Goal: Task Accomplishment & Management: Manage account settings

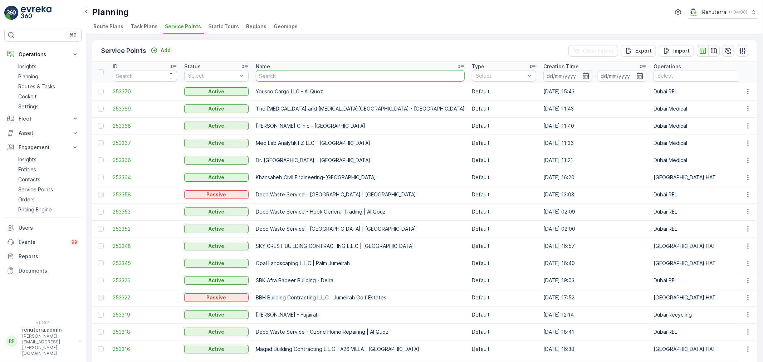
click at [286, 79] on input "text" at bounding box center [360, 75] width 209 height 11
type input "Emrill"
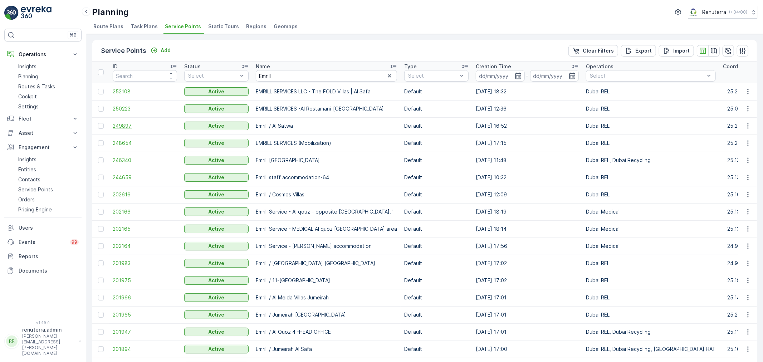
click at [148, 124] on span "249897" at bounding box center [145, 125] width 64 height 7
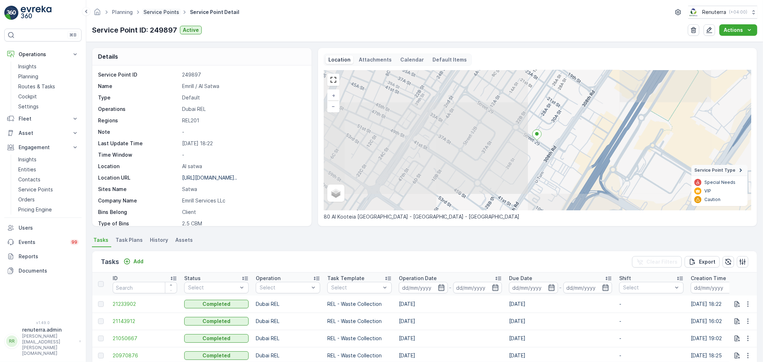
click at [152, 13] on link "Service Points" at bounding box center [161, 12] width 36 height 6
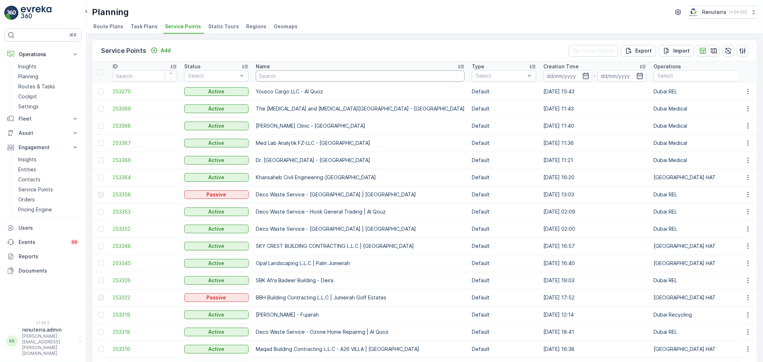
click at [274, 76] on input "text" at bounding box center [360, 75] width 209 height 11
click at [284, 78] on input "text" at bounding box center [360, 75] width 209 height 11
type input "hms"
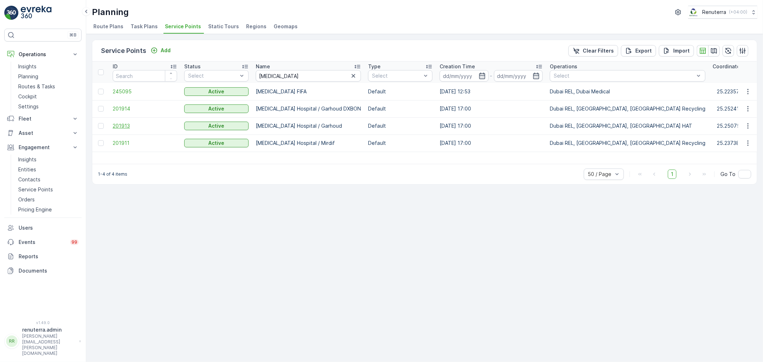
click at [128, 125] on span "201913" at bounding box center [145, 125] width 64 height 7
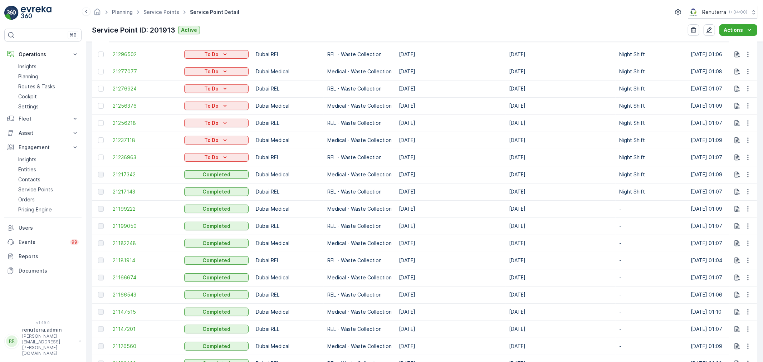
scroll to position [397, 0]
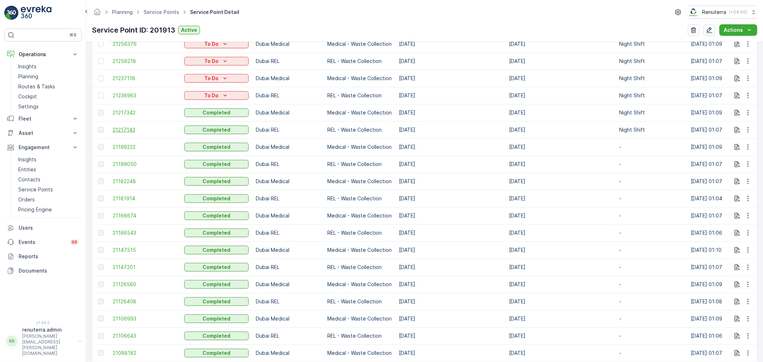
click at [131, 130] on span "21217143" at bounding box center [145, 129] width 64 height 7
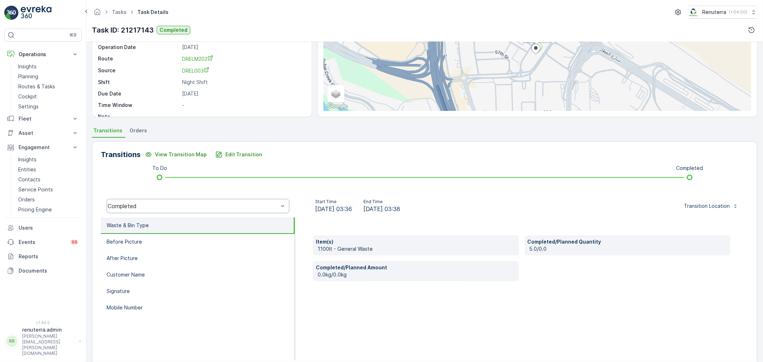
scroll to position [88, 0]
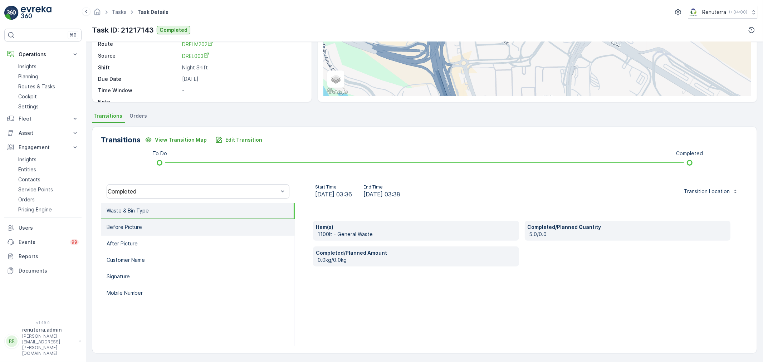
click at [216, 224] on li "Before Picture" at bounding box center [198, 227] width 194 height 16
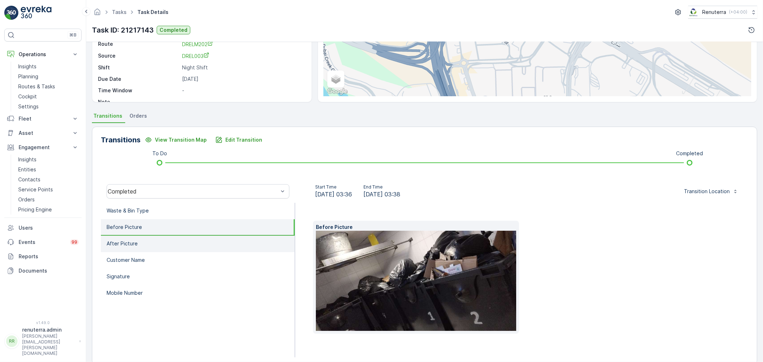
click at [210, 238] on li "After Picture" at bounding box center [198, 244] width 194 height 16
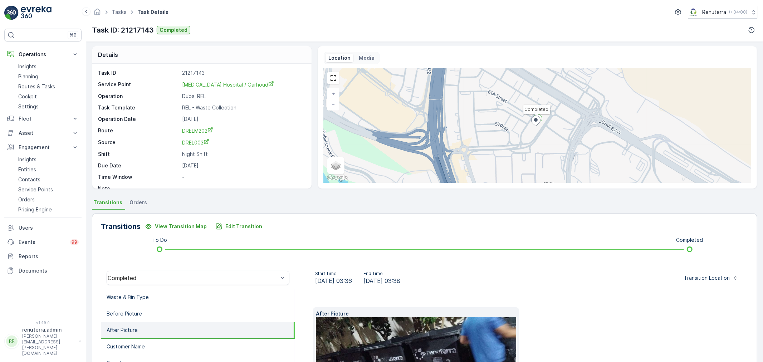
scroll to position [0, 0]
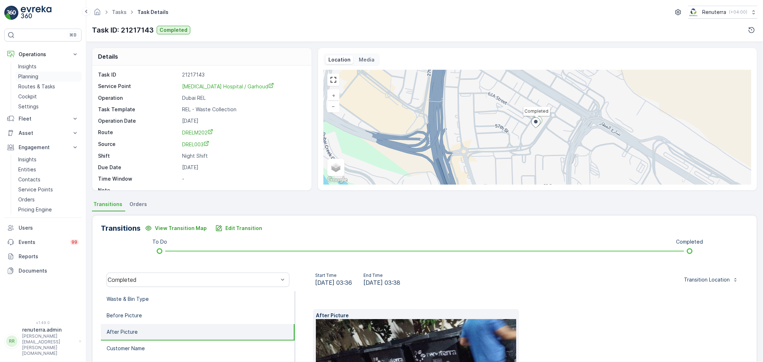
click at [49, 77] on link "Planning" at bounding box center [48, 77] width 66 height 10
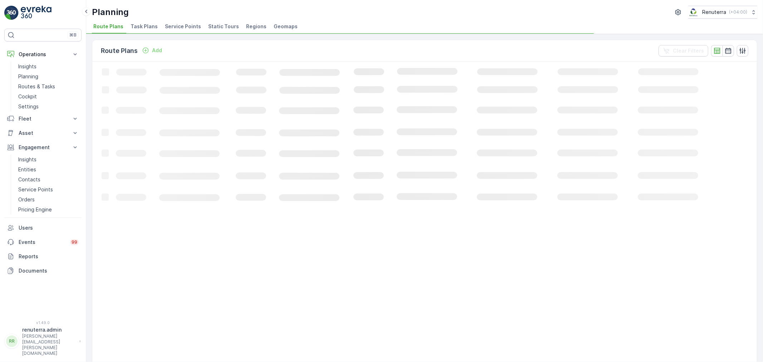
click at [175, 25] on span "Service Points" at bounding box center [183, 26] width 36 height 7
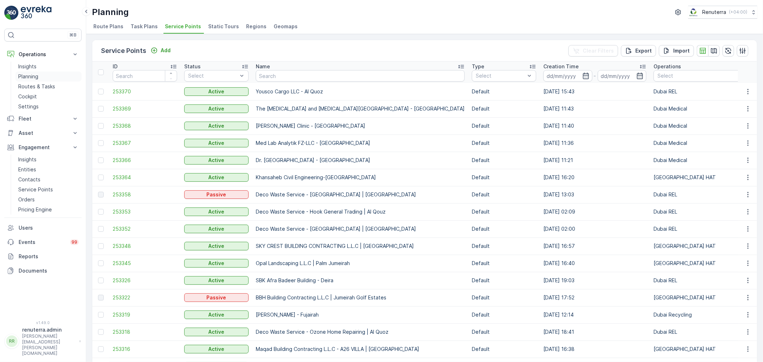
click at [48, 77] on link "Planning" at bounding box center [48, 77] width 66 height 10
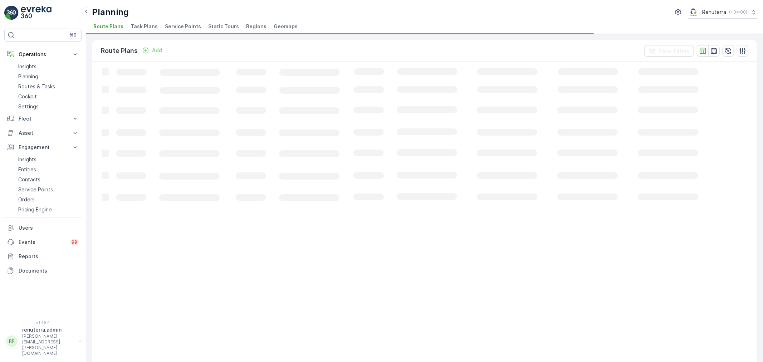
click at [184, 25] on span "Service Points" at bounding box center [183, 26] width 36 height 7
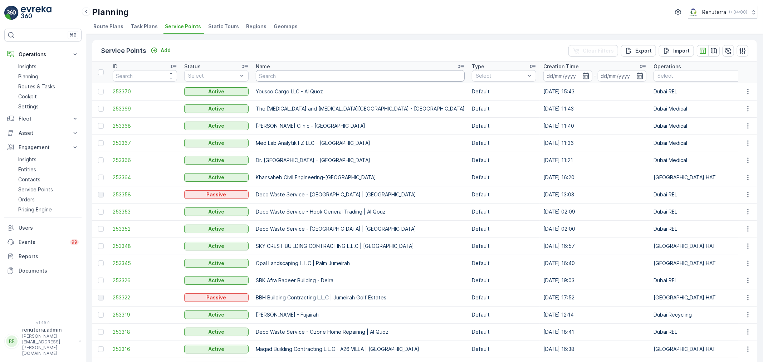
click at [283, 79] on input "text" at bounding box center [360, 75] width 209 height 11
type input "f"
click at [285, 76] on input "text" at bounding box center [360, 75] width 209 height 11
type input "Satwa"
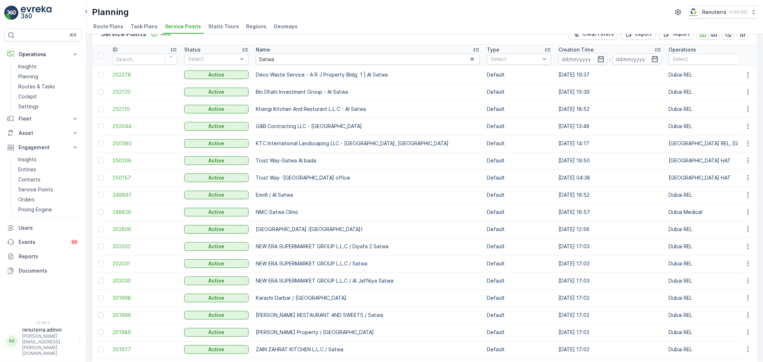
scroll to position [40, 0]
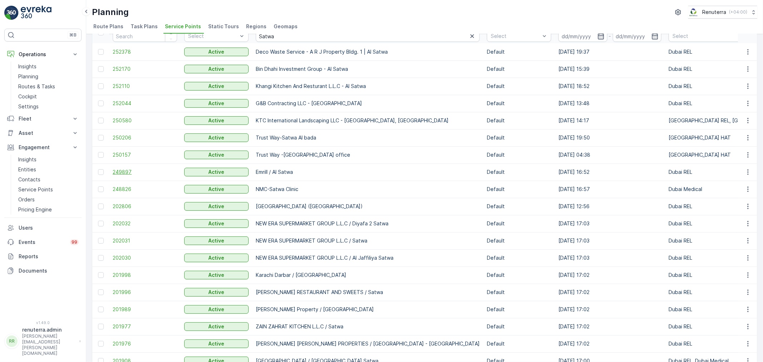
drag, startPoint x: 114, startPoint y: 167, endPoint x: 120, endPoint y: 172, distance: 7.4
click at [114, 167] on td "249897" at bounding box center [145, 171] width 72 height 17
click at [126, 172] on span "249897" at bounding box center [145, 171] width 64 height 7
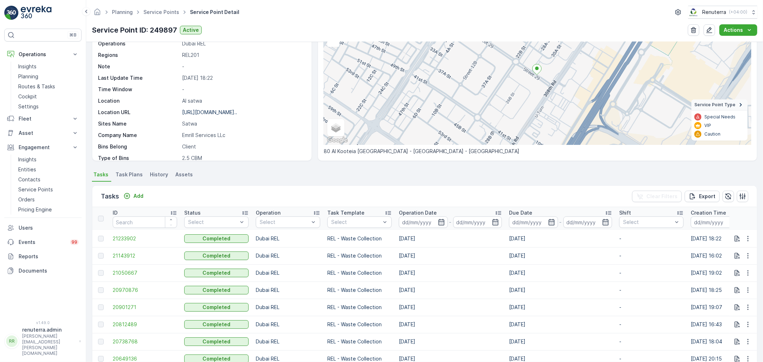
scroll to position [159, 0]
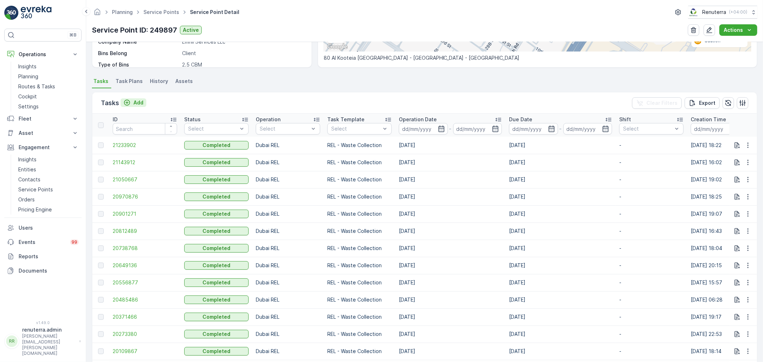
click at [129, 105] on icon "Add" at bounding box center [126, 102] width 7 height 7
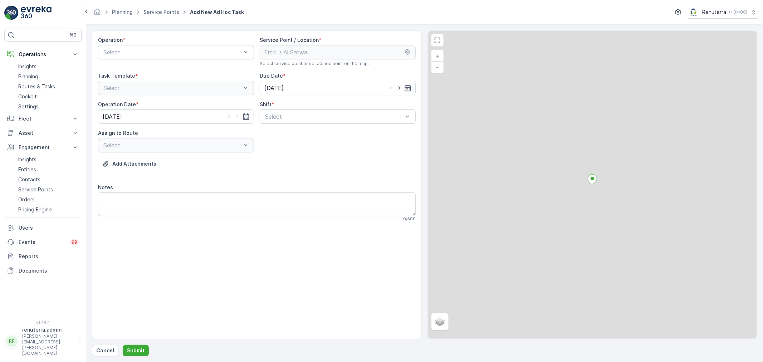
click at [123, 52] on div at bounding box center [172, 52] width 139 height 6
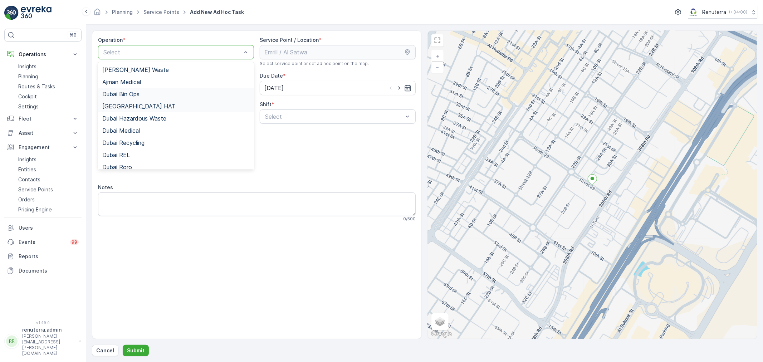
click at [136, 100] on div "[GEOGRAPHIC_DATA] HAT" at bounding box center [176, 106] width 156 height 12
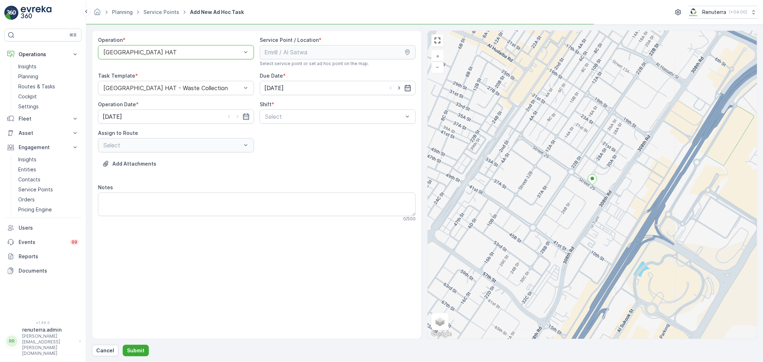
click at [156, 56] on div "[GEOGRAPHIC_DATA] HAT" at bounding box center [176, 52] width 156 height 14
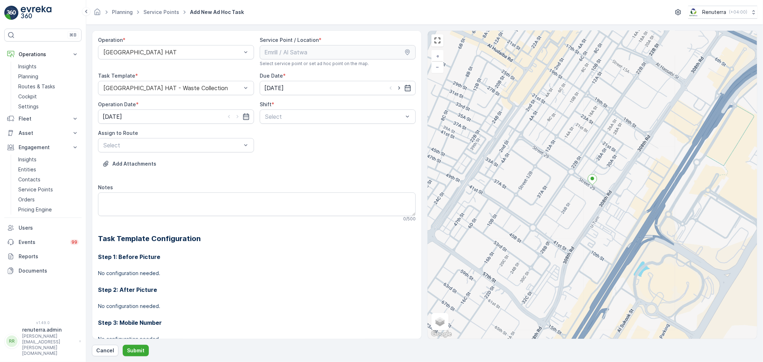
click at [285, 119] on div at bounding box center [333, 116] width 139 height 6
click at [288, 134] on div "Day Shift" at bounding box center [337, 134] width 147 height 6
click at [222, 143] on div at bounding box center [172, 145] width 139 height 6
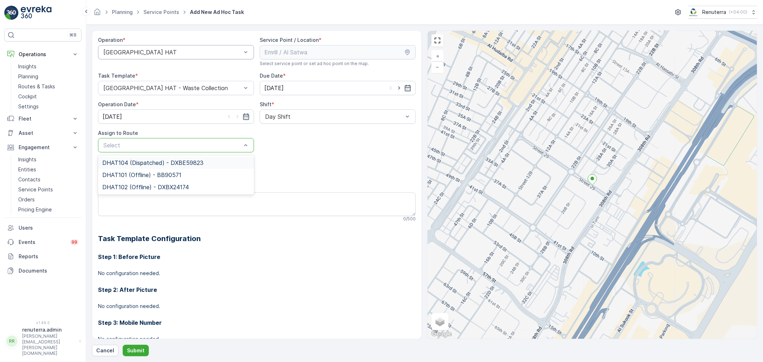
click at [141, 54] on div at bounding box center [172, 52] width 139 height 6
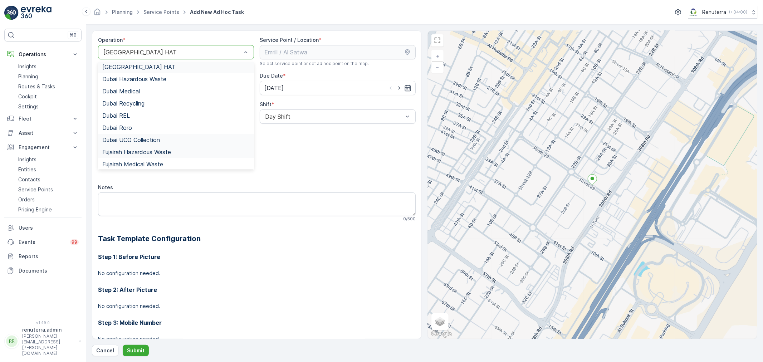
scroll to position [40, 0]
click at [137, 116] on div "Dubai REL" at bounding box center [175, 115] width 147 height 6
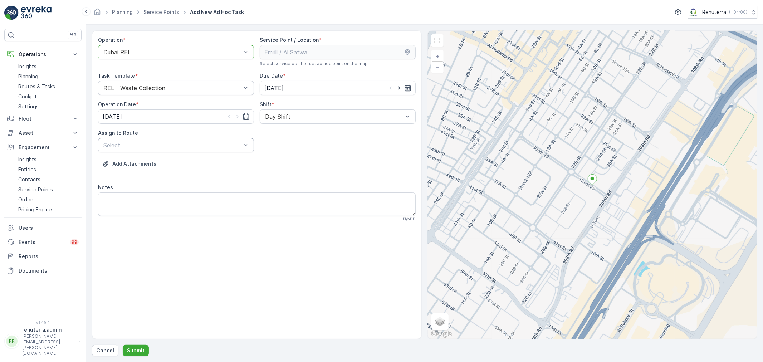
click at [192, 138] on div "Select" at bounding box center [176, 145] width 156 height 14
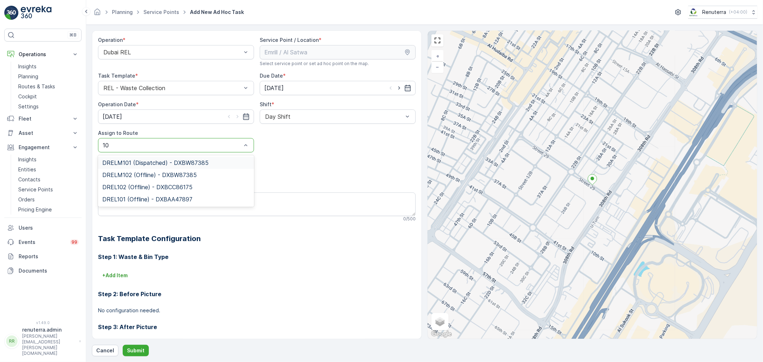
type input "1"
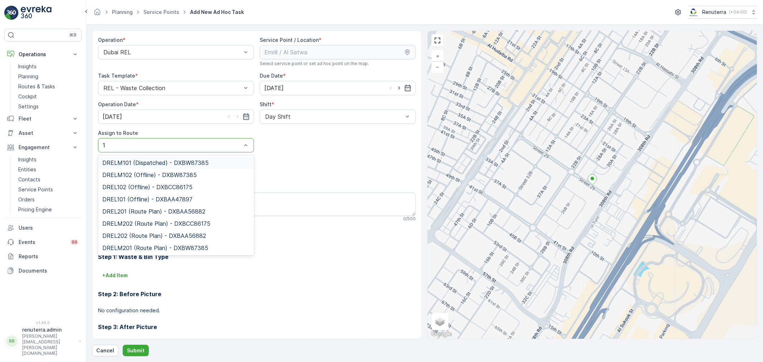
type input "1"
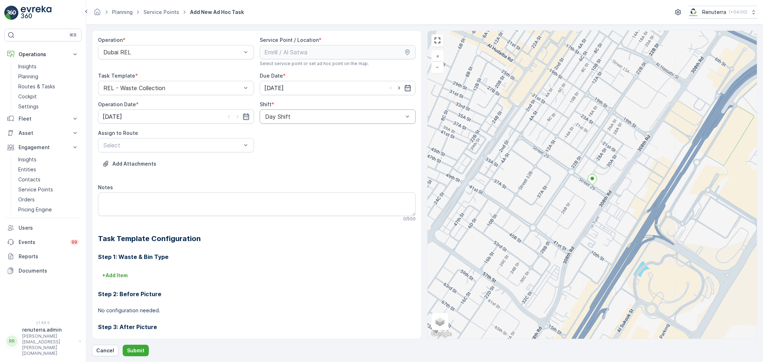
click at [280, 119] on div at bounding box center [333, 116] width 139 height 6
click at [283, 147] on span "Night Shift" at bounding box center [278, 146] width 29 height 6
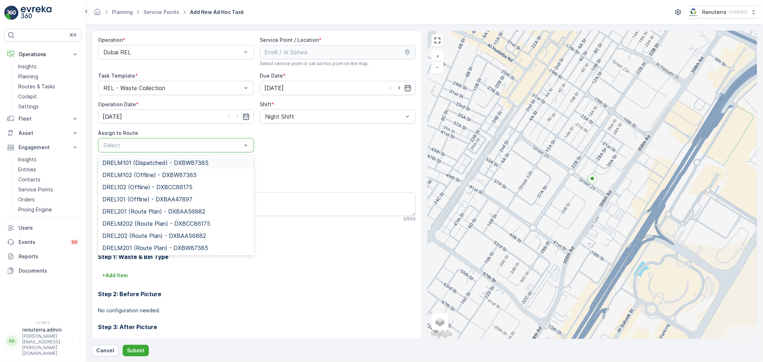
click at [172, 145] on div at bounding box center [172, 145] width 139 height 6
type input "201"
click at [134, 196] on span "DREL201 (Route Plan) - DXBAA56882" at bounding box center [153, 199] width 103 height 6
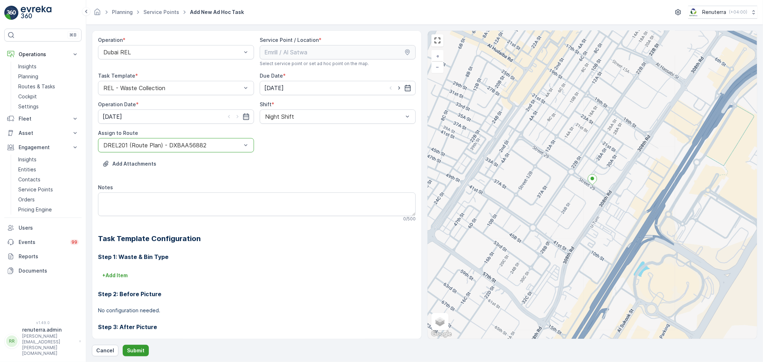
click at [137, 345] on button "Submit" at bounding box center [136, 350] width 26 height 11
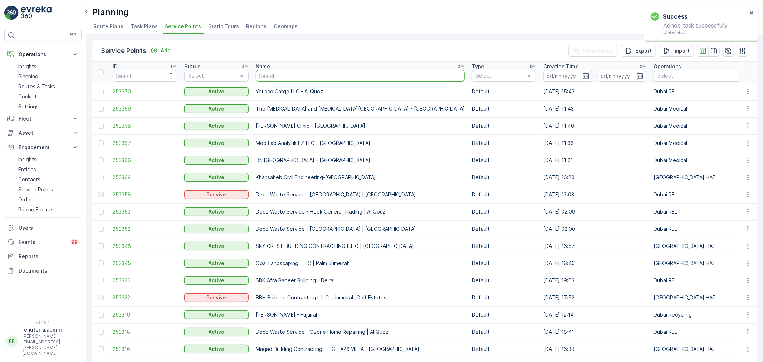
click at [259, 77] on input "text" at bounding box center [360, 75] width 209 height 11
type input "7"
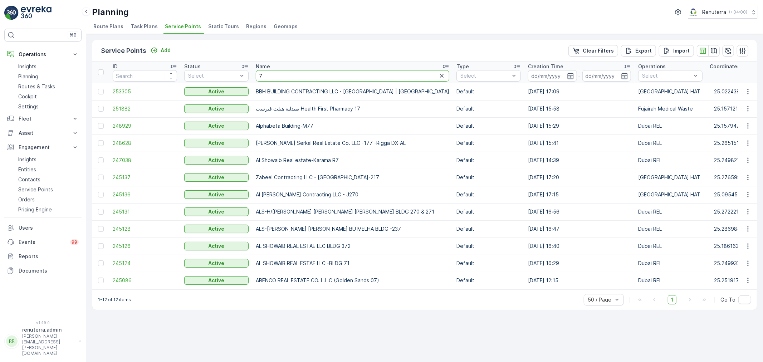
drag, startPoint x: 274, startPoint y: 77, endPoint x: 244, endPoint y: 69, distance: 31.1
type input "khalil"
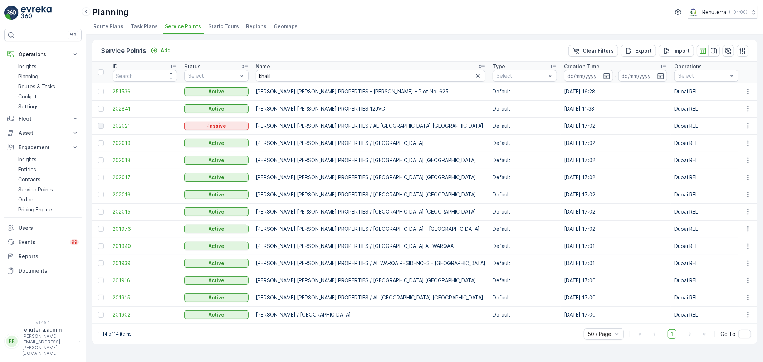
click at [140, 317] on span "201902" at bounding box center [145, 314] width 64 height 7
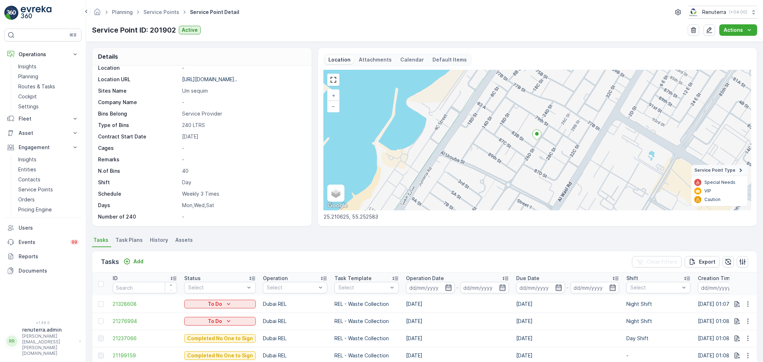
scroll to position [198, 0]
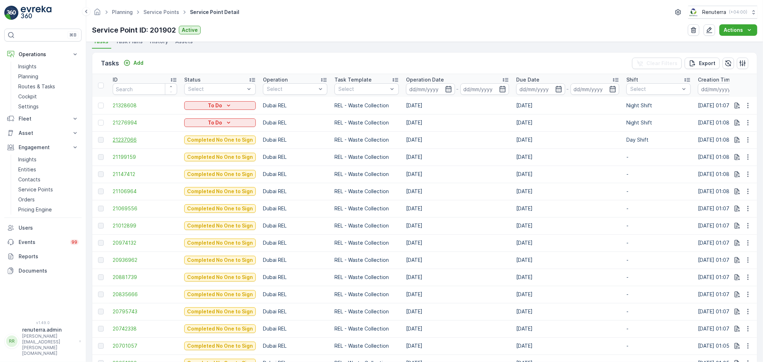
click at [122, 137] on span "21237066" at bounding box center [145, 139] width 64 height 7
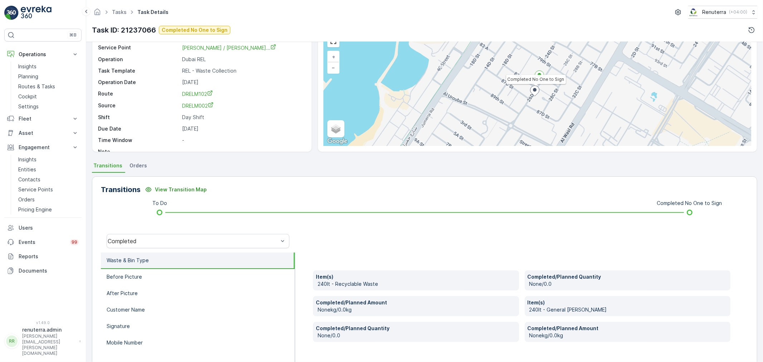
scroll to position [40, 0]
click at [140, 238] on div "Completed" at bounding box center [193, 240] width 171 height 6
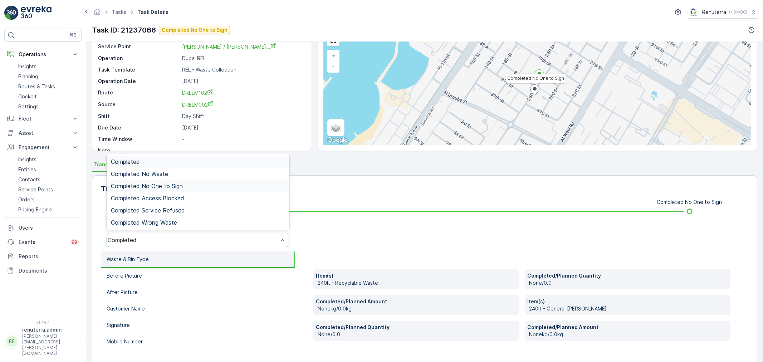
drag, startPoint x: 154, startPoint y: 183, endPoint x: 162, endPoint y: 193, distance: 12.7
click at [154, 183] on span "Completed No One to Sign" at bounding box center [147, 186] width 72 height 6
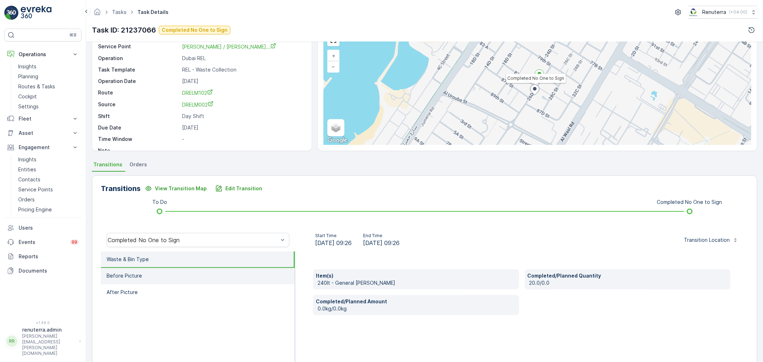
click at [186, 269] on li "Before Picture" at bounding box center [198, 276] width 194 height 16
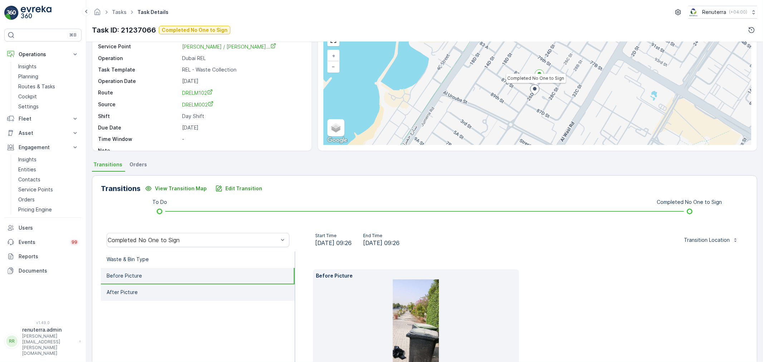
click at [197, 292] on li "After Picture" at bounding box center [198, 292] width 194 height 16
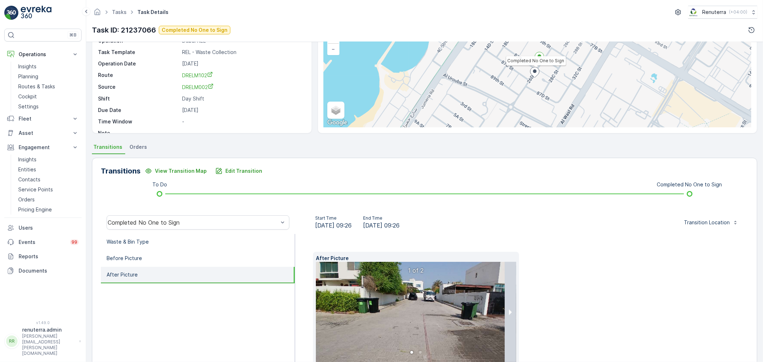
scroll to position [100, 0]
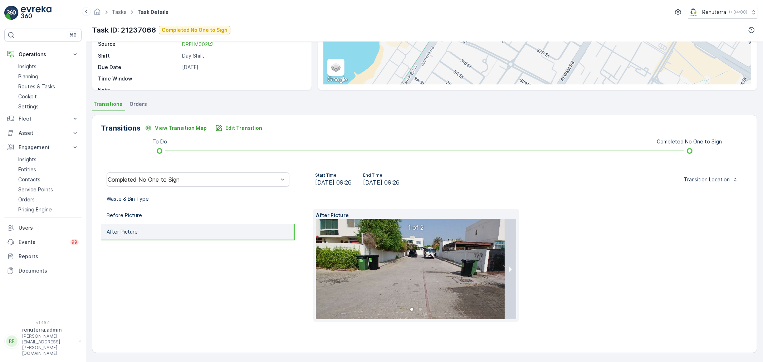
click at [471, 283] on img at bounding box center [424, 269] width 216 height 100
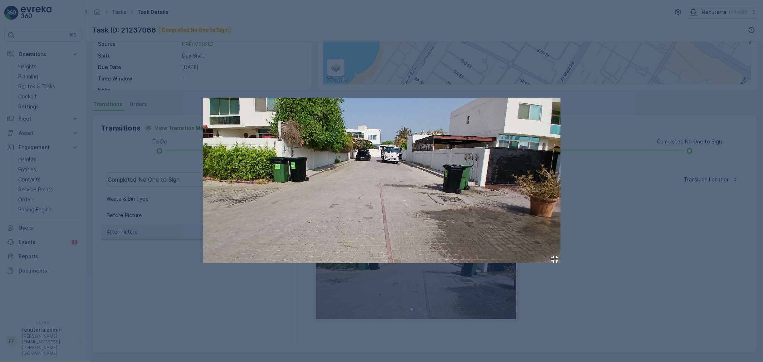
click at [644, 252] on div at bounding box center [381, 181] width 763 height 362
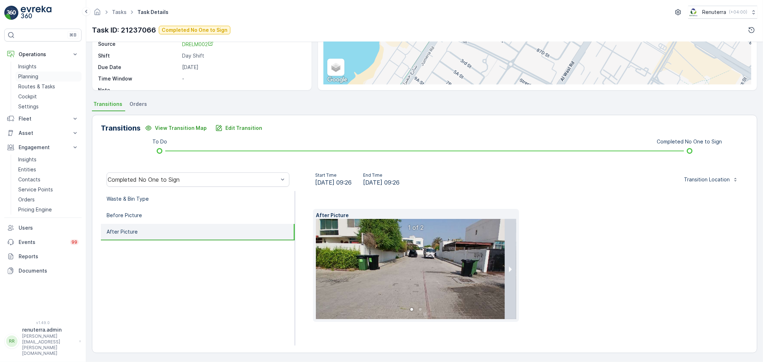
click at [33, 73] on p "Planning" at bounding box center [28, 76] width 20 height 7
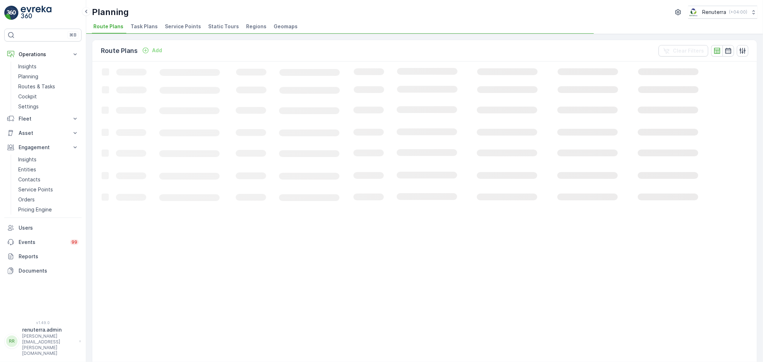
click at [188, 11] on div "Planning Renuterra ( +04:00 )" at bounding box center [424, 12] width 665 height 13
click at [176, 24] on span "Service Points" at bounding box center [183, 26] width 36 height 7
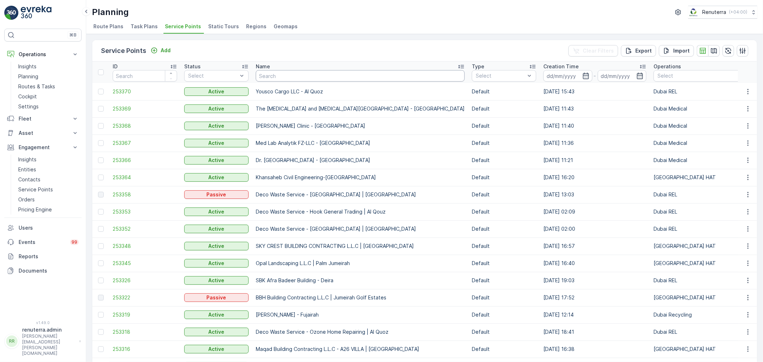
click at [290, 75] on input "text" at bounding box center [360, 75] width 209 height 11
click at [280, 74] on input "text" at bounding box center [360, 75] width 209 height 11
type input "khk"
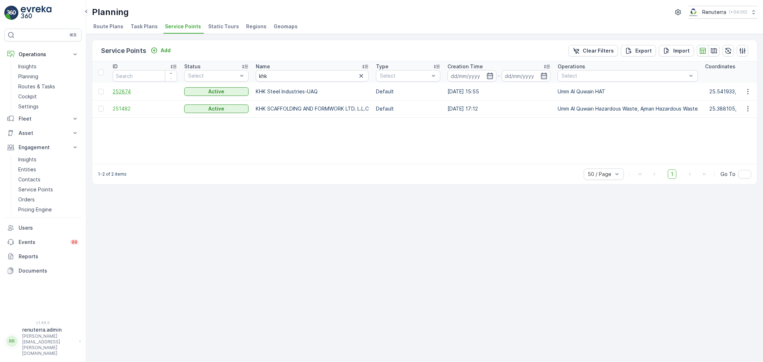
click at [120, 90] on span "252874" at bounding box center [145, 91] width 64 height 7
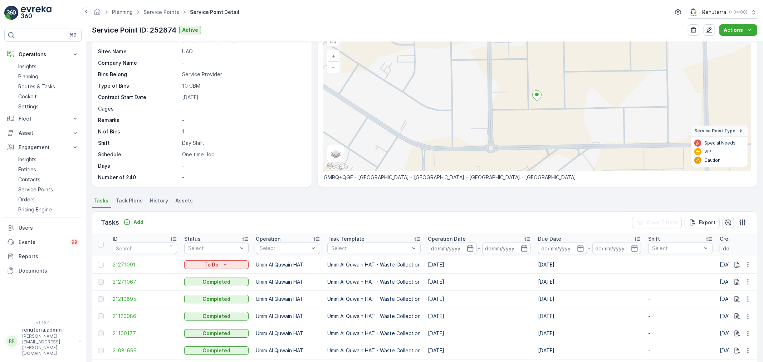
scroll to position [40, 0]
click at [127, 283] on span "21271067" at bounding box center [145, 281] width 64 height 7
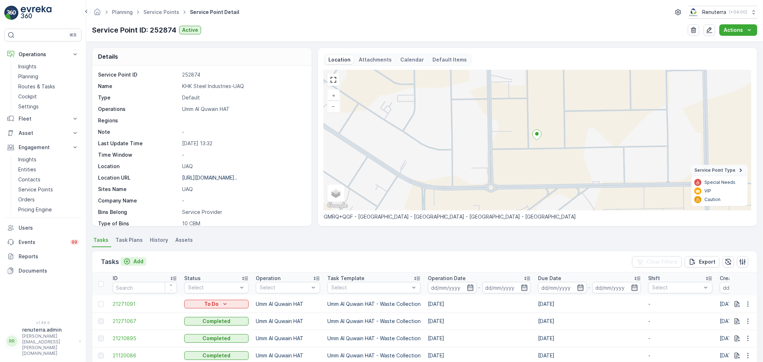
click at [139, 262] on p "Add" at bounding box center [138, 261] width 10 height 7
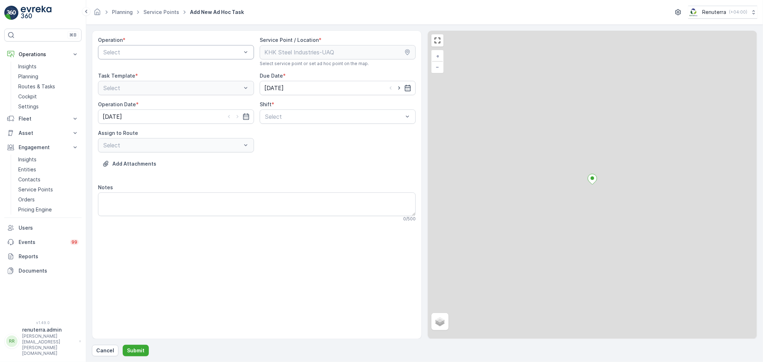
click at [170, 54] on div at bounding box center [172, 52] width 139 height 6
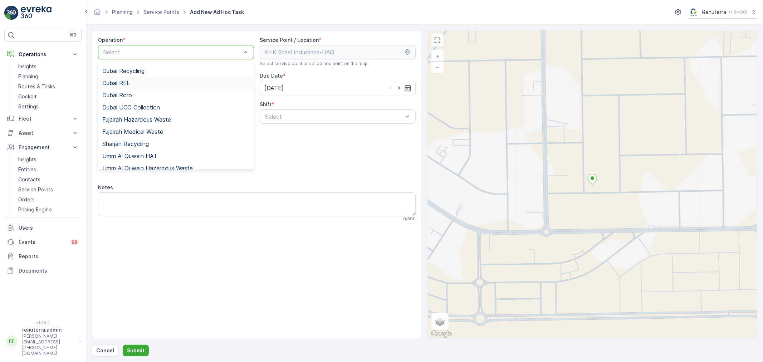
scroll to position [79, 0]
click at [144, 148] on span "Umm Al Quwain HAT" at bounding box center [129, 148] width 55 height 6
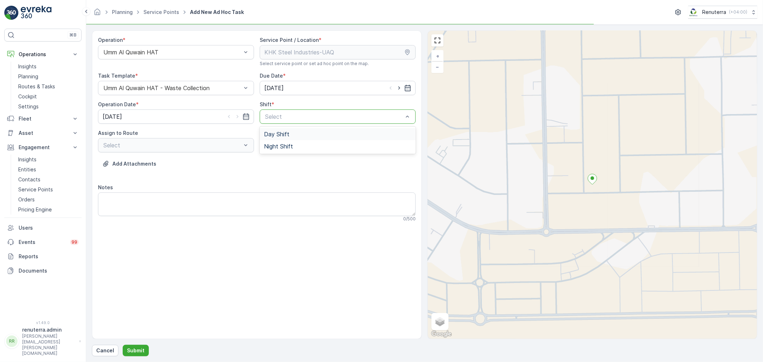
click at [280, 121] on div "Select" at bounding box center [338, 116] width 156 height 14
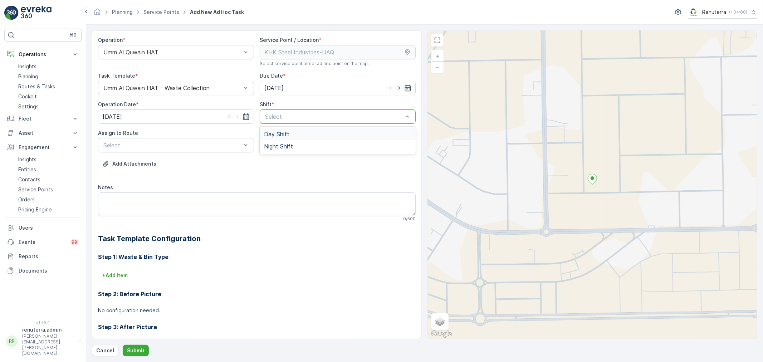
click at [273, 135] on span "Day Shift" at bounding box center [276, 134] width 25 height 6
click at [179, 145] on div at bounding box center [172, 145] width 139 height 6
click at [172, 160] on span "UAQHAT101 (Dispatched) - DXBE24553" at bounding box center [156, 163] width 108 height 6
click at [139, 351] on p "Submit" at bounding box center [136, 350] width 18 height 7
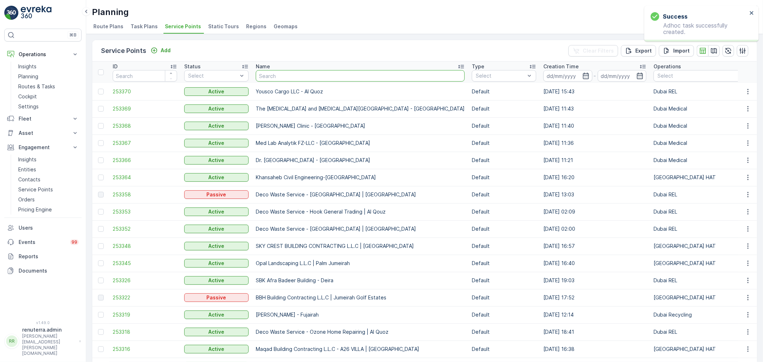
click at [301, 77] on input "text" at bounding box center [360, 75] width 209 height 11
type input "al ser"
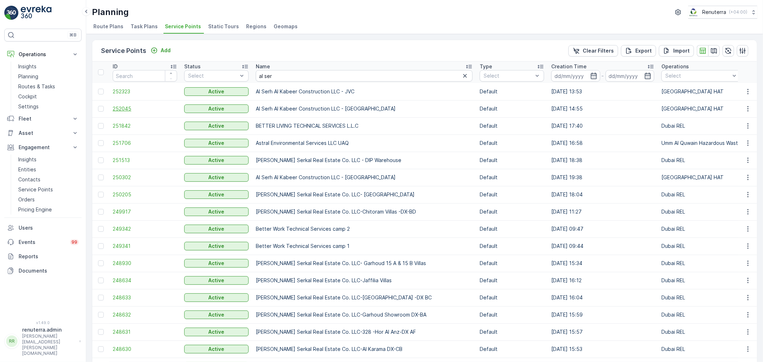
click at [122, 107] on span "252045" at bounding box center [145, 108] width 64 height 7
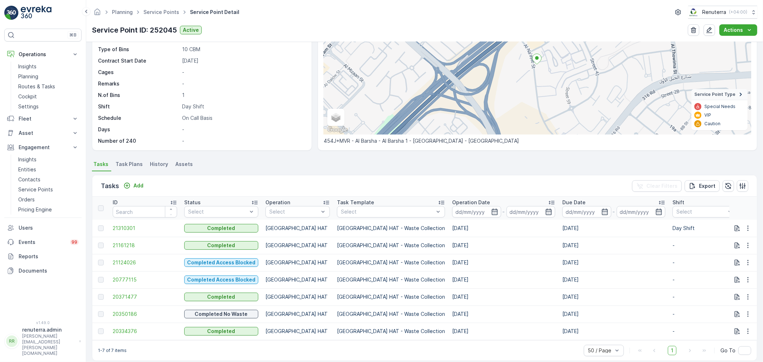
scroll to position [79, 0]
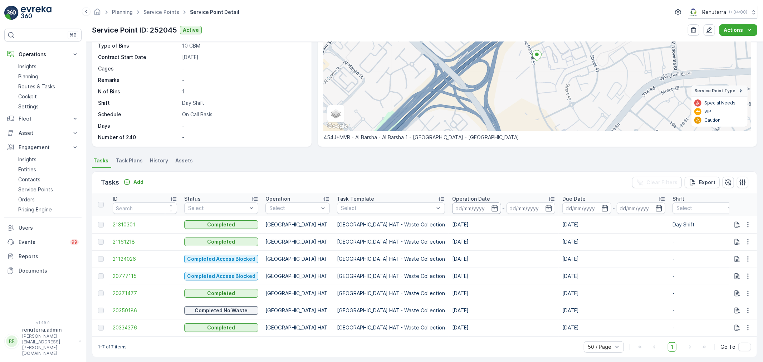
click at [458, 207] on input at bounding box center [476, 207] width 49 height 11
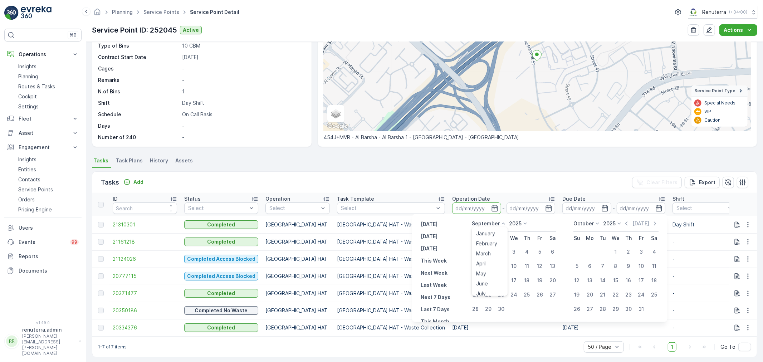
click at [501, 222] on icon at bounding box center [503, 223] width 7 height 7
click at [490, 262] on span "August" at bounding box center [484, 261] width 17 height 7
click at [541, 250] on div "1" at bounding box center [539, 251] width 11 height 11
type input "[DATE]"
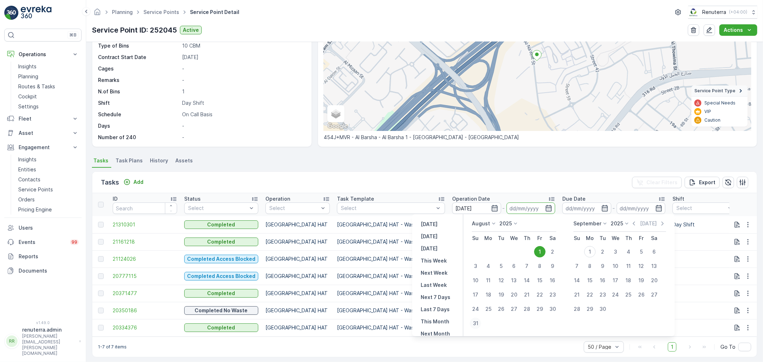
click at [474, 320] on div "31" at bounding box center [475, 323] width 11 height 11
type input "[DATE]"
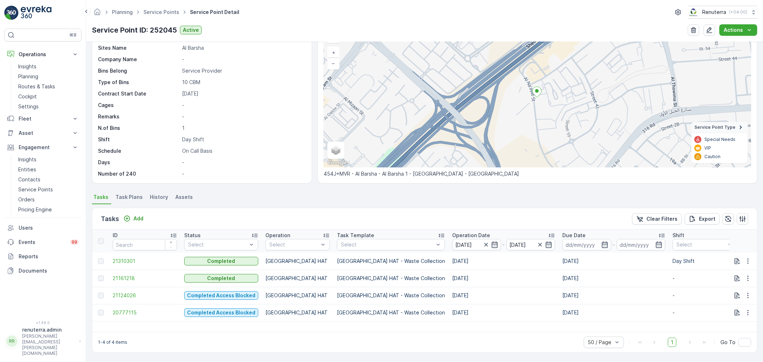
scroll to position [43, 0]
click at [125, 275] on span "21161218" at bounding box center [145, 278] width 64 height 7
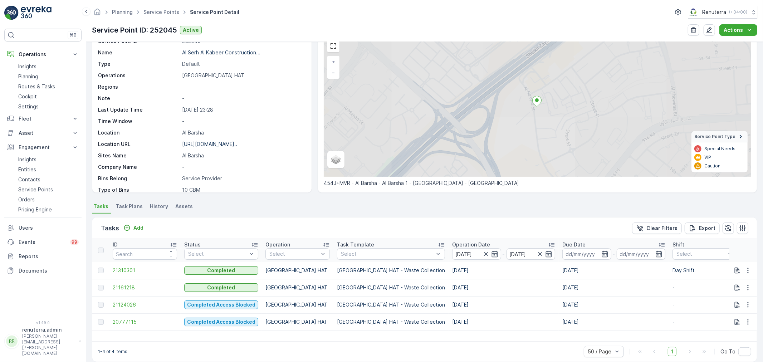
scroll to position [40, 0]
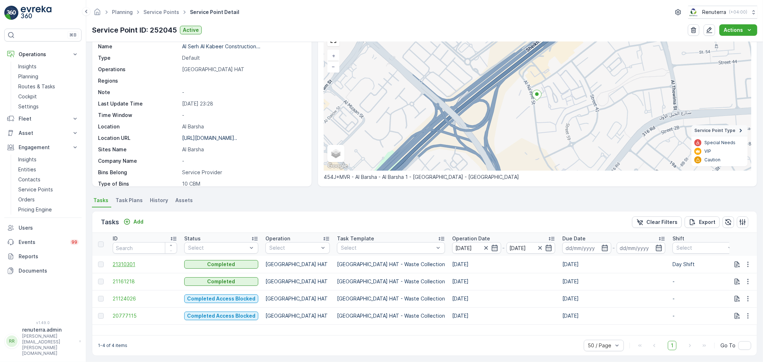
click at [126, 263] on span "21310301" at bounding box center [145, 264] width 64 height 7
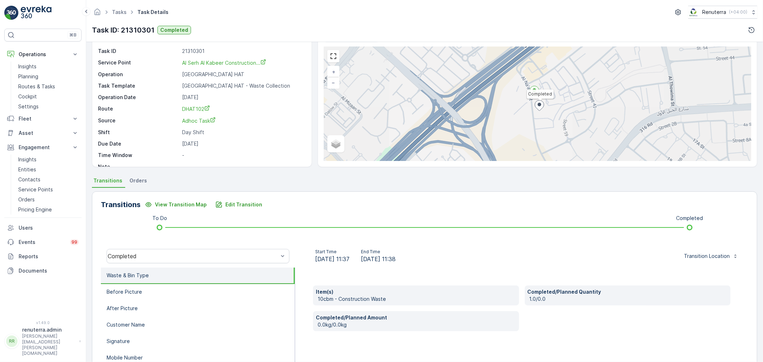
scroll to position [40, 0]
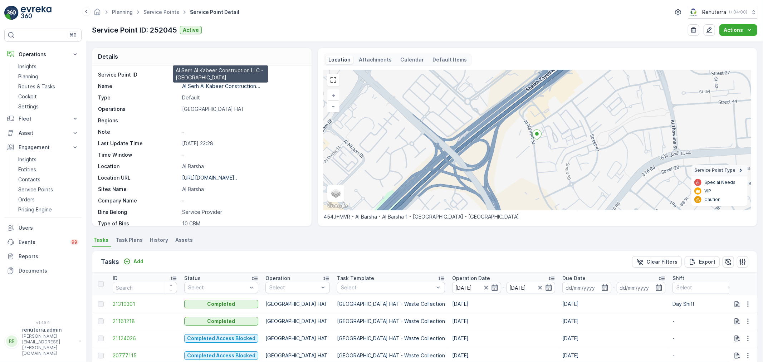
click at [234, 87] on p "Al Serh Al Kabeer Construction..." at bounding box center [221, 86] width 78 height 6
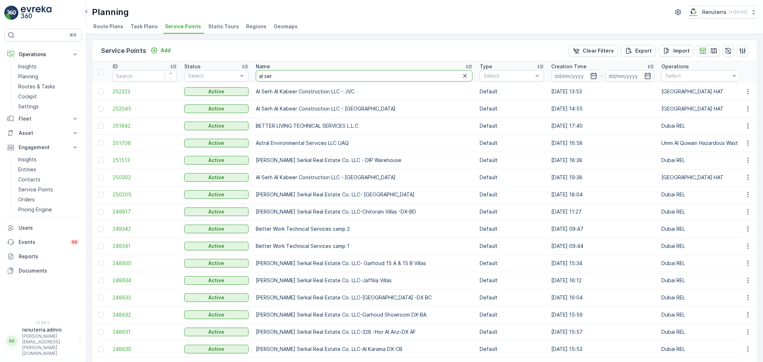
click at [289, 77] on input "al ser" at bounding box center [364, 75] width 217 height 11
type input "al serh"
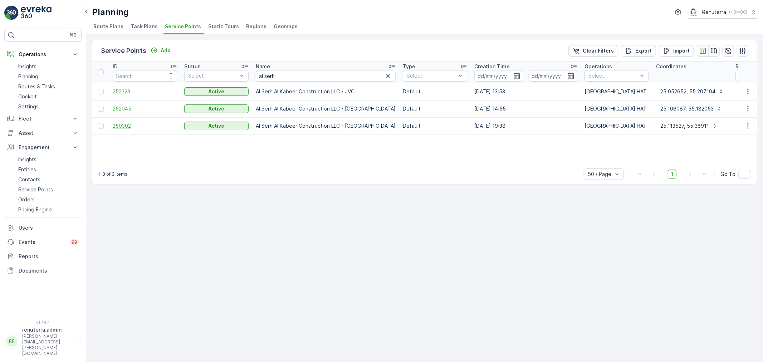
click at [114, 123] on span "250302" at bounding box center [145, 125] width 64 height 7
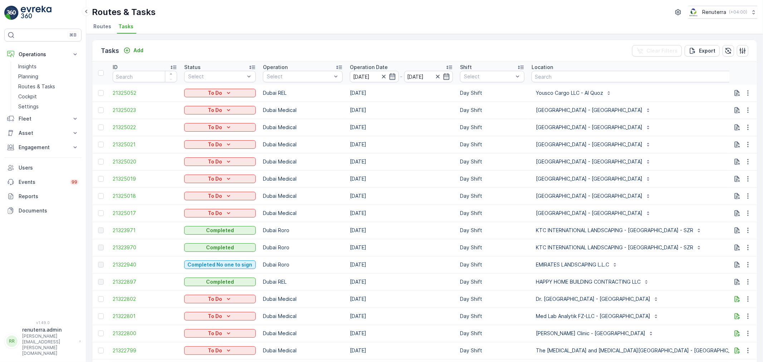
click at [368, 47] on div "Tasks Add Clear Filters Export" at bounding box center [424, 50] width 664 height 21
click at [376, 80] on input "[DATE]" at bounding box center [374, 76] width 49 height 11
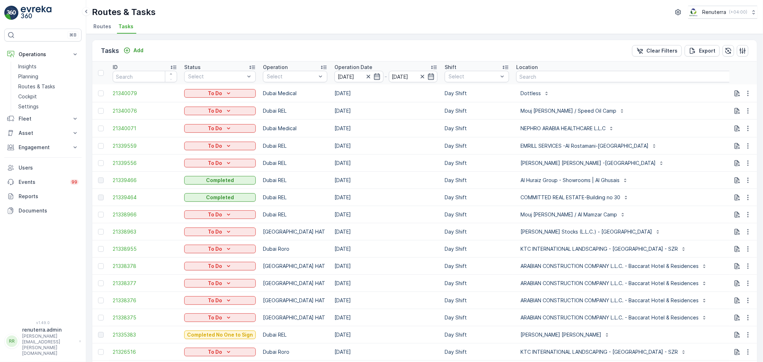
click at [112, 22] on li "Routes" at bounding box center [103, 27] width 22 height 12
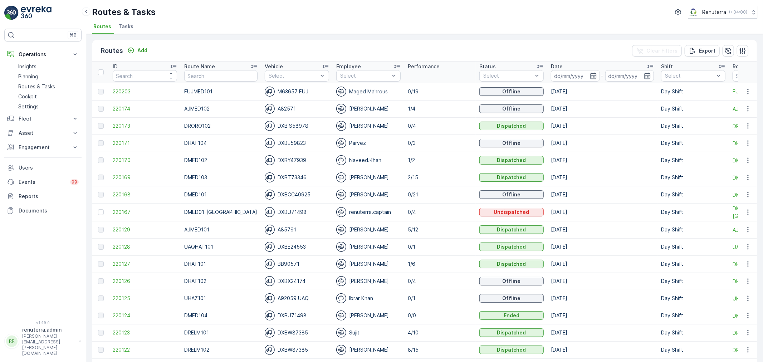
click at [553, 83] on td "[DATE]" at bounding box center [602, 91] width 110 height 17
click at [557, 77] on input at bounding box center [575, 75] width 49 height 11
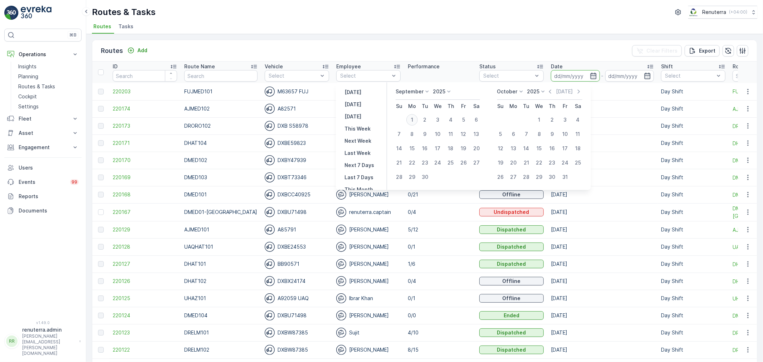
click at [415, 121] on div "1" at bounding box center [411, 119] width 11 height 11
type input "[DATE]"
click at [415, 121] on div "1" at bounding box center [411, 119] width 11 height 11
type input "01.09.2025"
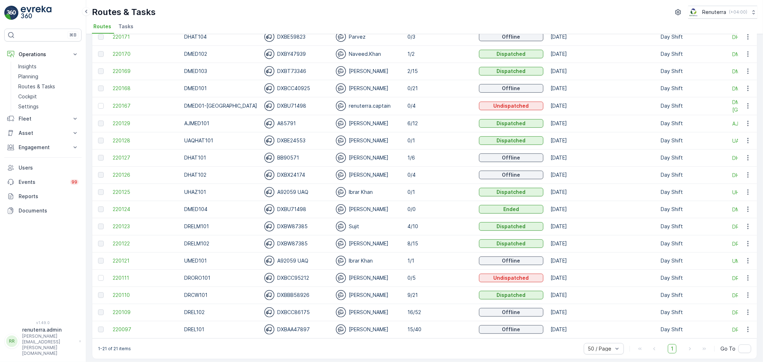
scroll to position [112, 0]
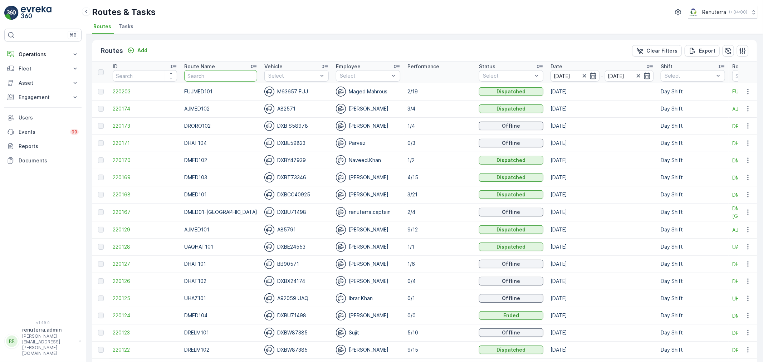
click at [207, 75] on input "text" at bounding box center [220, 75] width 73 height 11
type input "hat"
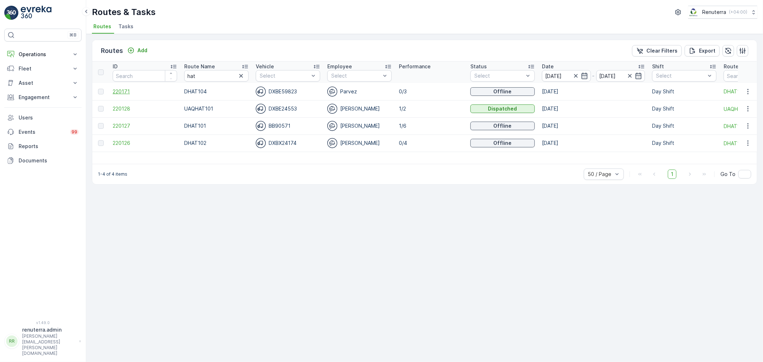
click at [118, 92] on span "220171" at bounding box center [145, 91] width 64 height 7
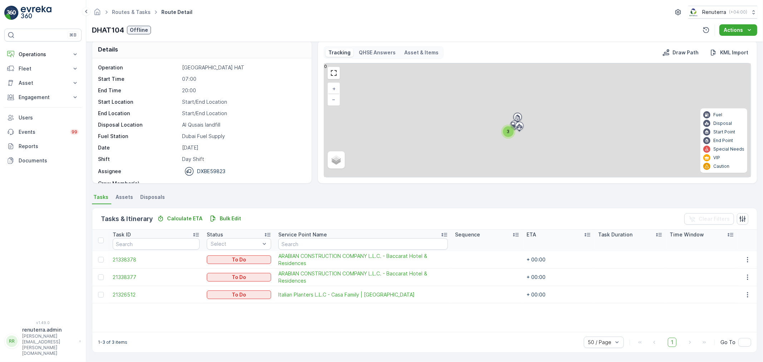
scroll to position [7, 0]
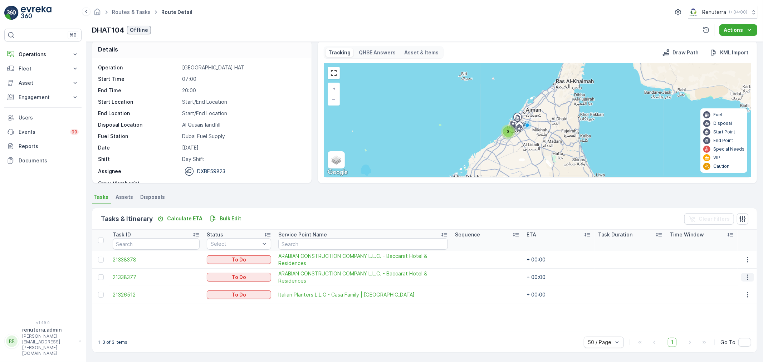
click at [744, 274] on icon "button" at bounding box center [747, 277] width 7 height 7
click at [730, 317] on span "Remove from Route" at bounding box center [736, 317] width 48 height 7
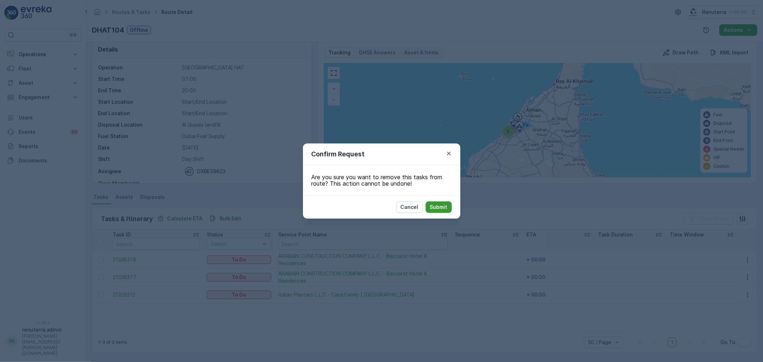
click at [440, 209] on p "Submit" at bounding box center [439, 206] width 18 height 7
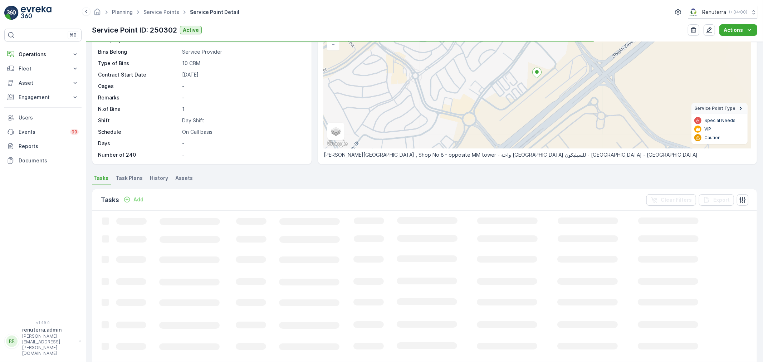
scroll to position [116, 0]
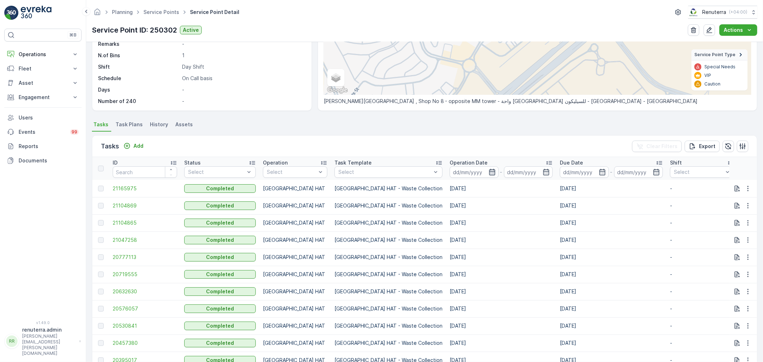
click at [489, 170] on icon "button" at bounding box center [492, 172] width 6 height 6
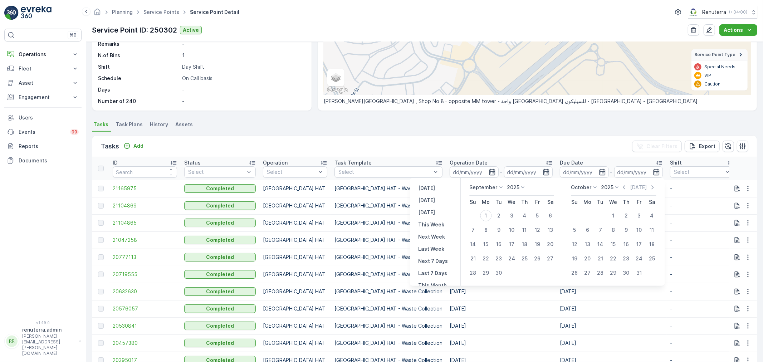
click at [488, 188] on p "September" at bounding box center [484, 187] width 28 height 7
click at [487, 224] on span "August" at bounding box center [482, 224] width 17 height 7
click at [537, 212] on div "1" at bounding box center [537, 215] width 11 height 11
type input "[DATE]"
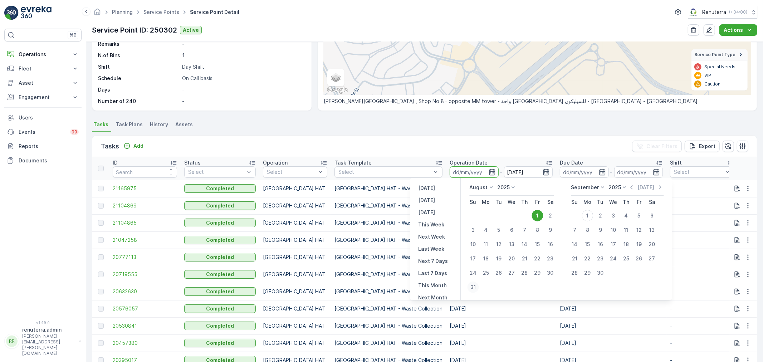
click at [476, 285] on div "31" at bounding box center [472, 286] width 11 height 11
type input "[DATE]"
click at [535, 215] on div "1" at bounding box center [537, 215] width 11 height 11
type input "[DATE]"
click at [475, 284] on div "31" at bounding box center [472, 286] width 11 height 11
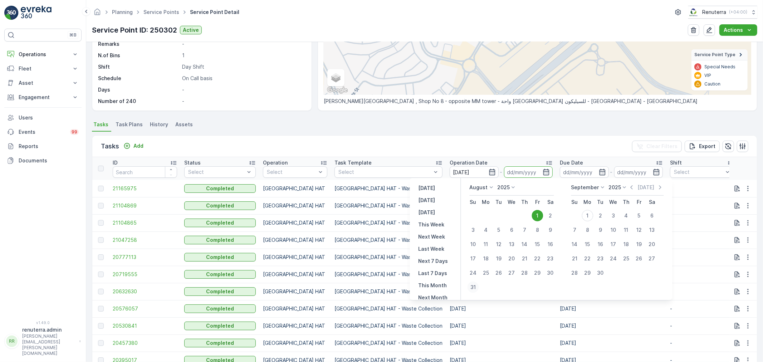
type input "[DATE]"
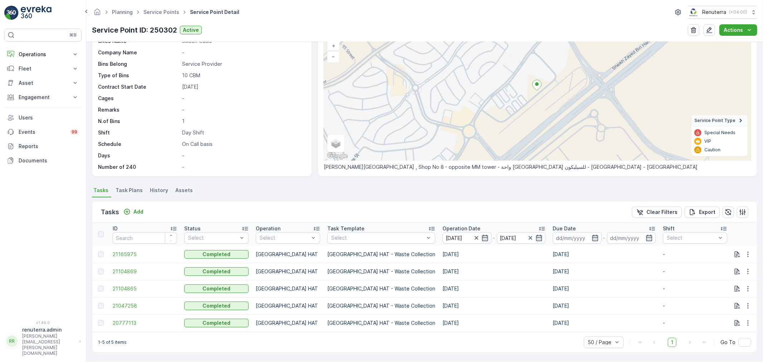
scroll to position [53, 0]
click at [123, 251] on span "21165975" at bounding box center [145, 254] width 64 height 7
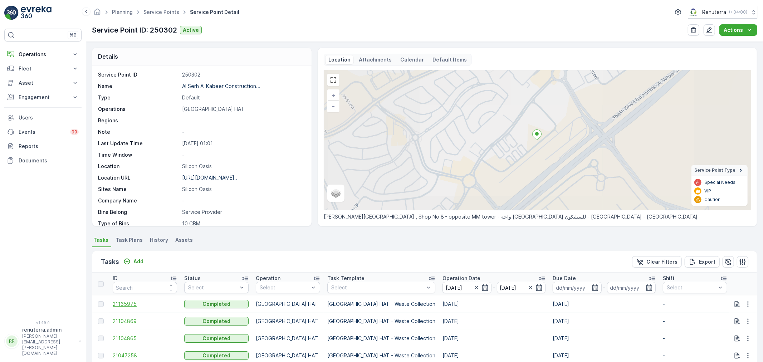
scroll to position [53, 0]
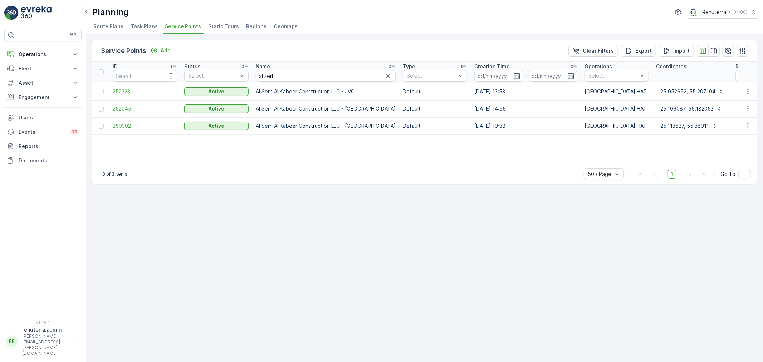
drag, startPoint x: 308, startPoint y: 207, endPoint x: 316, endPoint y: 202, distance: 9.4
click at [308, 207] on div "Service Points Add Clear Filters Export Import ID Status Select Name al serh Ty…" at bounding box center [424, 198] width 677 height 328
click at [122, 88] on span "252323" at bounding box center [145, 91] width 64 height 7
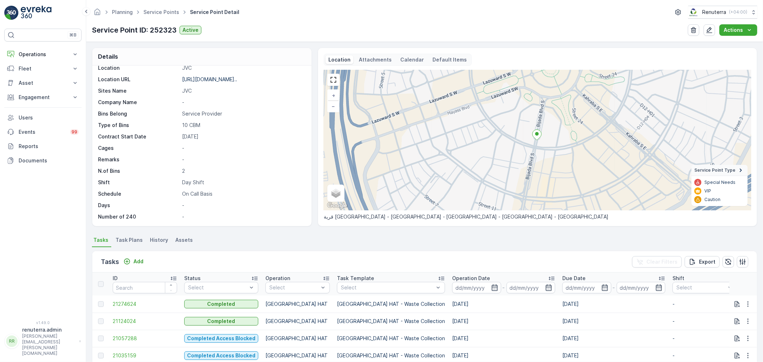
scroll to position [53, 0]
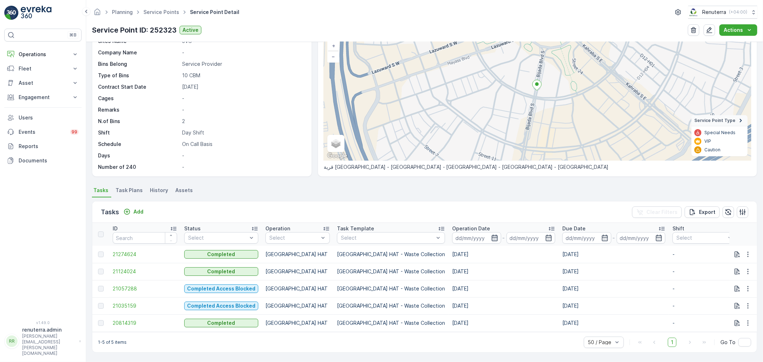
click at [491, 235] on icon "button" at bounding box center [494, 237] width 7 height 7
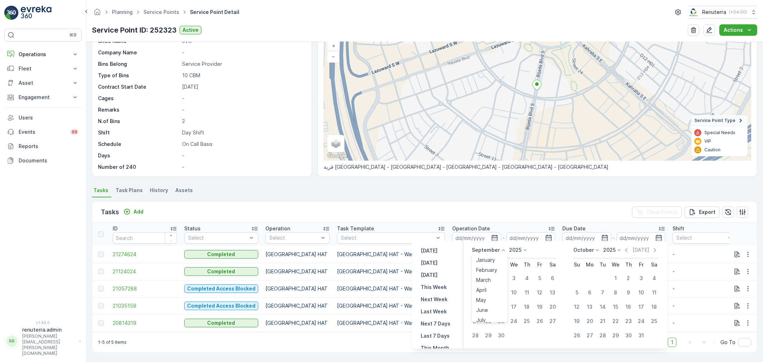
click at [492, 251] on p "September" at bounding box center [486, 249] width 28 height 7
click at [484, 287] on span "August" at bounding box center [484, 287] width 17 height 7
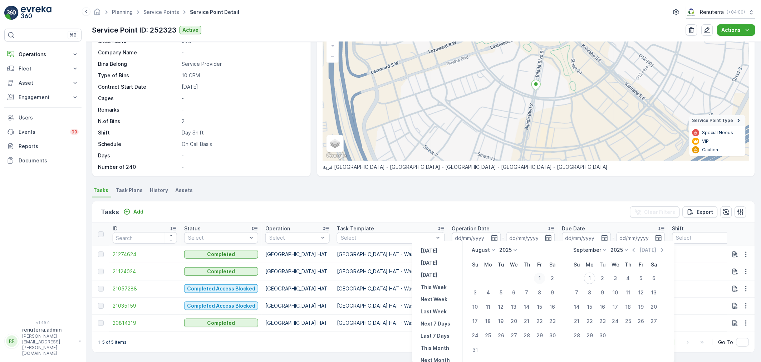
click at [536, 274] on div "1" at bounding box center [539, 278] width 11 height 11
type input "[DATE]"
click at [474, 347] on div "31" at bounding box center [475, 349] width 11 height 11
type input "[DATE]"
click at [541, 278] on div "1" at bounding box center [539, 278] width 11 height 11
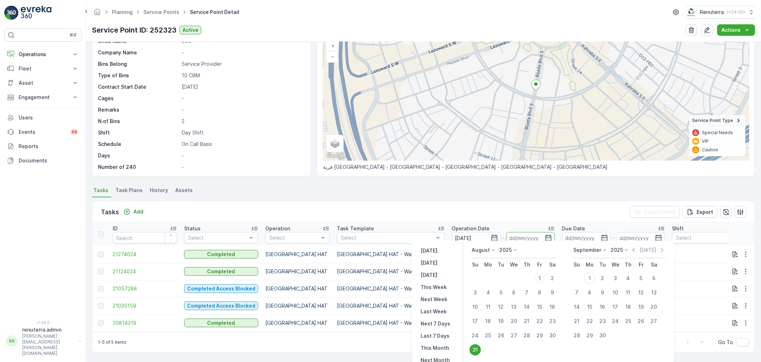
type input "[DATE]"
click at [472, 351] on div "31" at bounding box center [475, 349] width 11 height 11
type input "[DATE]"
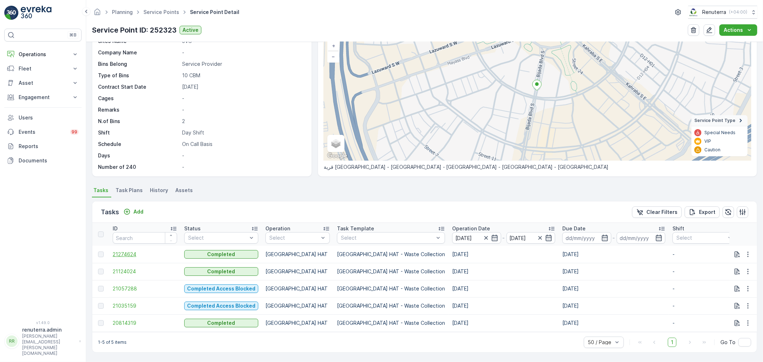
click at [126, 251] on span "21274624" at bounding box center [145, 254] width 64 height 7
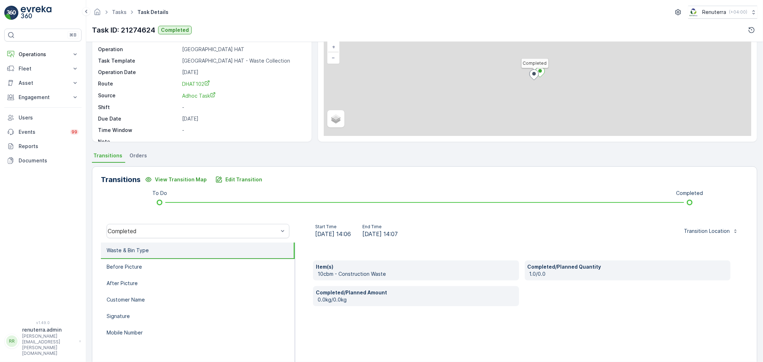
scroll to position [79, 0]
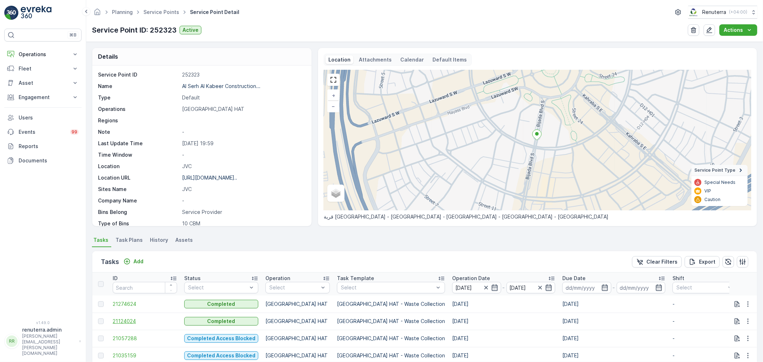
click at [118, 320] on span "21124024" at bounding box center [145, 321] width 64 height 7
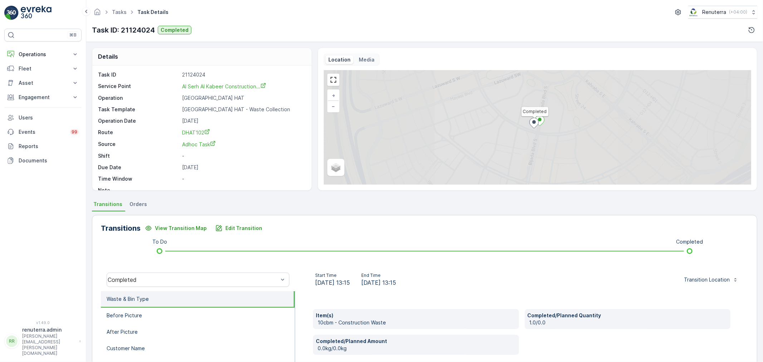
scroll to position [40, 0]
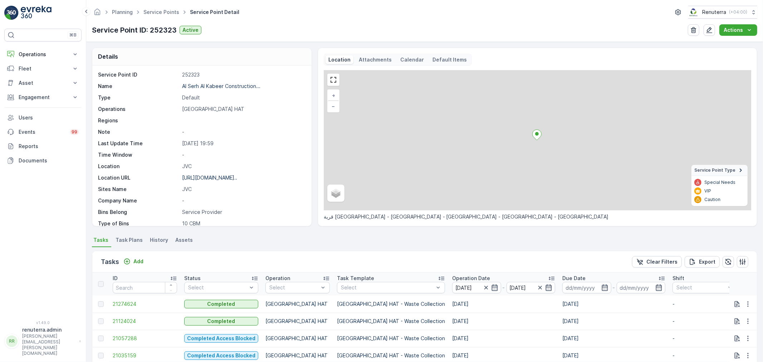
scroll to position [53, 0]
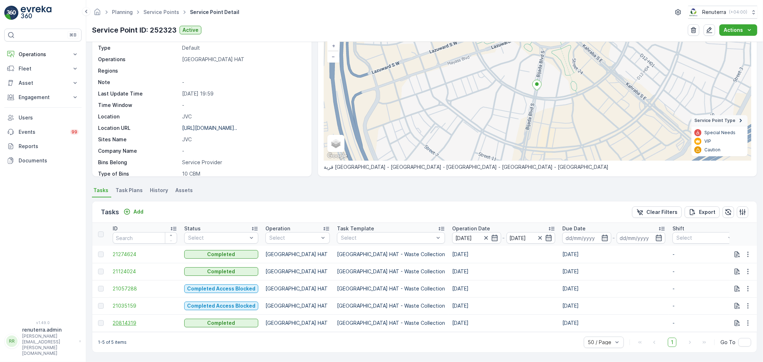
click at [126, 320] on span "20814319" at bounding box center [145, 322] width 64 height 7
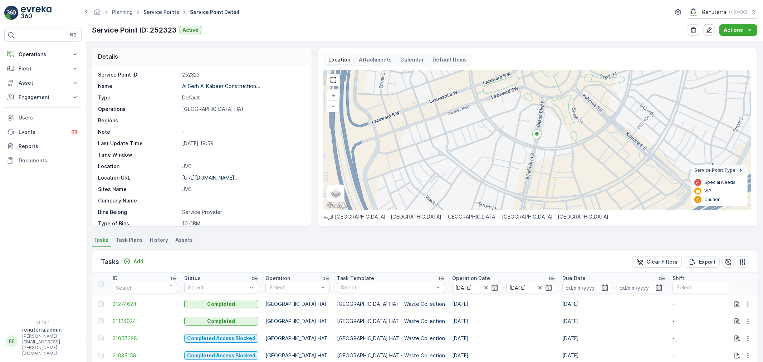
click at [153, 12] on link "Service Points" at bounding box center [161, 12] width 36 height 6
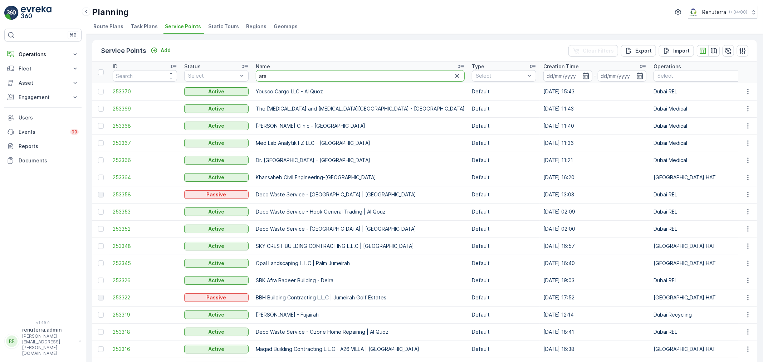
type input "arab"
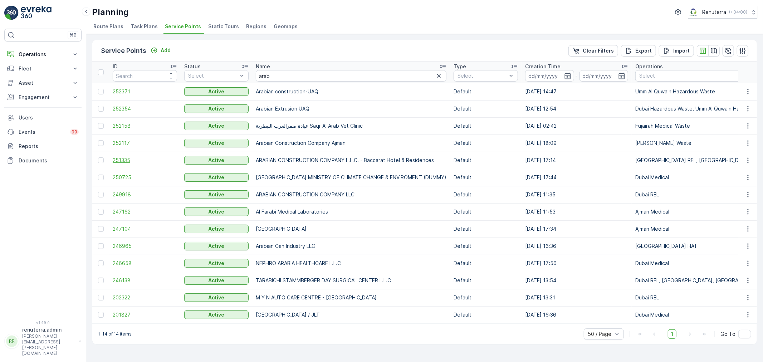
click at [123, 158] on span "251335" at bounding box center [145, 160] width 64 height 7
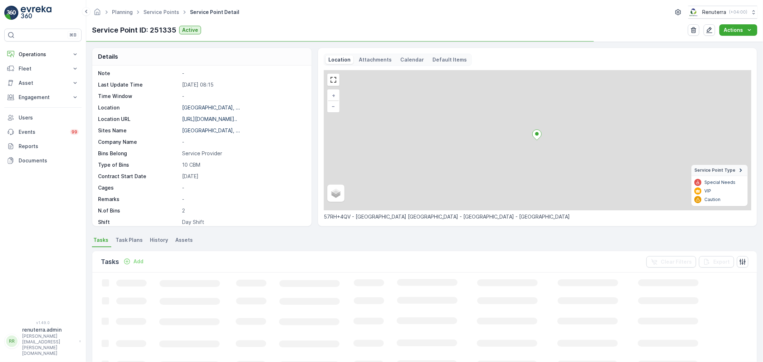
scroll to position [98, 0]
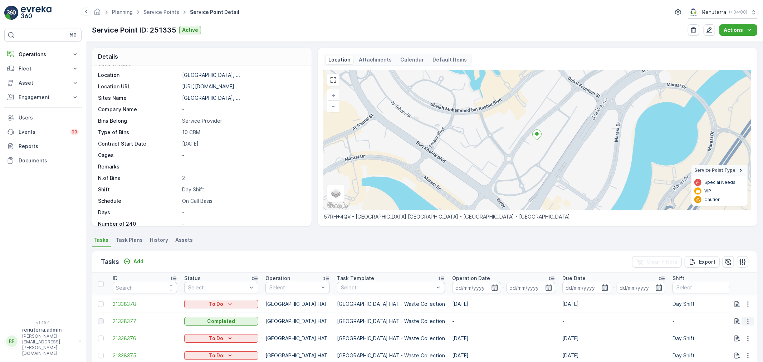
click at [747, 319] on icon "button" at bounding box center [747, 321] width 7 height 7
click at [135, 318] on span "21338377" at bounding box center [145, 321] width 64 height 7
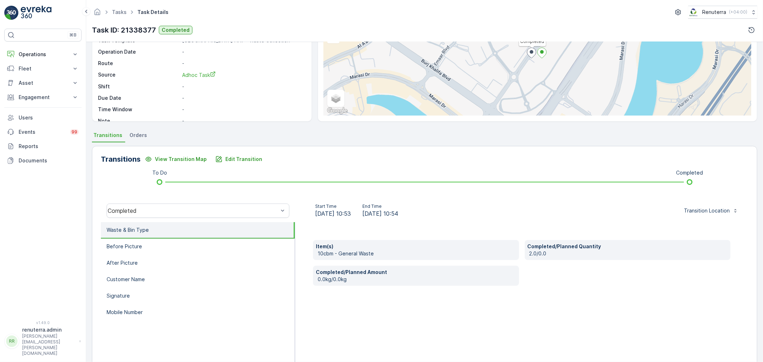
scroll to position [88, 0]
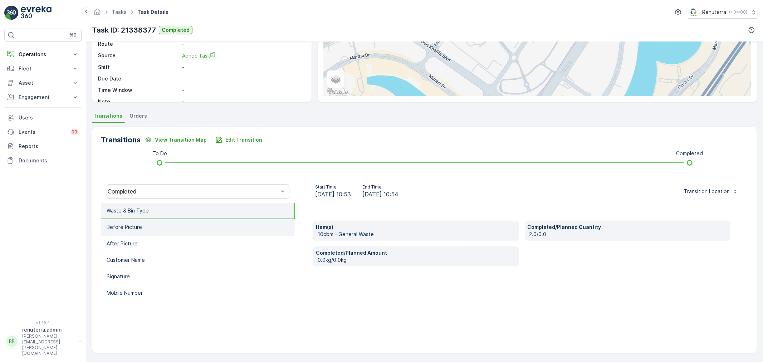
click at [128, 230] on li "Before Picture" at bounding box center [198, 227] width 194 height 16
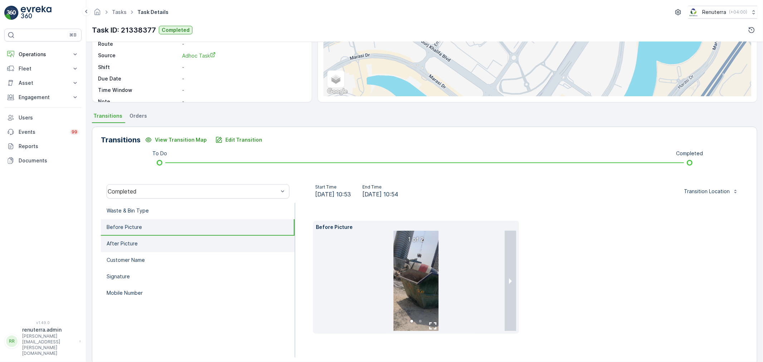
click at [133, 240] on p "After Picture" at bounding box center [122, 243] width 31 height 7
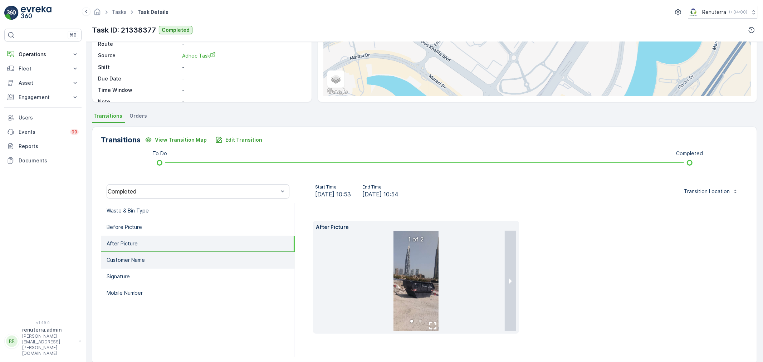
click at [142, 259] on p "Customer Name" at bounding box center [126, 259] width 38 height 7
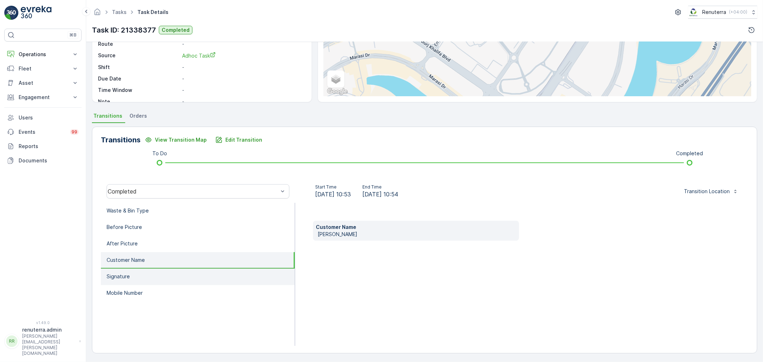
click at [142, 274] on li "Signature" at bounding box center [198, 277] width 194 height 16
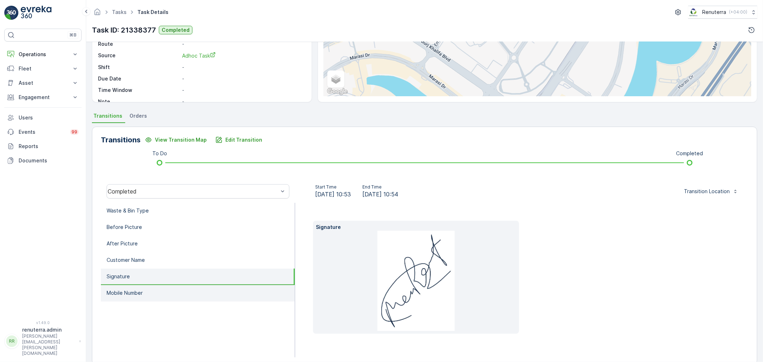
click at [146, 287] on li "Mobile Number" at bounding box center [198, 293] width 194 height 16
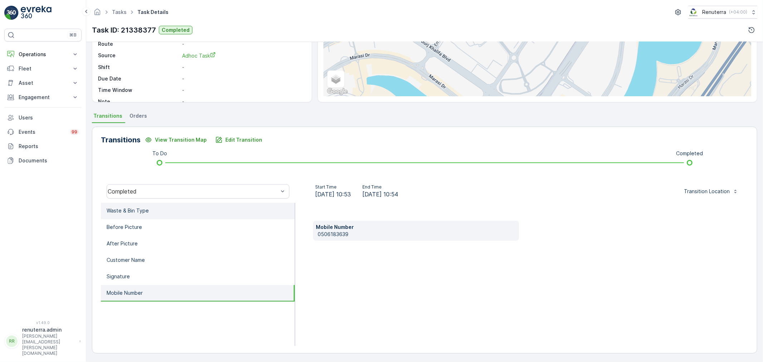
click at [133, 212] on p "Waste & Bin Type" at bounding box center [128, 210] width 42 height 7
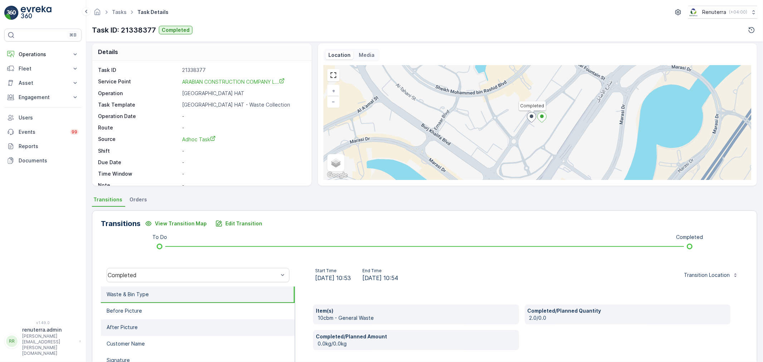
scroll to position [0, 0]
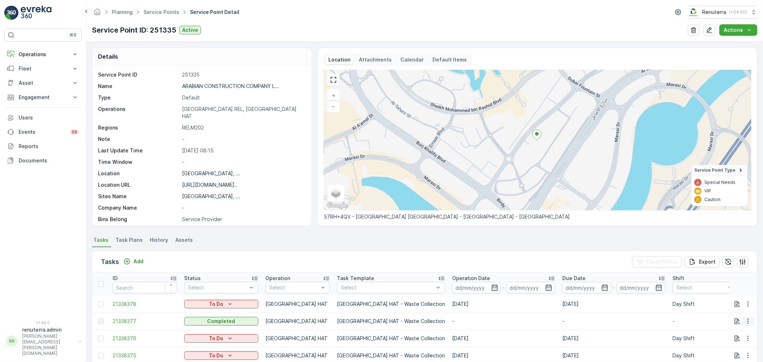
click at [747, 317] on button "button" at bounding box center [747, 321] width 13 height 9
click at [160, 9] on span "Service Points" at bounding box center [161, 12] width 39 height 7
click at [161, 13] on link "Service Points" at bounding box center [161, 12] width 36 height 6
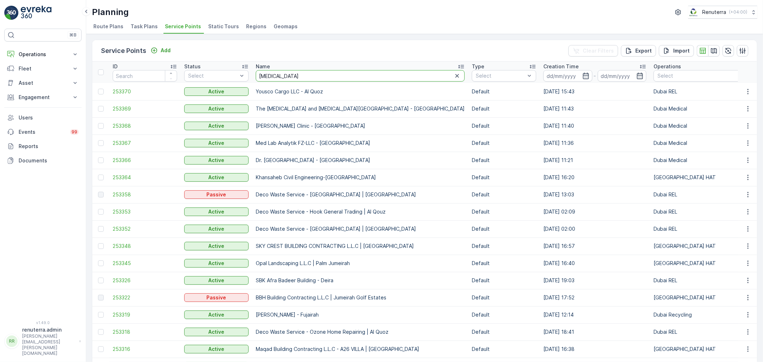
type input "hms"
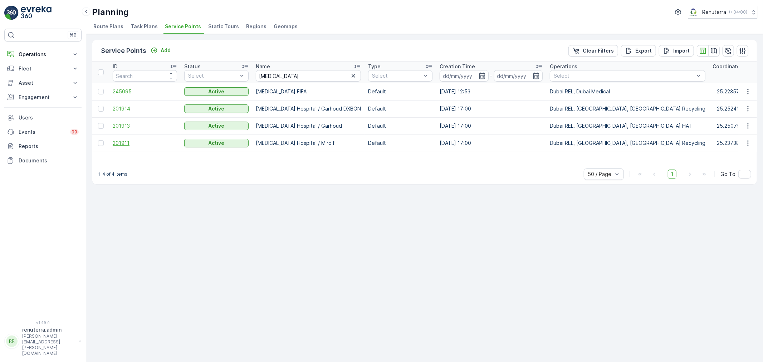
click at [124, 142] on span "201911" at bounding box center [145, 142] width 64 height 7
click at [125, 140] on span "201911" at bounding box center [145, 142] width 64 height 7
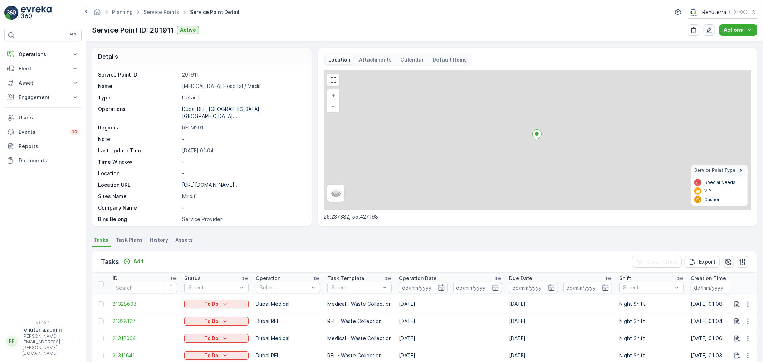
click at [709, 31] on icon "button" at bounding box center [709, 29] width 7 height 7
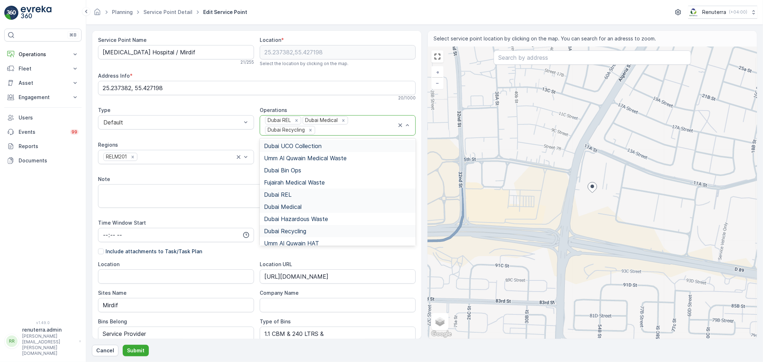
click at [334, 131] on div at bounding box center [356, 130] width 81 height 6
click at [286, 216] on span "[GEOGRAPHIC_DATA] HAT" at bounding box center [300, 215] width 73 height 6
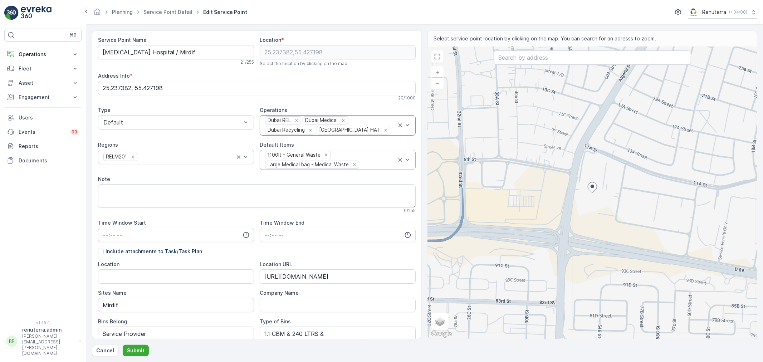
click at [372, 161] on div "1100lt - General Waste Large Medical bag - Medical Waste" at bounding box center [330, 160] width 132 height 20
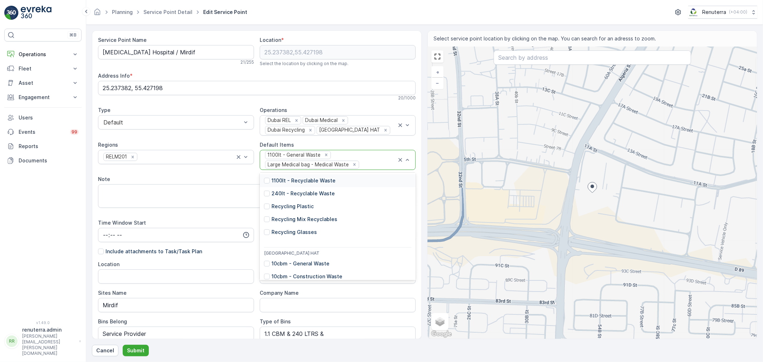
scroll to position [397, 0]
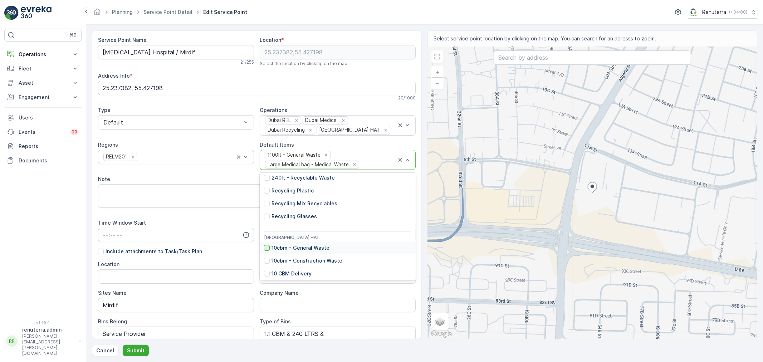
click at [264, 247] on div at bounding box center [267, 248] width 6 height 6
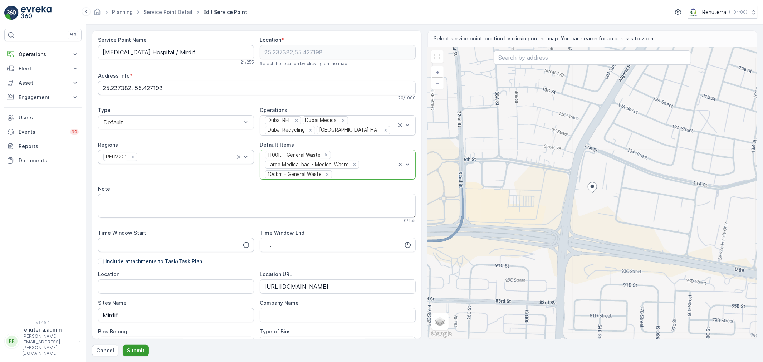
click at [130, 351] on p "Submit" at bounding box center [136, 350] width 18 height 7
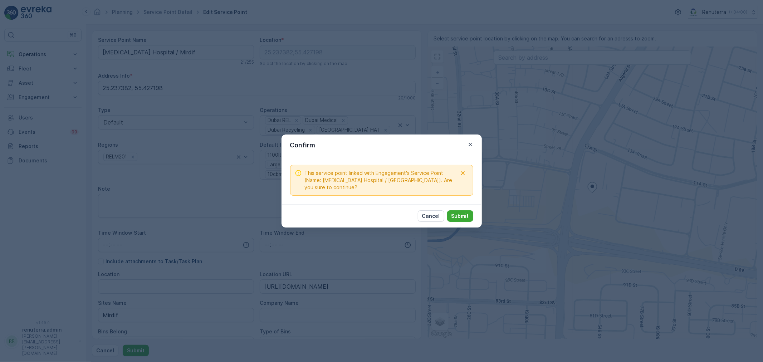
click at [466, 206] on div "Cancel Submit" at bounding box center [381, 215] width 200 height 23
click at [462, 212] on p "Submit" at bounding box center [460, 215] width 18 height 7
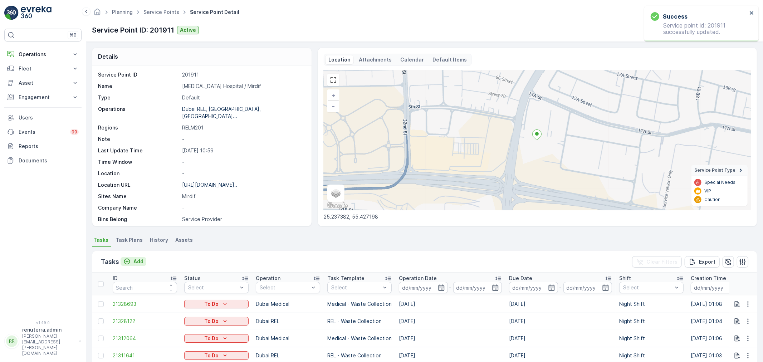
click at [142, 261] on p "Add" at bounding box center [138, 261] width 10 height 7
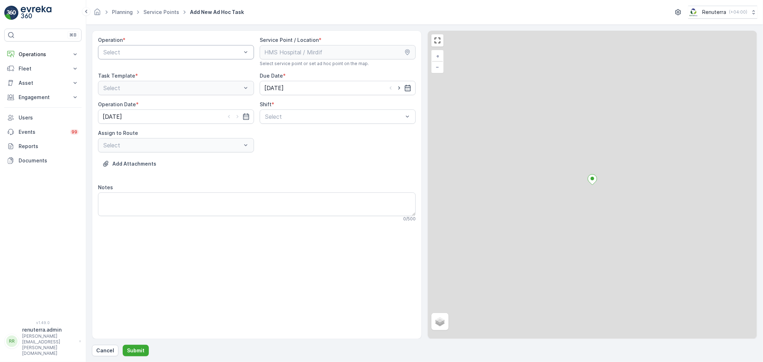
click at [173, 54] on div at bounding box center [172, 52] width 139 height 6
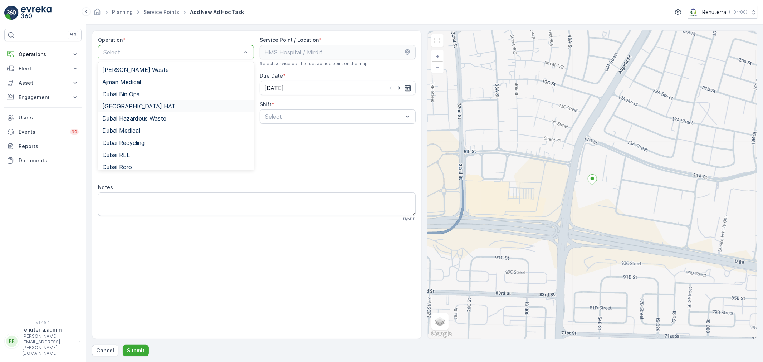
click at [130, 108] on span "[GEOGRAPHIC_DATA] HAT" at bounding box center [138, 106] width 73 height 6
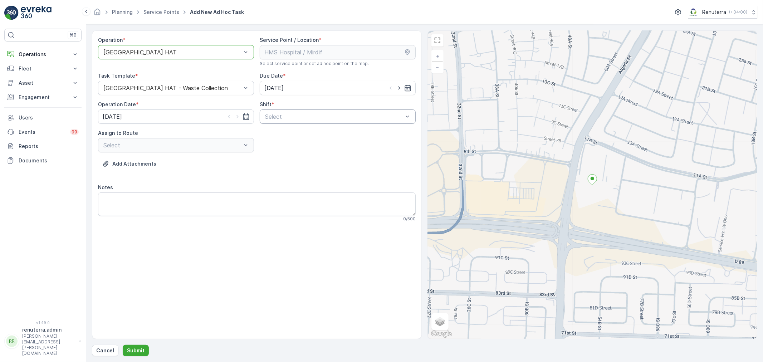
click at [319, 117] on div at bounding box center [333, 116] width 139 height 6
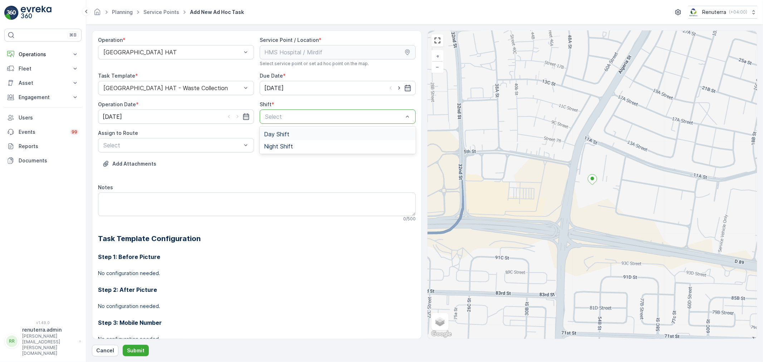
click at [295, 137] on div "Day Shift" at bounding box center [337, 134] width 147 height 6
click at [192, 146] on div at bounding box center [172, 145] width 139 height 6
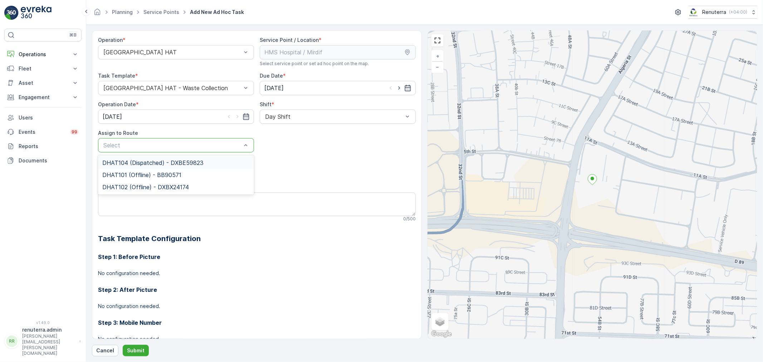
click at [147, 162] on span "DHAT104 (Dispatched) - DXBE59823" at bounding box center [152, 163] width 101 height 6
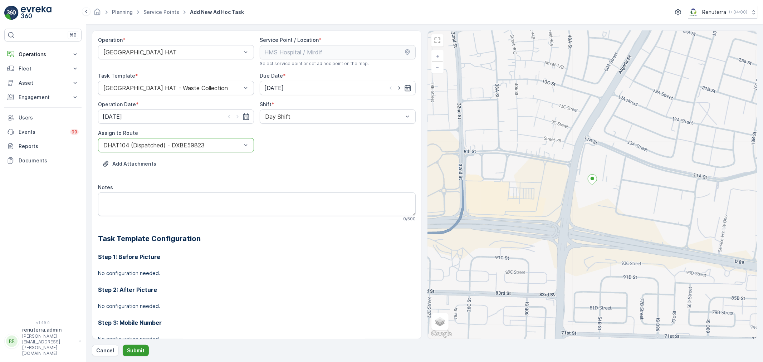
click at [131, 346] on button "Submit" at bounding box center [136, 350] width 26 height 11
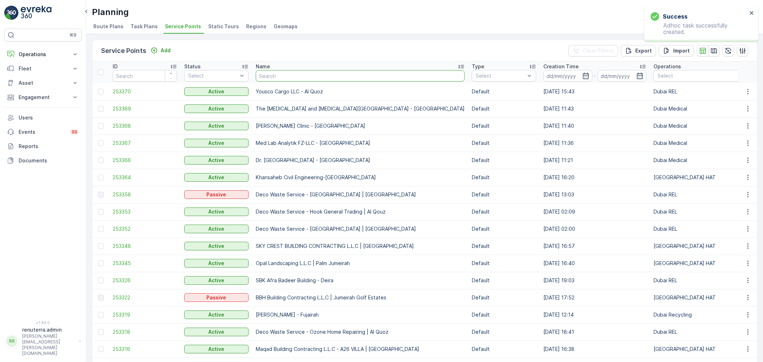
click at [288, 71] on input "text" at bounding box center [360, 75] width 209 height 11
type input "unilab"
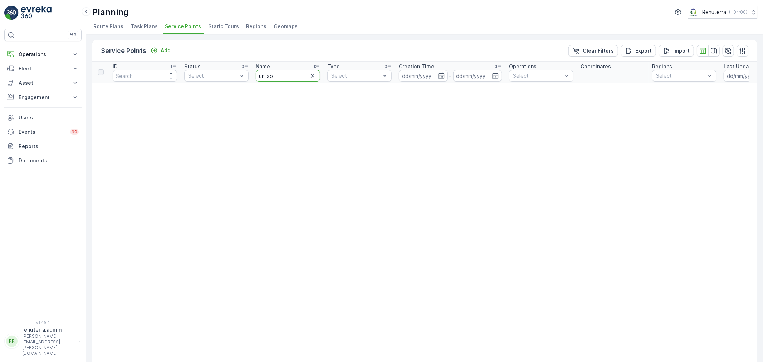
click at [263, 73] on input "unilab" at bounding box center [288, 75] width 64 height 11
type input "un ilab"
click at [265, 74] on input "un ilab" at bounding box center [288, 75] width 64 height 11
type input "unilab"
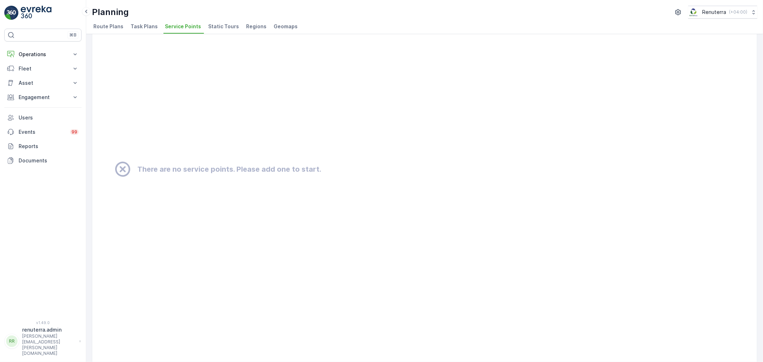
click at [179, 26] on span "Service Points" at bounding box center [183, 26] width 36 height 7
click at [29, 51] on p "Operations" at bounding box center [43, 54] width 49 height 7
click at [27, 77] on p "Planning" at bounding box center [28, 76] width 20 height 7
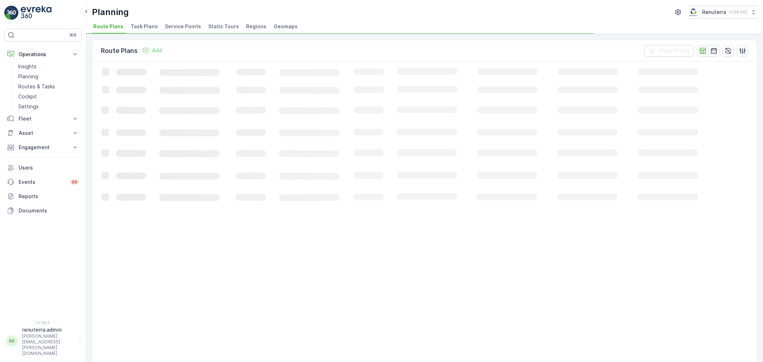
click at [185, 23] on span "Service Points" at bounding box center [183, 26] width 36 height 7
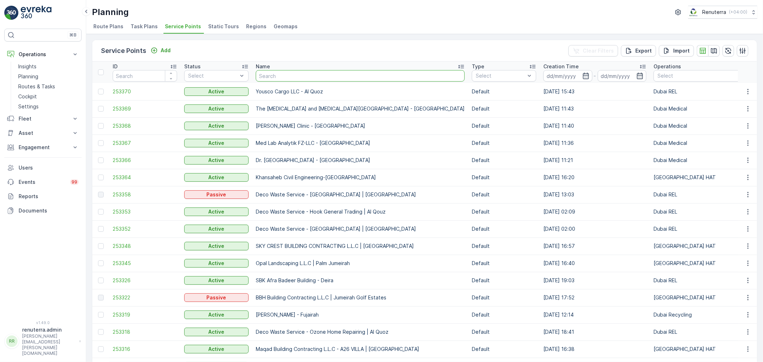
click at [285, 78] on input "text" at bounding box center [360, 75] width 209 height 11
type input "unilab"
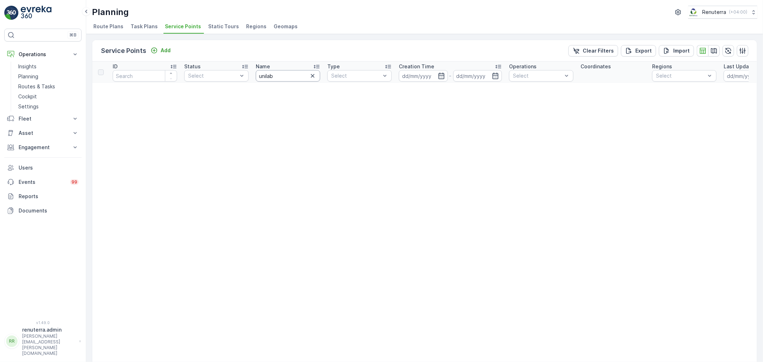
click at [266, 73] on input "unilab" at bounding box center [288, 75] width 64 height 11
type input "uni lab"
drag, startPoint x: 295, startPoint y: 76, endPoint x: 0, endPoint y: 87, distance: 295.6
click at [0, 87] on div "⌘B Operations Insights Planning Routes & Tasks Cockpit Settings Fleet Live Trac…" at bounding box center [381, 181] width 763 height 362
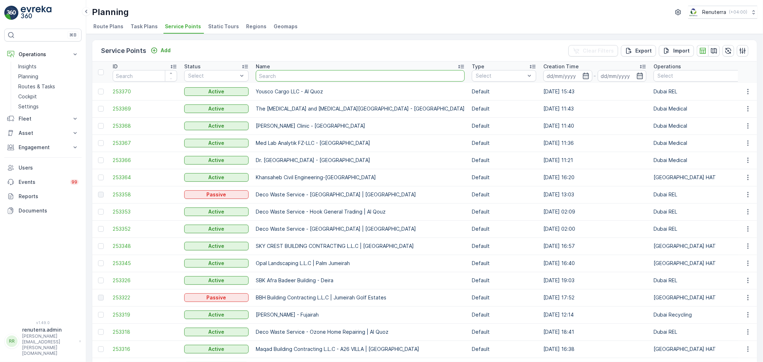
click at [275, 70] on input "text" at bounding box center [360, 75] width 209 height 11
type input "saudi"
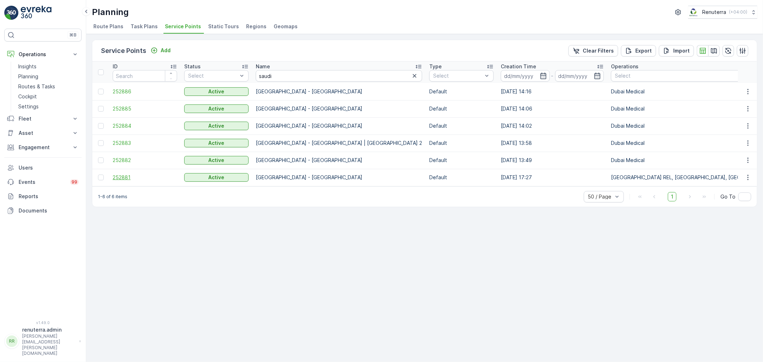
click at [118, 175] on span "252881" at bounding box center [145, 177] width 64 height 7
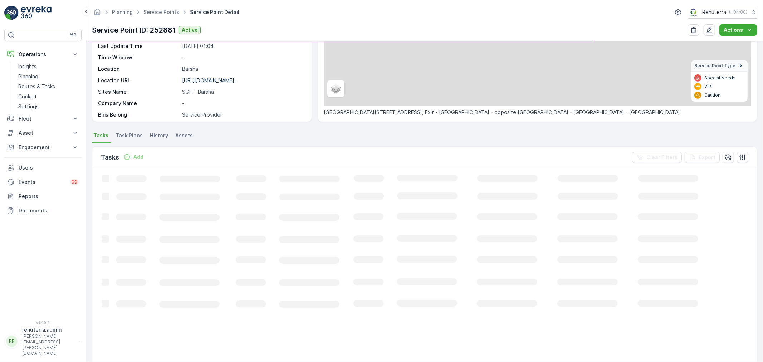
scroll to position [118, 0]
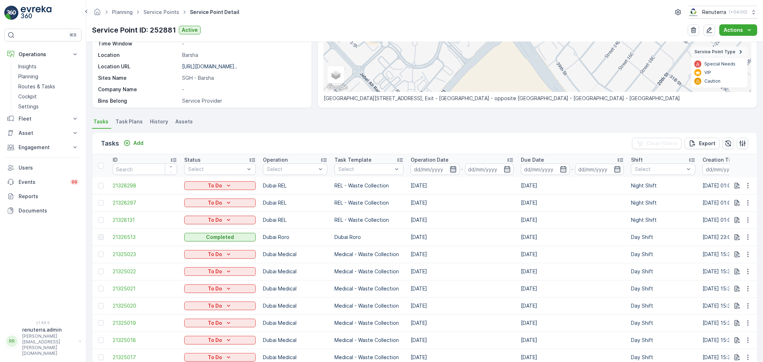
click at [452, 169] on icon "button" at bounding box center [453, 169] width 6 height 6
click at [351, 123] on ul "Tasks Task Plans History Assets" at bounding box center [424, 123] width 665 height 12
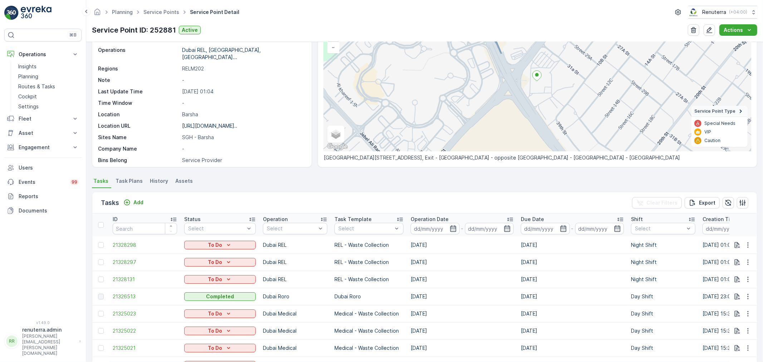
scroll to position [0, 0]
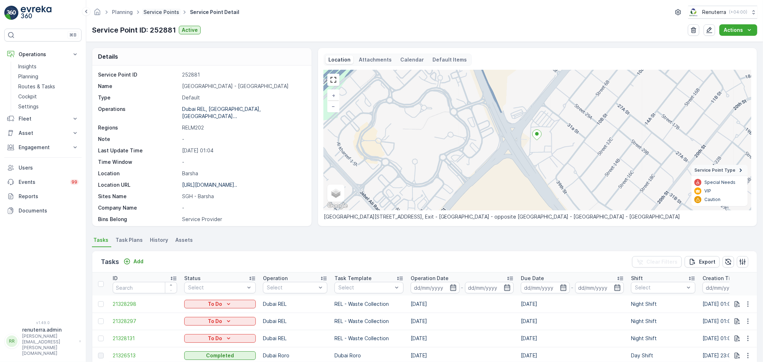
click at [165, 10] on link "Service Points" at bounding box center [161, 12] width 36 height 6
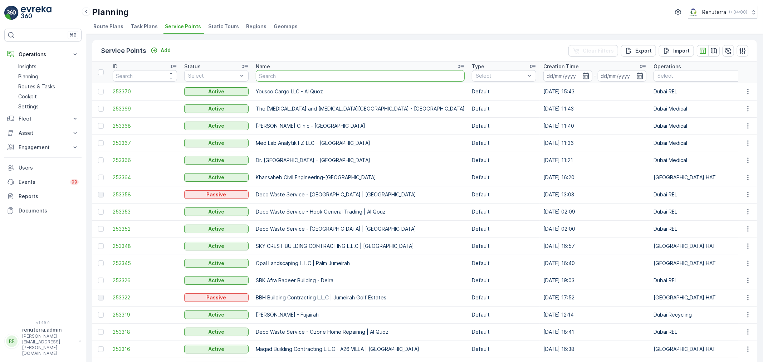
click at [283, 78] on input "text" at bounding box center [360, 75] width 209 height 11
type input "saudi"
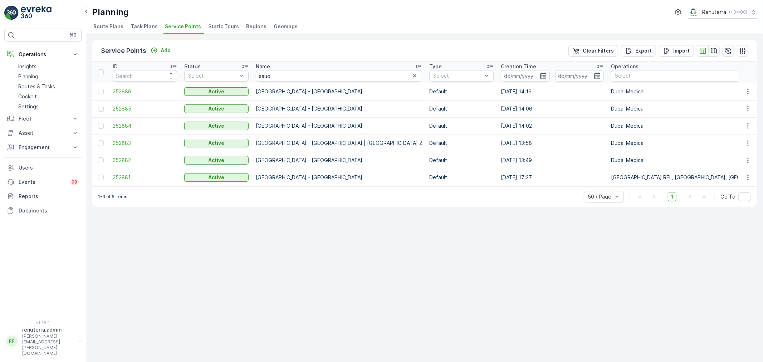
click at [121, 172] on td "252881" at bounding box center [145, 177] width 72 height 17
click at [122, 176] on span "252881" at bounding box center [145, 177] width 64 height 7
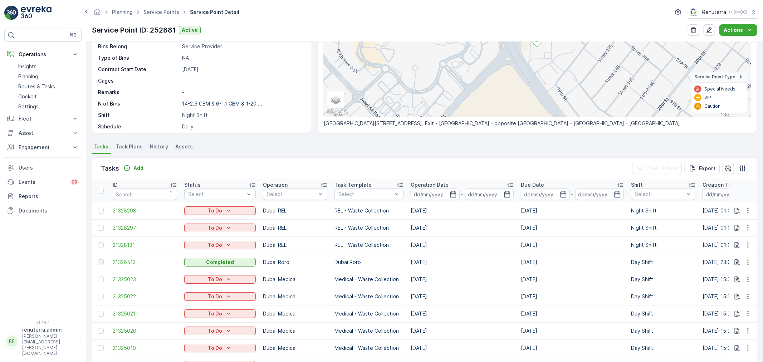
scroll to position [40, 0]
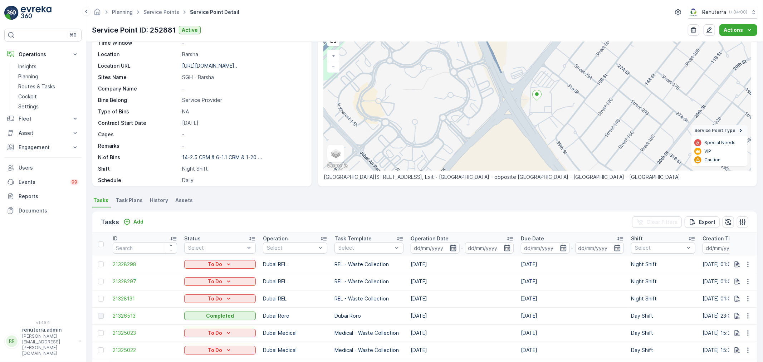
click at [450, 245] on icon "button" at bounding box center [453, 248] width 6 height 6
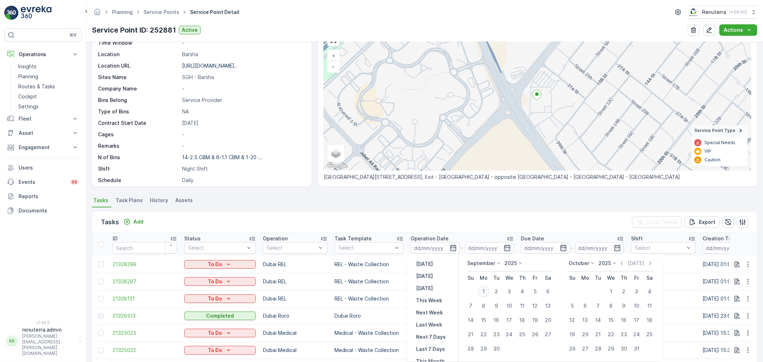
click at [485, 289] on div "1" at bounding box center [483, 291] width 11 height 11
type input "[DATE]"
click at [485, 289] on div "1" at bounding box center [483, 291] width 11 height 11
type input "[DATE]"
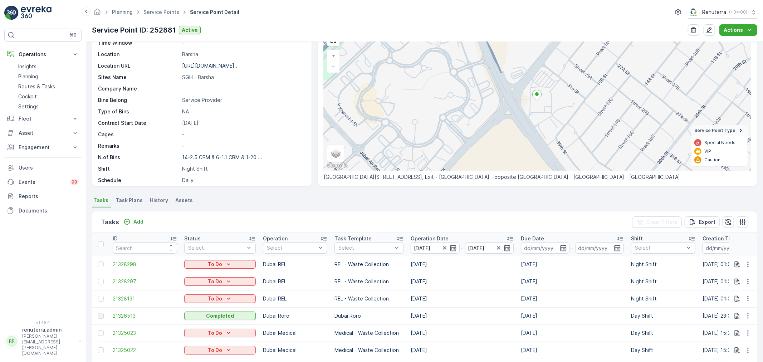
click at [285, 199] on ul "Tasks Task Plans History Assets" at bounding box center [424, 201] width 665 height 12
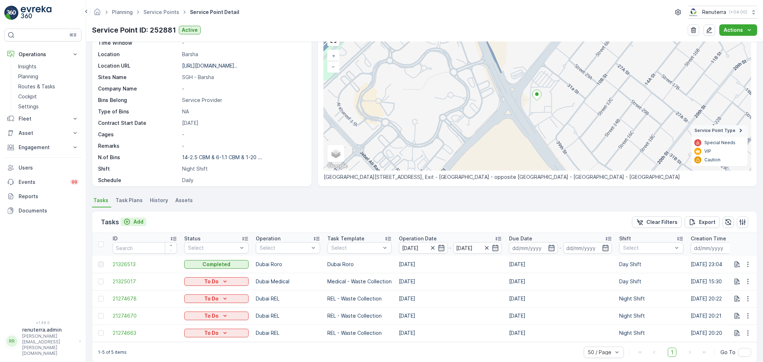
click at [138, 219] on p "Add" at bounding box center [138, 221] width 10 height 7
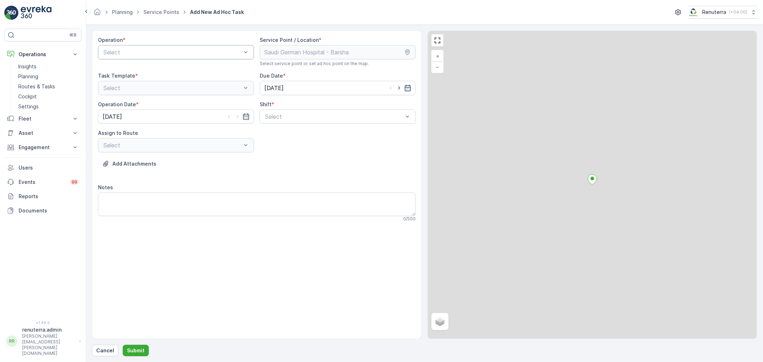
click at [161, 49] on div at bounding box center [172, 52] width 139 height 6
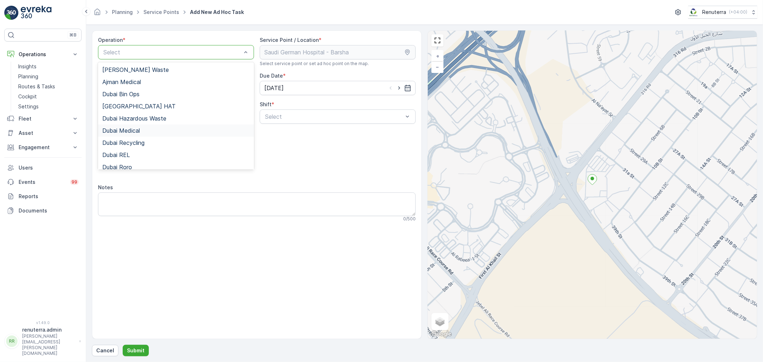
click at [135, 130] on span "Dubai Medical" at bounding box center [121, 130] width 38 height 6
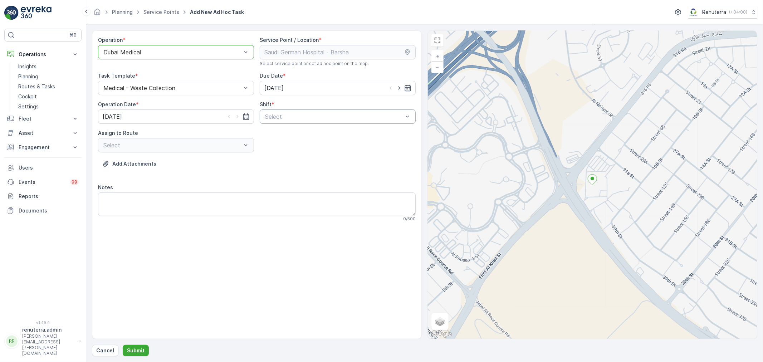
click at [313, 116] on div at bounding box center [333, 116] width 139 height 6
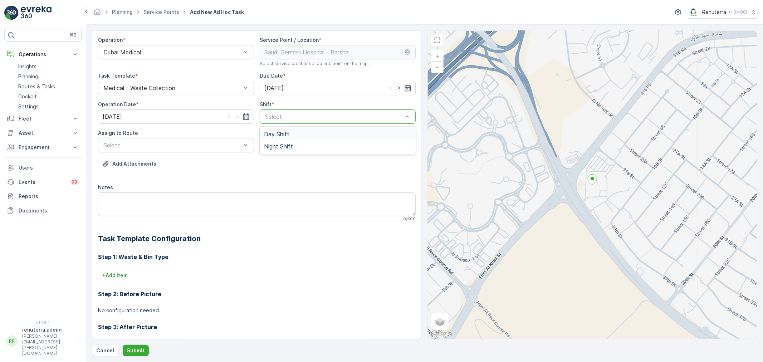
click at [280, 133] on span "Day Shift" at bounding box center [276, 134] width 25 height 6
click at [180, 142] on div at bounding box center [172, 145] width 139 height 6
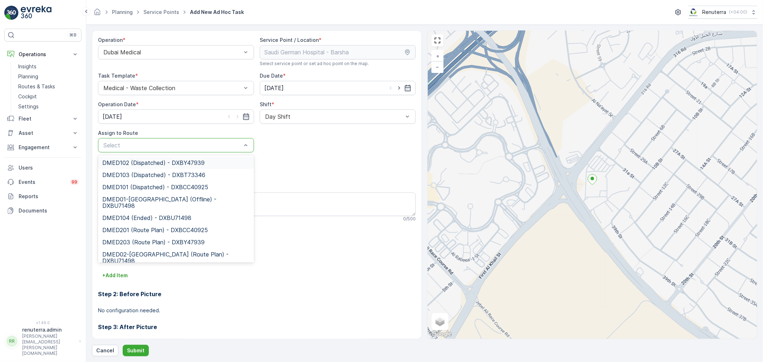
click at [142, 163] on span "DMED102 (Dispatched) - DXBY47939" at bounding box center [153, 163] width 102 height 6
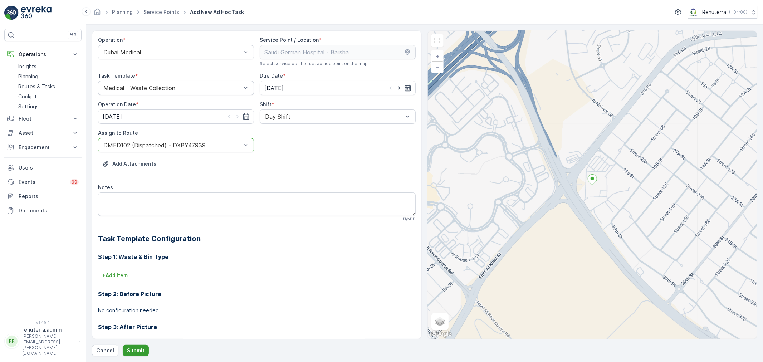
click at [138, 350] on p "Submit" at bounding box center [136, 350] width 18 height 7
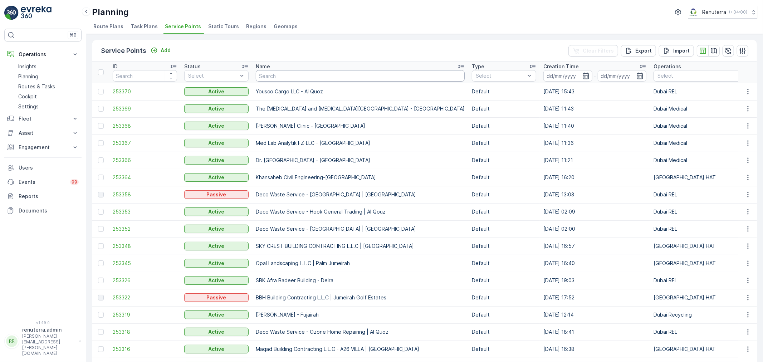
click at [299, 79] on input "text" at bounding box center [360, 75] width 209 height 11
type input "noma"
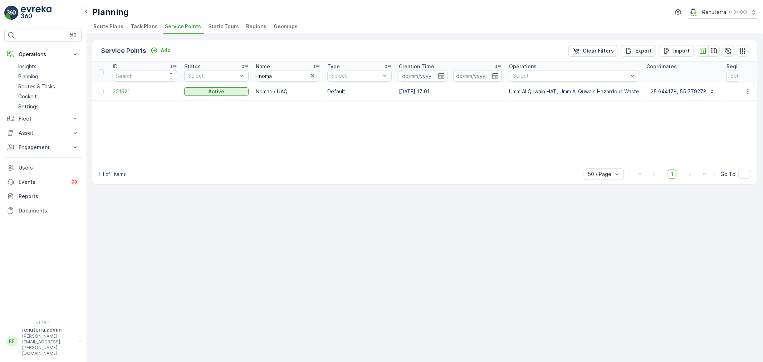
click at [118, 90] on span "201921" at bounding box center [145, 91] width 64 height 7
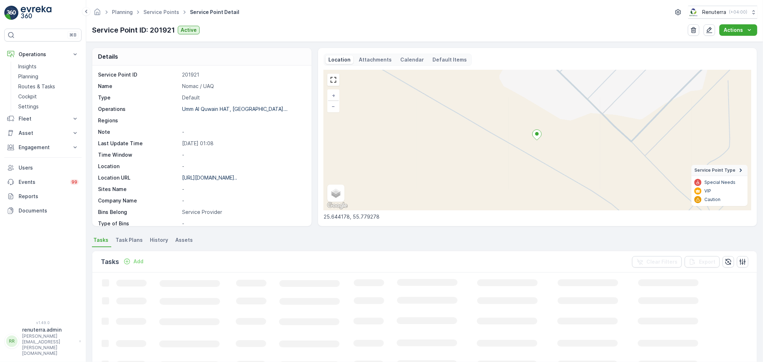
click at [134, 260] on p "Add" at bounding box center [138, 261] width 10 height 7
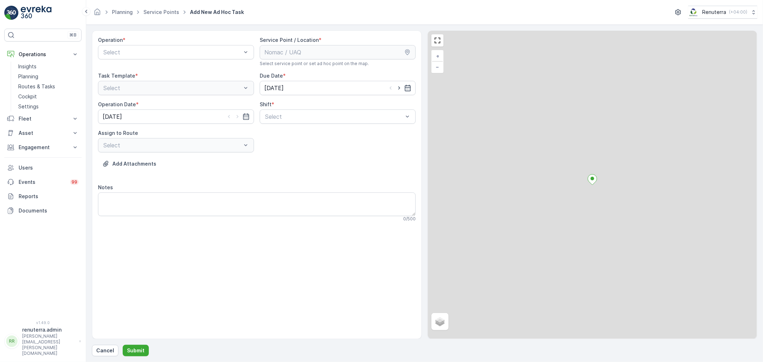
click at [183, 54] on div at bounding box center [172, 52] width 139 height 6
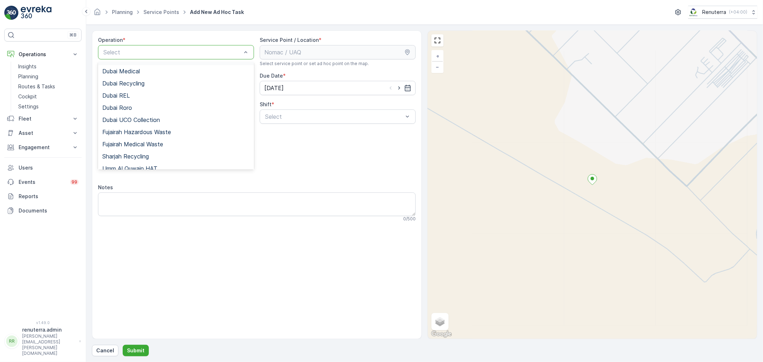
scroll to position [79, 0]
click at [144, 148] on span "Umm Al Quwain HAT" at bounding box center [129, 148] width 55 height 6
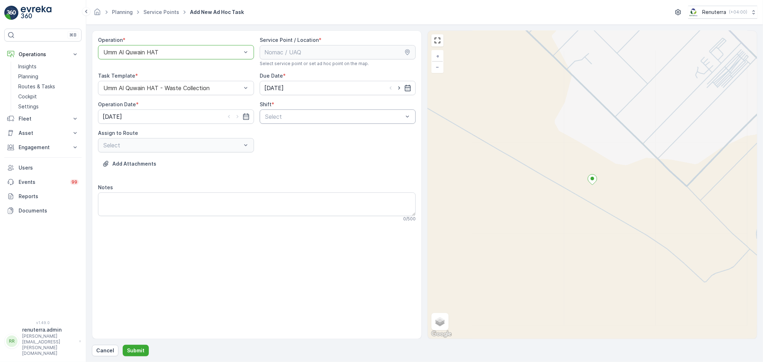
click at [298, 118] on div at bounding box center [333, 116] width 139 height 6
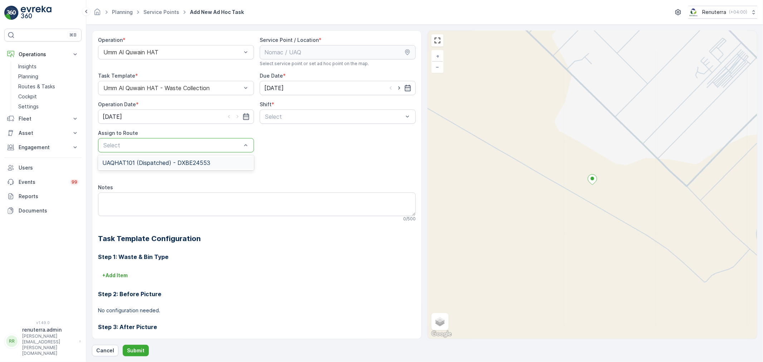
click at [190, 143] on div at bounding box center [172, 145] width 139 height 6
click at [173, 160] on span "UAQHAT101 (Dispatched) - DXBE24553" at bounding box center [156, 163] width 108 height 6
click at [280, 117] on div at bounding box center [333, 116] width 139 height 6
click at [280, 133] on span "Day Shift" at bounding box center [276, 134] width 25 height 6
click at [140, 349] on p "Submit" at bounding box center [136, 350] width 18 height 7
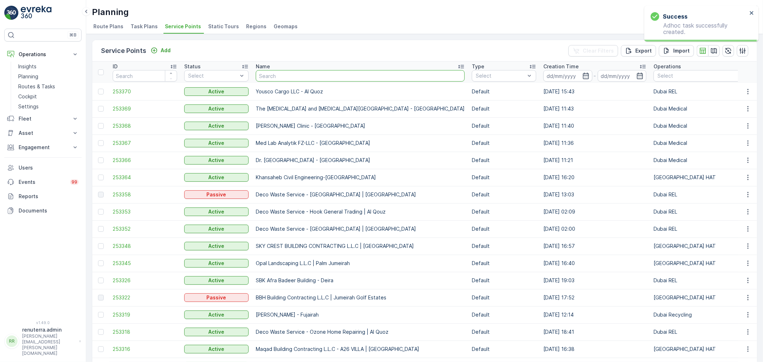
click at [297, 74] on input "text" at bounding box center [360, 75] width 209 height 11
type input "moza"
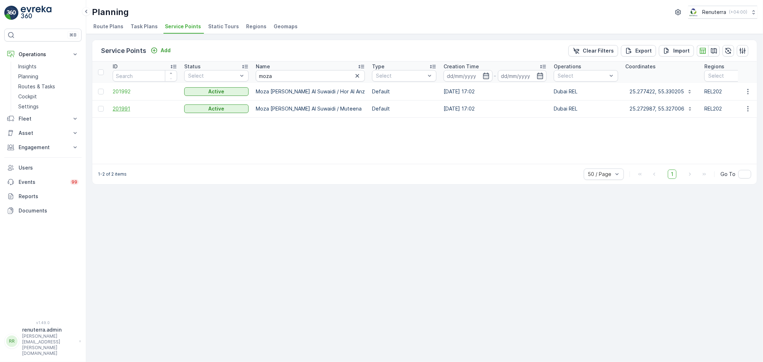
click at [123, 106] on span "201991" at bounding box center [145, 108] width 64 height 7
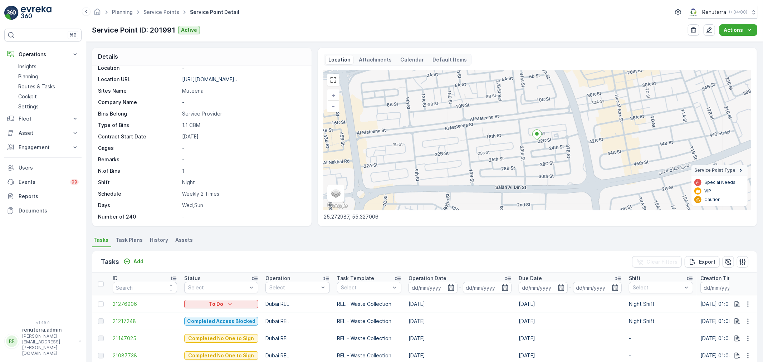
scroll to position [119, 0]
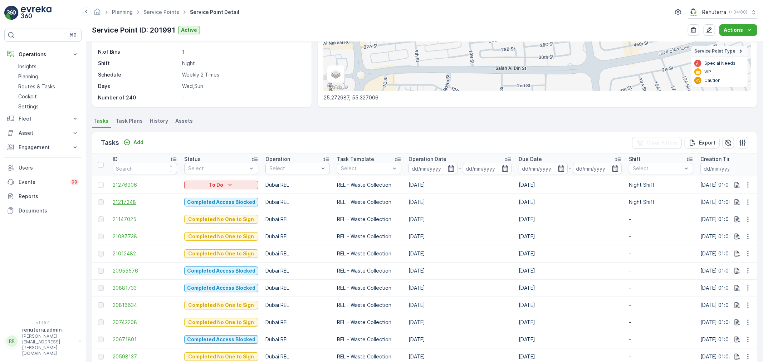
click at [132, 200] on span "21217248" at bounding box center [145, 201] width 64 height 7
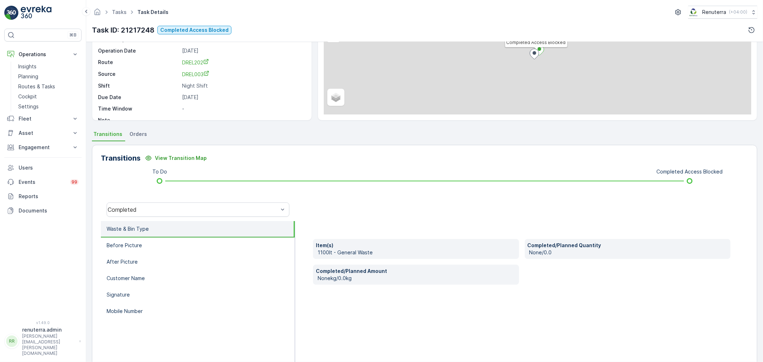
scroll to position [79, 0]
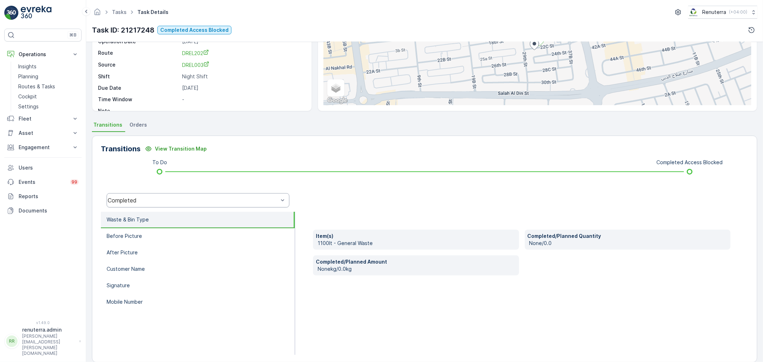
click at [152, 203] on div "Completed" at bounding box center [193, 200] width 171 height 6
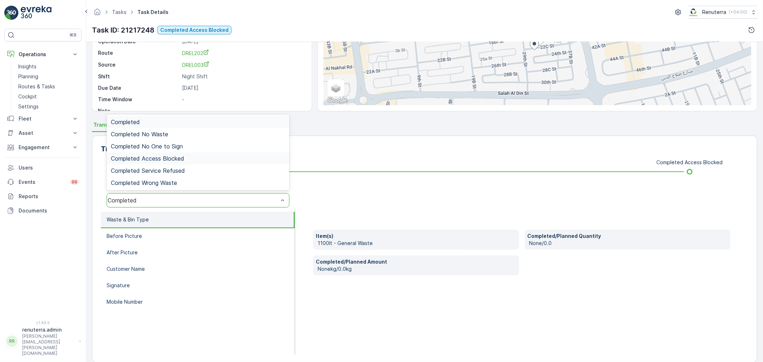
click at [177, 159] on span "Completed Access Blocked" at bounding box center [147, 158] width 73 height 6
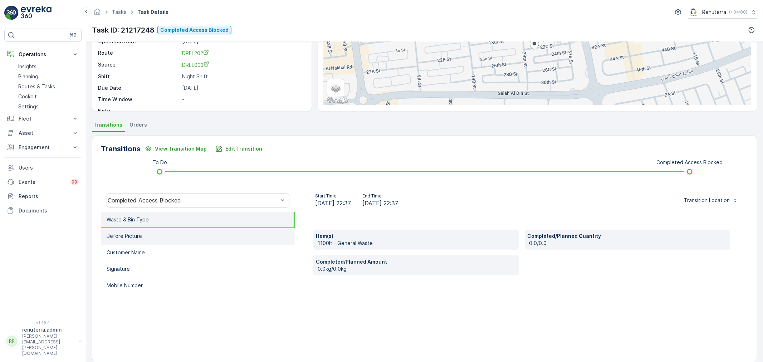
click at [129, 232] on p "Before Picture" at bounding box center [124, 235] width 35 height 7
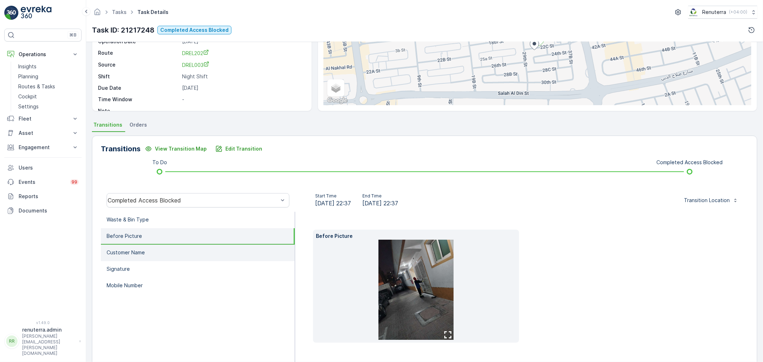
click at [137, 251] on p "Customer Name" at bounding box center [126, 252] width 38 height 7
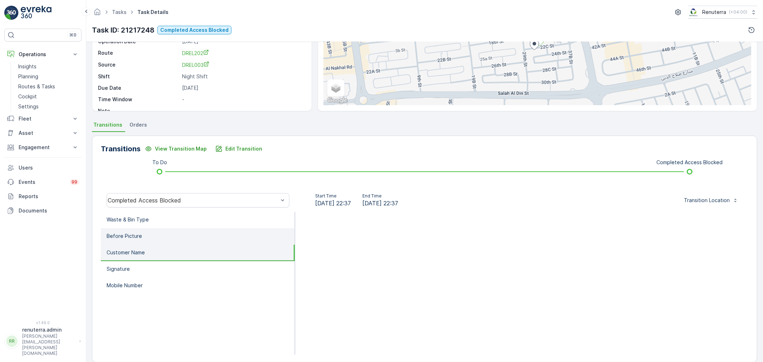
click at [143, 234] on li "Before Picture" at bounding box center [198, 236] width 194 height 16
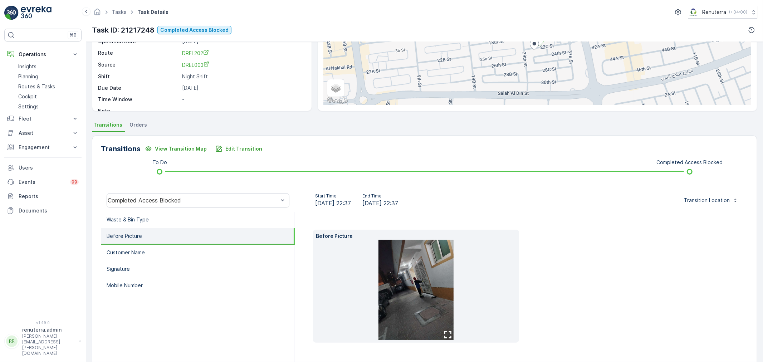
click at [398, 263] on img at bounding box center [415, 290] width 75 height 100
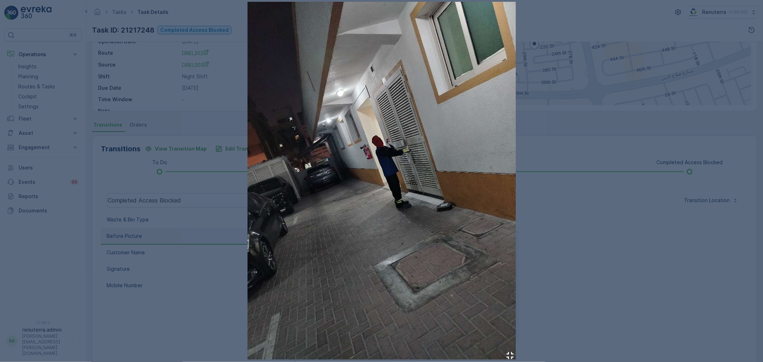
drag, startPoint x: 199, startPoint y: 110, endPoint x: 165, endPoint y: 89, distance: 39.8
click at [199, 110] on div at bounding box center [381, 181] width 763 height 362
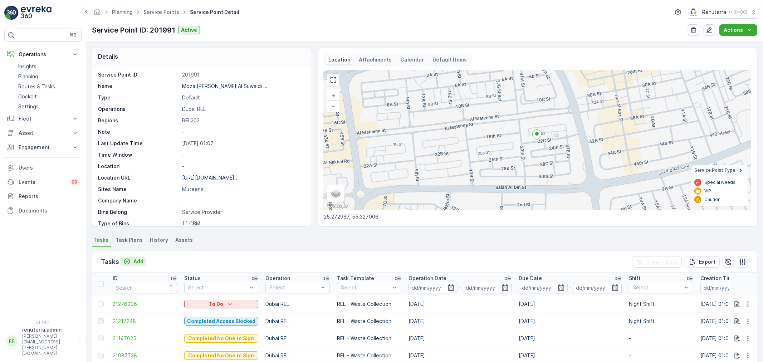
click at [137, 260] on p "Add" at bounding box center [138, 261] width 10 height 7
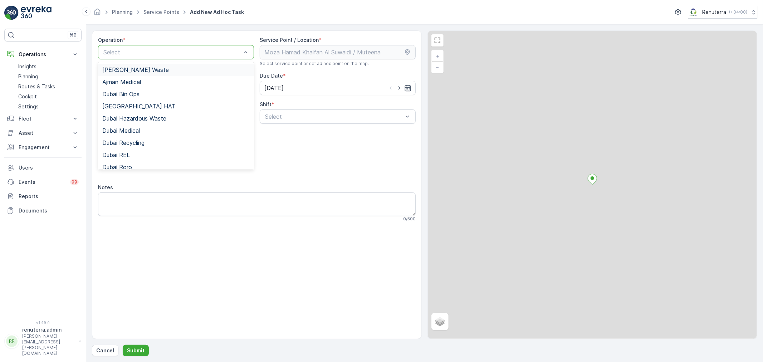
click at [180, 54] on div at bounding box center [172, 52] width 139 height 6
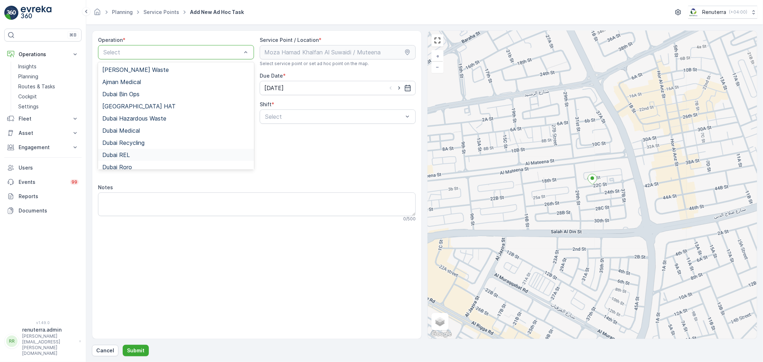
click at [129, 154] on span "Dubai REL" at bounding box center [116, 155] width 28 height 6
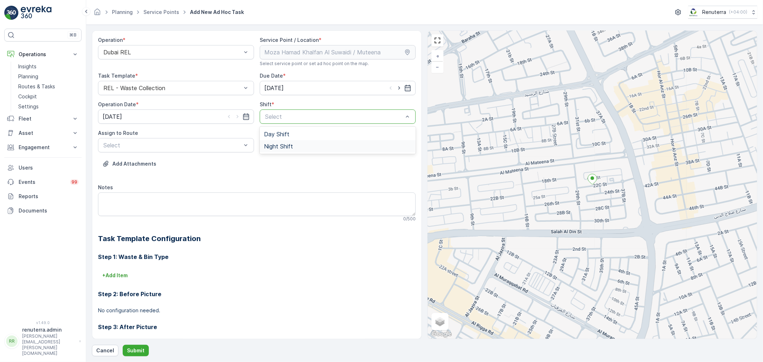
click at [300, 146] on div "Night Shift" at bounding box center [337, 146] width 147 height 6
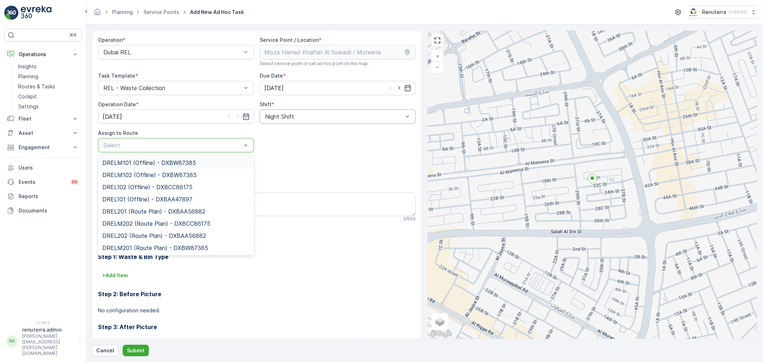
click at [186, 147] on div at bounding box center [172, 145] width 139 height 6
click at [146, 233] on span "DREL202 (Route Plan) - DXBAA56882" at bounding box center [154, 235] width 104 height 6
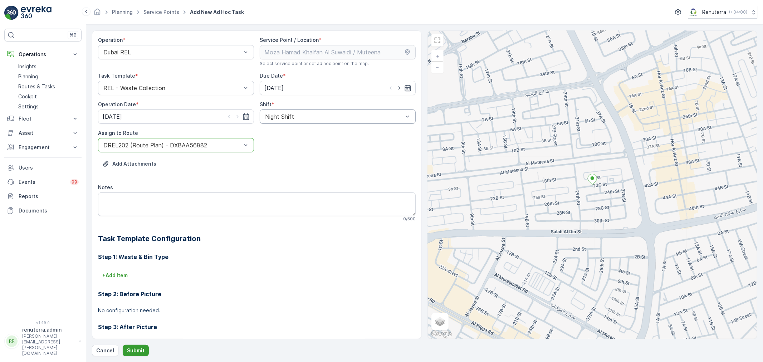
click at [129, 349] on p "Submit" at bounding box center [136, 350] width 18 height 7
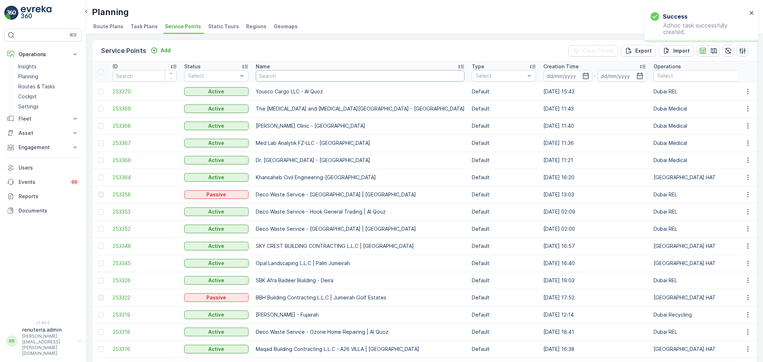
click at [288, 73] on input "text" at bounding box center [360, 75] width 209 height 11
type input "al hem"
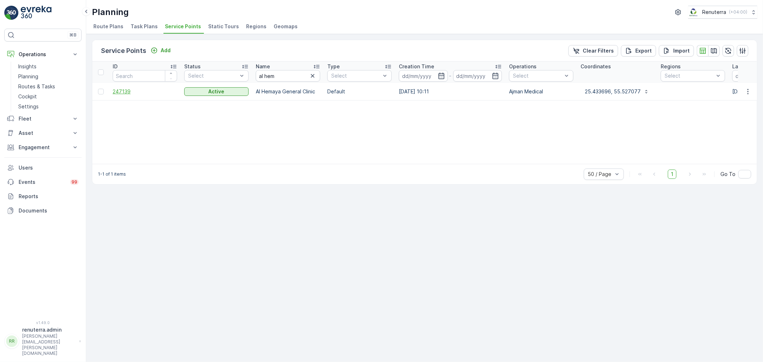
click at [116, 90] on span "247139" at bounding box center [145, 91] width 64 height 7
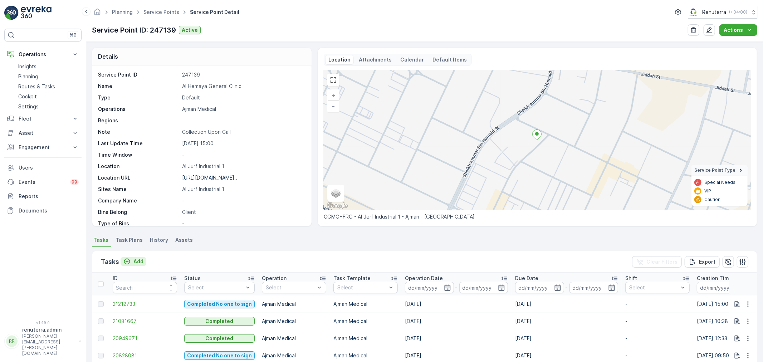
click at [138, 260] on p "Add" at bounding box center [138, 261] width 10 height 7
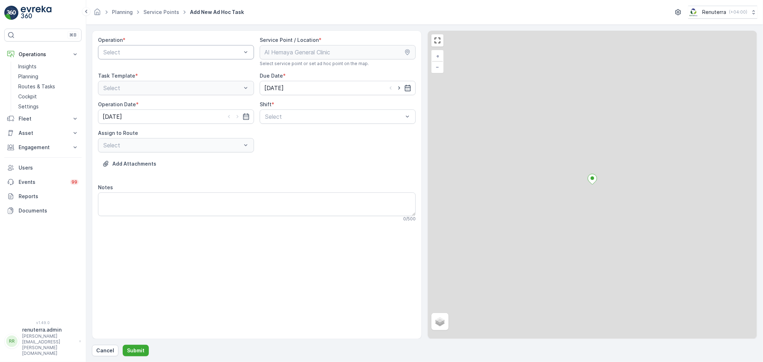
click at [193, 51] on div at bounding box center [172, 52] width 139 height 6
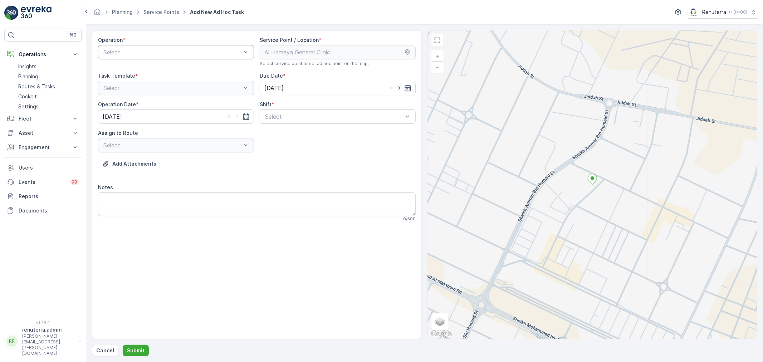
click at [161, 49] on div at bounding box center [172, 52] width 139 height 6
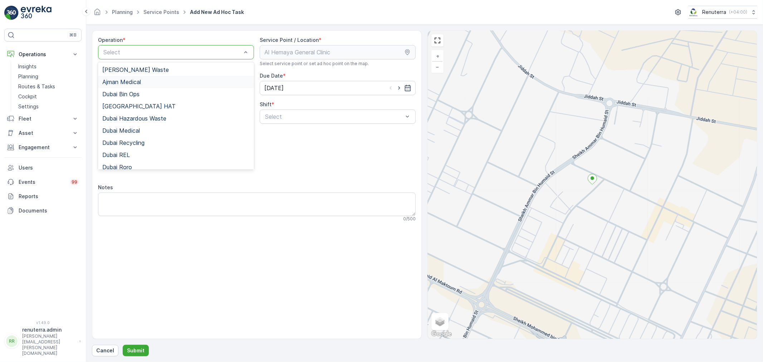
click at [135, 83] on span "Ajman Medical" at bounding box center [121, 82] width 39 height 6
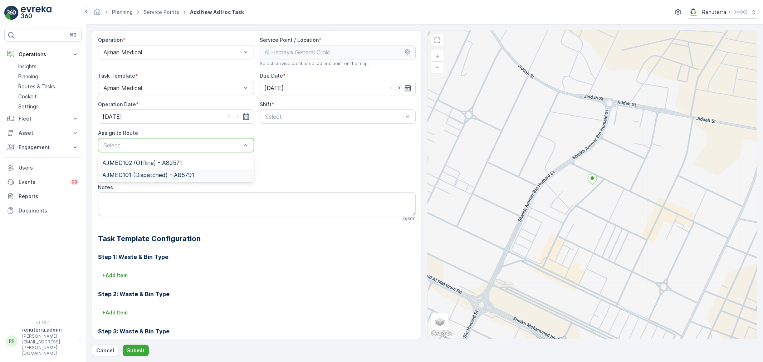
click at [140, 175] on span "AJMED101 (Dispatched) - A85791" at bounding box center [148, 175] width 92 height 6
click at [136, 351] on p "Submit" at bounding box center [136, 350] width 18 height 7
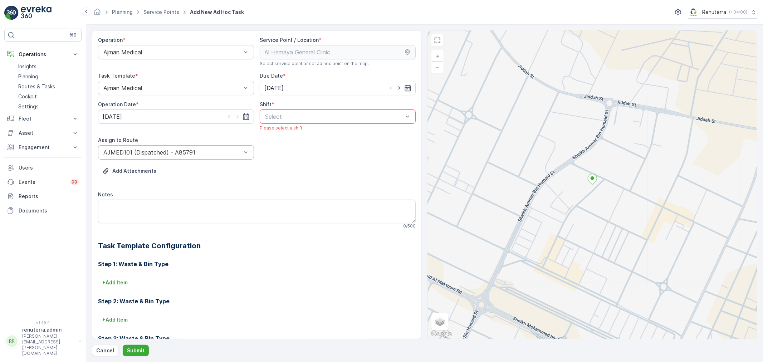
click at [289, 116] on div at bounding box center [333, 116] width 139 height 6
click at [278, 135] on span "Day Shift" at bounding box center [276, 134] width 25 height 6
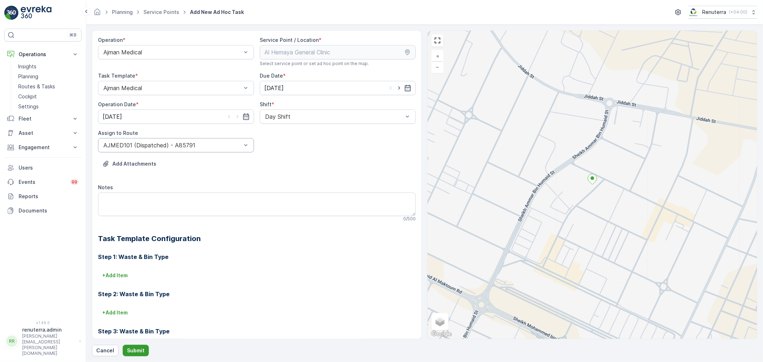
click at [131, 352] on p "Submit" at bounding box center [136, 350] width 18 height 7
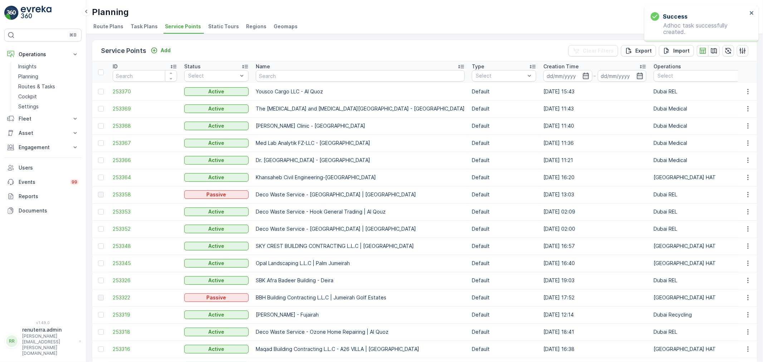
click at [283, 75] on input "text" at bounding box center [360, 75] width 209 height 11
type input "rixos"
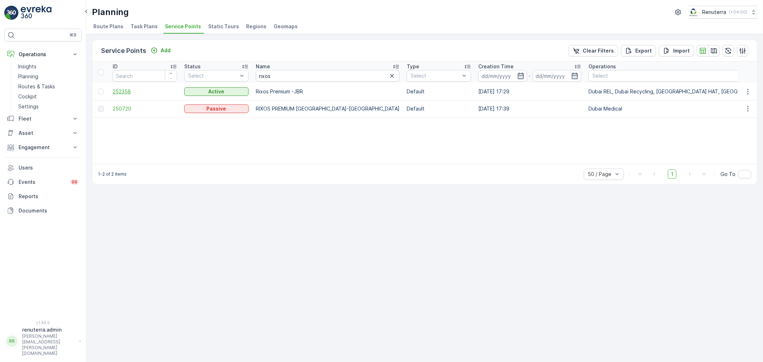
click at [116, 88] on span "252358" at bounding box center [145, 91] width 64 height 7
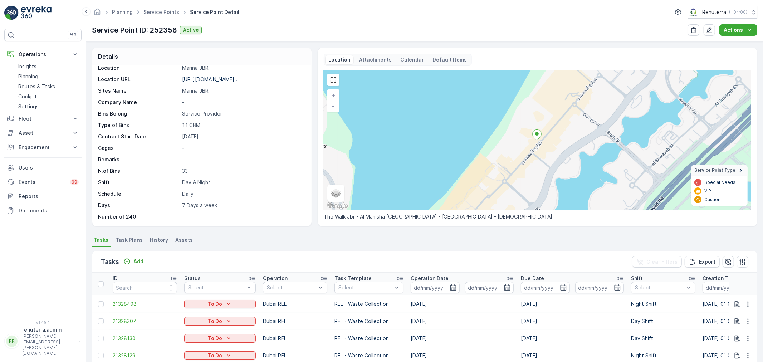
scroll to position [79, 0]
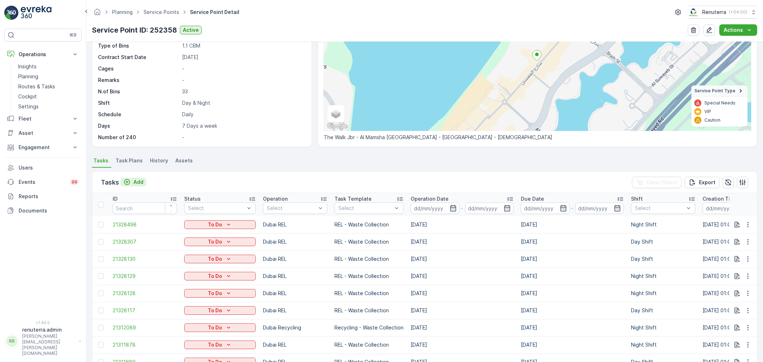
click at [141, 181] on p "Add" at bounding box center [138, 181] width 10 height 7
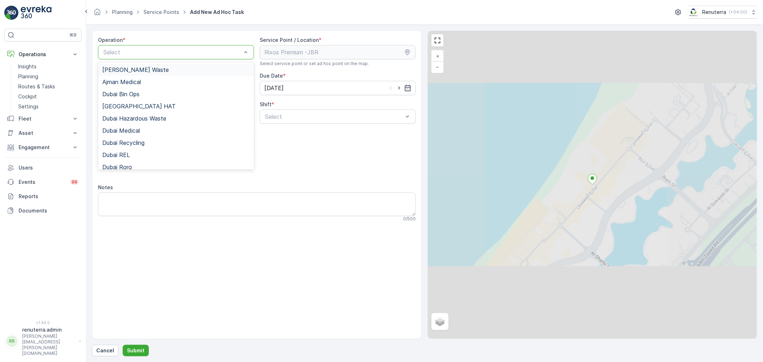
click at [147, 51] on div at bounding box center [172, 52] width 139 height 6
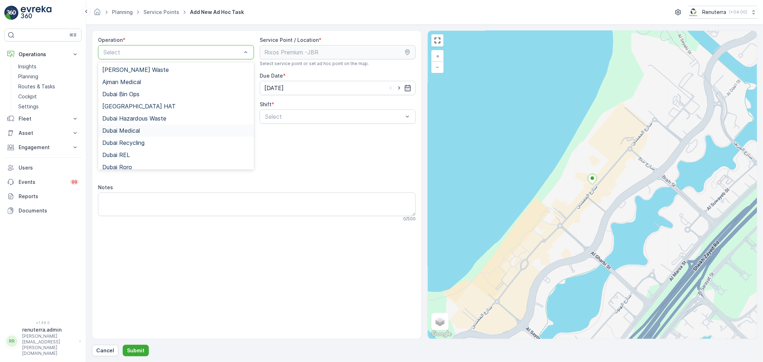
scroll to position [90, 0]
click at [146, 83] on div "Dubai Roro" at bounding box center [176, 77] width 156 height 12
click at [142, 54] on div at bounding box center [172, 52] width 139 height 6
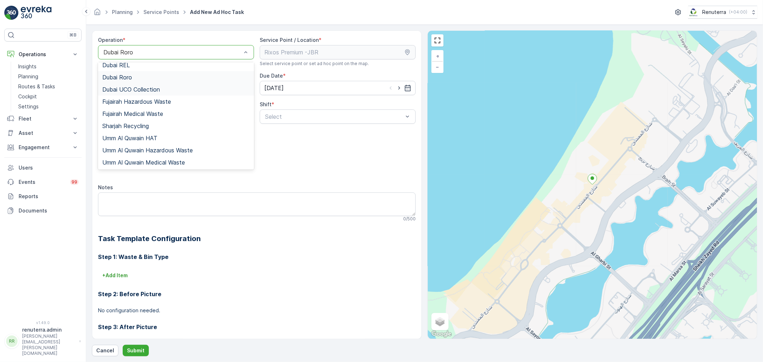
click at [149, 89] on span "Dubai UCO Collection" at bounding box center [131, 89] width 58 height 6
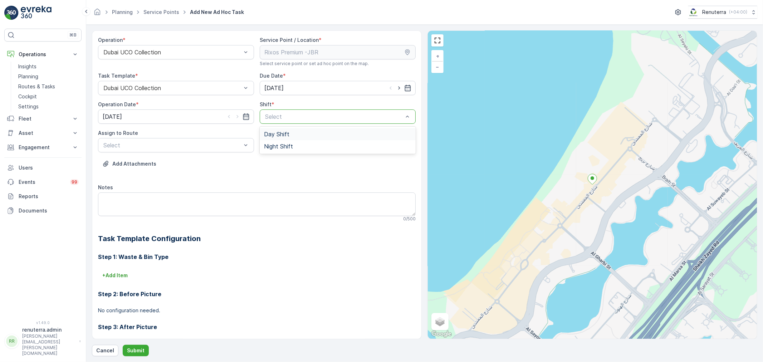
click at [290, 118] on div at bounding box center [333, 116] width 139 height 6
click at [279, 136] on span "Day Shift" at bounding box center [276, 134] width 25 height 6
click at [166, 144] on div at bounding box center [172, 145] width 139 height 6
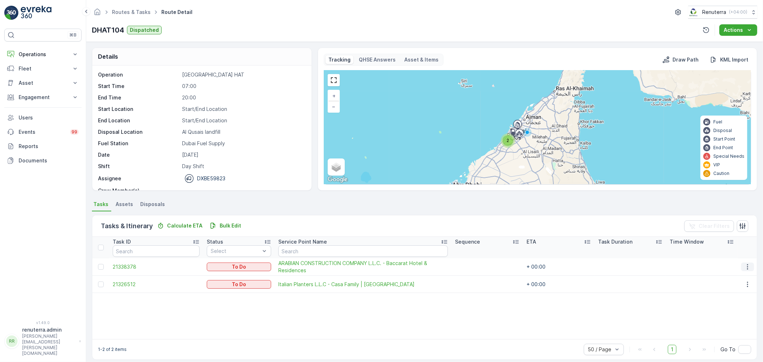
click at [748, 265] on icon "button" at bounding box center [747, 266] width 7 height 7
click at [576, 328] on div "Task ID Status Select Service Point Name Sequence ETA Task Duration Time Window…" at bounding box center [424, 288] width 664 height 102
click at [747, 265] on icon "button" at bounding box center [747, 266] width 1 height 5
click at [732, 305] on span "Remove from Route" at bounding box center [736, 307] width 48 height 7
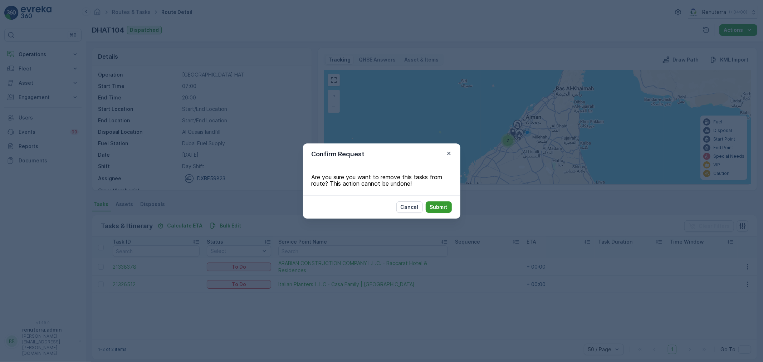
click at [440, 205] on p "Submit" at bounding box center [439, 206] width 18 height 7
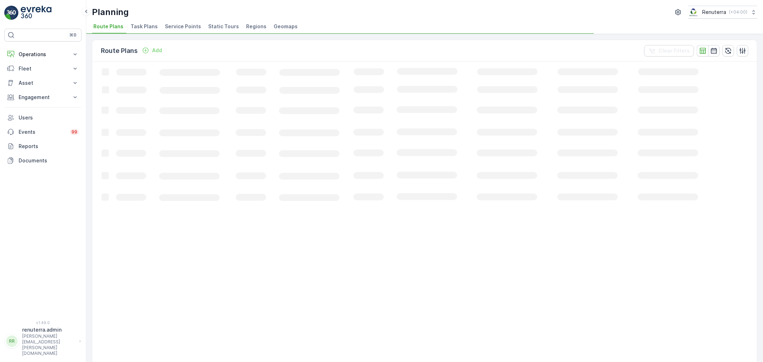
click at [181, 26] on span "Service Points" at bounding box center [183, 26] width 36 height 7
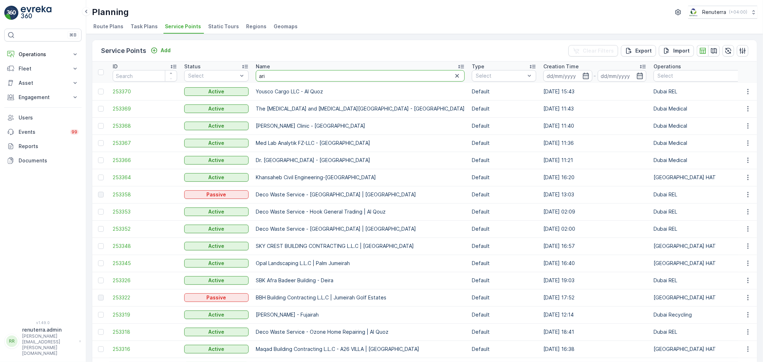
type input "arif"
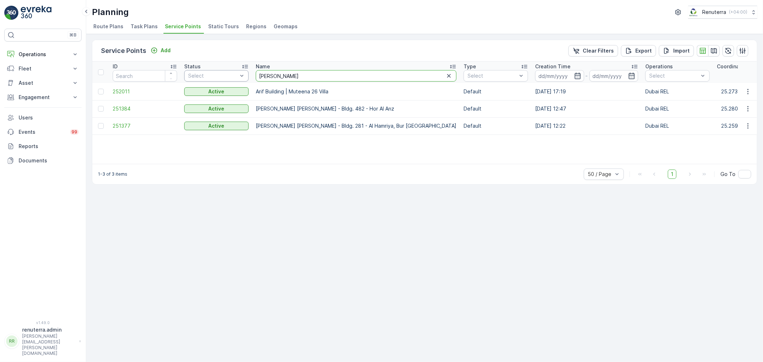
drag, startPoint x: 280, startPoint y: 77, endPoint x: 247, endPoint y: 72, distance: 34.0
type input "al serh"
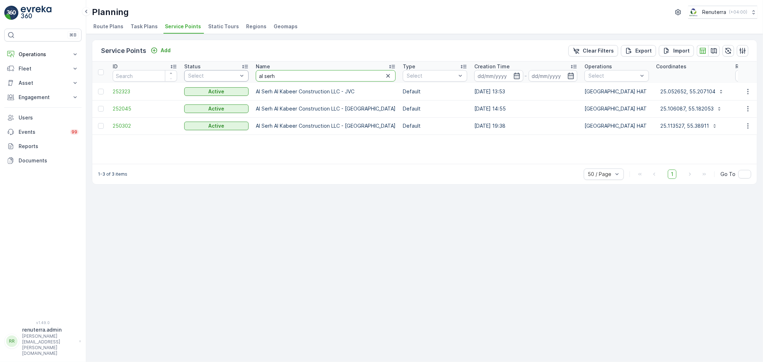
drag, startPoint x: 290, startPoint y: 76, endPoint x: 241, endPoint y: 77, distance: 49.0
type input "italian"
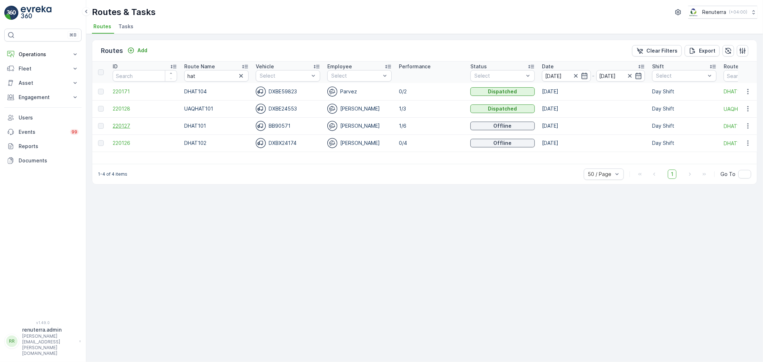
click at [127, 123] on span "220127" at bounding box center [145, 125] width 64 height 7
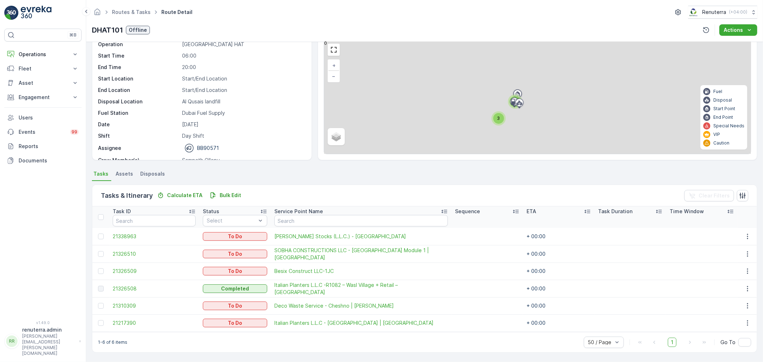
scroll to position [30, 0]
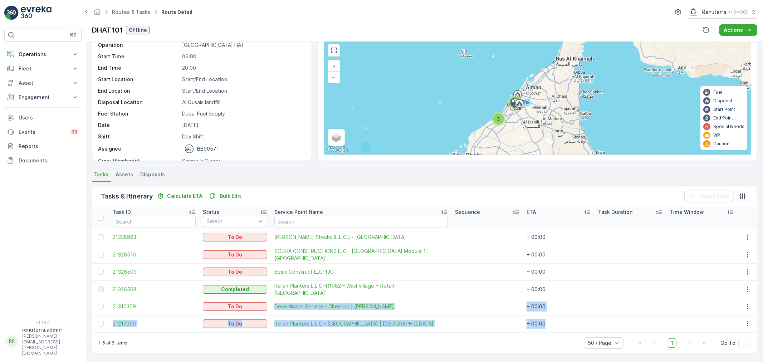
click at [258, 304] on tbody "21338963 To Do [PERSON_NAME] Stocks (L.L.C.) - Umm Ramool + 00:00 21326510 To D…" at bounding box center [424, 281] width 664 height 104
click at [567, 321] on td "+ 00:00" at bounding box center [559, 323] width 72 height 17
drag, startPoint x: 567, startPoint y: 321, endPoint x: 224, endPoint y: 301, distance: 343.9
click at [224, 301] on tbody "21338963 To Do [PERSON_NAME] Stocks (L.L.C.) - Umm Ramool + 00:00 21326510 To D…" at bounding box center [424, 281] width 664 height 104
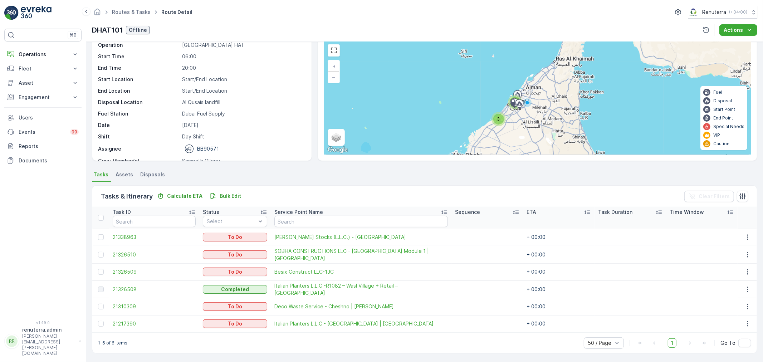
click at [461, 338] on div "1-6 of 6 items 50 / Page 1 Go To" at bounding box center [424, 343] width 664 height 20
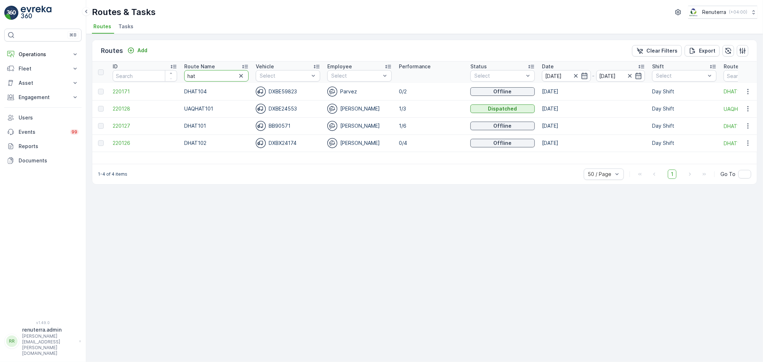
drag, startPoint x: 203, startPoint y: 76, endPoint x: 129, endPoint y: 65, distance: 74.1
click at [129, 65] on tr "ID Route Name hat Vehicle Select Employee Select Performance Status Select Date…" at bounding box center [451, 72] width 718 height 21
type input "med"
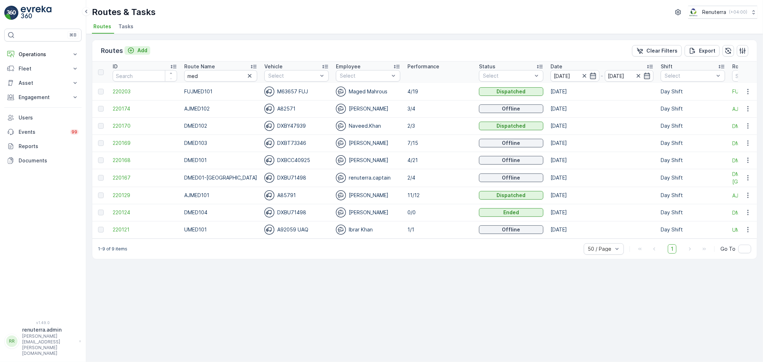
click at [145, 53] on p "Add" at bounding box center [142, 50] width 10 height 7
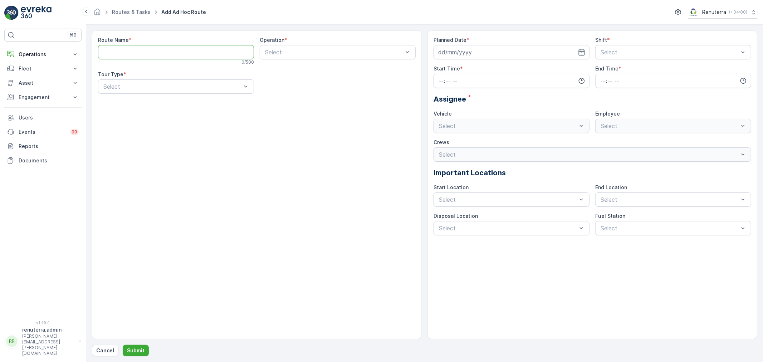
click at [145, 53] on Name "Route Name" at bounding box center [176, 52] width 156 height 14
type Name "DUCO001"
click at [293, 53] on div at bounding box center [333, 52] width 139 height 6
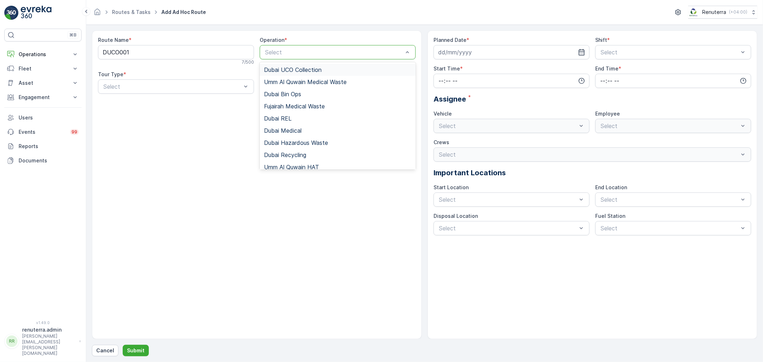
click at [296, 70] on span "Dubai UCO Collection" at bounding box center [293, 70] width 58 height 6
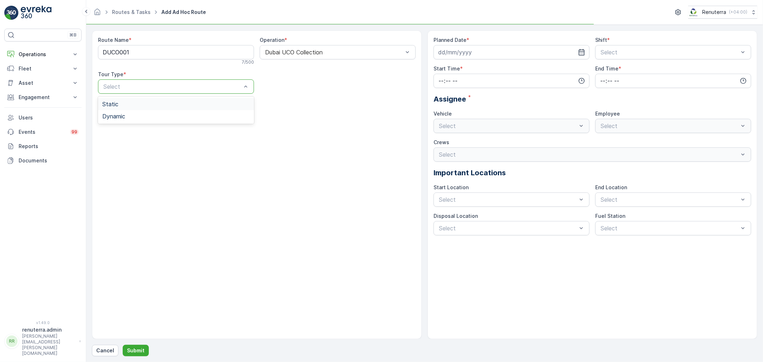
click at [220, 85] on div at bounding box center [172, 86] width 139 height 6
click at [135, 115] on div "Dynamic" at bounding box center [175, 116] width 147 height 6
click at [513, 50] on input at bounding box center [511, 52] width 156 height 14
drag, startPoint x: 458, startPoint y: 95, endPoint x: 478, endPoint y: 93, distance: 19.4
click at [460, 94] on div "1" at bounding box center [458, 97] width 11 height 11
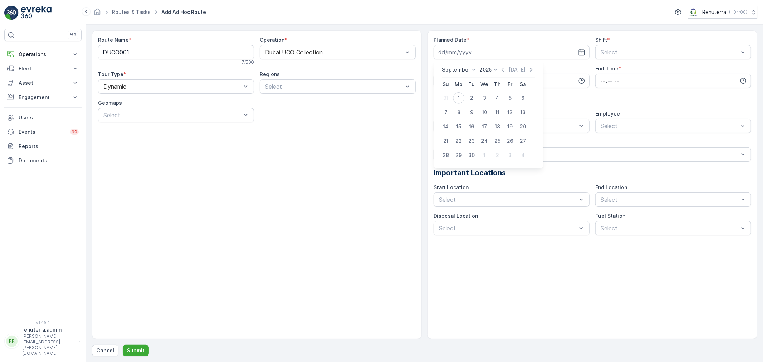
type input "[DATE]"
click at [615, 52] on div at bounding box center [669, 52] width 139 height 6
click at [610, 68] on span "Day Shift" at bounding box center [611, 70] width 25 height 6
click at [503, 77] on input "time" at bounding box center [511, 81] width 156 height 14
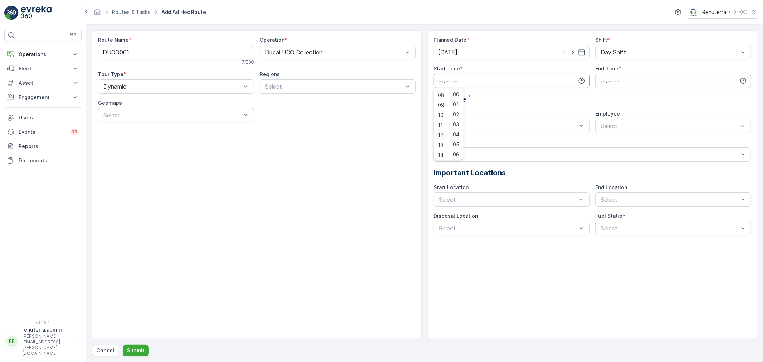
click at [441, 133] on span "12" at bounding box center [440, 135] width 5 height 7
type input "12:00"
click at [459, 93] on span "00" at bounding box center [456, 94] width 6 height 7
click at [605, 76] on input "time" at bounding box center [673, 81] width 156 height 14
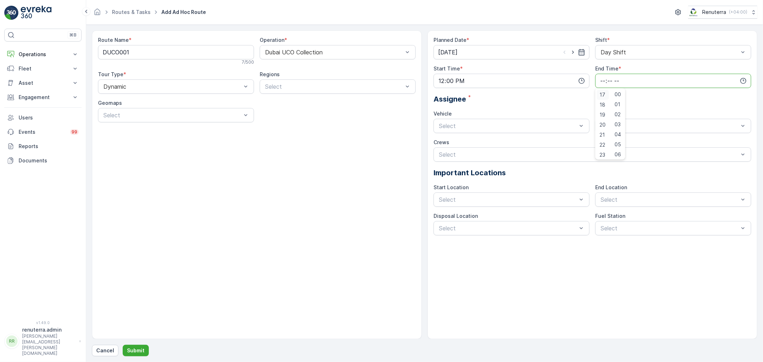
click at [602, 92] on span "17" at bounding box center [602, 94] width 6 height 7
type input "17:00"
click at [621, 94] on span "00" at bounding box center [617, 94] width 6 height 7
click at [467, 127] on div at bounding box center [507, 126] width 139 height 6
click at [462, 142] on span "REN 68412" at bounding box center [453, 143] width 30 height 6
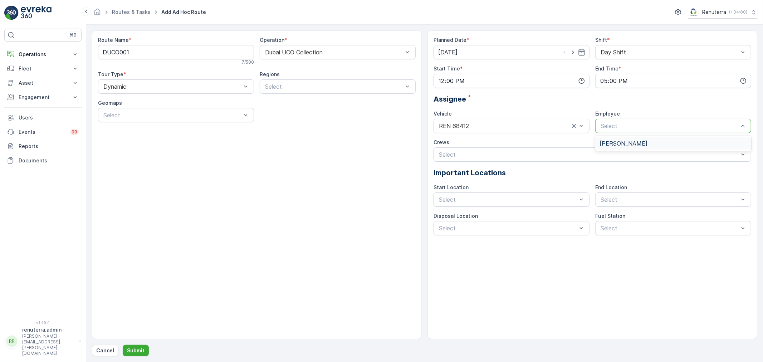
click at [656, 124] on div at bounding box center [669, 126] width 139 height 6
click at [619, 141] on span "Razon Miah" at bounding box center [623, 143] width 48 height 6
click at [135, 349] on p "Submit" at bounding box center [136, 350] width 18 height 7
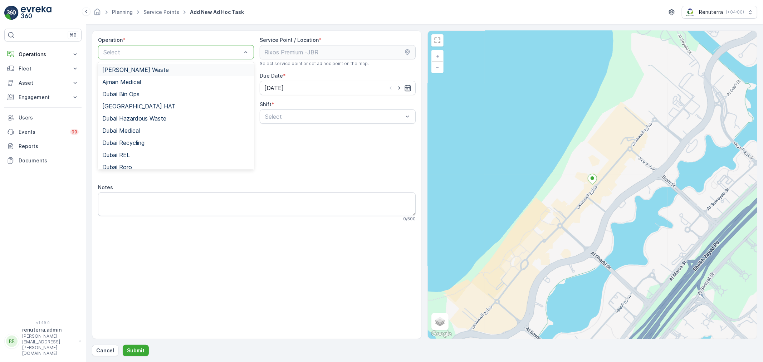
click at [160, 52] on div at bounding box center [172, 52] width 139 height 6
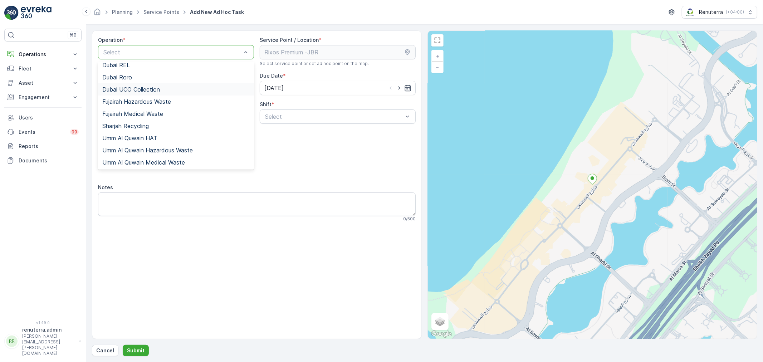
click at [141, 89] on span "Dubai UCO Collection" at bounding box center [131, 89] width 58 height 6
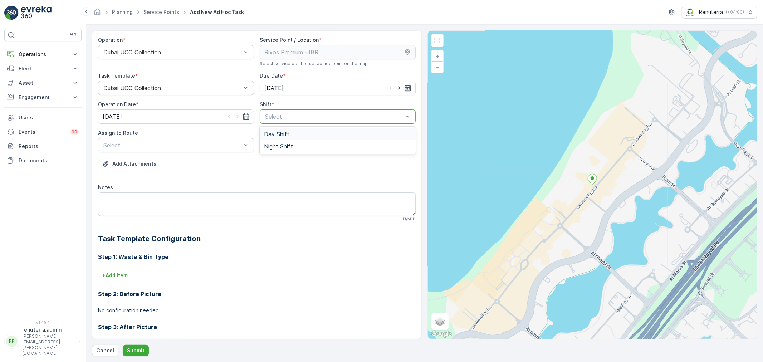
click at [284, 117] on div at bounding box center [333, 116] width 139 height 6
click at [277, 132] on span "Day Shift" at bounding box center [276, 134] width 25 height 6
click at [159, 161] on span "DUCO001 (Upcoming) - REN 68412" at bounding box center [149, 163] width 95 height 6
click at [131, 346] on button "Submit" at bounding box center [136, 350] width 26 height 11
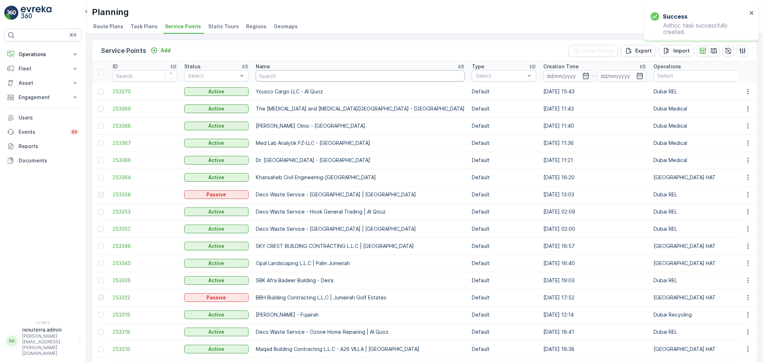
click at [298, 76] on input "text" at bounding box center [360, 75] width 209 height 11
type input "rixos"
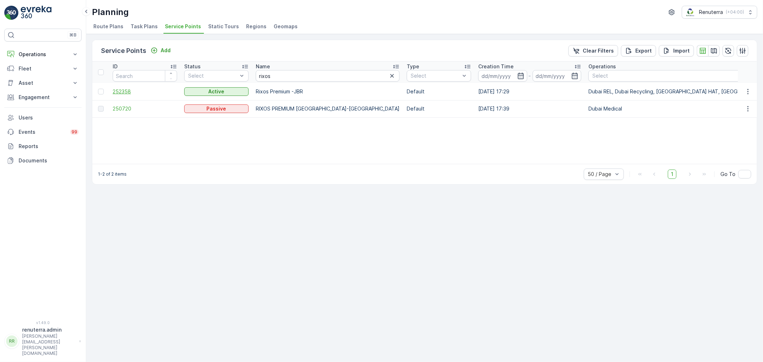
click at [131, 92] on span "252358" at bounding box center [145, 91] width 64 height 7
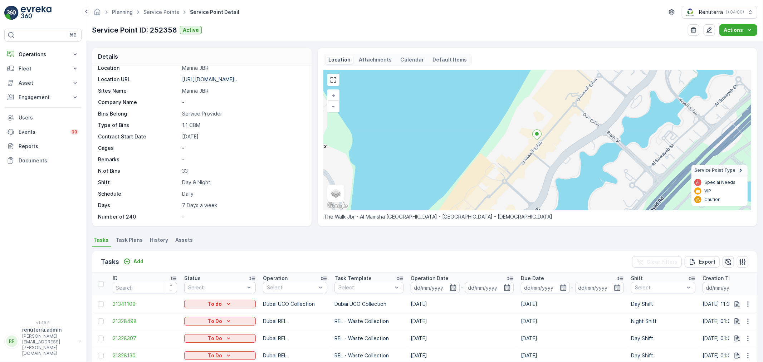
scroll to position [40, 0]
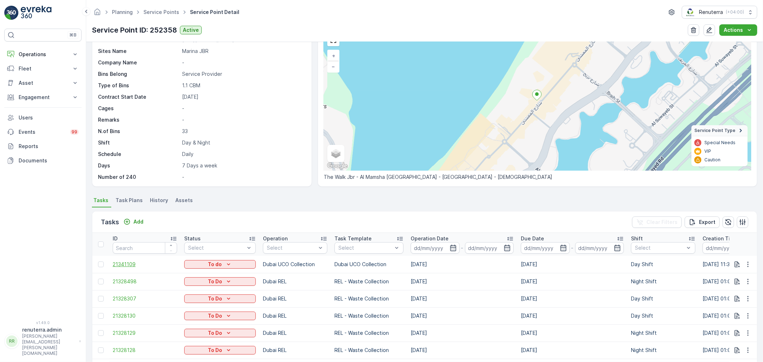
click at [132, 265] on span "21341109" at bounding box center [145, 264] width 64 height 7
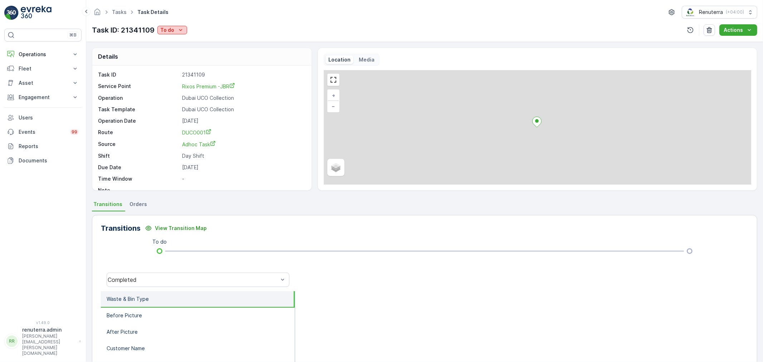
click at [174, 27] on div "To do" at bounding box center [172, 29] width 24 height 7
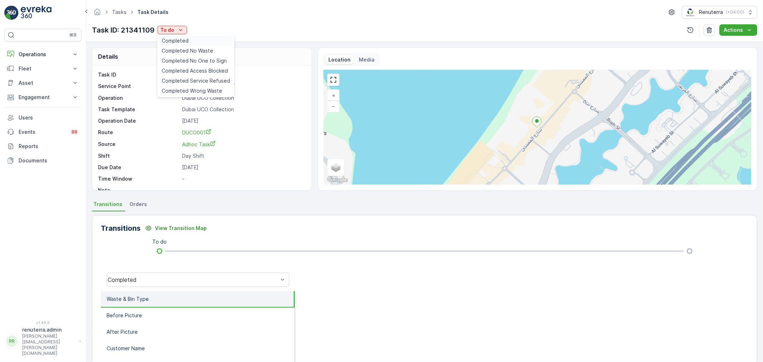
click at [175, 39] on span "Completed" at bounding box center [175, 40] width 27 height 7
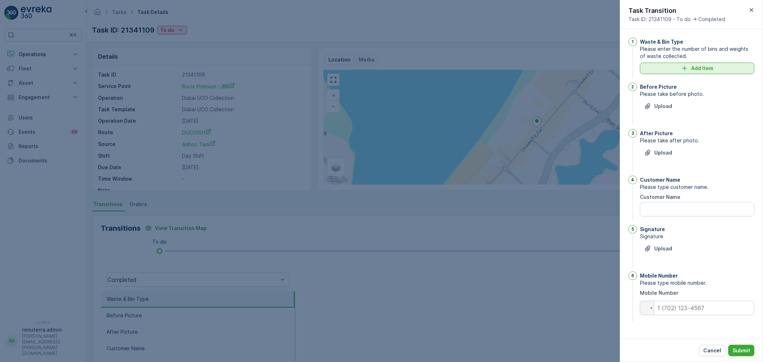
click at [692, 64] on button "Add Item" at bounding box center [697, 68] width 114 height 11
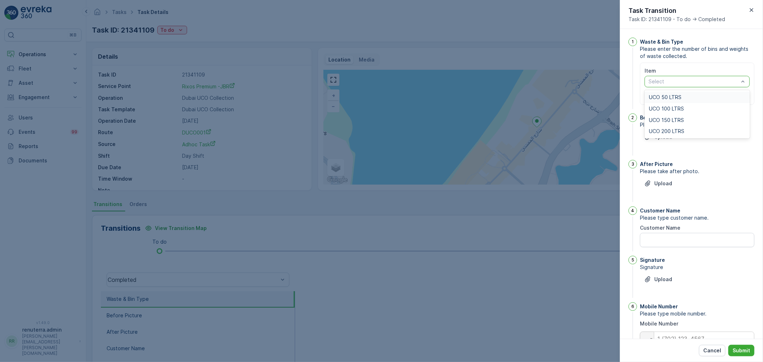
click at [678, 84] on div at bounding box center [694, 82] width 92 height 6
click at [682, 107] on span "UCO 100 LTRS" at bounding box center [666, 109] width 35 height 6
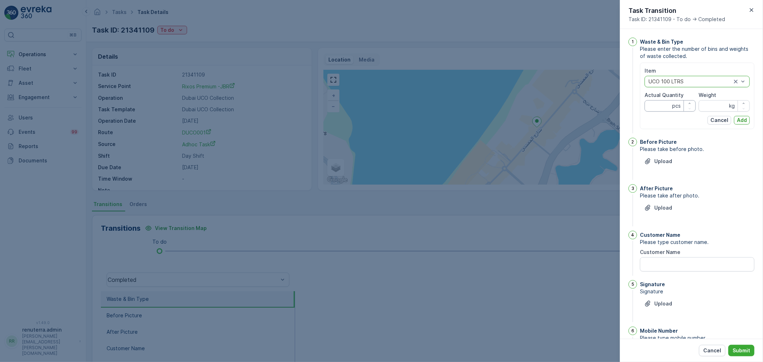
click at [660, 106] on Quantity "Actual Quantity" at bounding box center [669, 105] width 51 height 11
type Quantity "1"
click at [715, 106] on input "Weight" at bounding box center [723, 105] width 51 height 11
type input "1"
click at [751, 14] on div "Task Transition Task ID: 21341109 - To do -> Completed" at bounding box center [691, 14] width 143 height 29
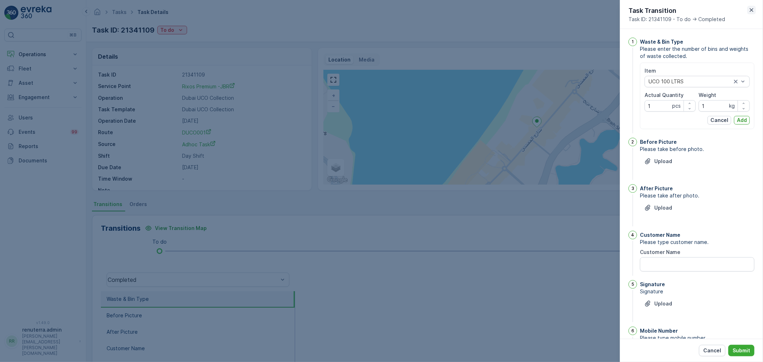
click at [751, 8] on icon "button" at bounding box center [751, 9] width 7 height 7
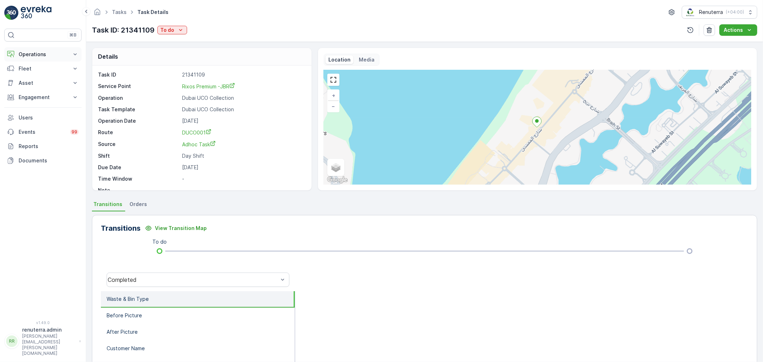
click at [34, 55] on p "Operations" at bounding box center [43, 54] width 49 height 7
click at [33, 77] on p "Planning" at bounding box center [28, 76] width 20 height 7
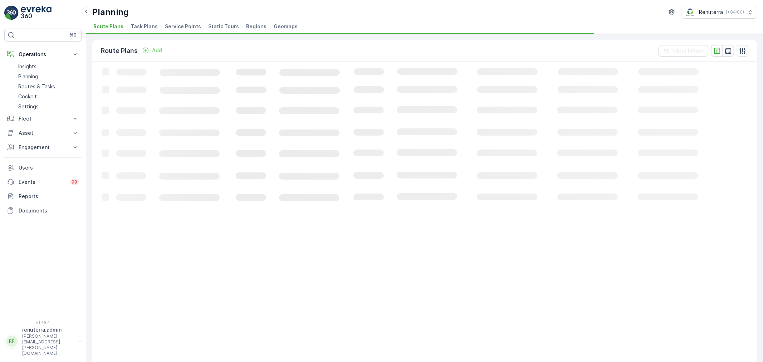
click at [178, 28] on span "Service Points" at bounding box center [183, 26] width 36 height 7
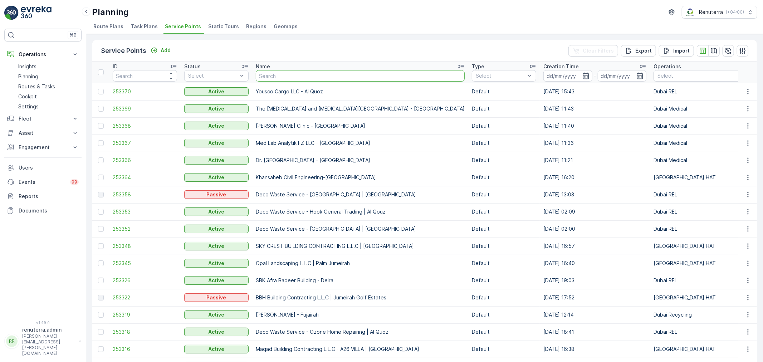
click at [286, 73] on input "text" at bounding box center [360, 75] width 209 height 11
type input "american"
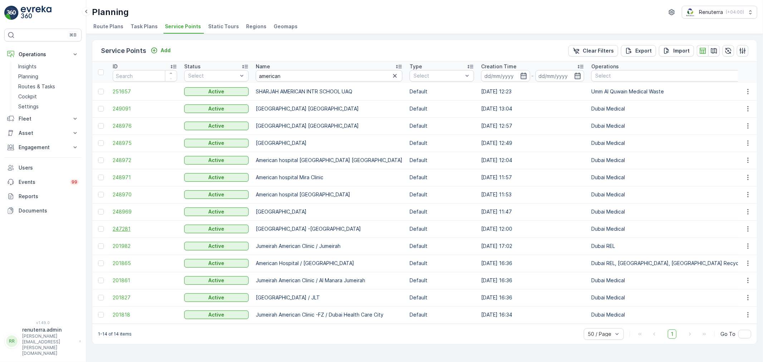
click at [123, 229] on span "247281" at bounding box center [145, 228] width 64 height 7
drag, startPoint x: 279, startPoint y: 76, endPoint x: 227, endPoint y: 75, distance: 52.2
drag, startPoint x: 284, startPoint y: 74, endPoint x: 225, endPoint y: 73, distance: 59.7
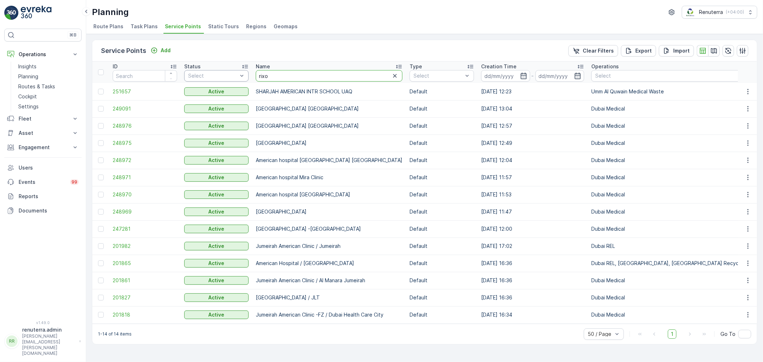
type input "rixos"
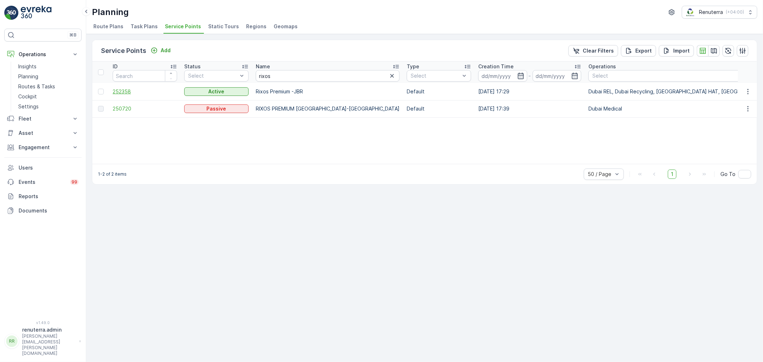
click at [122, 89] on span "252358" at bounding box center [145, 91] width 64 height 7
drag, startPoint x: 284, startPoint y: 74, endPoint x: 198, endPoint y: 75, distance: 85.5
type input "[PERSON_NAME]"
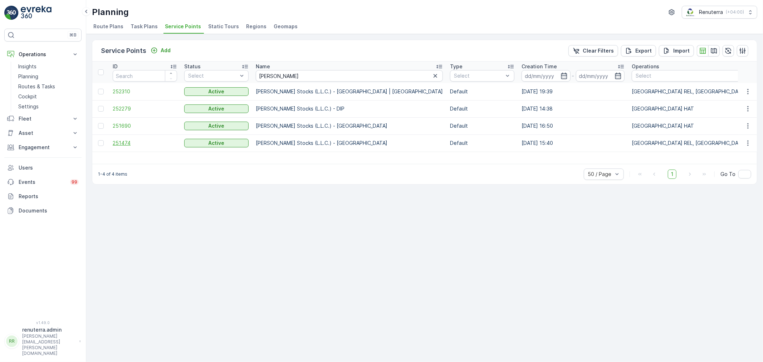
click at [124, 139] on span "251474" at bounding box center [145, 142] width 64 height 7
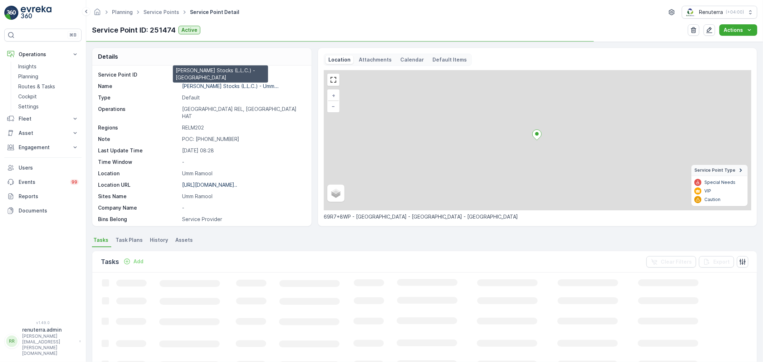
click at [225, 86] on p "Al Tayer Stocks (L.L.C.) - Umm..." at bounding box center [230, 86] width 97 height 6
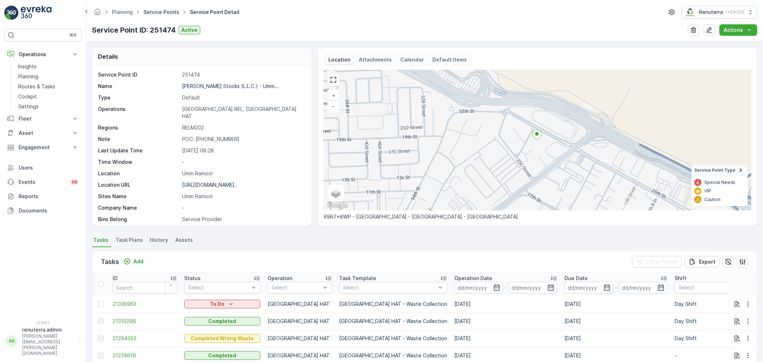
click at [158, 11] on link "Service Points" at bounding box center [161, 12] width 36 height 6
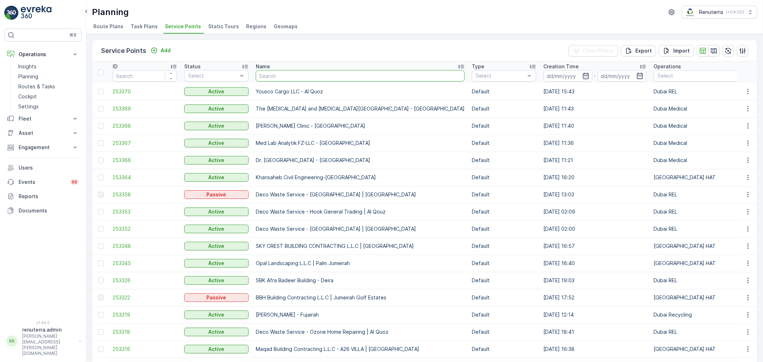
click at [284, 78] on input "text" at bounding box center [360, 75] width 209 height 11
type input "american hop"
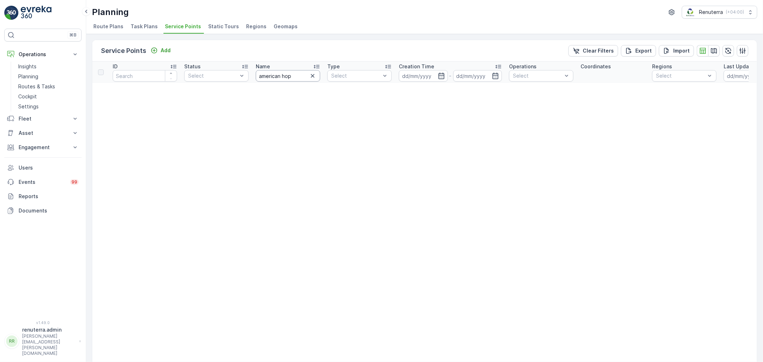
click at [297, 77] on input "american hop" at bounding box center [288, 75] width 64 height 11
type input "american hos"
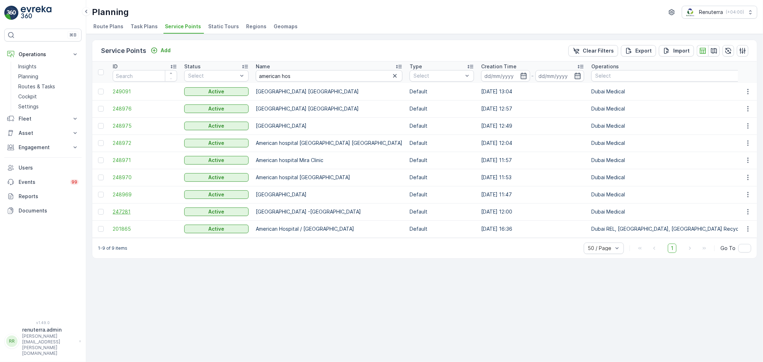
click at [117, 210] on span "247281" at bounding box center [145, 211] width 64 height 7
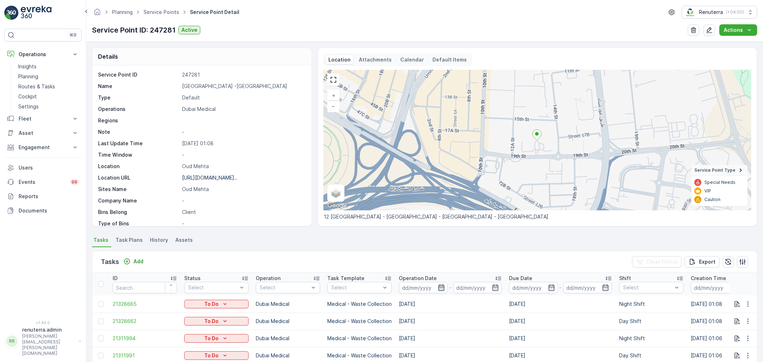
click at [440, 285] on icon "button" at bounding box center [441, 287] width 6 height 6
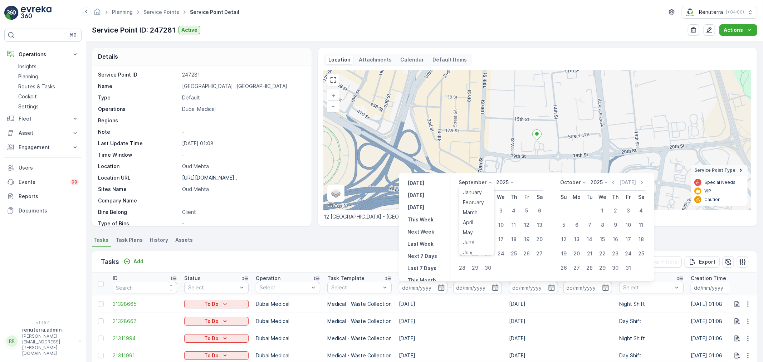
click at [484, 185] on p "September" at bounding box center [473, 182] width 28 height 7
click at [471, 210] on span "July" at bounding box center [468, 210] width 10 height 7
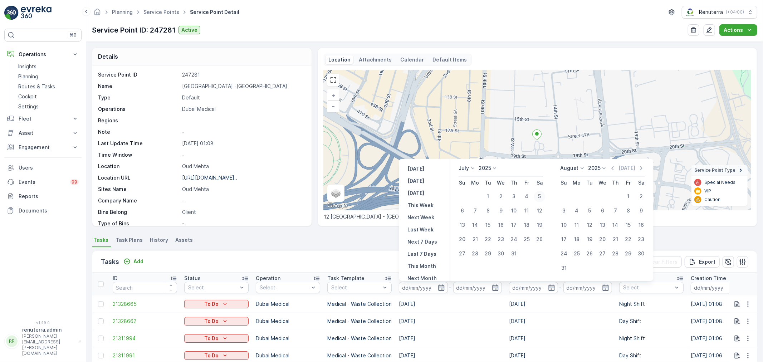
click at [539, 195] on div "5" at bounding box center [539, 196] width 11 height 11
type input "05.07.2025"
click at [539, 195] on div "5" at bounding box center [539, 196] width 11 height 11
type input "05.07.2025"
click at [330, 238] on ul "Tasks Task Plans History Assets" at bounding box center [424, 241] width 665 height 12
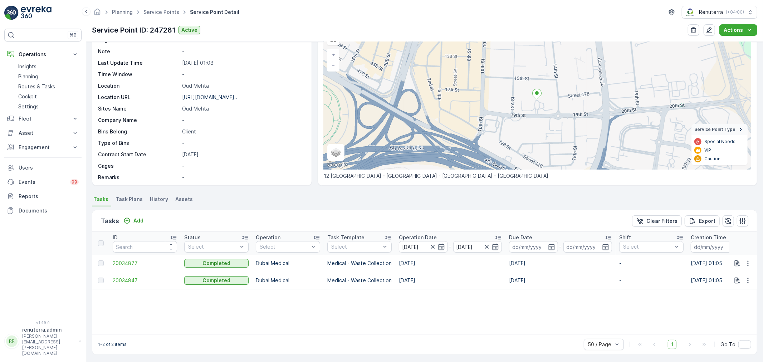
scroll to position [42, 0]
click at [119, 260] on span "20034877" at bounding box center [145, 261] width 64 height 7
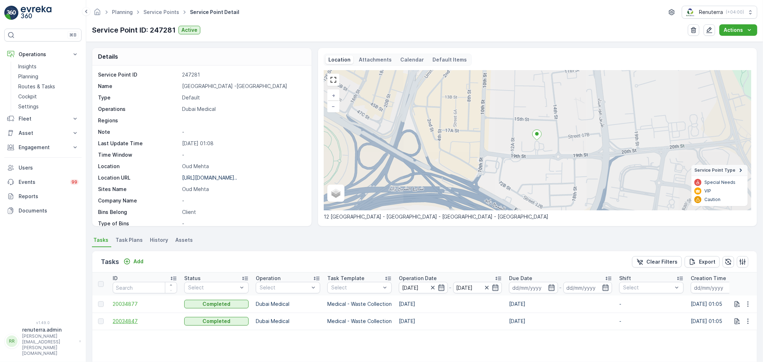
click at [126, 319] on span "20034847" at bounding box center [145, 321] width 64 height 7
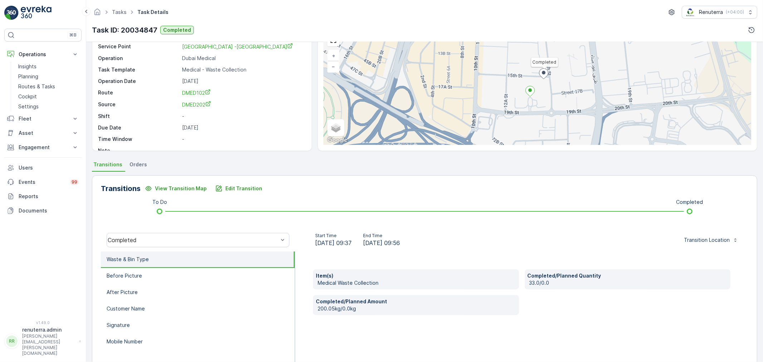
scroll to position [79, 0]
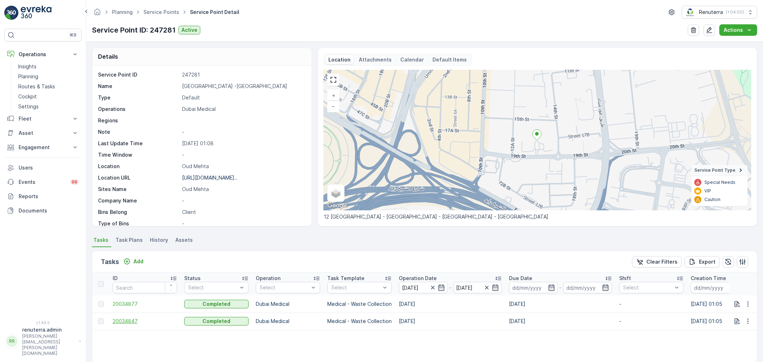
click at [124, 318] on span "20034847" at bounding box center [145, 321] width 64 height 7
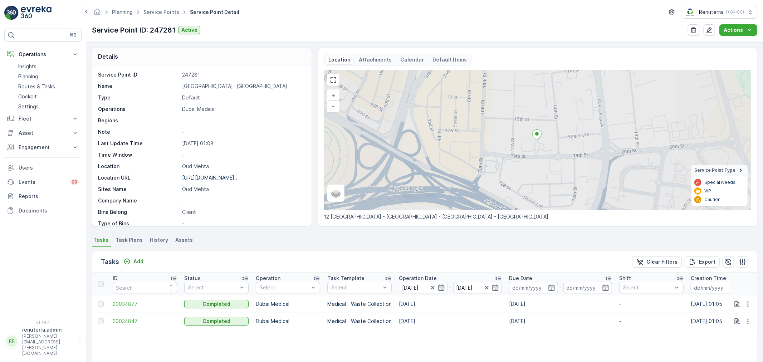
click at [130, 296] on td "20034877" at bounding box center [145, 303] width 72 height 17
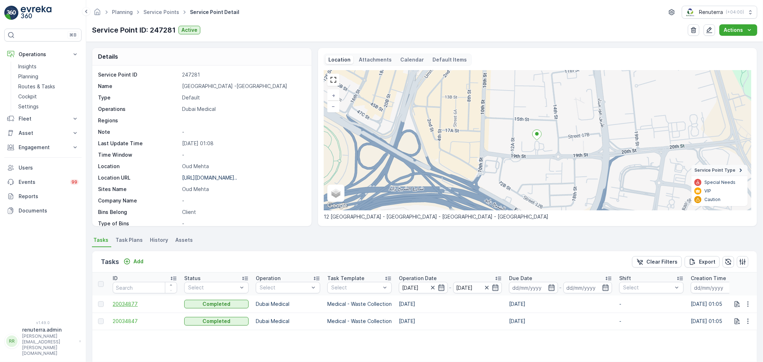
click at [127, 301] on span "20034877" at bounding box center [145, 303] width 64 height 7
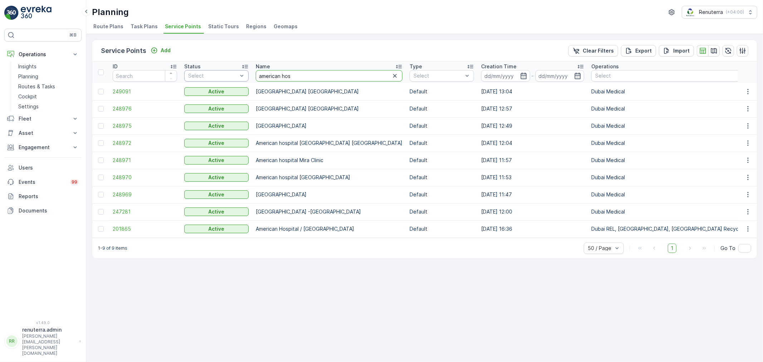
drag, startPoint x: 307, startPoint y: 73, endPoint x: 222, endPoint y: 71, distance: 84.8
paste input "Yousco Cargo LLC - Al Quoz"
type input "Yousco Cargo LLC - Al Quoz"
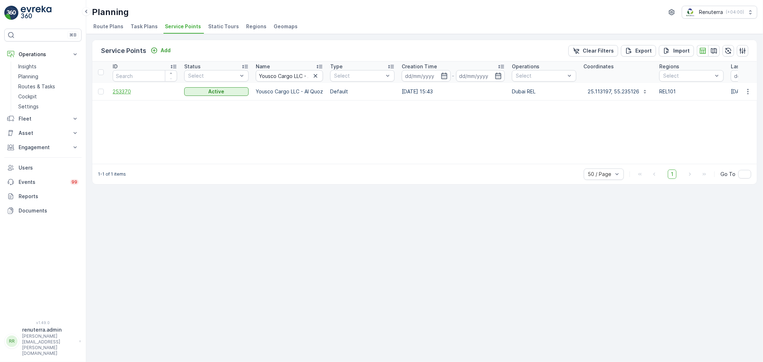
click at [123, 92] on span "253370" at bounding box center [145, 91] width 64 height 7
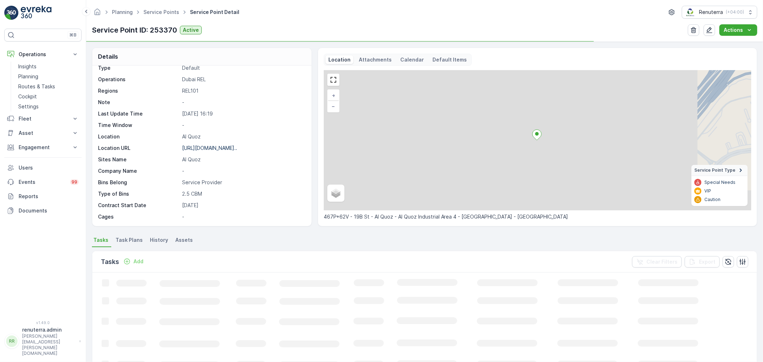
scroll to position [98, 0]
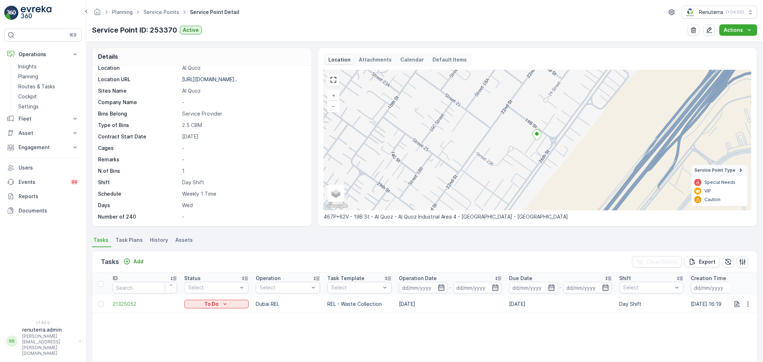
click at [133, 237] on span "Task Plans" at bounding box center [129, 239] width 27 height 7
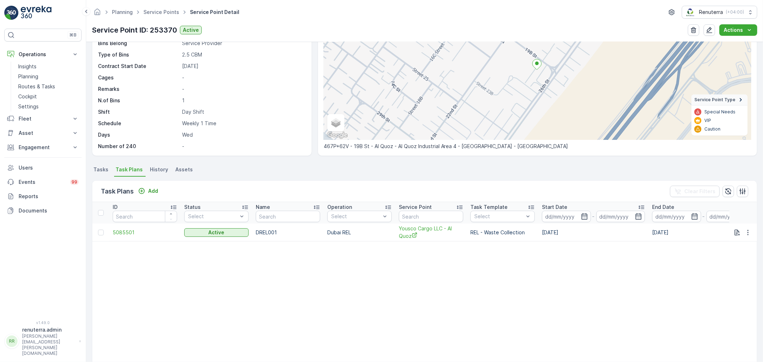
scroll to position [79, 0]
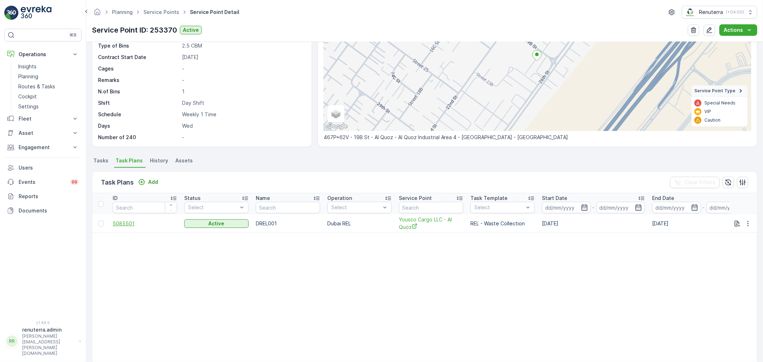
click at [126, 223] on span "5085501" at bounding box center [145, 223] width 64 height 7
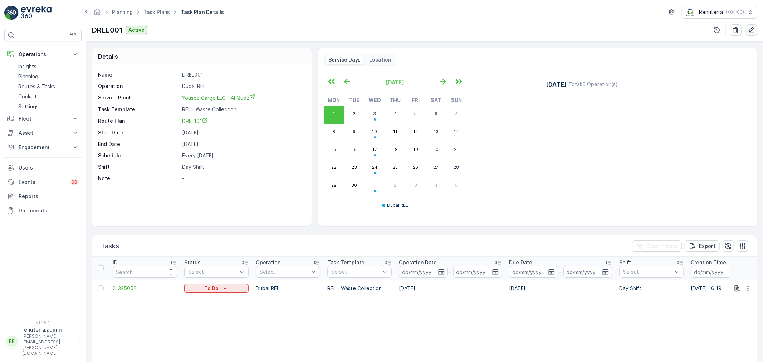
click at [751, 29] on icon "button" at bounding box center [752, 30] width 6 height 6
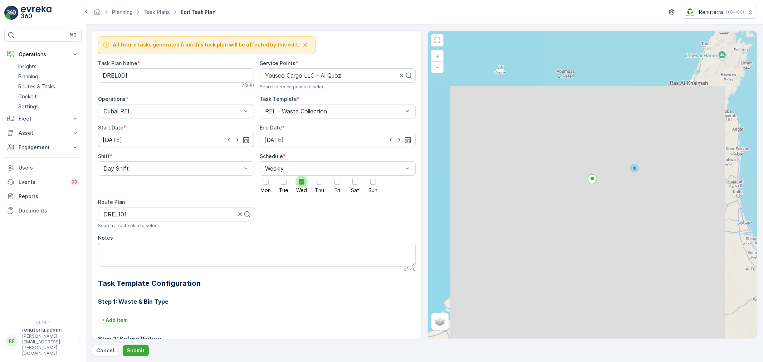
click at [299, 180] on icon at bounding box center [301, 181] width 5 height 5
click at [301, 176] on input "Wed" at bounding box center [301, 176] width 0 height 0
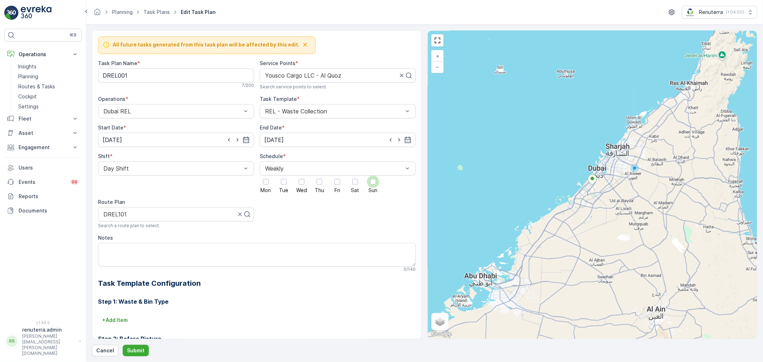
click at [374, 182] on div at bounding box center [373, 182] width 6 height 6
click at [373, 176] on input "Sun" at bounding box center [373, 176] width 0 height 0
click at [157, 138] on input "[DATE]" at bounding box center [176, 140] width 156 height 14
click at [112, 197] on div "7" at bounding box center [109, 199] width 11 height 11
type input "07.09.2025"
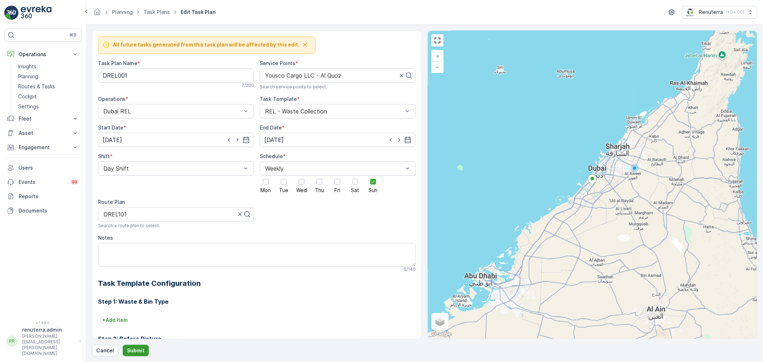
click at [133, 350] on p "Submit" at bounding box center [136, 350] width 18 height 7
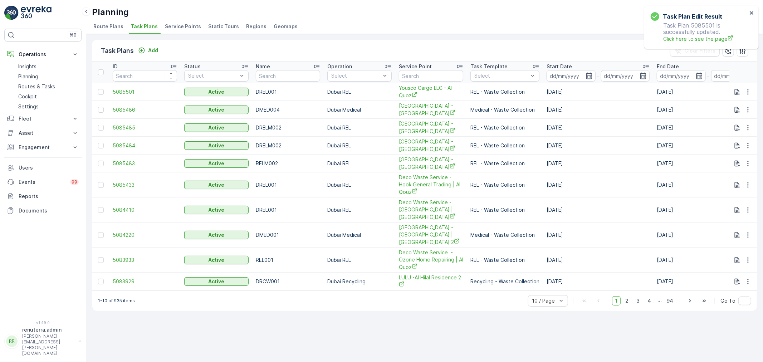
click at [181, 23] on span "Service Points" at bounding box center [183, 26] width 36 height 7
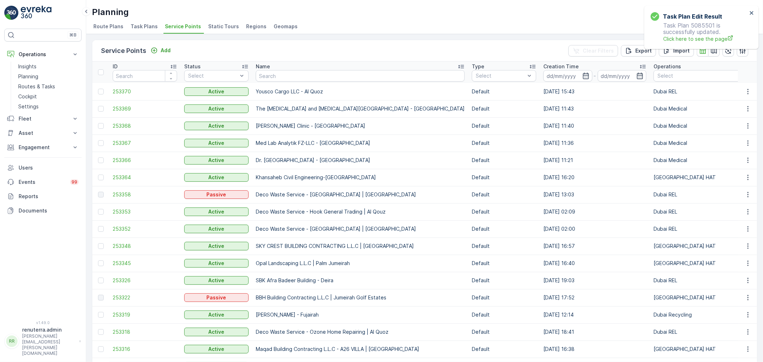
click at [267, 73] on input "text" at bounding box center [360, 75] width 209 height 11
paste input "Yousco Cargo LLC - Al Quoz"
type input "Yousco Cargo LLC - Al Quoz"
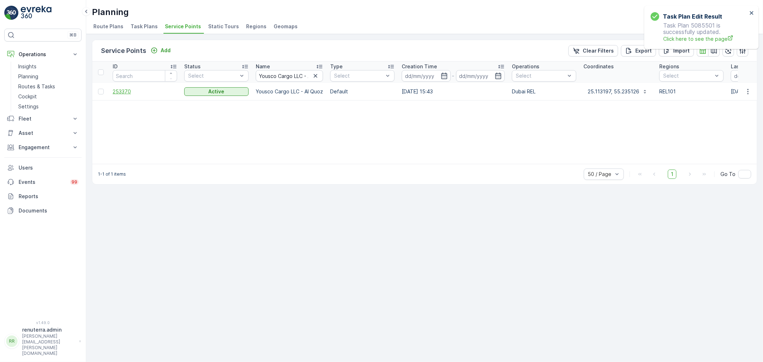
click at [119, 90] on span "253370" at bounding box center [145, 91] width 64 height 7
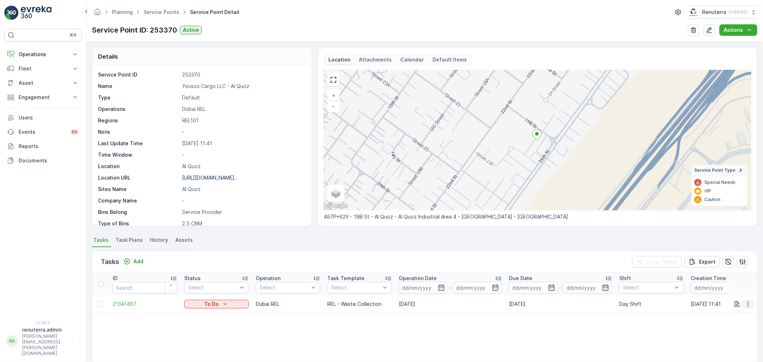
click at [747, 303] on icon "button" at bounding box center [747, 303] width 7 height 7
click at [734, 280] on span "Remove from Route" at bounding box center [736, 279] width 48 height 7
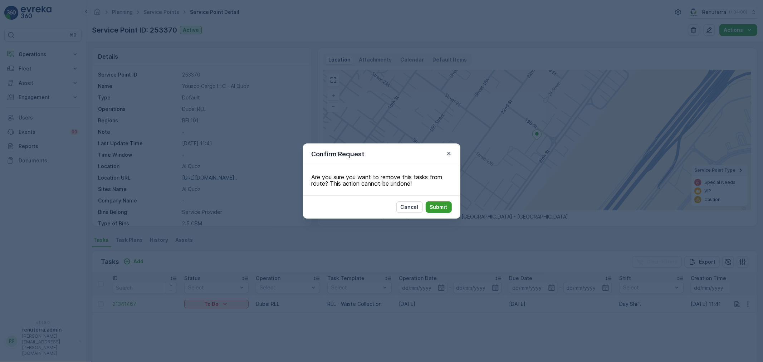
click at [435, 205] on p "Submit" at bounding box center [439, 206] width 18 height 7
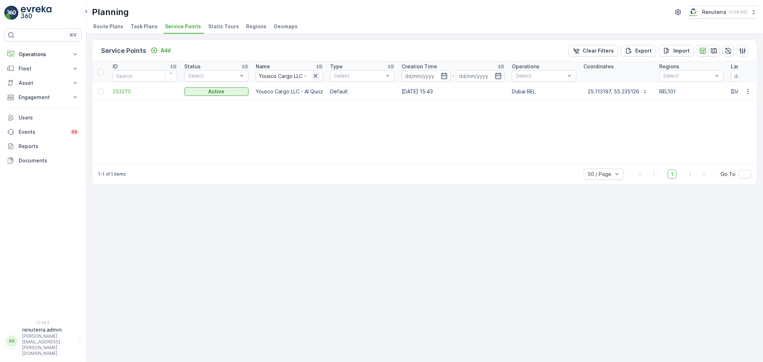
click at [315, 74] on icon "button" at bounding box center [315, 75] width 7 height 7
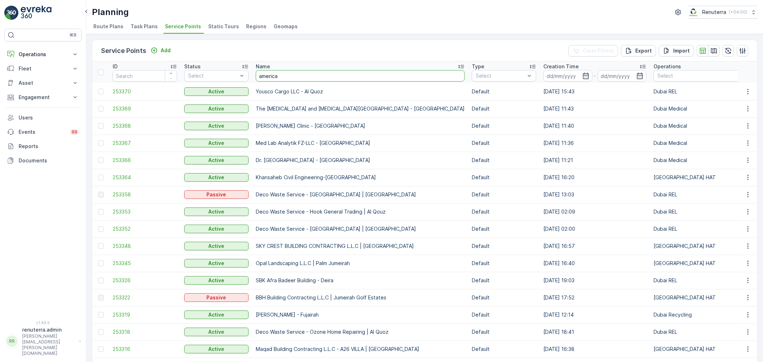
type input "american"
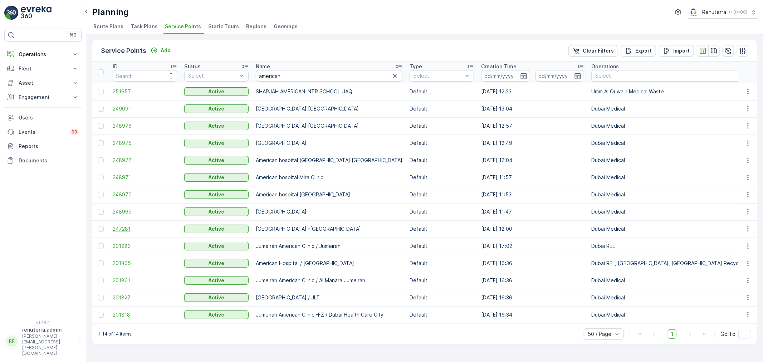
click at [117, 230] on span "247281" at bounding box center [145, 228] width 64 height 7
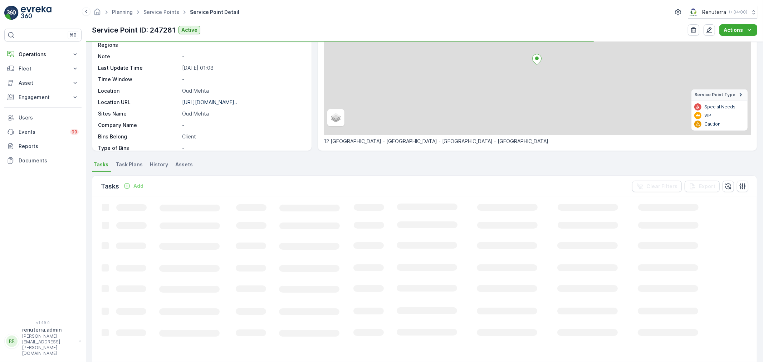
scroll to position [70, 0]
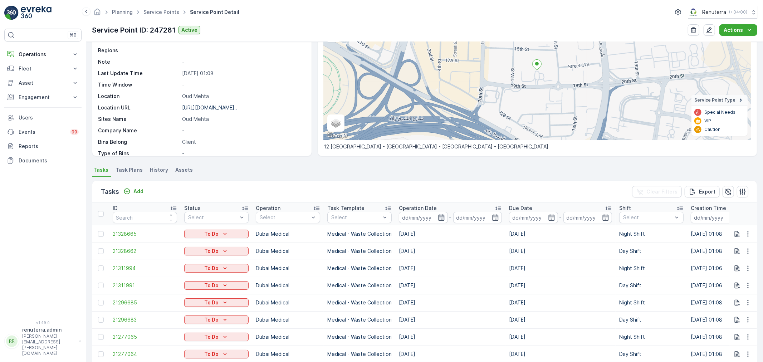
click at [440, 216] on icon "button" at bounding box center [441, 217] width 6 height 6
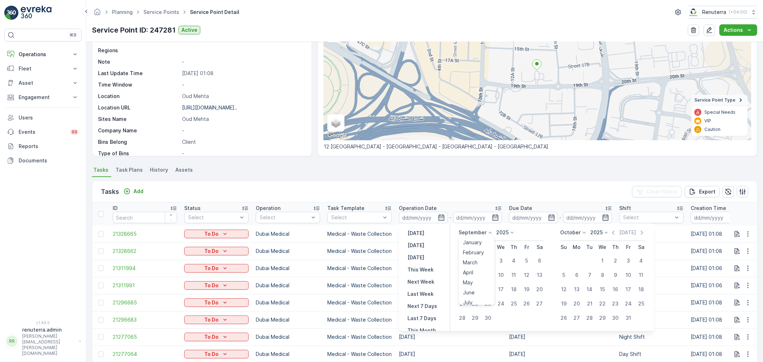
click at [488, 231] on icon at bounding box center [490, 232] width 7 height 7
click at [478, 271] on span "August" at bounding box center [471, 272] width 17 height 7
click at [489, 288] on div "12" at bounding box center [487, 289] width 11 height 11
type input "[DATE]"
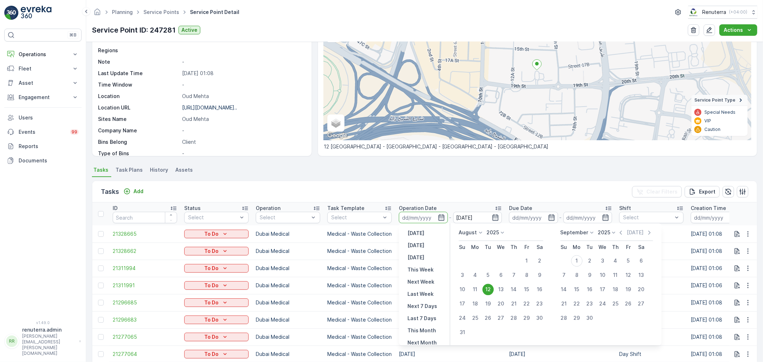
click at [489, 288] on div "12" at bounding box center [487, 289] width 11 height 11
type input "[DATE]"
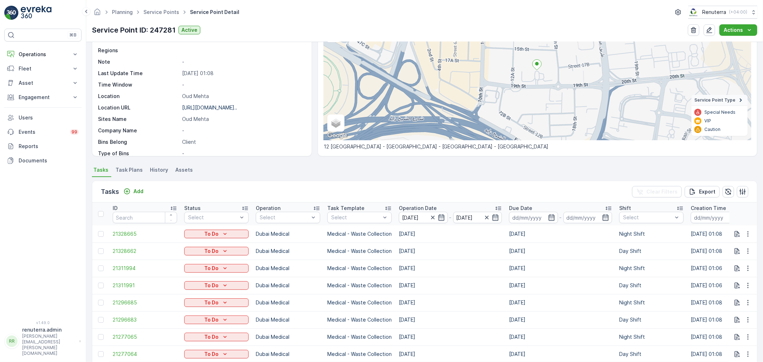
click at [450, 167] on ul "Tasks Task Plans History Assets" at bounding box center [424, 171] width 665 height 12
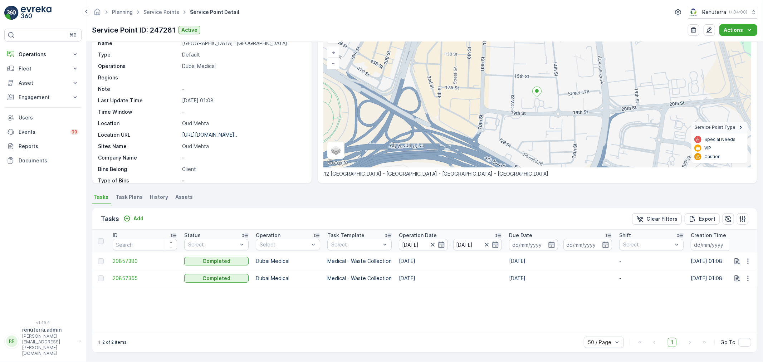
scroll to position [43, 0]
click at [130, 261] on span "20857380" at bounding box center [145, 261] width 64 height 7
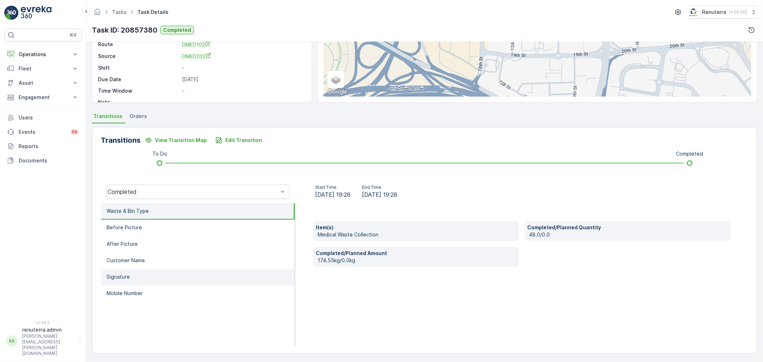
scroll to position [88, 0]
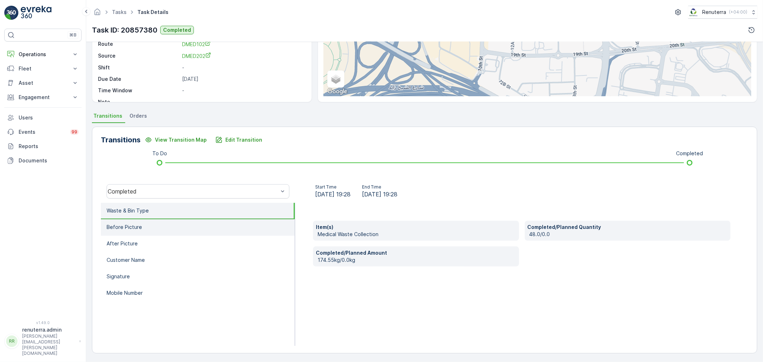
click at [142, 225] on li "Before Picture" at bounding box center [198, 227] width 194 height 16
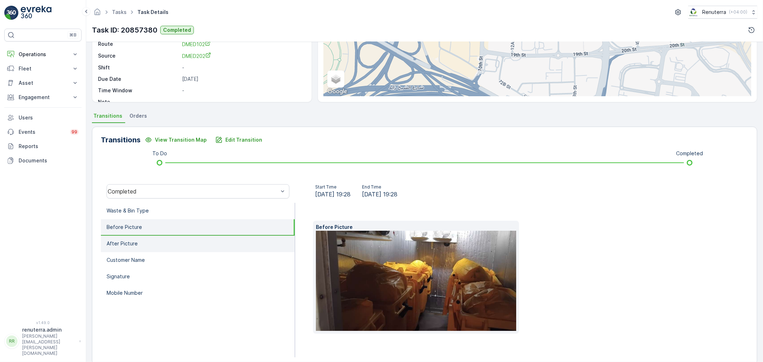
click at [144, 241] on li "After Picture" at bounding box center [198, 244] width 194 height 16
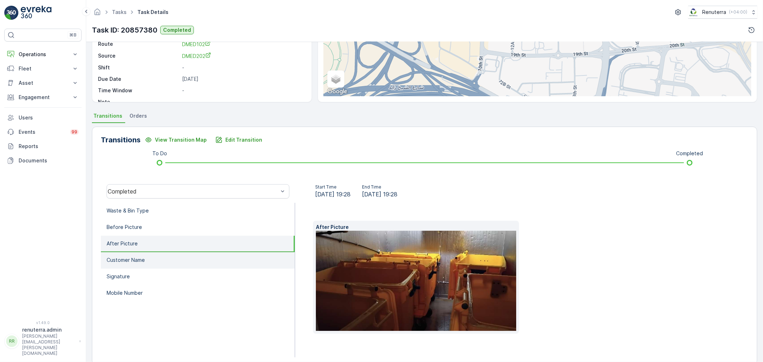
click at [147, 256] on li "Customer Name" at bounding box center [198, 260] width 194 height 16
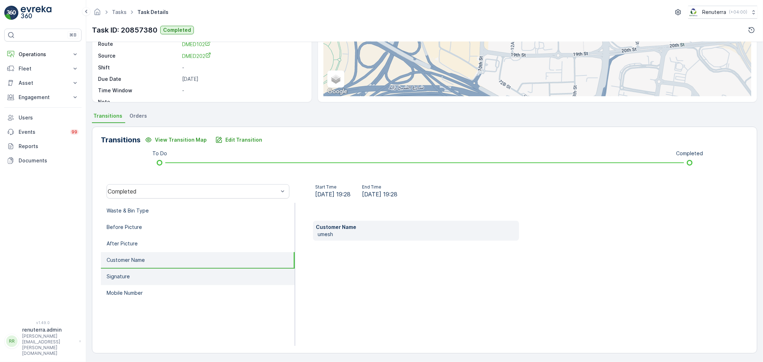
click at [138, 274] on li "Signature" at bounding box center [198, 277] width 194 height 16
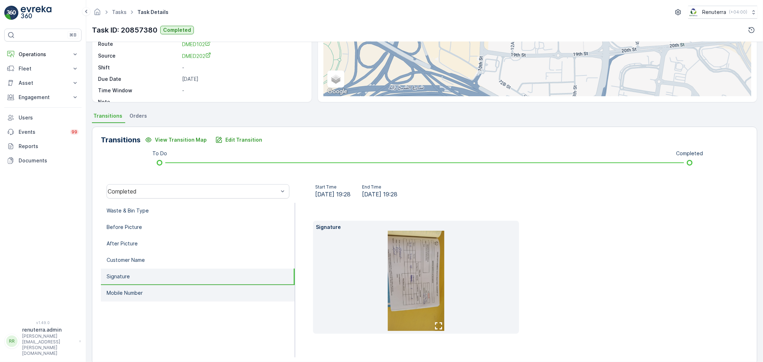
click at [140, 292] on p "Mobile Number" at bounding box center [125, 292] width 36 height 7
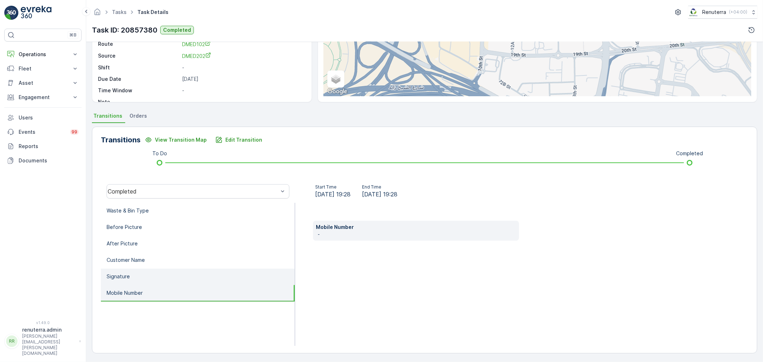
click at [141, 277] on li "Signature" at bounding box center [198, 277] width 194 height 16
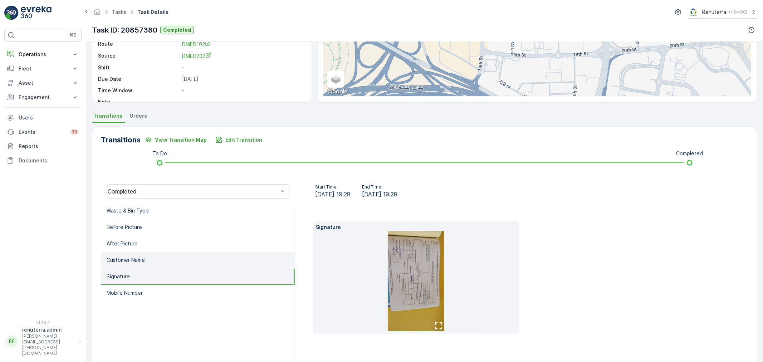
click at [147, 256] on li "Customer Name" at bounding box center [198, 260] width 194 height 16
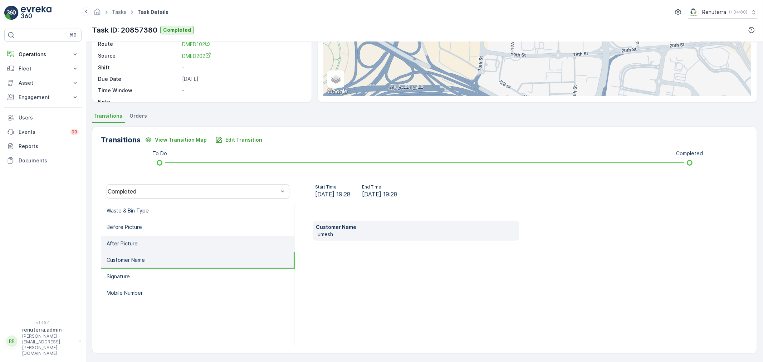
click at [145, 241] on li "After Picture" at bounding box center [198, 244] width 194 height 16
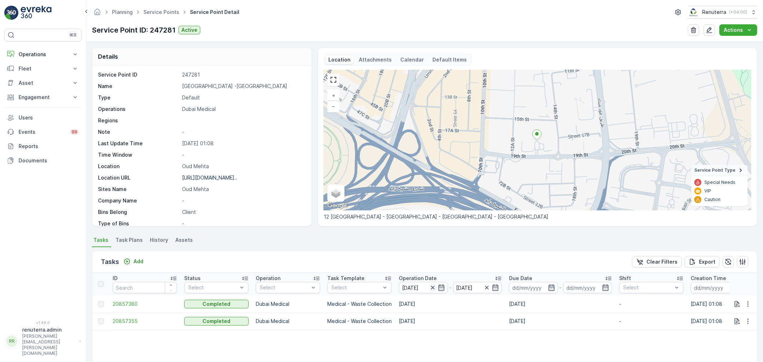
click at [430, 287] on icon "button" at bounding box center [432, 287] width 7 height 7
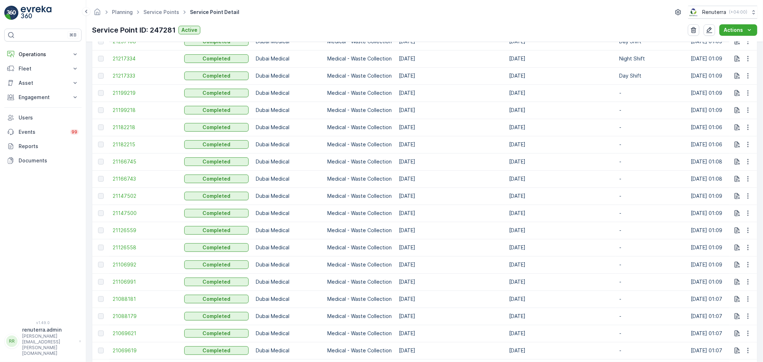
scroll to position [477, 0]
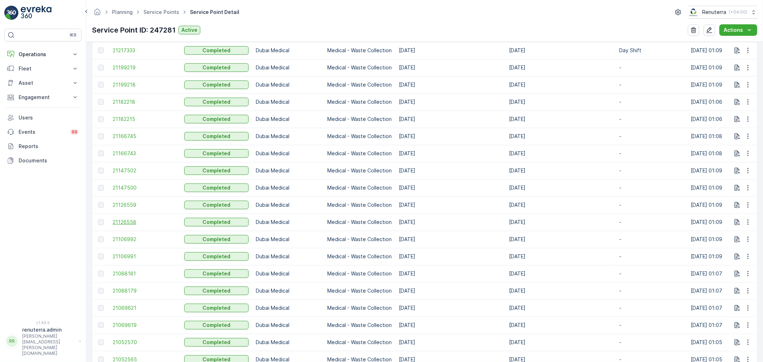
click at [131, 222] on span "21126558" at bounding box center [145, 222] width 64 height 7
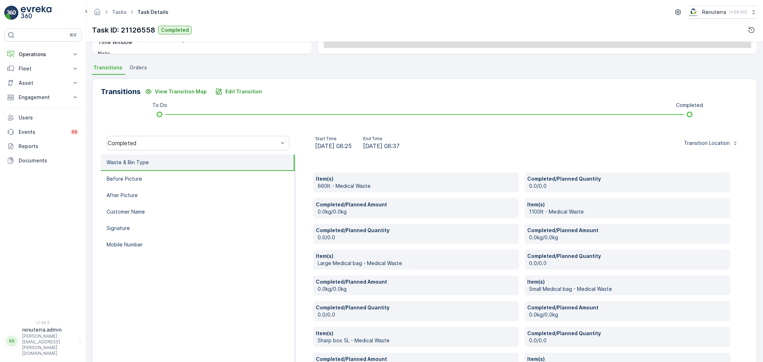
scroll to position [159, 0]
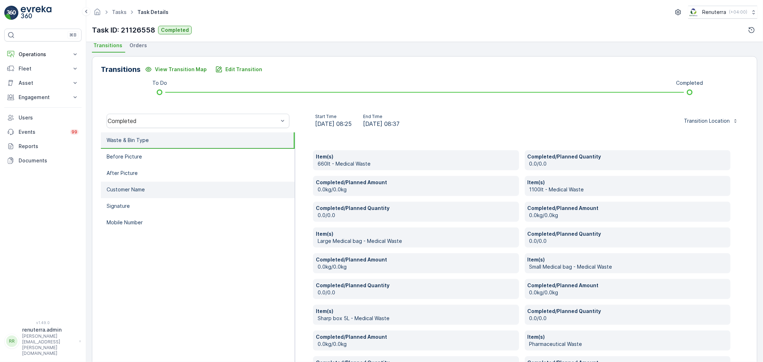
click at [134, 188] on p "Customer Name" at bounding box center [126, 189] width 38 height 7
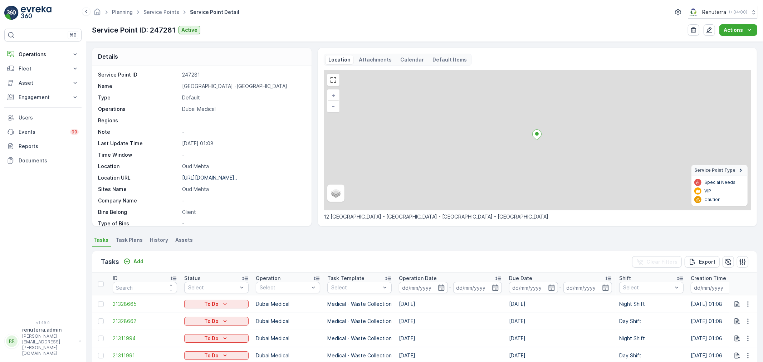
scroll to position [636, 0]
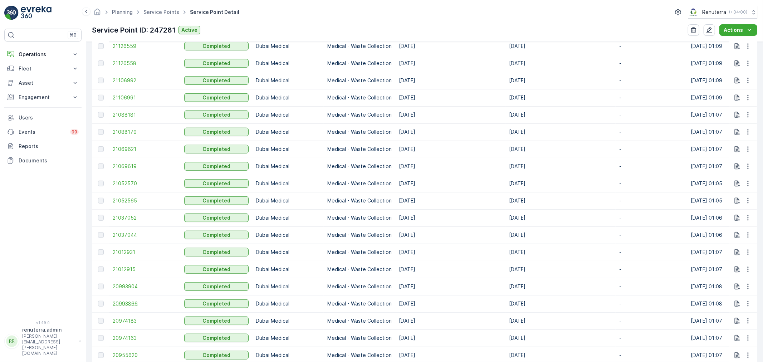
click at [131, 303] on span "20993866" at bounding box center [145, 303] width 64 height 7
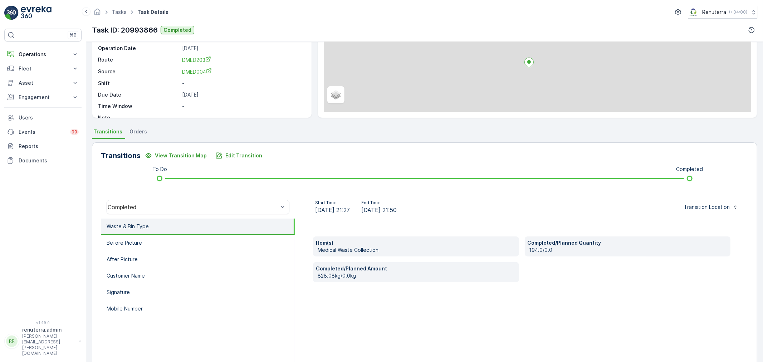
scroll to position [88, 0]
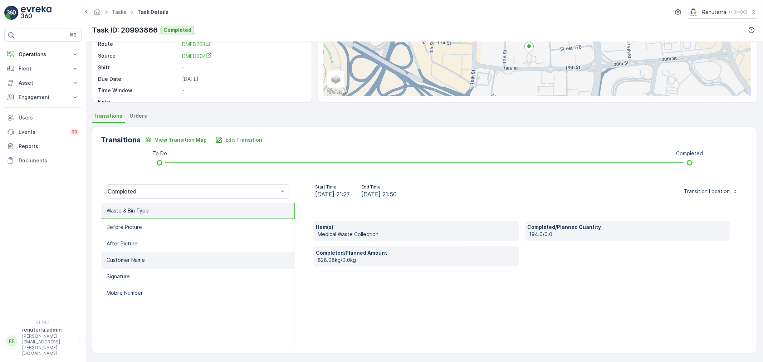
click at [139, 256] on p "Customer Name" at bounding box center [126, 259] width 38 height 7
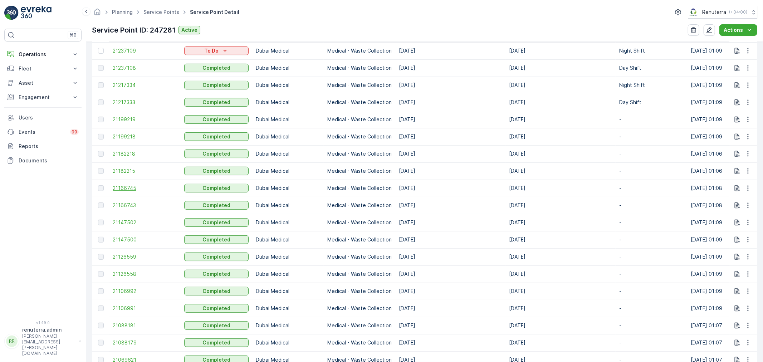
scroll to position [516, 0]
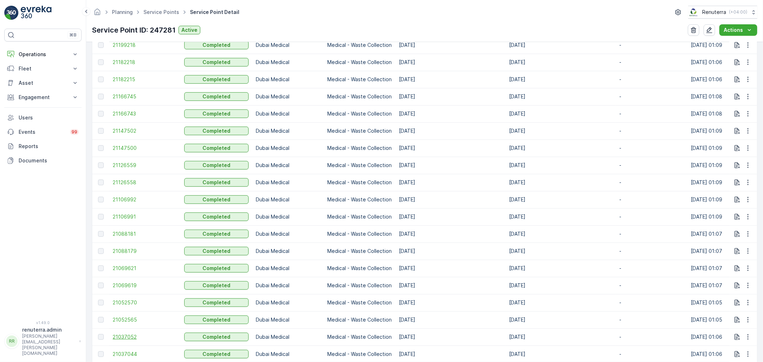
click at [126, 333] on span "21037052" at bounding box center [145, 336] width 64 height 7
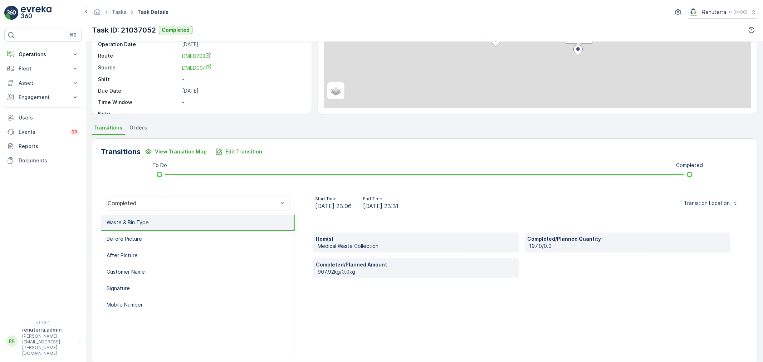
scroll to position [88, 0]
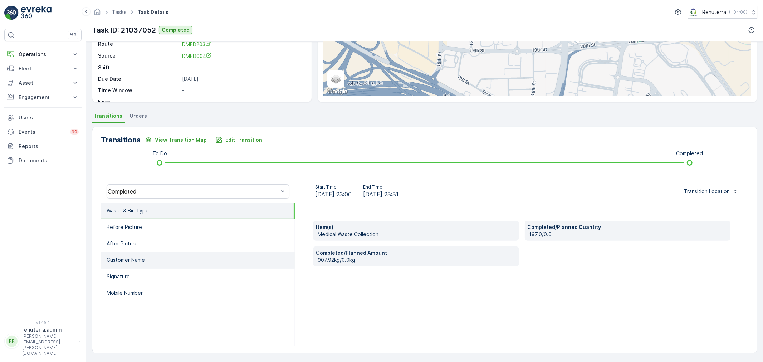
click at [137, 260] on p "Customer Name" at bounding box center [126, 259] width 38 height 7
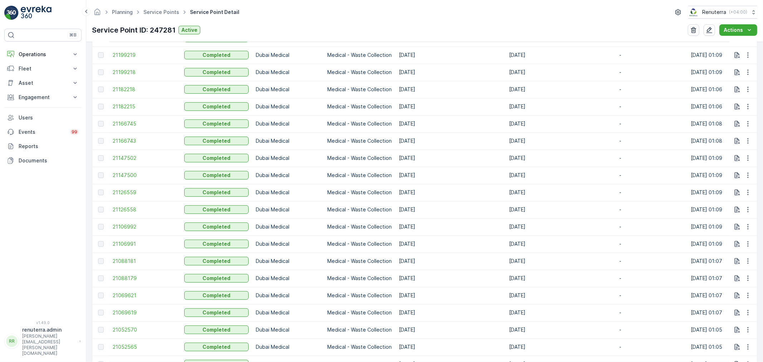
scroll to position [675, 0]
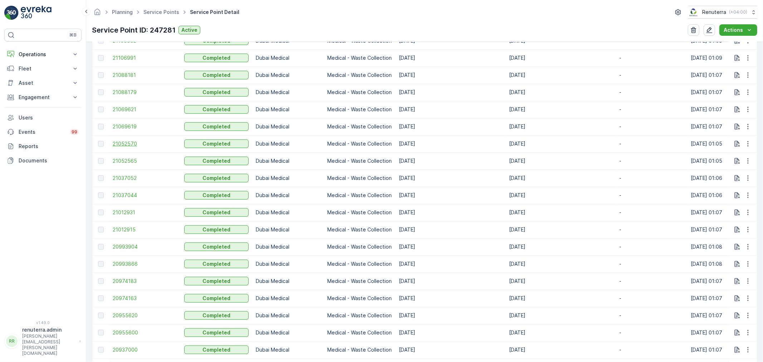
click at [128, 142] on span "21052570" at bounding box center [145, 143] width 64 height 7
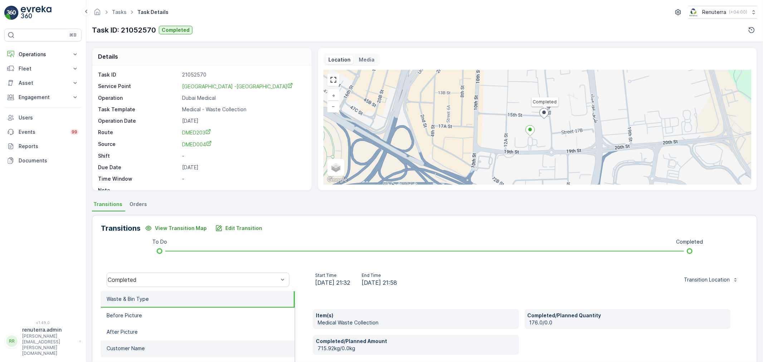
click at [135, 345] on p "Customer Name" at bounding box center [126, 348] width 38 height 7
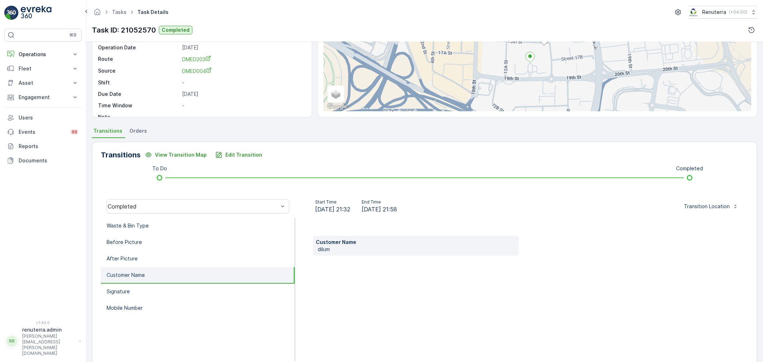
scroll to position [79, 0]
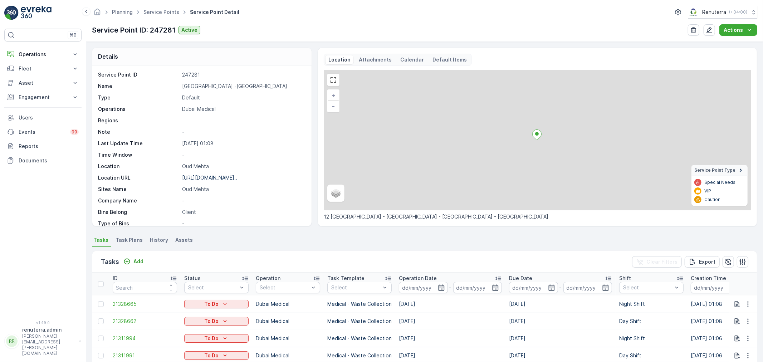
click at [446, 285] on input at bounding box center [423, 287] width 49 height 11
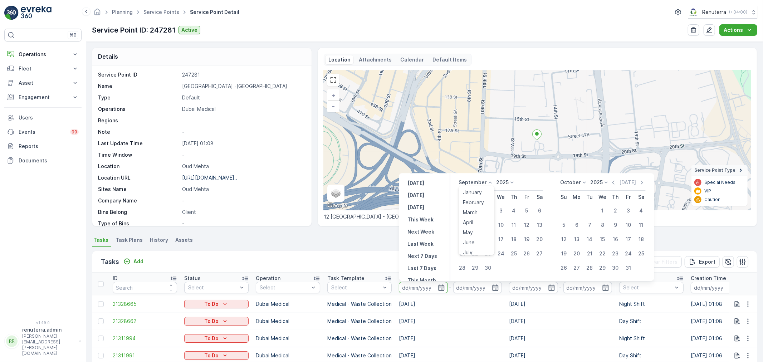
click at [477, 183] on p "September" at bounding box center [473, 182] width 28 height 7
click at [474, 223] on span "August" at bounding box center [471, 222] width 17 height 7
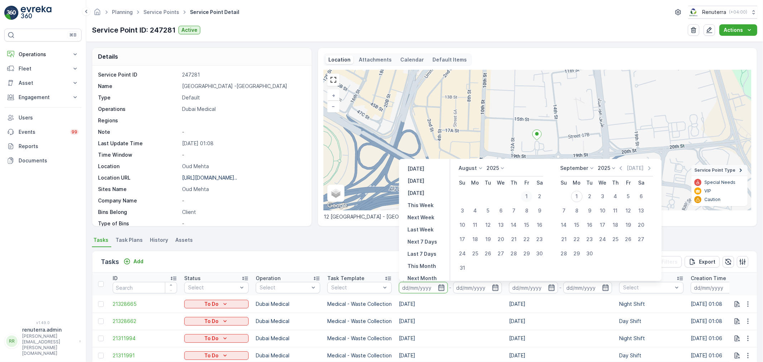
click at [527, 195] on div "1" at bounding box center [526, 196] width 11 height 11
type input "[DATE]"
click at [462, 268] on div "31" at bounding box center [462, 267] width 11 height 11
type input "[DATE]"
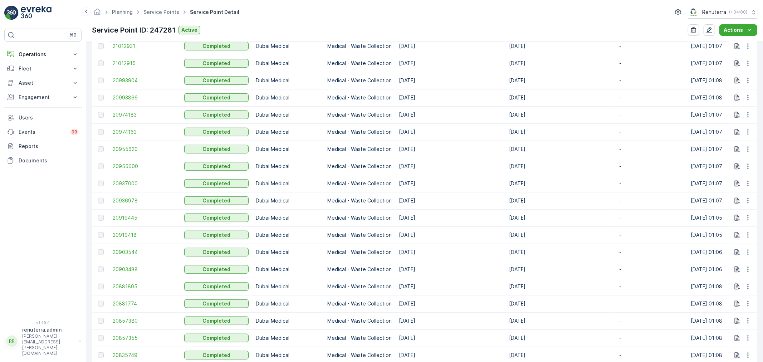
scroll to position [825, 0]
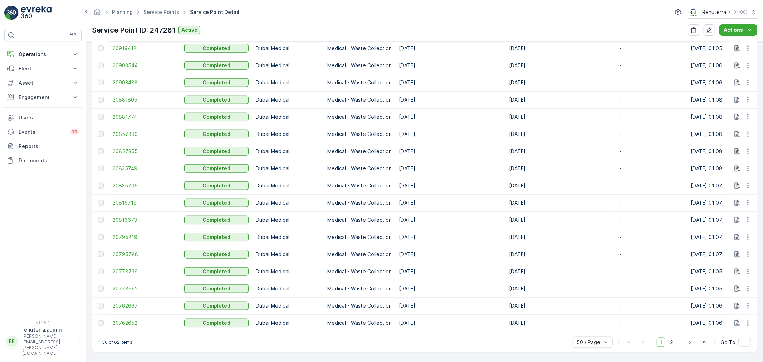
click at [137, 302] on span "20762667" at bounding box center [145, 305] width 64 height 7
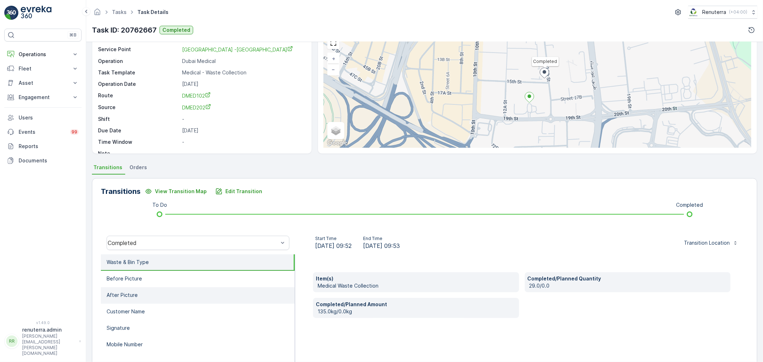
scroll to position [40, 0]
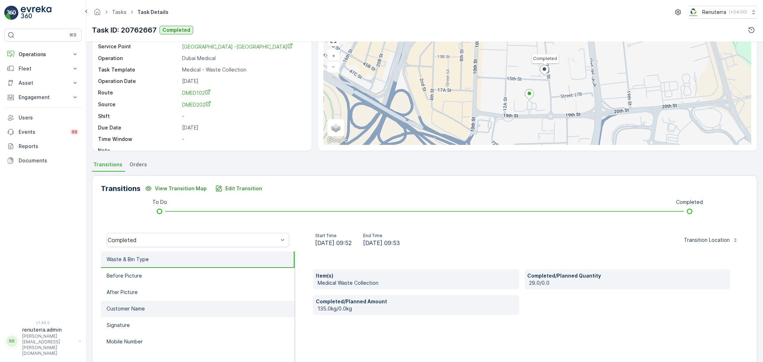
click at [134, 310] on p "Customer Name" at bounding box center [126, 308] width 38 height 7
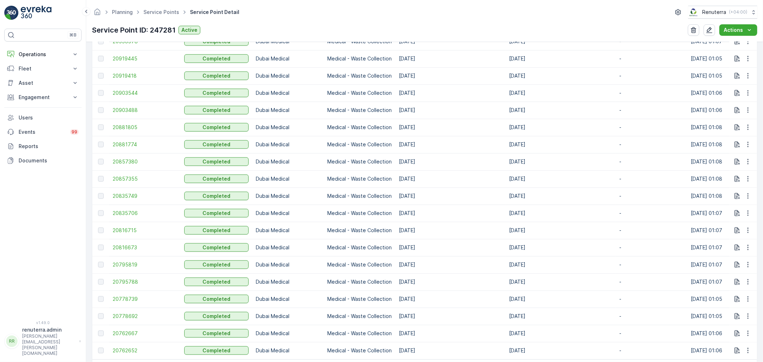
scroll to position [825, 0]
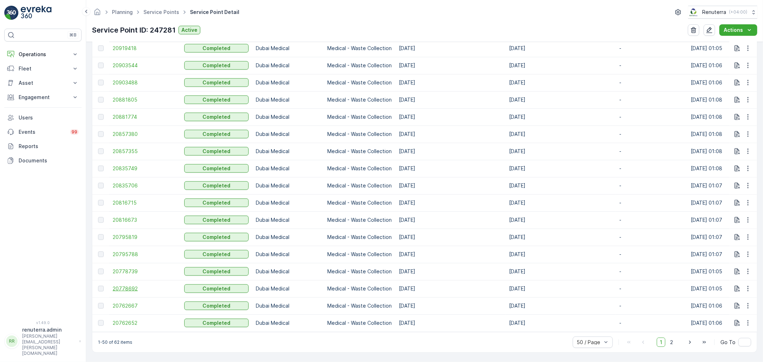
click at [132, 285] on span "20778692" at bounding box center [145, 288] width 64 height 7
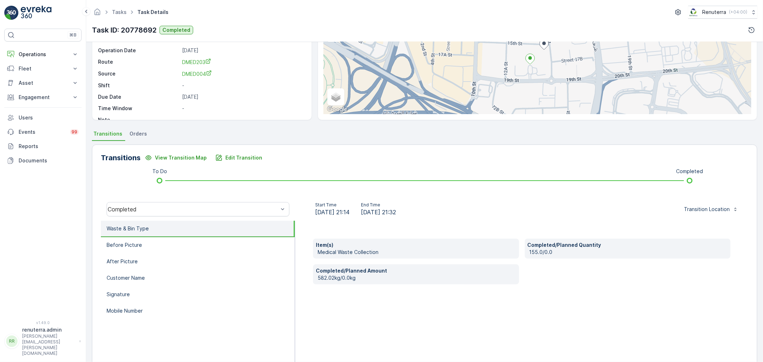
scroll to position [88, 0]
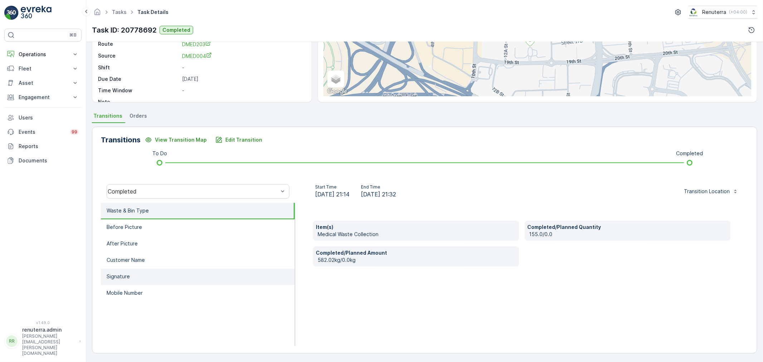
click at [128, 273] on p "Signature" at bounding box center [118, 276] width 23 height 7
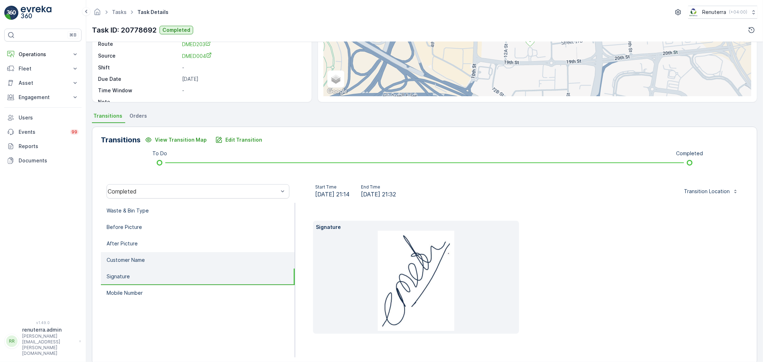
click at [134, 257] on p "Customer Name" at bounding box center [126, 259] width 38 height 7
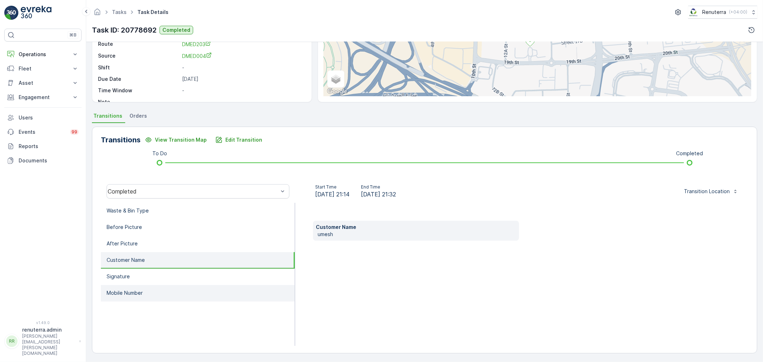
click at [120, 289] on p "Mobile Number" at bounding box center [125, 292] width 36 height 7
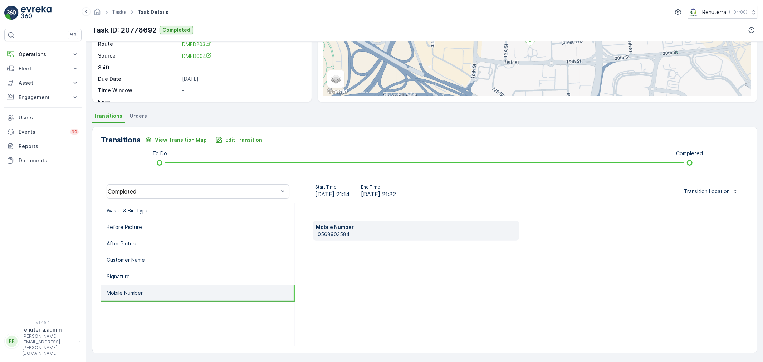
click at [328, 234] on p "0568903584" at bounding box center [417, 234] width 198 height 7
click at [328, 233] on p "0568903584" at bounding box center [417, 234] width 198 height 7
copy p "0568903584"
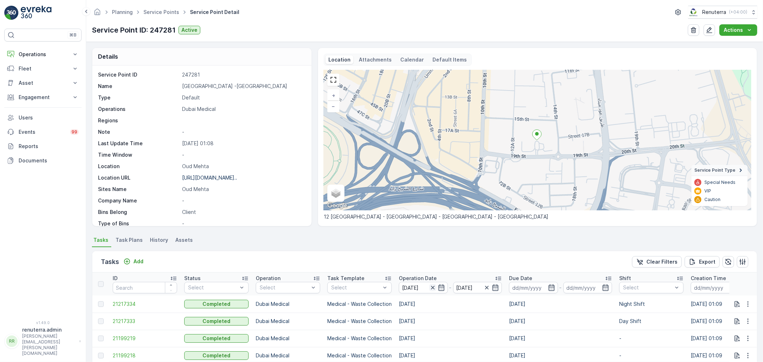
click at [433, 286] on icon "button" at bounding box center [432, 287] width 7 height 7
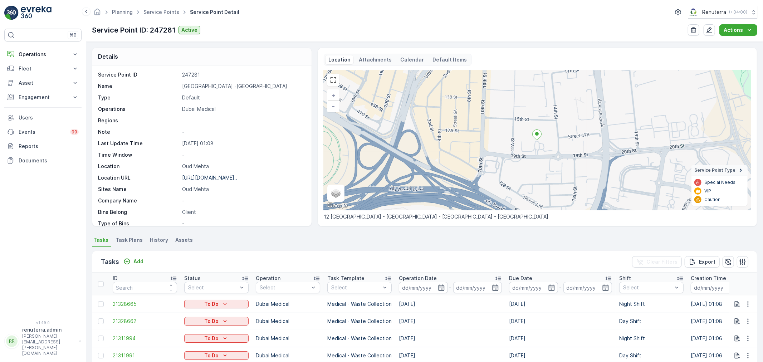
click at [433, 286] on input at bounding box center [423, 287] width 49 height 11
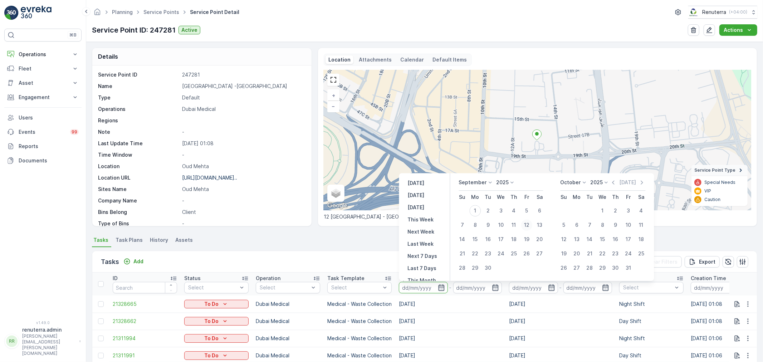
click at [526, 225] on div "12" at bounding box center [526, 224] width 11 height 11
type input "12.09.2025"
click at [526, 225] on div "12" at bounding box center [526, 224] width 11 height 11
type input "12.09.2025"
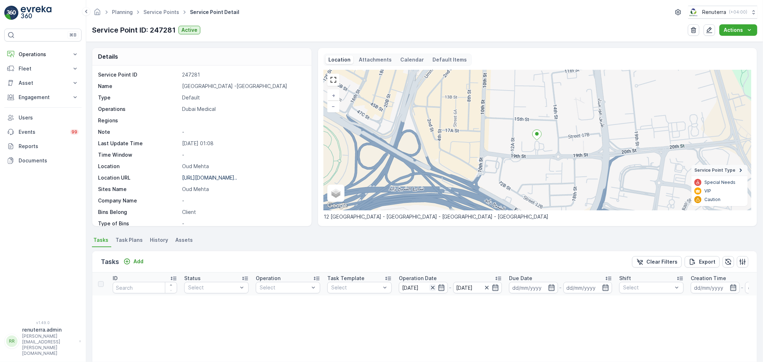
click at [431, 286] on icon "button" at bounding box center [433, 288] width 4 height 4
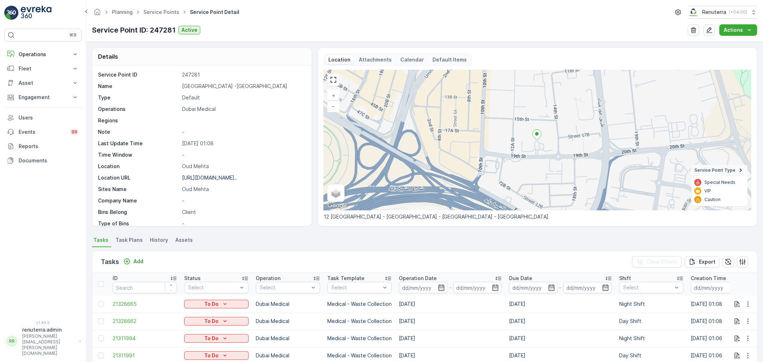
click at [431, 286] on input at bounding box center [423, 287] width 49 height 11
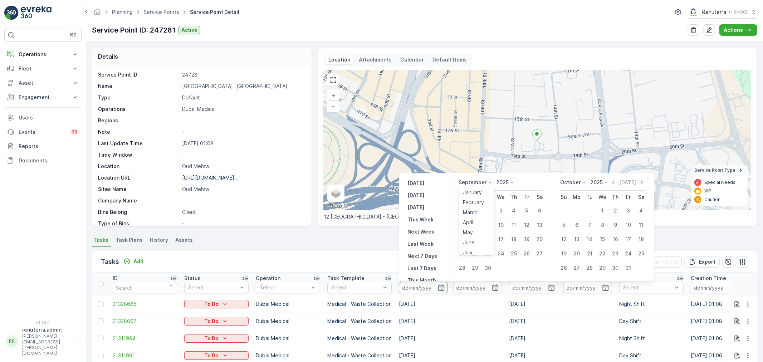
click at [478, 180] on p "September" at bounding box center [473, 182] width 28 height 7
click at [476, 223] on span "August" at bounding box center [471, 222] width 17 height 7
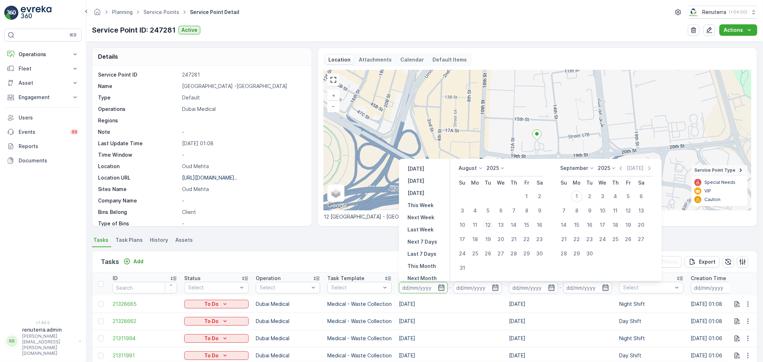
click at [490, 228] on div "12" at bounding box center [487, 224] width 11 height 11
type input "12.08.2025"
click at [490, 228] on div "12" at bounding box center [487, 224] width 11 height 11
type input "12.08.2025"
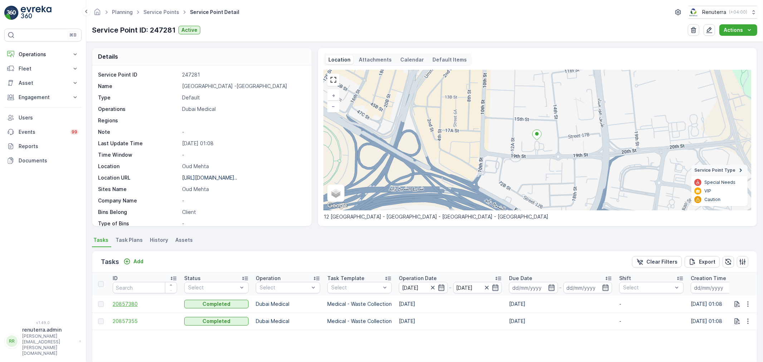
click at [131, 303] on span "20857380" at bounding box center [145, 303] width 64 height 7
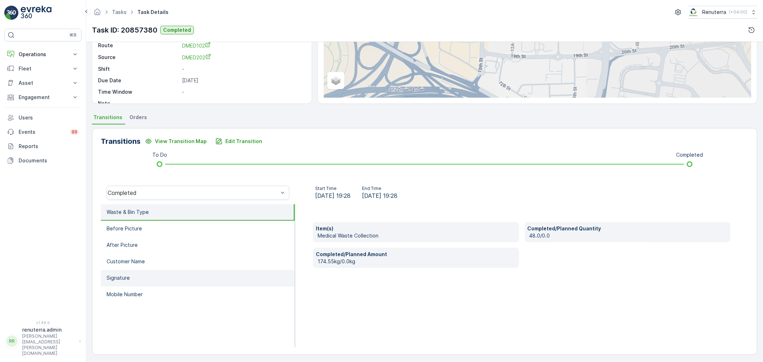
scroll to position [88, 0]
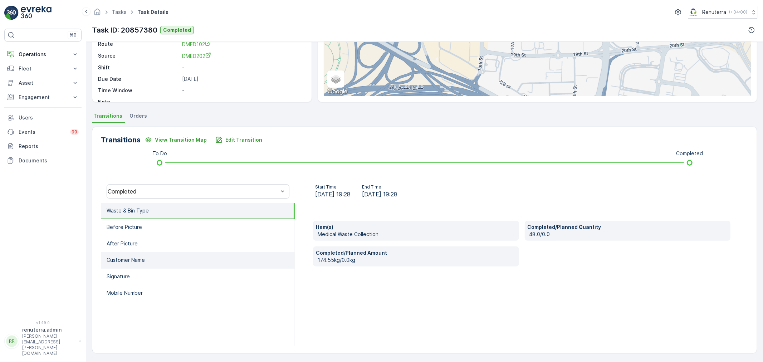
click at [135, 264] on li "Customer Name" at bounding box center [198, 260] width 194 height 16
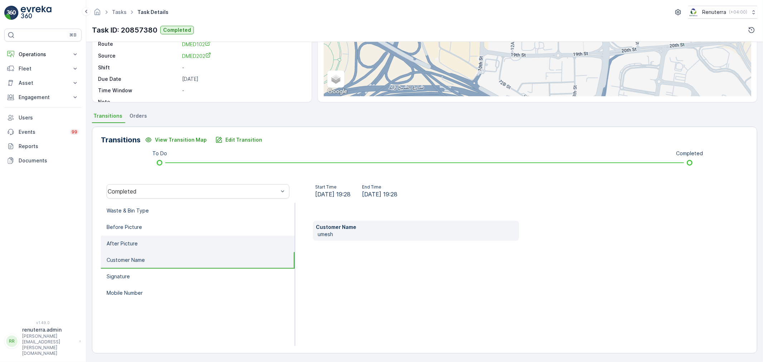
click at [128, 245] on p "After Picture" at bounding box center [122, 243] width 31 height 7
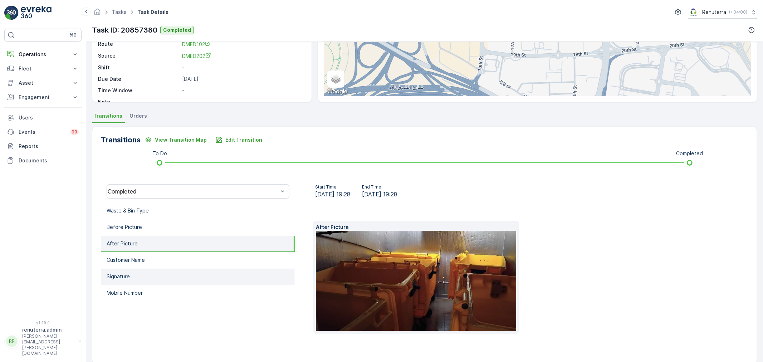
click at [130, 273] on li "Signature" at bounding box center [198, 277] width 194 height 16
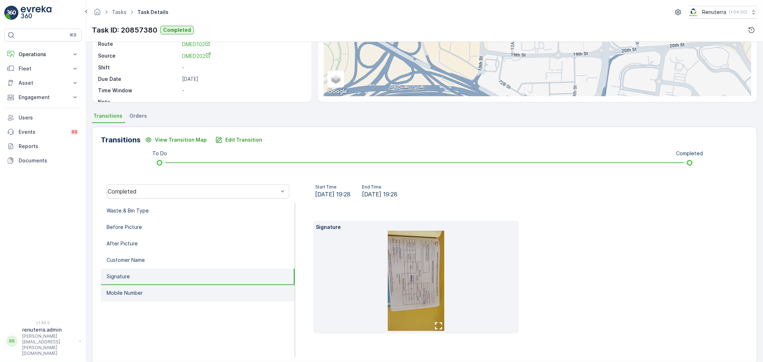
click at [144, 295] on li "Mobile Number" at bounding box center [198, 293] width 194 height 16
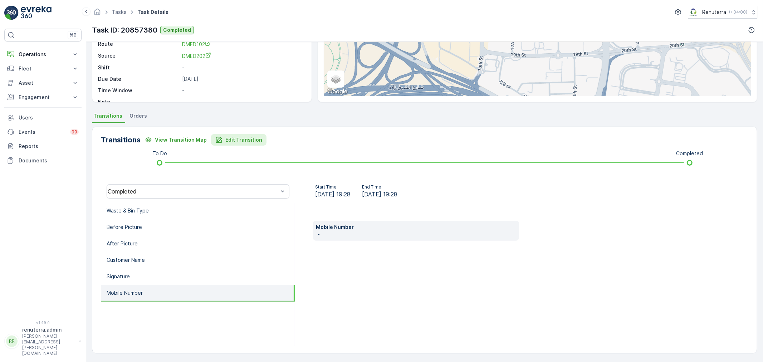
click at [240, 143] on button "Edit Transition" at bounding box center [238, 139] width 55 height 11
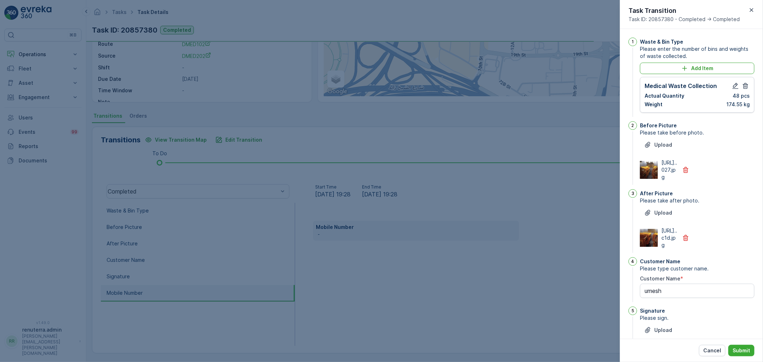
scroll to position [139, 0]
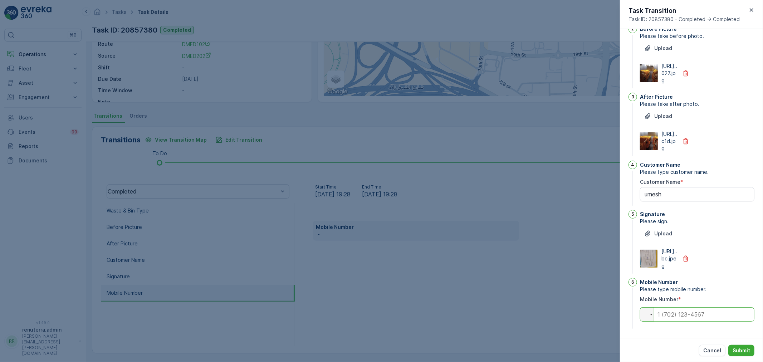
click at [681, 313] on input "tel" at bounding box center [697, 314] width 114 height 14
paste input "0568903584"
type input "0568903584"
click at [735, 349] on p "Submit" at bounding box center [741, 350] width 18 height 7
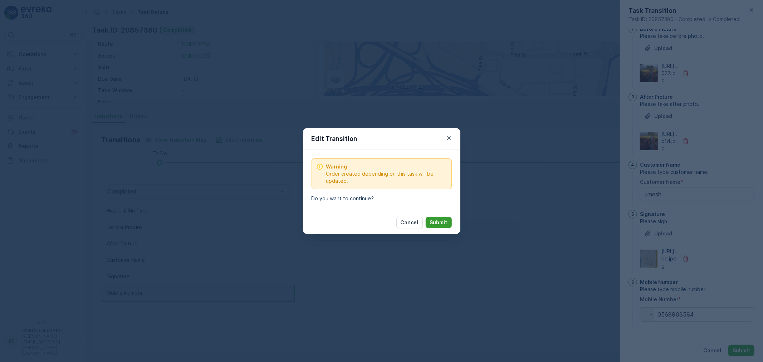
click at [439, 225] on p "Submit" at bounding box center [439, 222] width 18 height 7
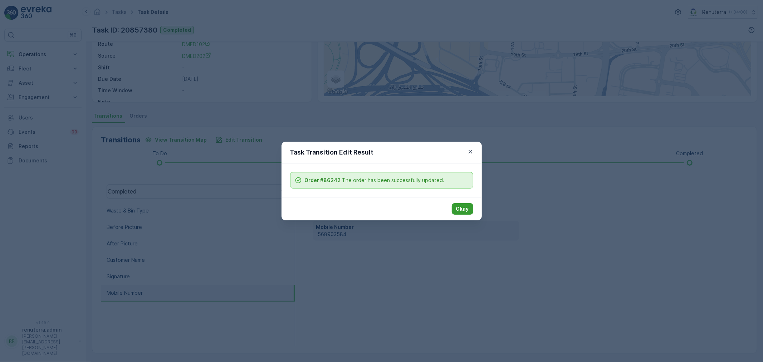
click at [464, 205] on p "Okay" at bounding box center [462, 208] width 13 height 7
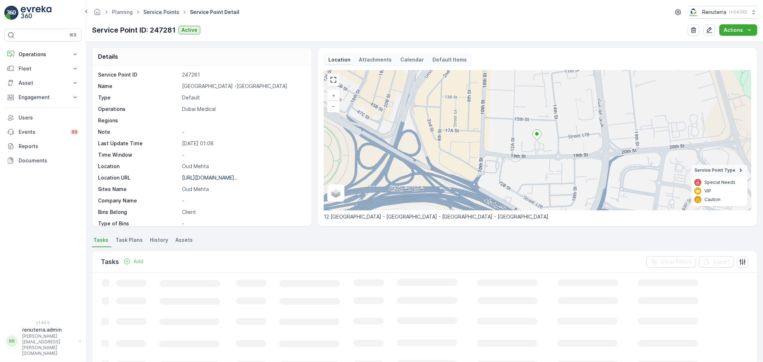
click at [155, 10] on link "Service Points" at bounding box center [161, 12] width 36 height 6
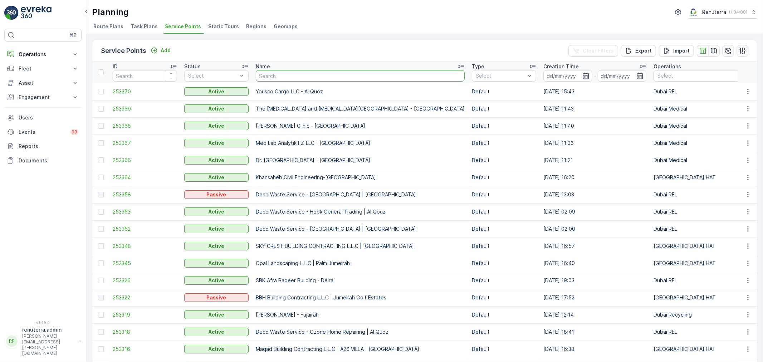
click at [273, 77] on input "text" at bounding box center [360, 75] width 209 height 11
type input "dar al"
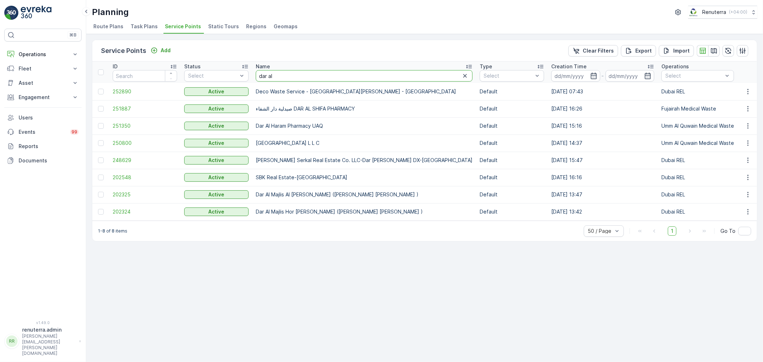
drag, startPoint x: 289, startPoint y: 79, endPoint x: 249, endPoint y: 77, distance: 40.1
drag, startPoint x: 255, startPoint y: 126, endPoint x: 328, endPoint y: 120, distance: 73.2
click at [328, 120] on td "Dar Al Haram Pharmacy UAQ" at bounding box center [364, 125] width 224 height 17
click at [439, 259] on div "Service Points Add Clear Filters Export Import ID Status Select Name dar al Typ…" at bounding box center [424, 198] width 677 height 328
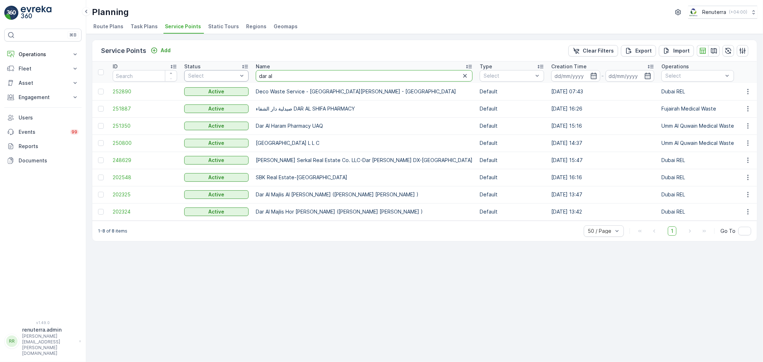
drag, startPoint x: 281, startPoint y: 74, endPoint x: 188, endPoint y: 74, distance: 92.6
type input "italian"
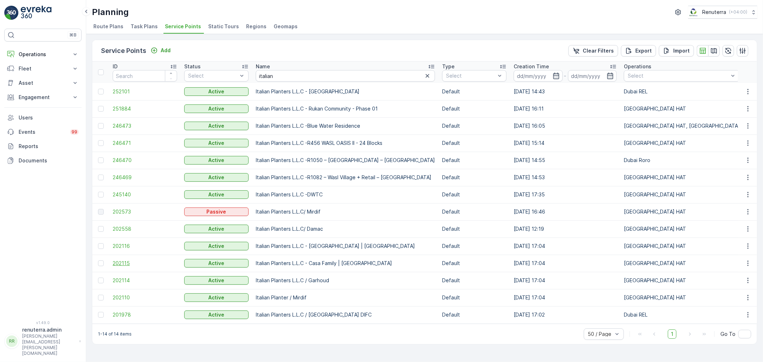
click at [124, 260] on span "202115" at bounding box center [145, 263] width 64 height 7
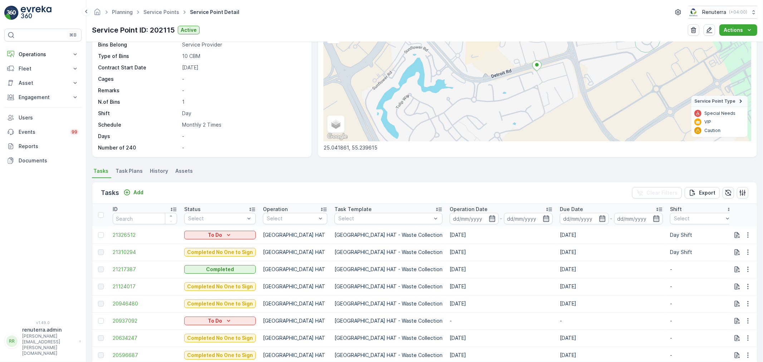
scroll to position [79, 0]
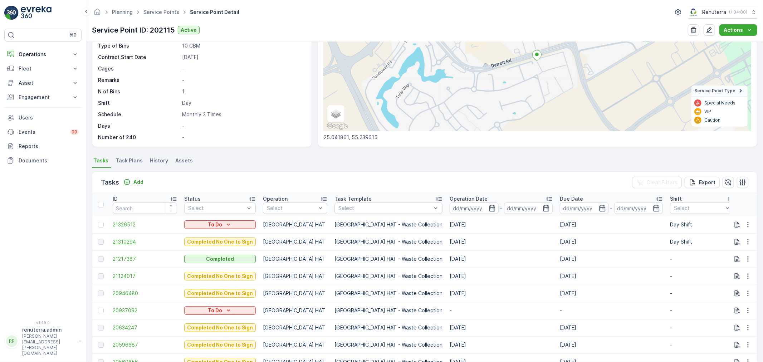
click at [119, 240] on span "21310294" at bounding box center [145, 241] width 64 height 7
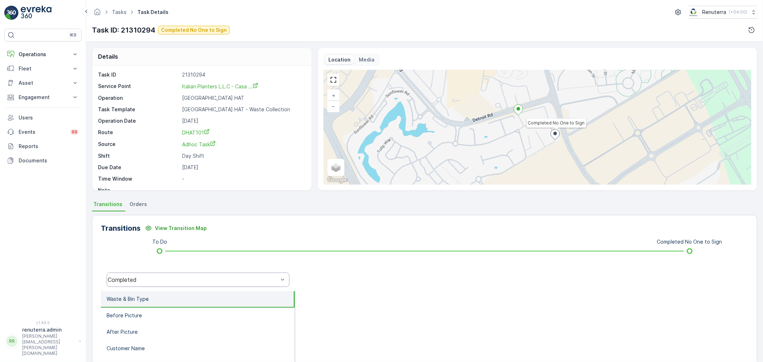
click at [183, 280] on div "Completed" at bounding box center [193, 279] width 171 height 6
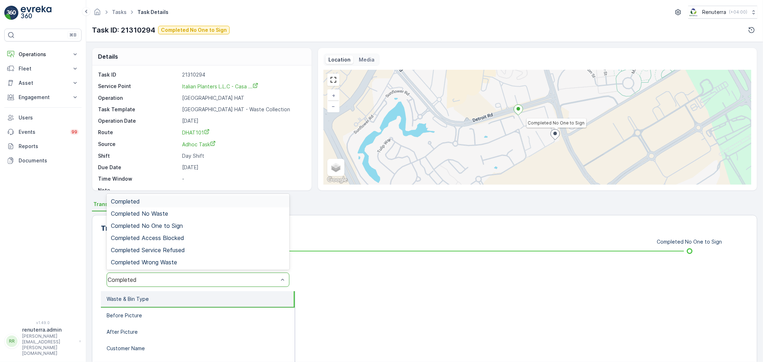
click at [378, 273] on div at bounding box center [521, 279] width 453 height 23
click at [174, 279] on div "Completed" at bounding box center [193, 279] width 171 height 6
click at [180, 224] on span "Completed No One to Sign" at bounding box center [147, 225] width 72 height 6
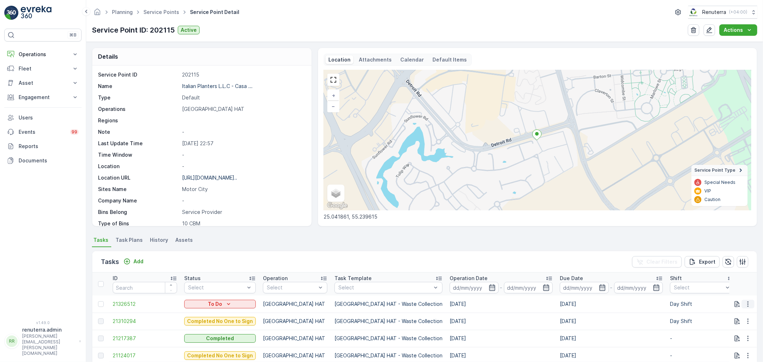
click at [749, 306] on icon "button" at bounding box center [747, 303] width 7 height 7
click at [729, 276] on span "Remove from Route" at bounding box center [736, 279] width 48 height 7
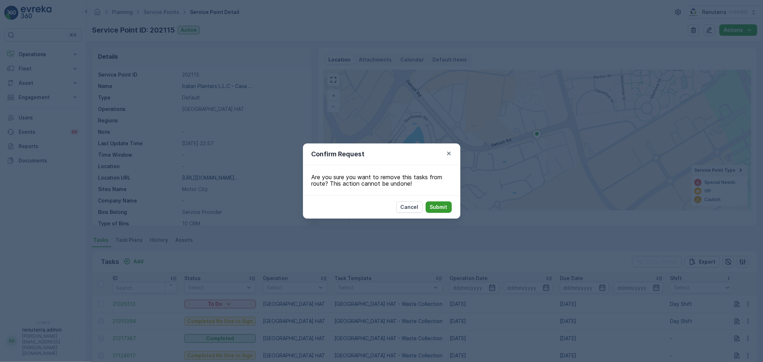
click at [439, 202] on button "Submit" at bounding box center [439, 206] width 26 height 11
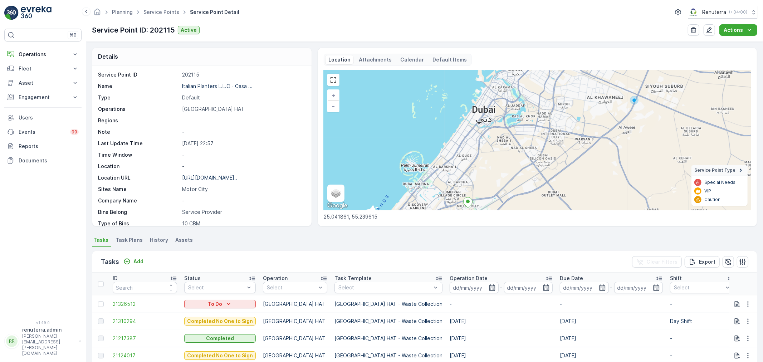
drag, startPoint x: 512, startPoint y: 152, endPoint x: 486, endPoint y: 199, distance: 53.6
click at [486, 199] on div "+ − Satellite Roadmap Terrain Hybrid Leaflet Keyboard shortcuts Map Data Map da…" at bounding box center [537, 140] width 427 height 140
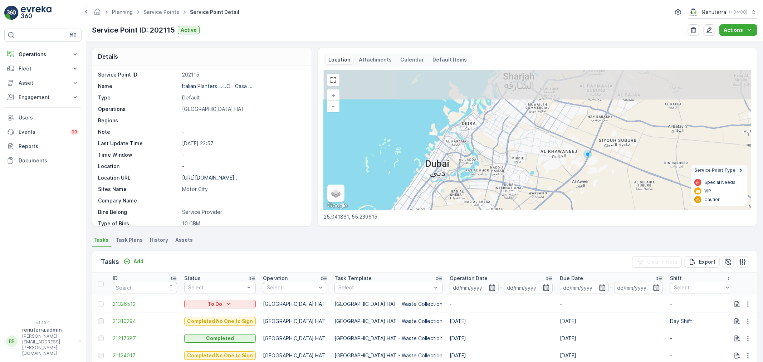
drag, startPoint x: 529, startPoint y: 137, endPoint x: 489, endPoint y: 181, distance: 59.8
click at [490, 181] on div "+ − Satellite Roadmap Terrain Hybrid Leaflet Keyboard shortcuts Map Data Map da…" at bounding box center [537, 140] width 427 height 140
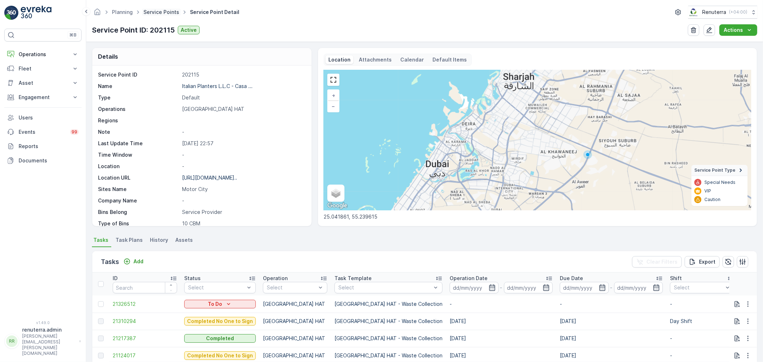
click at [160, 11] on link "Service Points" at bounding box center [161, 12] width 36 height 6
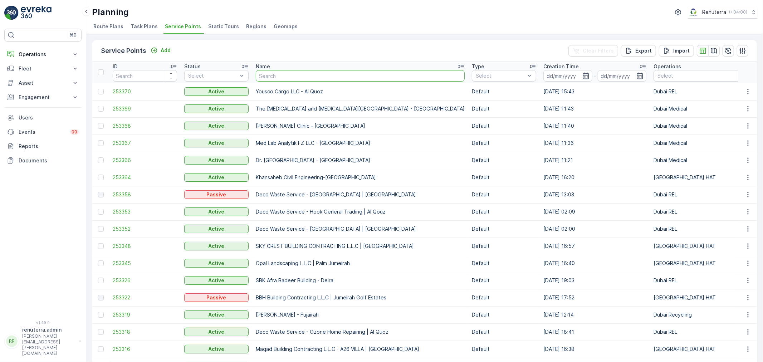
click at [292, 78] on input "text" at bounding box center [360, 75] width 209 height 11
type input "reliable"
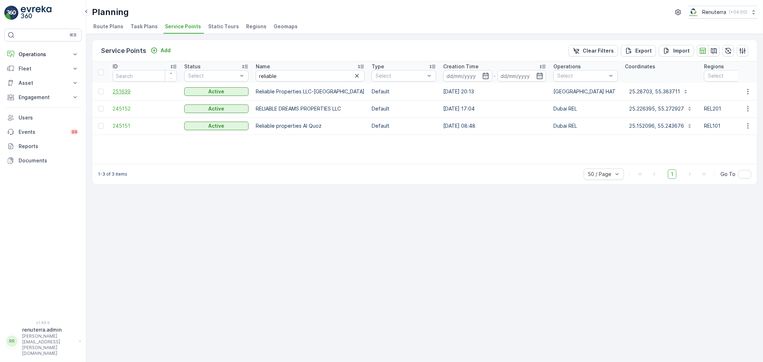
click at [123, 91] on span "251639" at bounding box center [145, 91] width 64 height 7
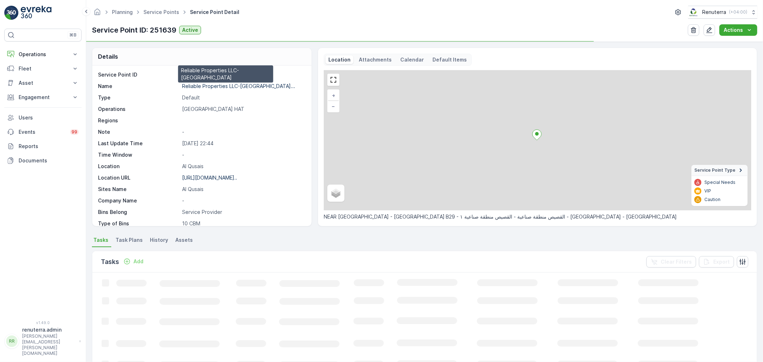
click at [213, 86] on p "Reliable Properties LLC-Al Qus..." at bounding box center [238, 86] width 113 height 6
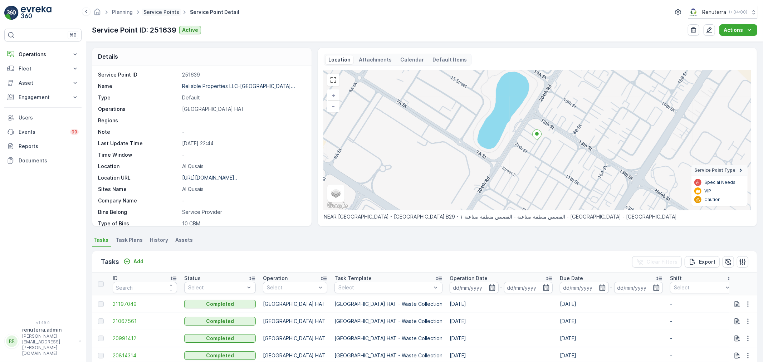
click at [160, 11] on link "Service Points" at bounding box center [161, 12] width 36 height 6
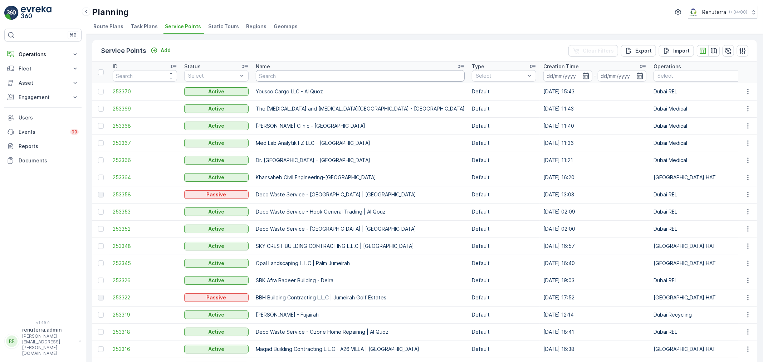
click at [280, 77] on input "text" at bounding box center [360, 75] width 209 height 11
type input "ari"
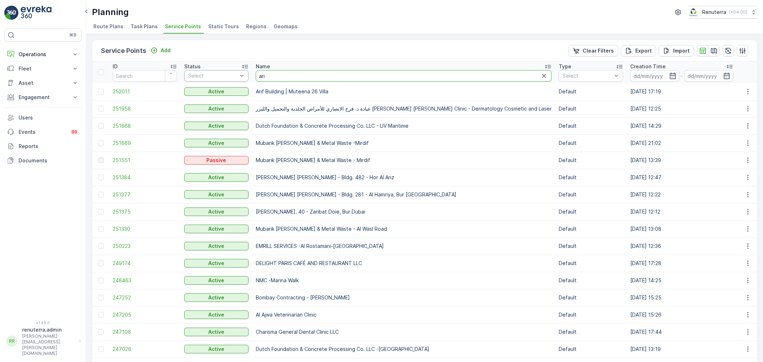
drag, startPoint x: 274, startPoint y: 73, endPoint x: 222, endPoint y: 78, distance: 52.5
type input "deco"
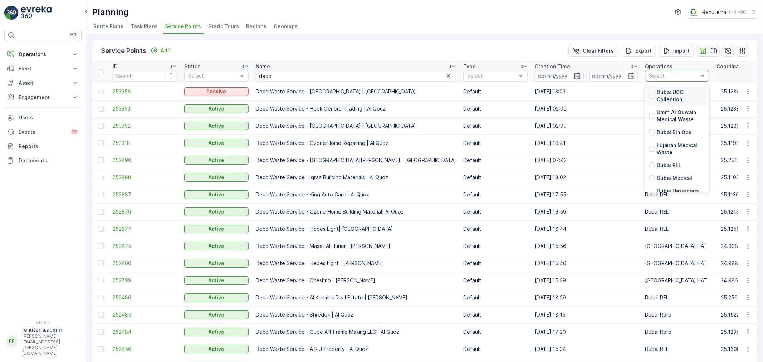
click at [651, 75] on div at bounding box center [673, 76] width 51 height 6
click at [658, 165] on p "Dubai HAT" at bounding box center [683, 168] width 52 height 14
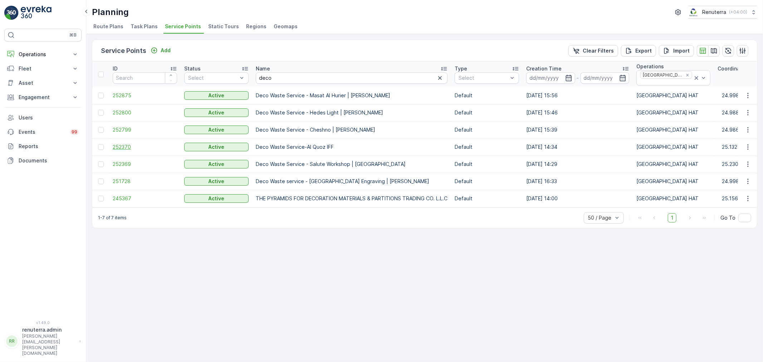
click at [120, 143] on span "252370" at bounding box center [145, 146] width 64 height 7
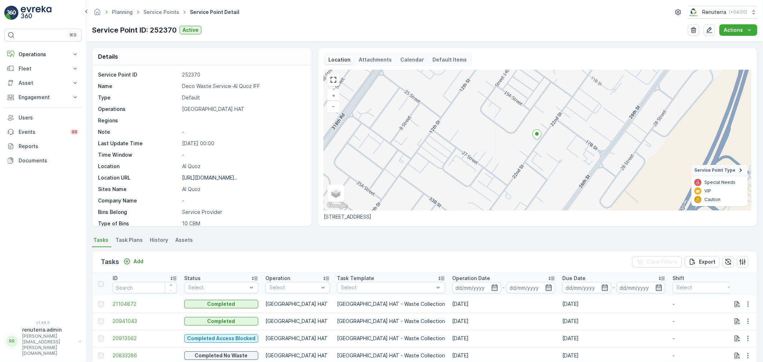
click at [219, 87] on p "Deco Waste Service-Al Quoz IFF" at bounding box center [243, 86] width 122 height 7
copy p "Deco Waste Service-Al Quoz IFF"
click at [158, 12] on link "Service Points" at bounding box center [161, 12] width 36 height 6
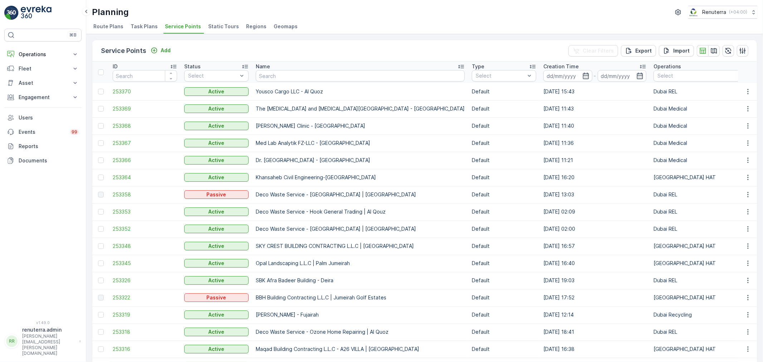
click at [312, 75] on input "text" at bounding box center [360, 75] width 209 height 11
type input "american"
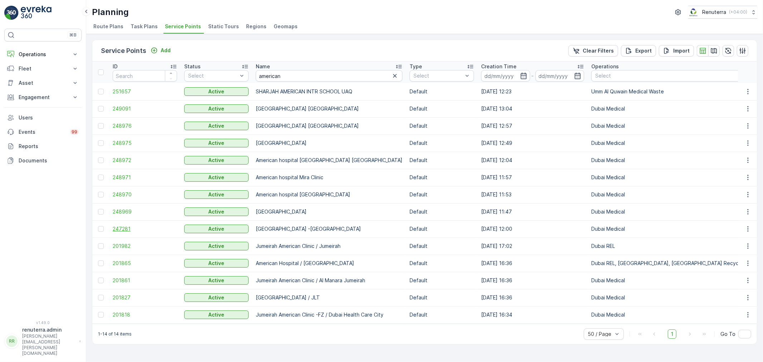
click at [123, 226] on span "247281" at bounding box center [145, 228] width 64 height 7
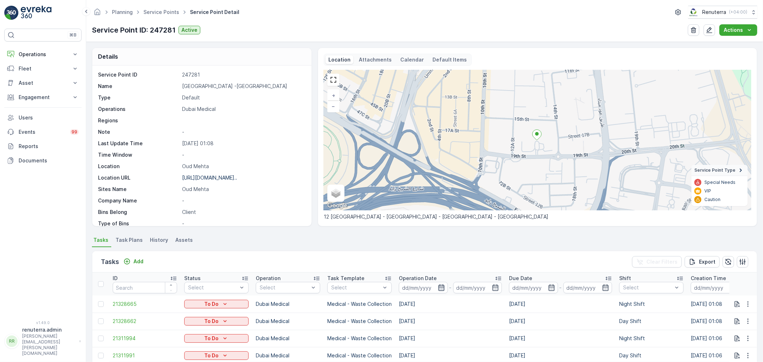
click at [438, 286] on icon "button" at bounding box center [441, 287] width 7 height 7
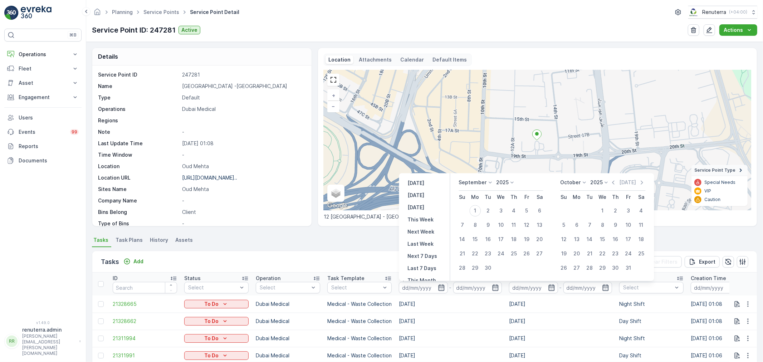
click at [475, 181] on p "September" at bounding box center [473, 182] width 28 height 7
click at [477, 224] on span "August" at bounding box center [471, 222] width 17 height 7
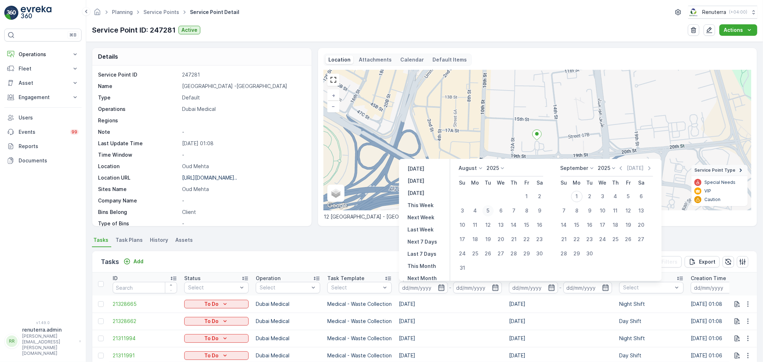
click at [487, 209] on div "5" at bounding box center [487, 210] width 11 height 11
type input "05.08.2025"
click at [487, 209] on div "5" at bounding box center [487, 210] width 11 height 11
type input "05.08.2025"
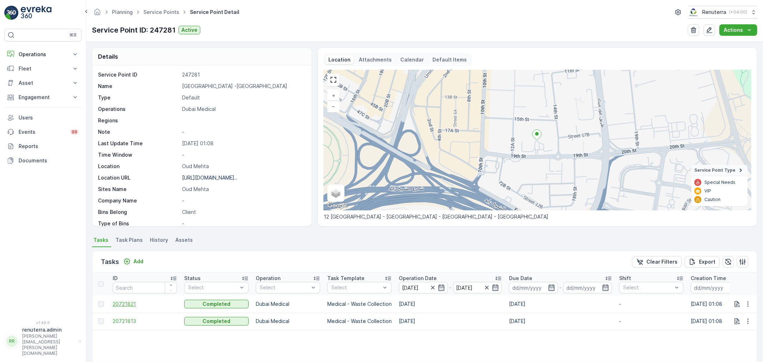
click at [126, 305] on span "20721821" at bounding box center [145, 303] width 64 height 7
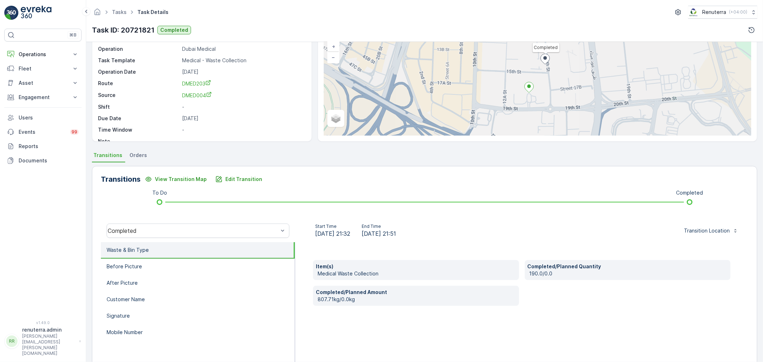
scroll to position [79, 0]
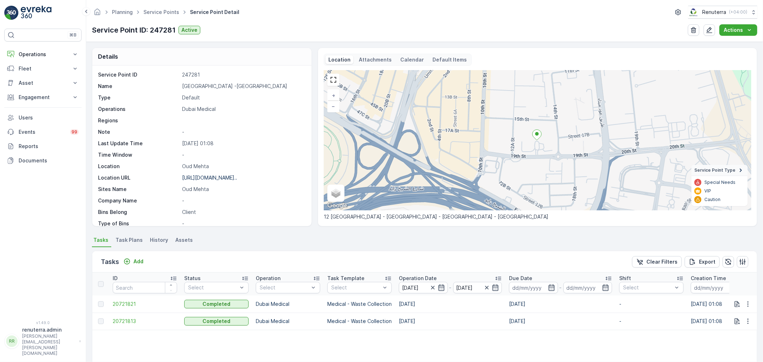
click at [114, 316] on td "20721813" at bounding box center [145, 321] width 72 height 17
click at [126, 321] on span "20721813" at bounding box center [145, 321] width 64 height 7
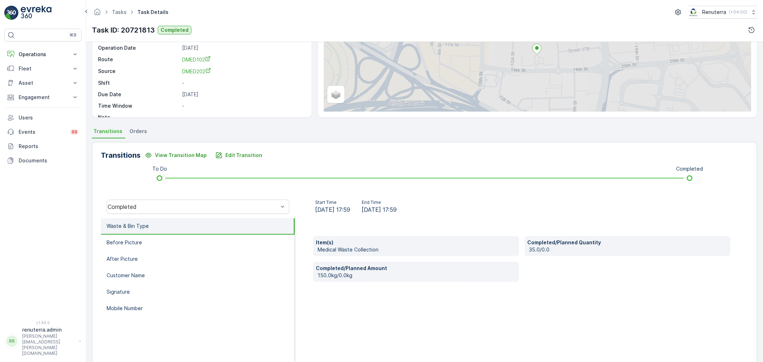
scroll to position [88, 0]
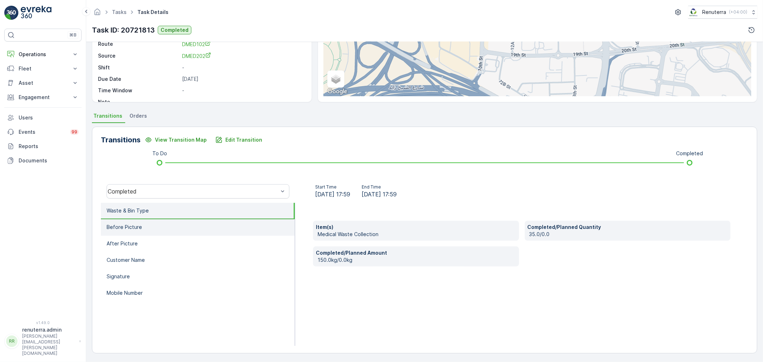
click at [131, 226] on p "Before Picture" at bounding box center [124, 227] width 35 height 7
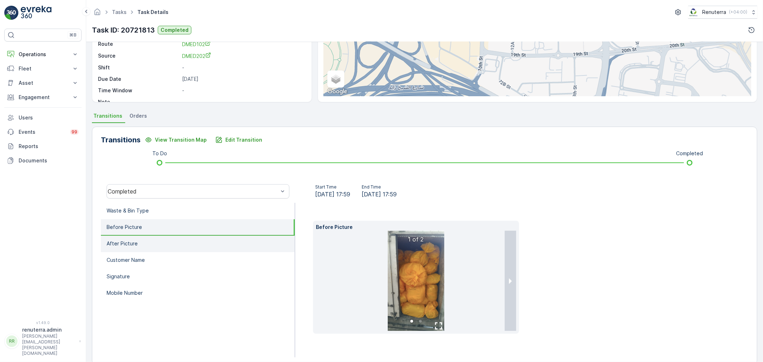
click at [139, 244] on li "After Picture" at bounding box center [198, 244] width 194 height 16
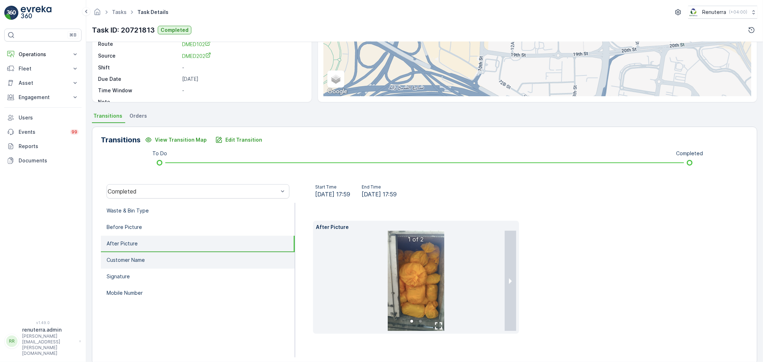
click at [143, 260] on p "Customer Name" at bounding box center [126, 259] width 38 height 7
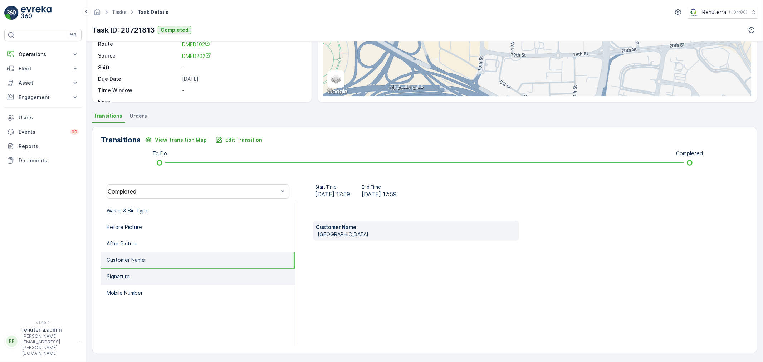
click at [142, 274] on li "Signature" at bounding box center [198, 277] width 194 height 16
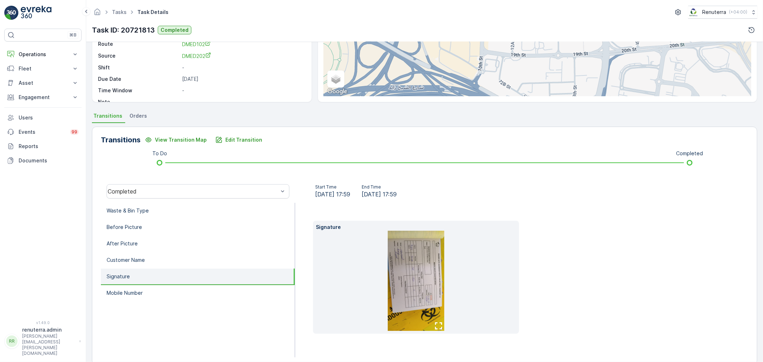
click at [416, 279] on img at bounding box center [416, 281] width 57 height 100
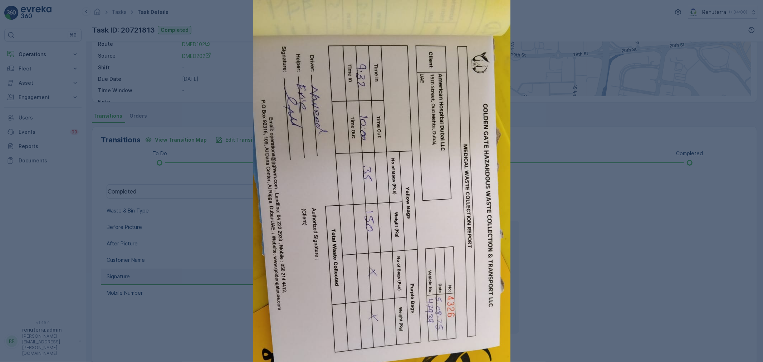
click at [220, 275] on div at bounding box center [381, 181] width 763 height 362
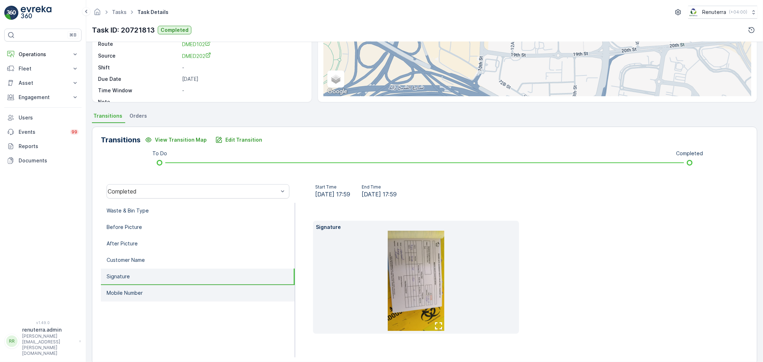
click at [137, 289] on p "Mobile Number" at bounding box center [125, 292] width 36 height 7
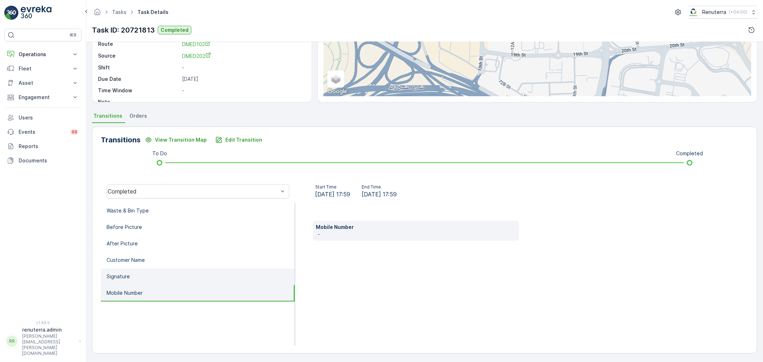
click at [142, 273] on li "Signature" at bounding box center [198, 277] width 194 height 16
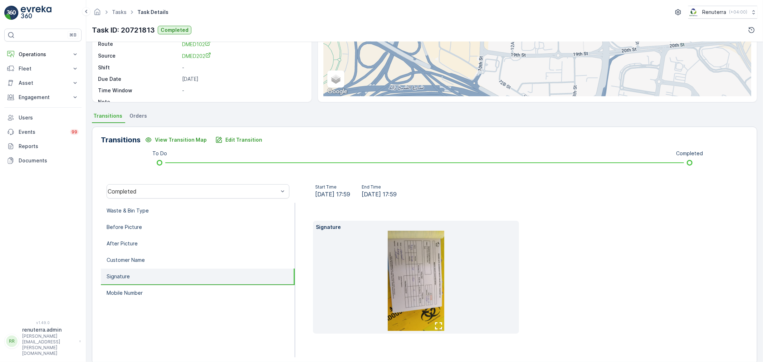
click at [421, 264] on img at bounding box center [416, 281] width 57 height 100
click at [145, 294] on li "Mobile Number" at bounding box center [198, 293] width 194 height 16
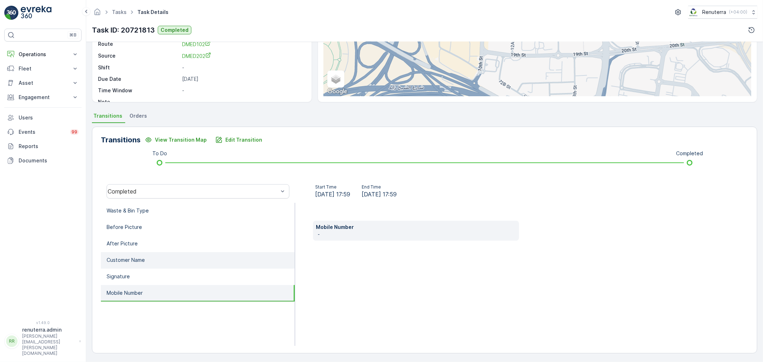
click at [143, 253] on li "Customer Name" at bounding box center [198, 260] width 194 height 16
click at [133, 290] on p "Mobile Number" at bounding box center [125, 292] width 36 height 7
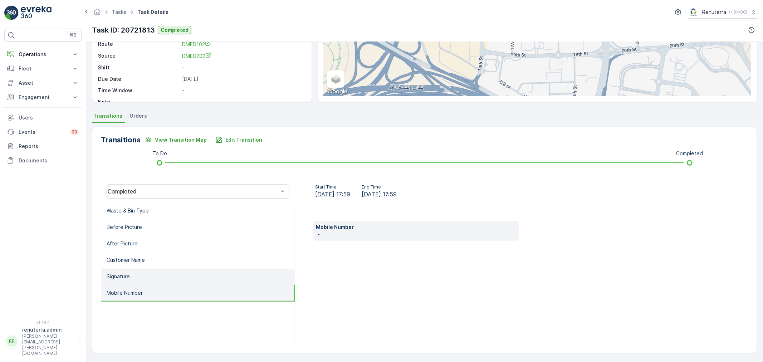
click at [131, 279] on li "Signature" at bounding box center [198, 277] width 194 height 16
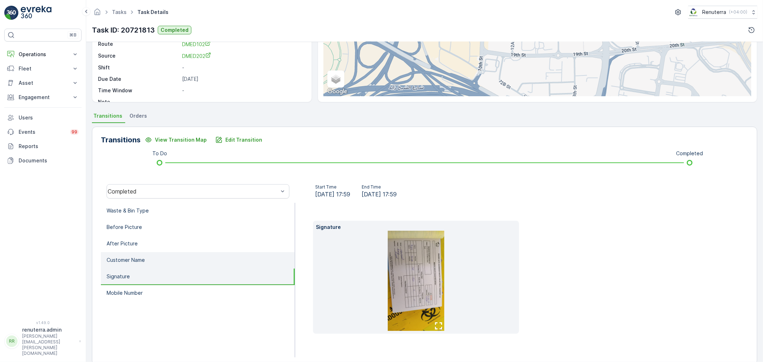
click at [127, 263] on li "Customer Name" at bounding box center [198, 260] width 194 height 16
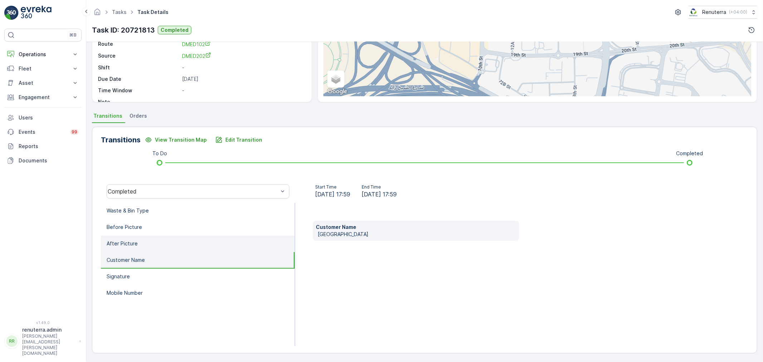
click at [137, 237] on li "After Picture" at bounding box center [198, 244] width 194 height 16
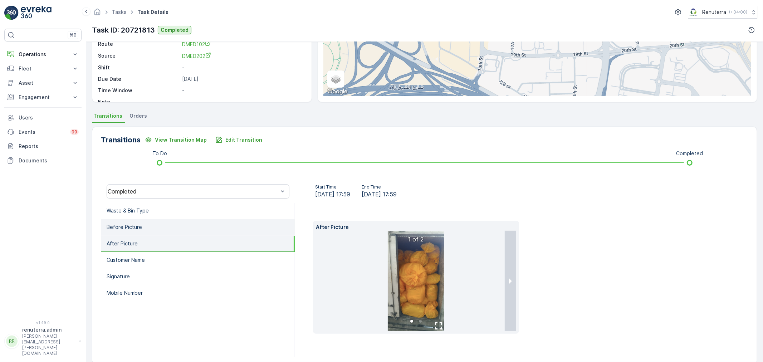
click at [142, 224] on li "Before Picture" at bounding box center [198, 227] width 194 height 16
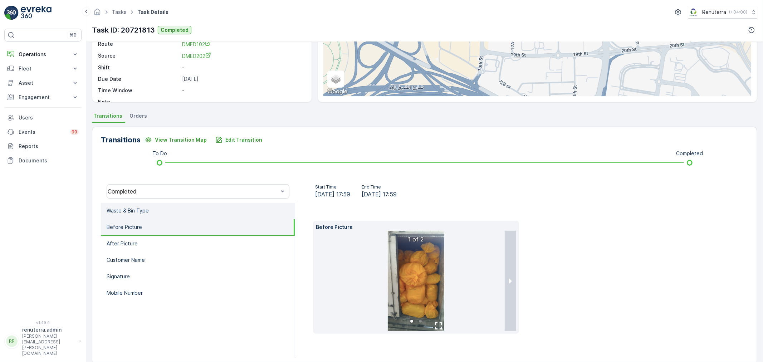
click at [151, 206] on li "Waste & Bin Type" at bounding box center [198, 211] width 194 height 16
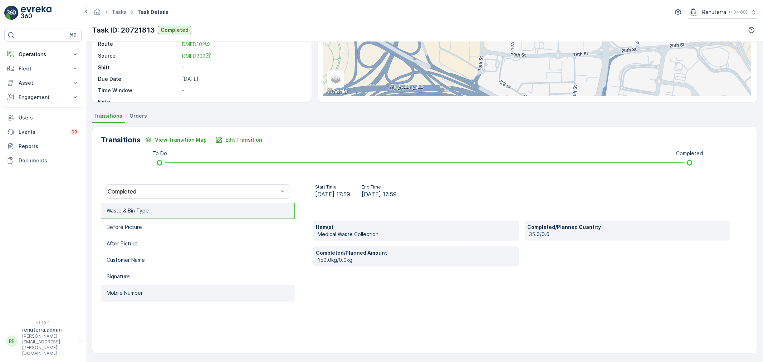
click at [130, 286] on li "Mobile Number" at bounding box center [198, 293] width 194 height 16
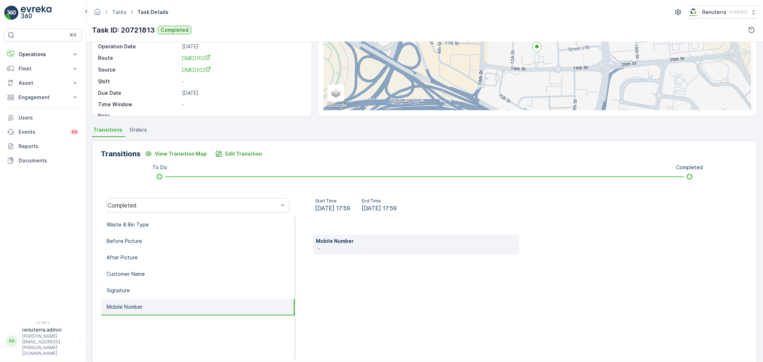
scroll to position [79, 0]
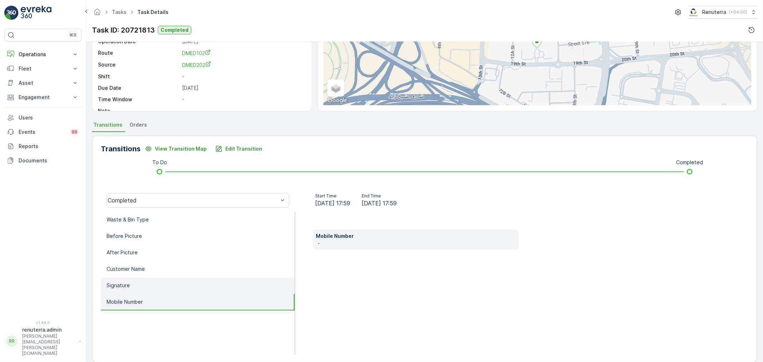
click at [154, 286] on li "Signature" at bounding box center [198, 286] width 194 height 16
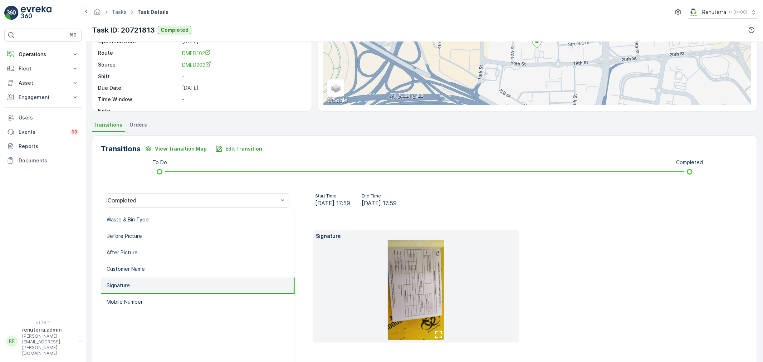
click at [405, 273] on img at bounding box center [416, 290] width 57 height 100
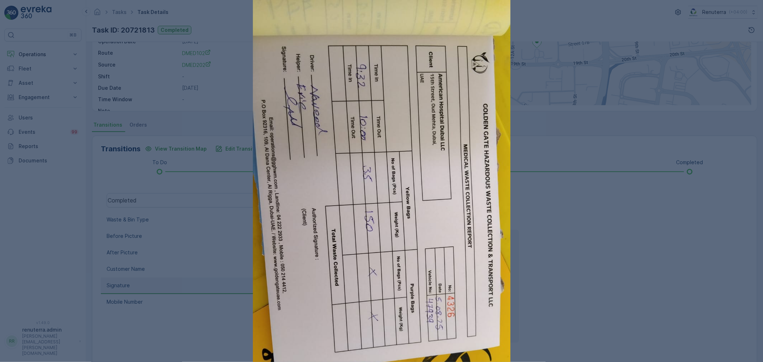
click at [230, 287] on div at bounding box center [381, 181] width 763 height 362
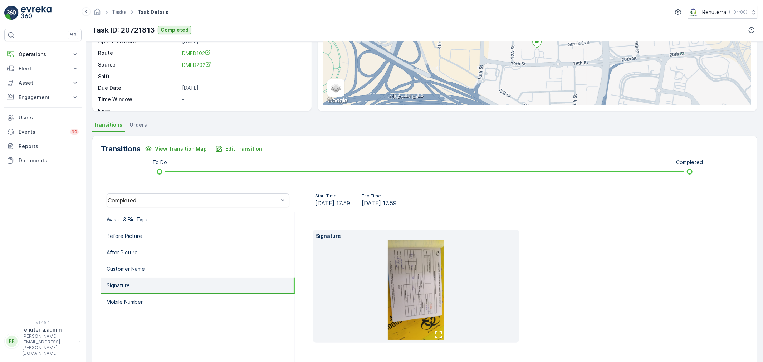
click at [430, 285] on img at bounding box center [416, 290] width 57 height 100
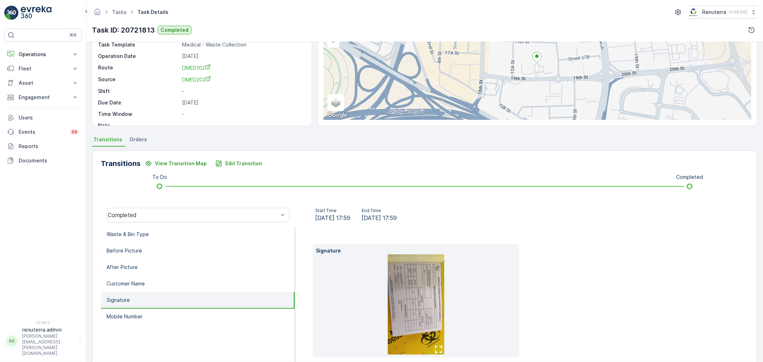
scroll to position [100, 0]
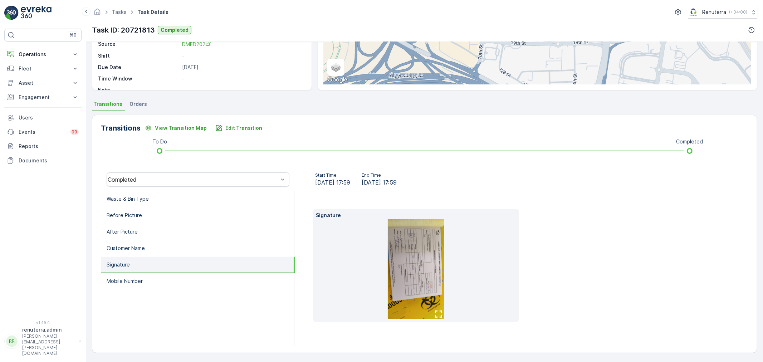
click at [134, 259] on li "Signature" at bounding box center [198, 265] width 194 height 16
click at [151, 278] on li "Mobile Number" at bounding box center [198, 281] width 194 height 16
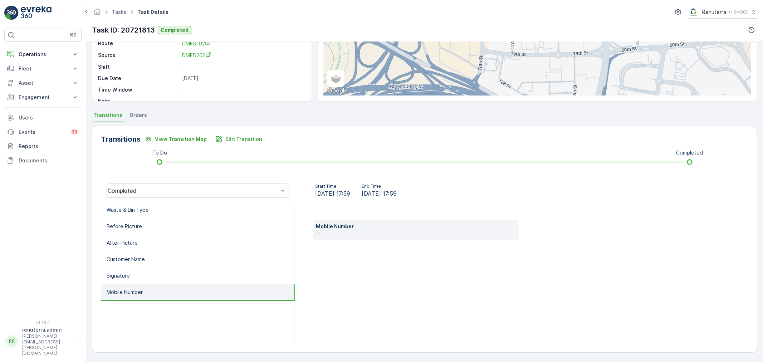
scroll to position [89, 0]
click at [150, 259] on li "Customer Name" at bounding box center [198, 260] width 194 height 16
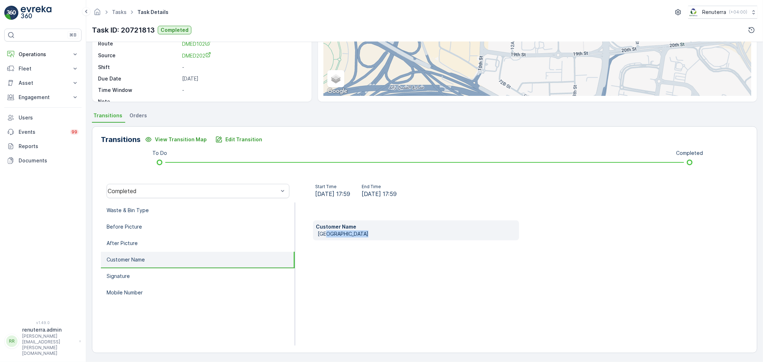
drag, startPoint x: 328, startPoint y: 234, endPoint x: 364, endPoint y: 235, distance: 35.5
click at [364, 235] on p "American Hospital" at bounding box center [417, 233] width 198 height 7
click at [358, 286] on div "Customer Name American Hospital" at bounding box center [521, 273] width 453 height 143
click at [174, 310] on ul "Waste & Bin Type Before Picture After Picture Customer Name Signature Mobile Nu…" at bounding box center [198, 273] width 194 height 143
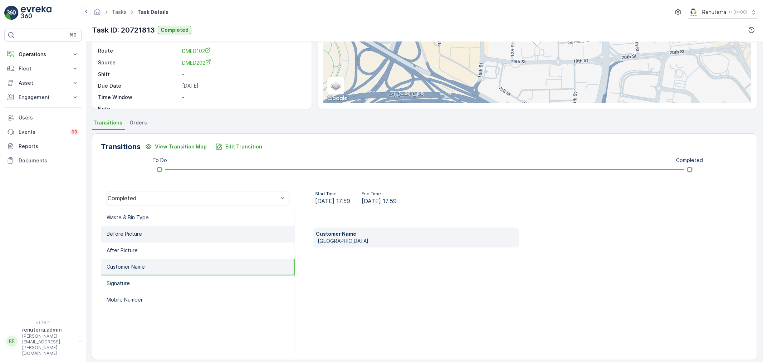
scroll to position [88, 0]
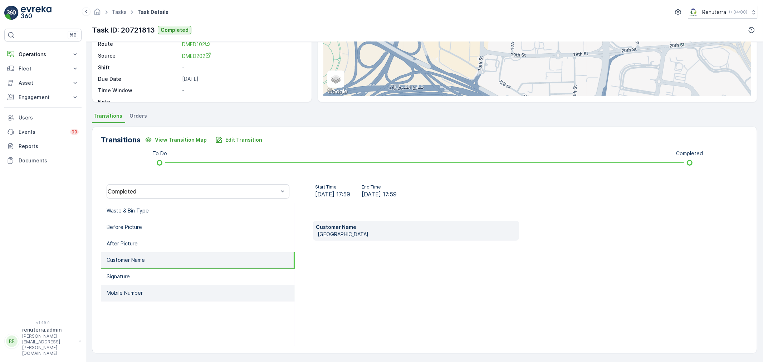
click at [147, 289] on li "Mobile Number" at bounding box center [198, 293] width 194 height 16
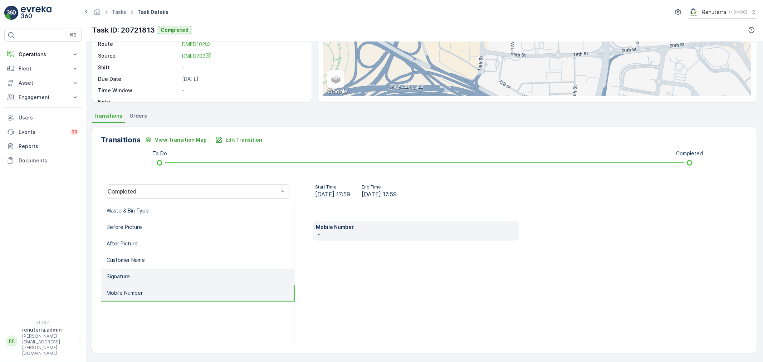
click at [150, 278] on li "Signature" at bounding box center [198, 277] width 194 height 16
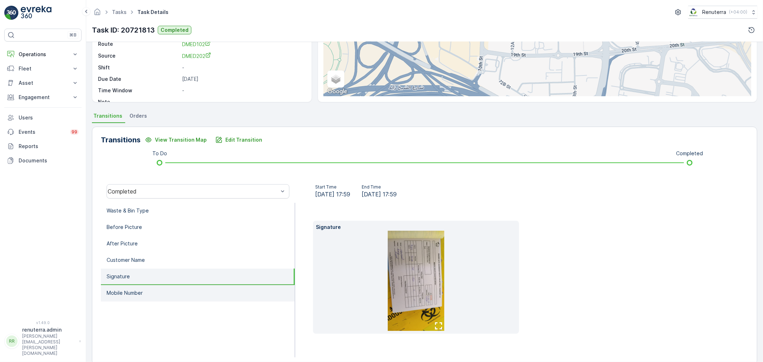
click at [160, 296] on li "Mobile Number" at bounding box center [198, 293] width 194 height 16
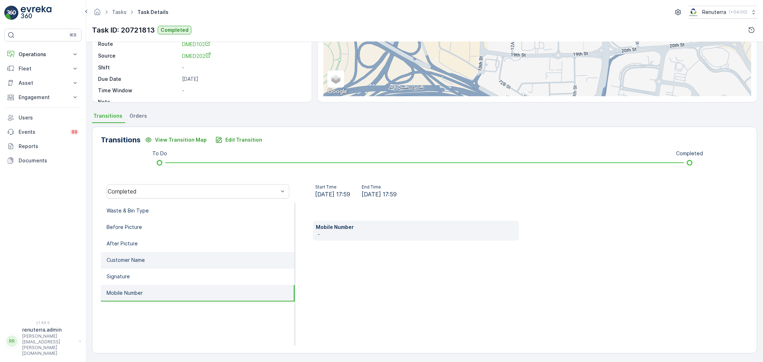
click at [155, 256] on li "Customer Name" at bounding box center [198, 260] width 194 height 16
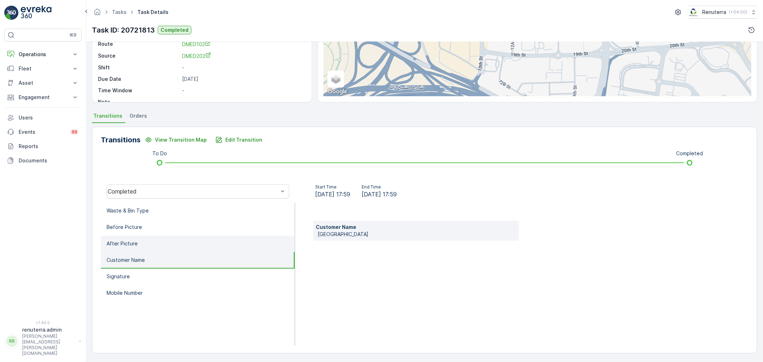
click at [142, 244] on li "After Picture" at bounding box center [198, 244] width 194 height 16
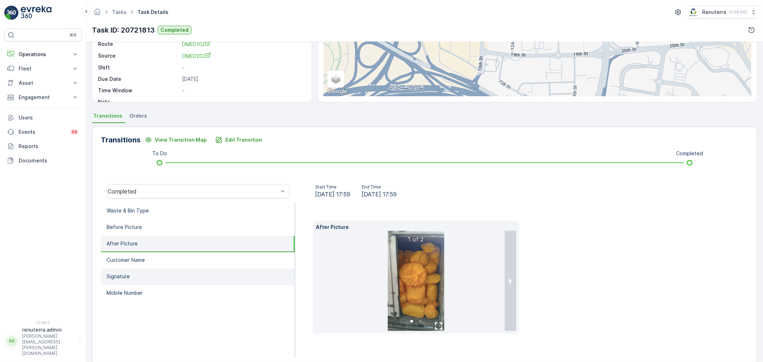
click at [134, 272] on li "Signature" at bounding box center [198, 277] width 194 height 16
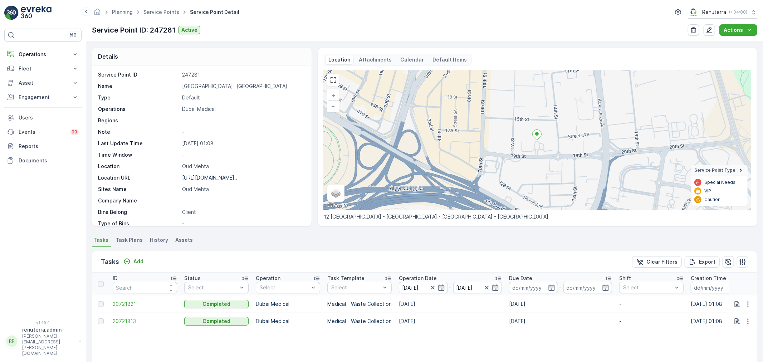
scroll to position [42, 0]
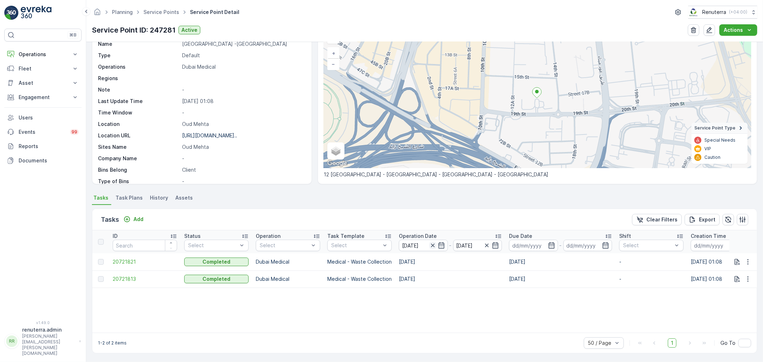
click at [432, 244] on icon "button" at bounding box center [433, 246] width 4 height 4
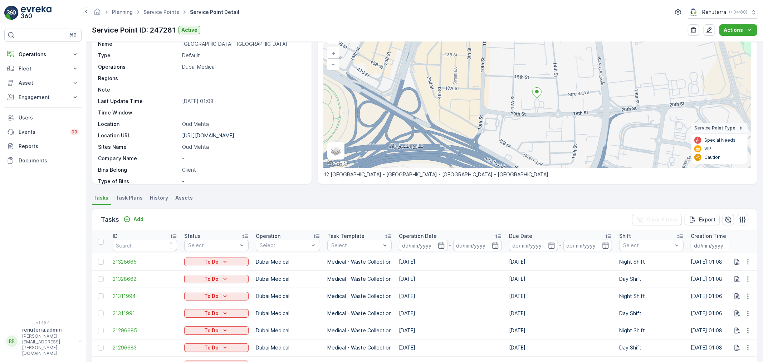
click at [432, 244] on input at bounding box center [423, 245] width 49 height 11
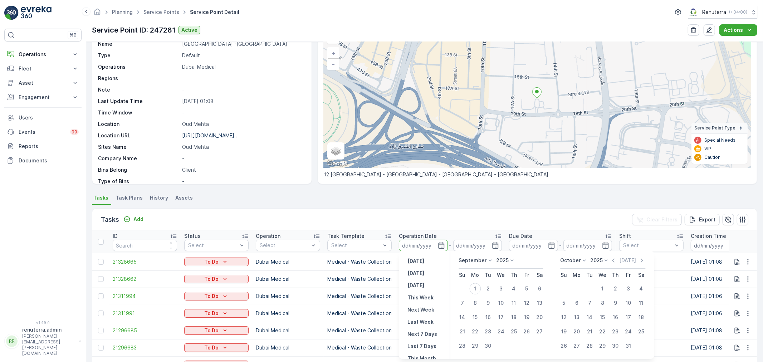
click at [476, 261] on p "September" at bounding box center [473, 260] width 28 height 7
click at [476, 298] on span "August" at bounding box center [471, 298] width 17 height 7
click at [525, 284] on div "1" at bounding box center [526, 288] width 11 height 11
type input "01.08.2025"
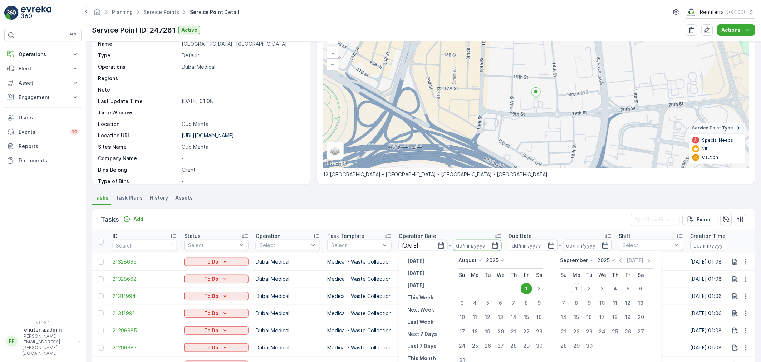
click at [463, 357] on div "31" at bounding box center [462, 359] width 11 height 11
type input "31.08.2025"
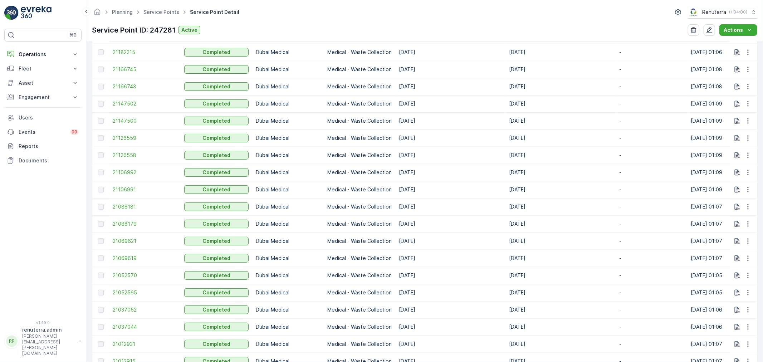
scroll to position [360, 0]
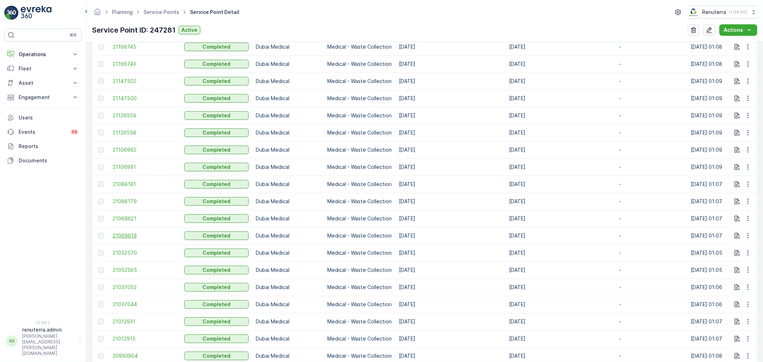
click at [124, 232] on span "21069619" at bounding box center [145, 235] width 64 height 7
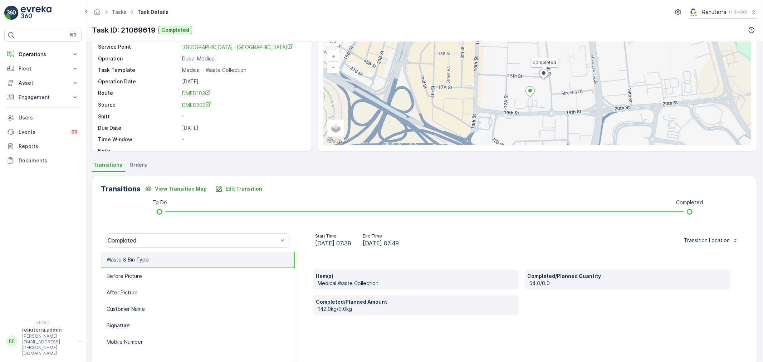
scroll to position [40, 0]
click at [139, 274] on p "Before Picture" at bounding box center [124, 275] width 35 height 7
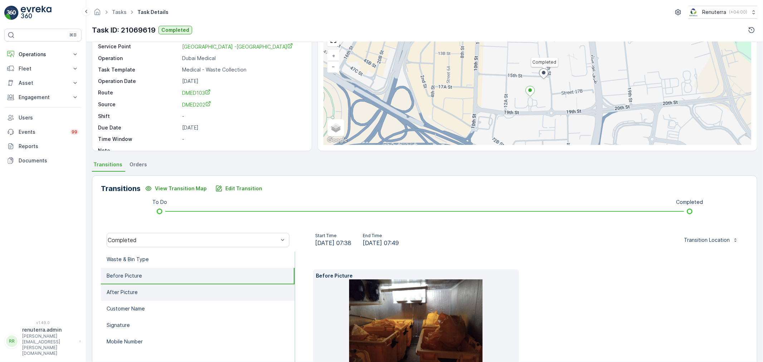
click at [142, 287] on li "After Picture" at bounding box center [198, 292] width 194 height 16
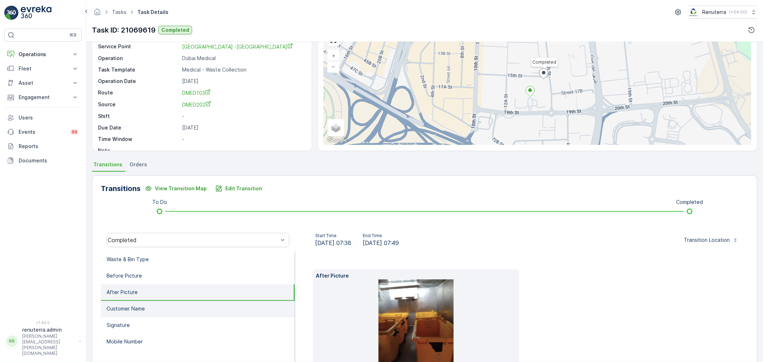
click at [141, 305] on p "Customer Name" at bounding box center [126, 308] width 38 height 7
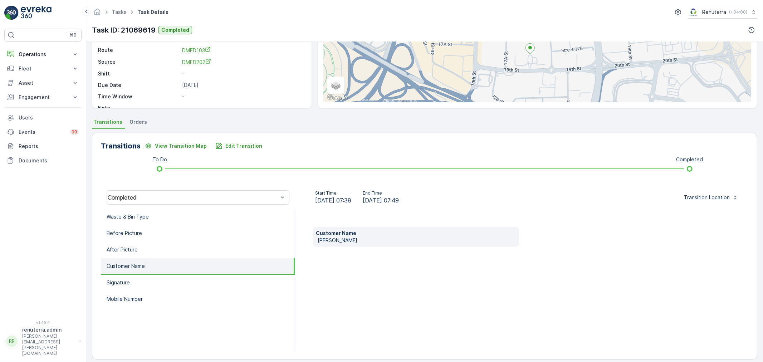
scroll to position [88, 0]
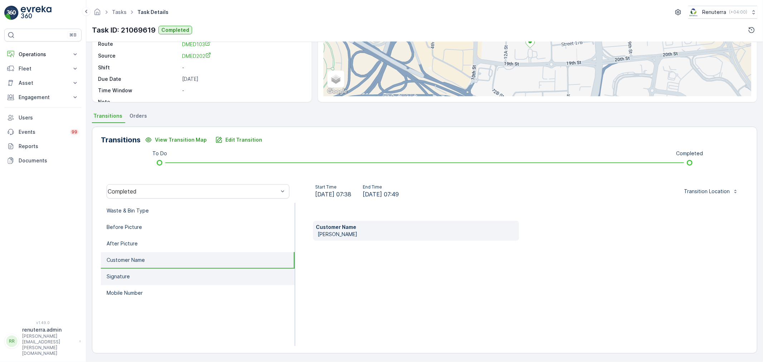
click at [144, 275] on li "Signature" at bounding box center [198, 277] width 194 height 16
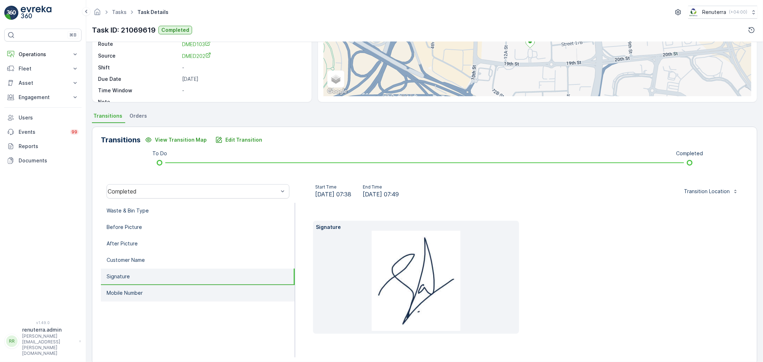
click at [137, 289] on p "Mobile Number" at bounding box center [125, 292] width 36 height 7
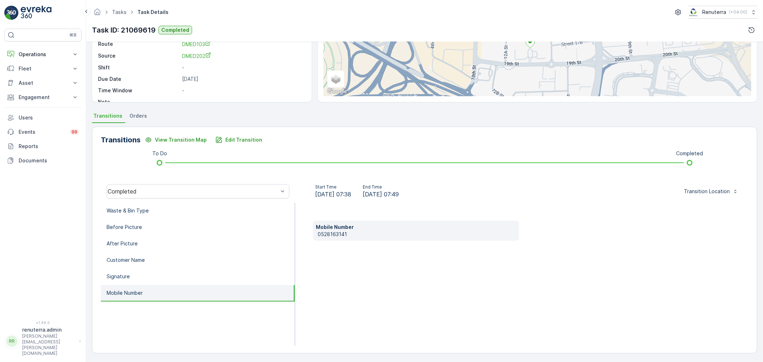
click at [328, 231] on p "0528163141" at bounding box center [417, 234] width 198 height 7
copy p "0528163141"
click at [134, 256] on p "Customer Name" at bounding box center [126, 259] width 38 height 7
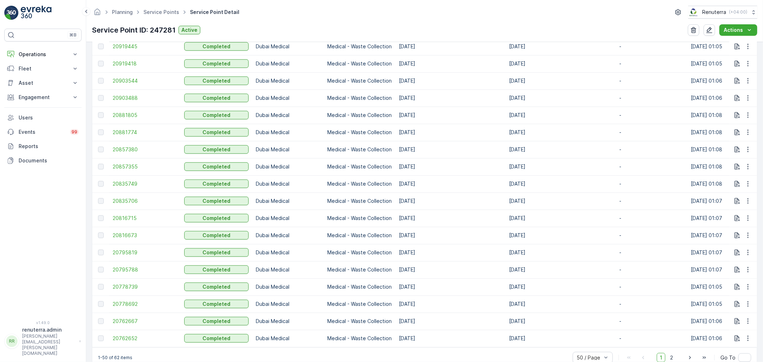
scroll to position [825, 0]
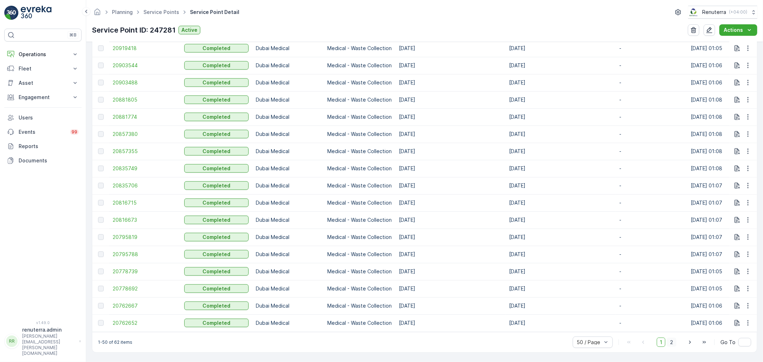
click at [671, 341] on span "2" at bounding box center [672, 342] width 10 height 9
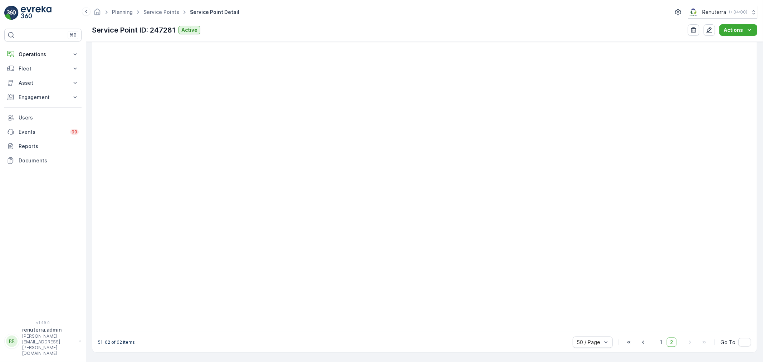
scroll to position [173, 0]
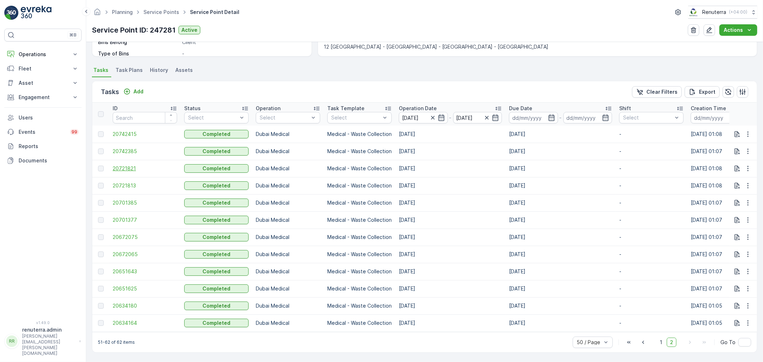
click at [127, 165] on span "20721821" at bounding box center [145, 168] width 64 height 7
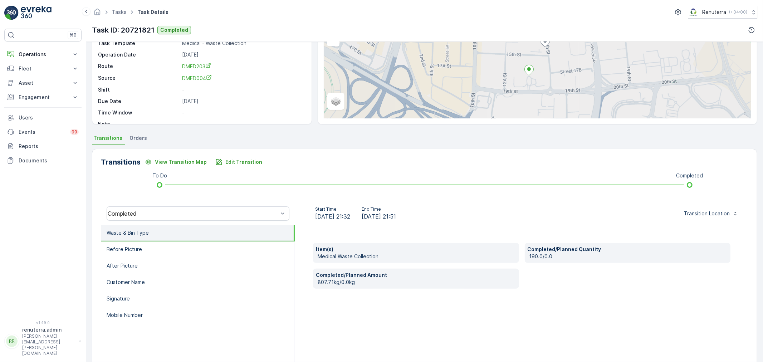
scroll to position [88, 0]
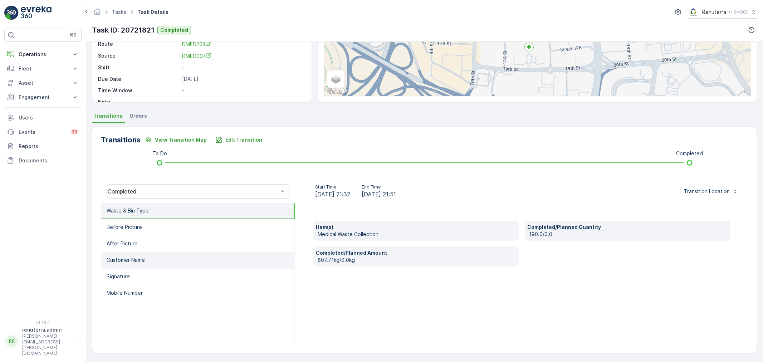
click at [125, 256] on p "Customer Name" at bounding box center [126, 259] width 38 height 7
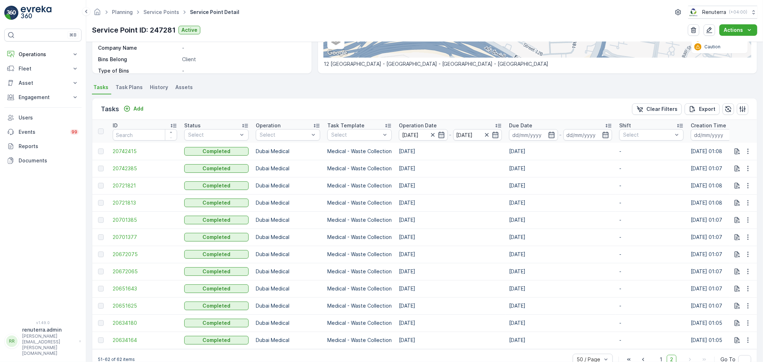
scroll to position [159, 0]
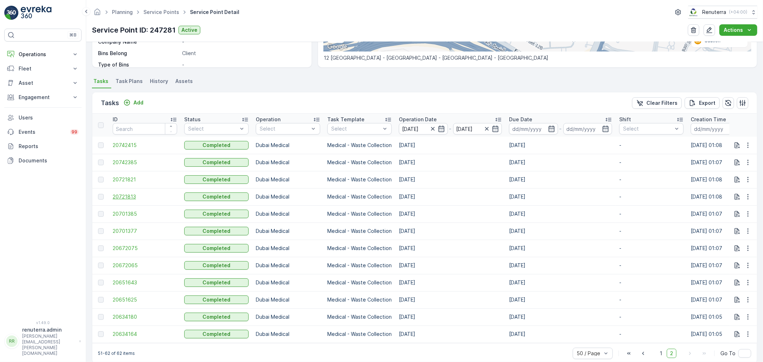
click at [130, 195] on span "20721813" at bounding box center [145, 196] width 64 height 7
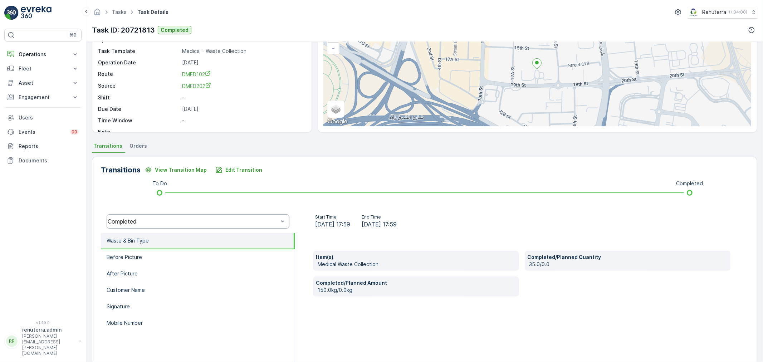
scroll to position [79, 0]
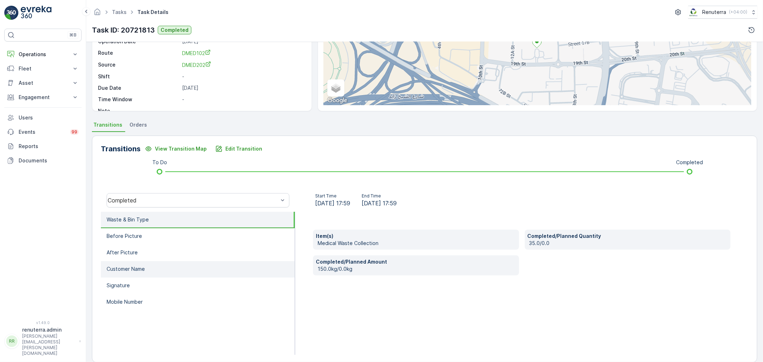
click at [133, 267] on p "Customer Name" at bounding box center [126, 268] width 38 height 7
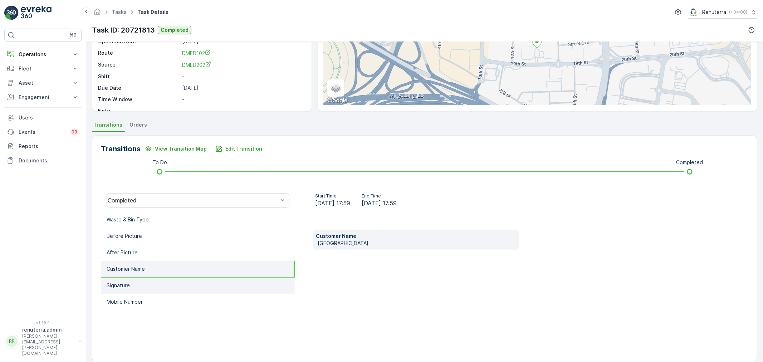
click at [134, 280] on li "Signature" at bounding box center [198, 286] width 194 height 16
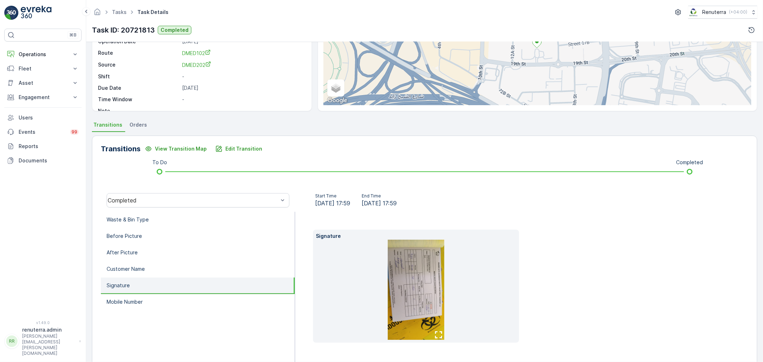
click at [420, 278] on img at bounding box center [416, 290] width 57 height 100
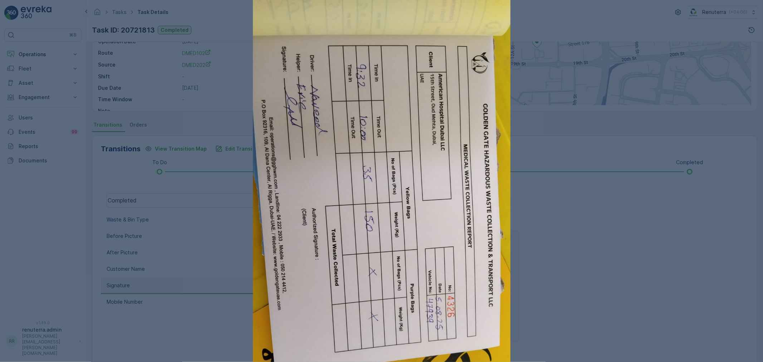
click at [205, 245] on div at bounding box center [381, 181] width 763 height 362
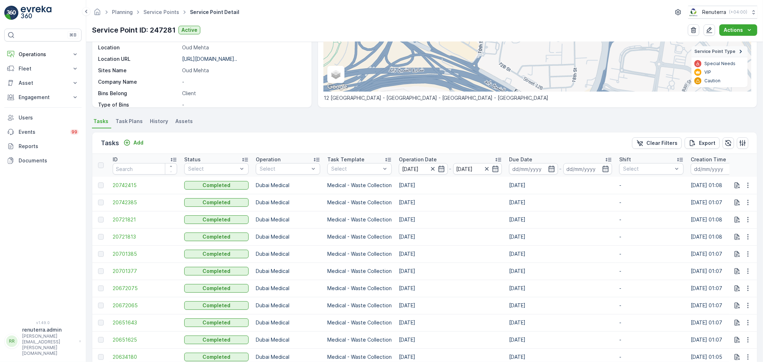
scroll to position [119, 0]
click at [128, 252] on span "20701385" at bounding box center [145, 253] width 64 height 7
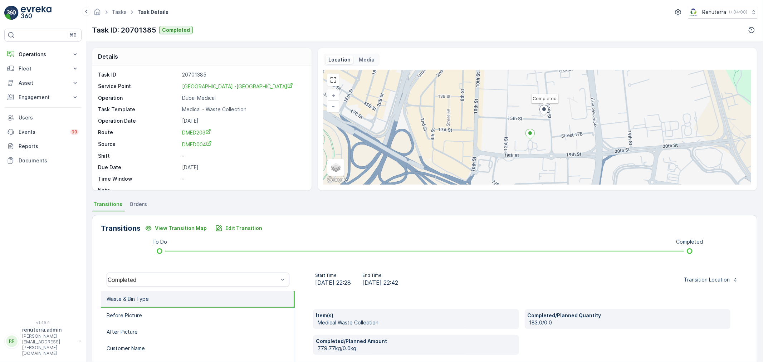
scroll to position [10, 0]
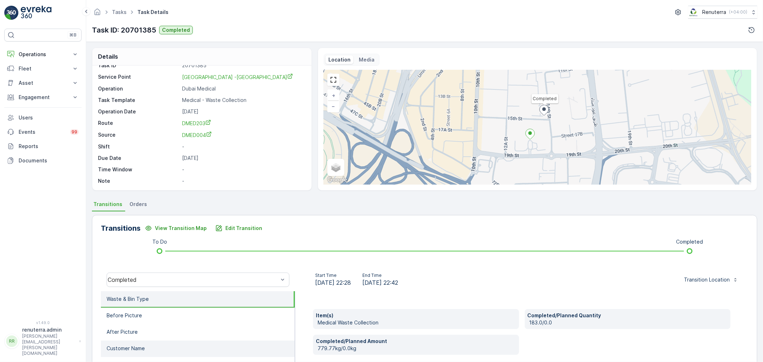
click at [136, 341] on li "Customer Name" at bounding box center [198, 348] width 194 height 16
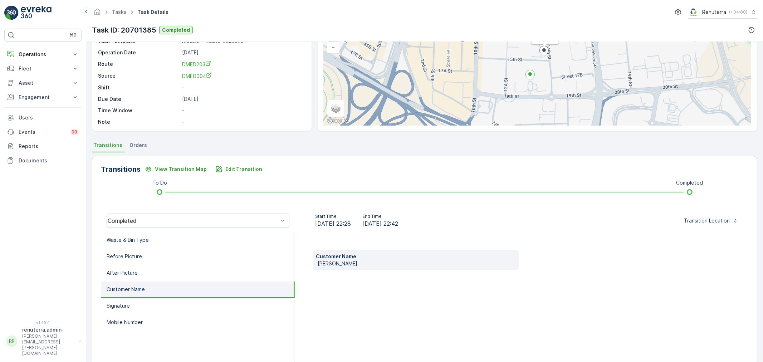
scroll to position [88, 0]
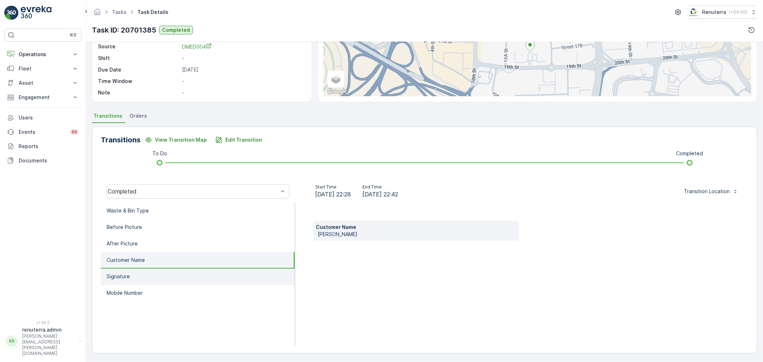
click at [138, 270] on li "Signature" at bounding box center [198, 277] width 194 height 16
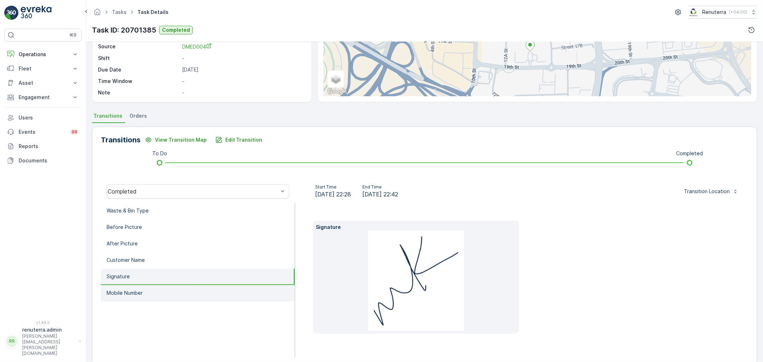
click at [142, 294] on p "Mobile Number" at bounding box center [125, 292] width 36 height 7
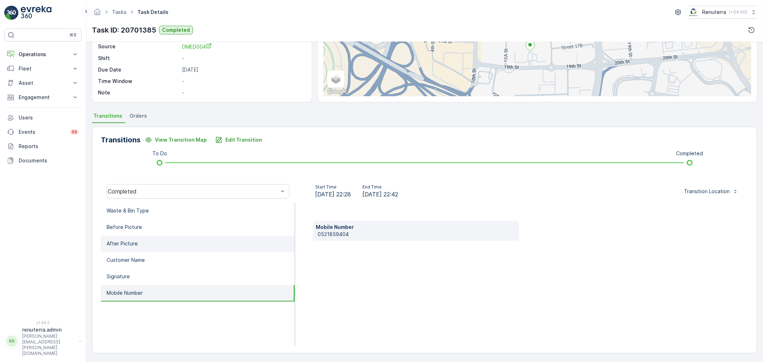
click at [133, 245] on p "After Picture" at bounding box center [122, 243] width 31 height 7
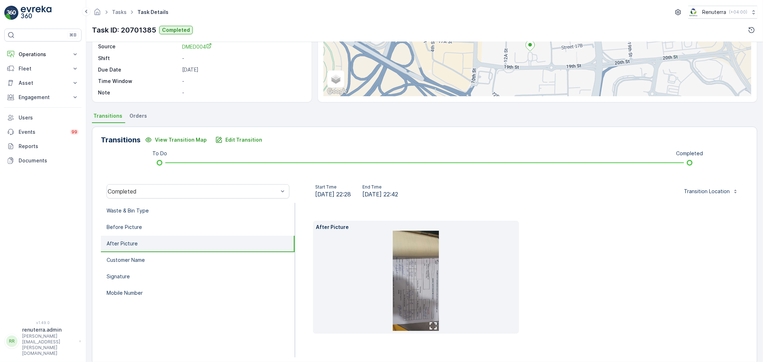
click at [426, 285] on img at bounding box center [416, 281] width 46 height 100
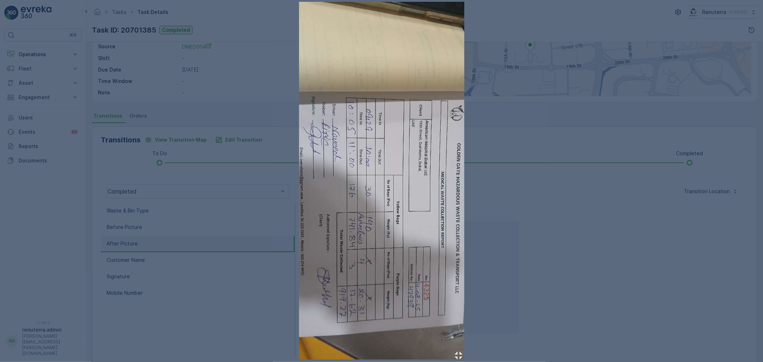
click at [260, 282] on div at bounding box center [381, 181] width 763 height 362
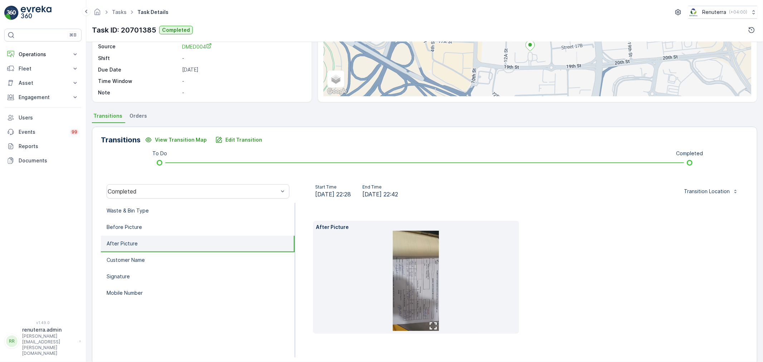
click at [134, 243] on p "After Picture" at bounding box center [122, 243] width 31 height 7
click at [139, 260] on p "Customer Name" at bounding box center [126, 259] width 38 height 7
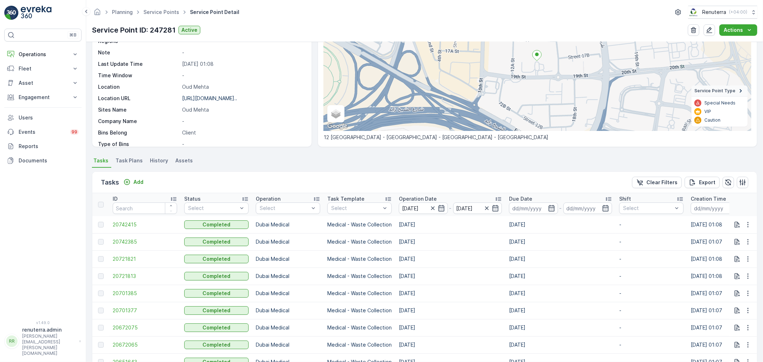
scroll to position [119, 0]
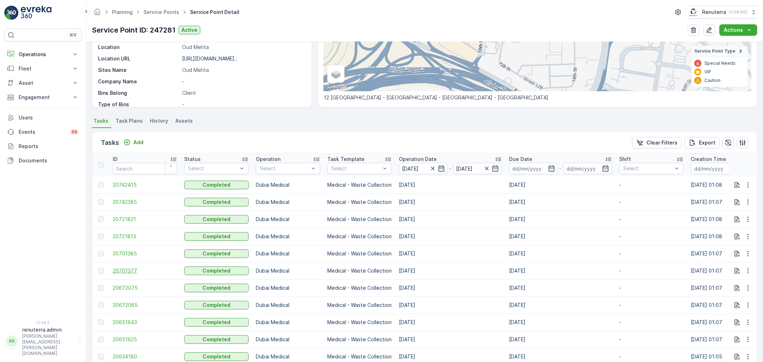
click at [131, 270] on span "20701377" at bounding box center [145, 270] width 64 height 7
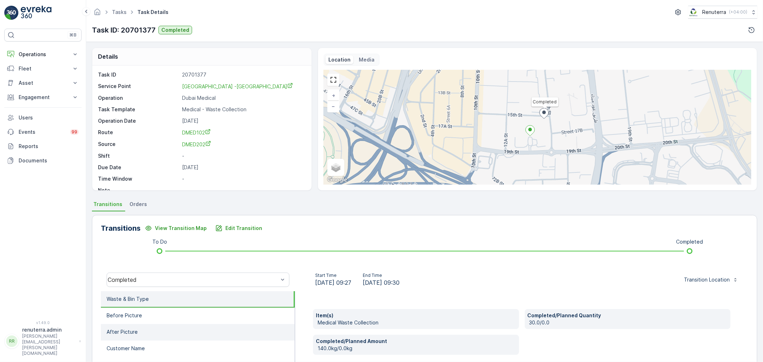
click at [129, 335] on li "After Picture" at bounding box center [198, 332] width 194 height 16
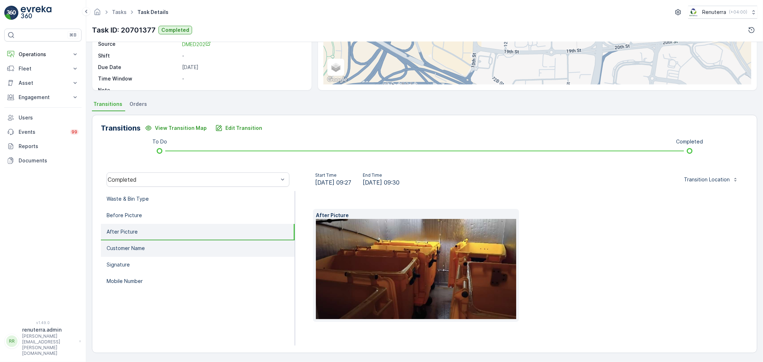
click at [129, 245] on p "Customer Name" at bounding box center [126, 248] width 38 height 7
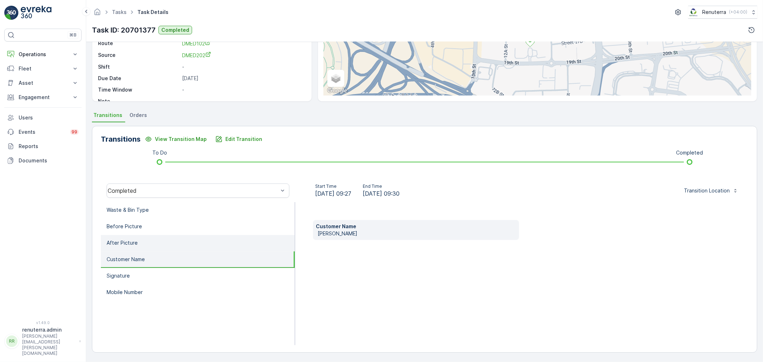
scroll to position [89, 0]
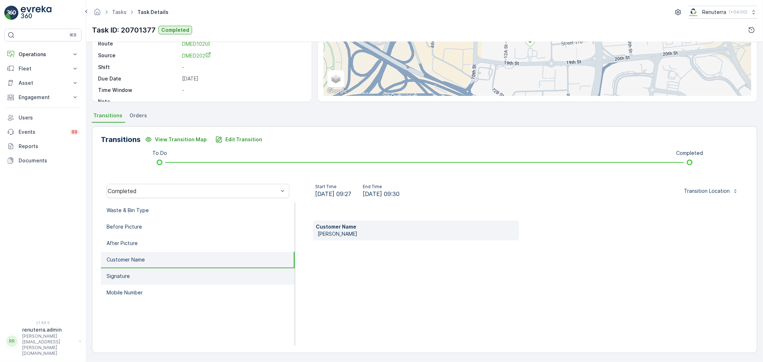
click at [127, 273] on p "Signature" at bounding box center [118, 276] width 23 height 7
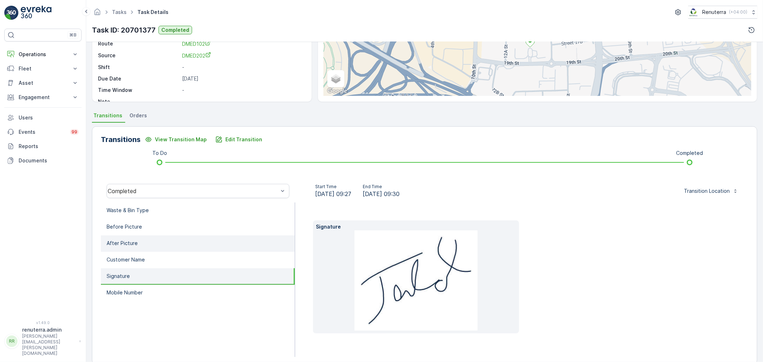
click at [122, 245] on p "After Picture" at bounding box center [122, 243] width 31 height 7
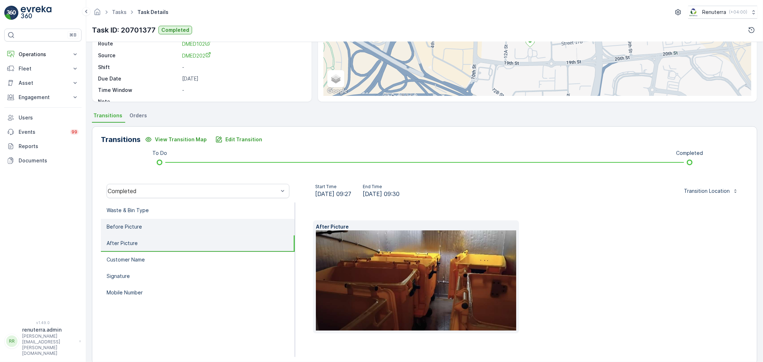
click at [128, 226] on p "Before Picture" at bounding box center [124, 226] width 35 height 7
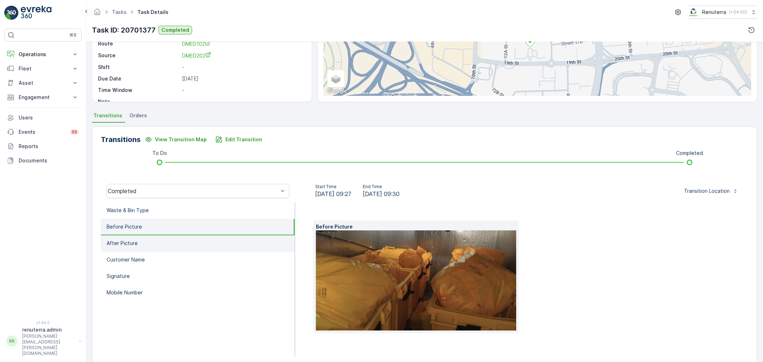
click at [129, 241] on p "After Picture" at bounding box center [122, 243] width 31 height 7
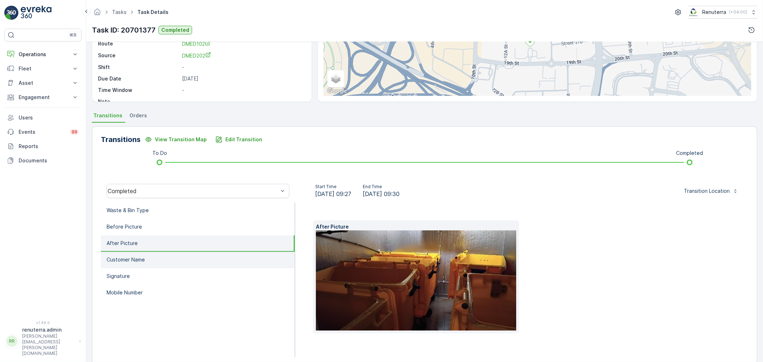
click at [131, 263] on li "Customer Name" at bounding box center [198, 260] width 194 height 16
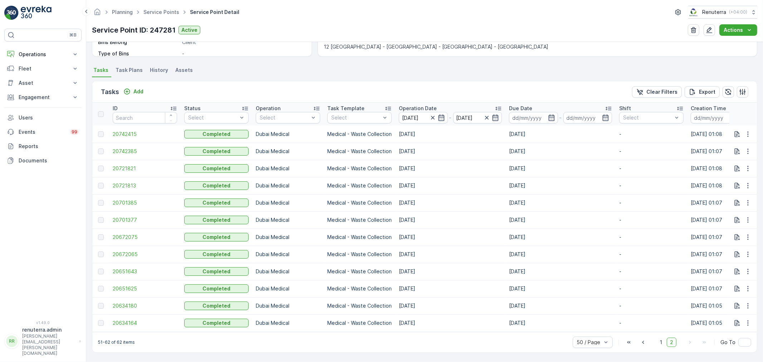
scroll to position [173, 0]
click at [127, 251] on span "20672065" at bounding box center [145, 254] width 64 height 7
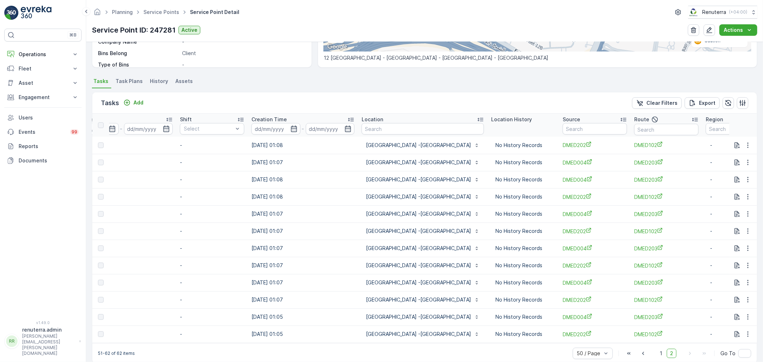
scroll to position [0, 453]
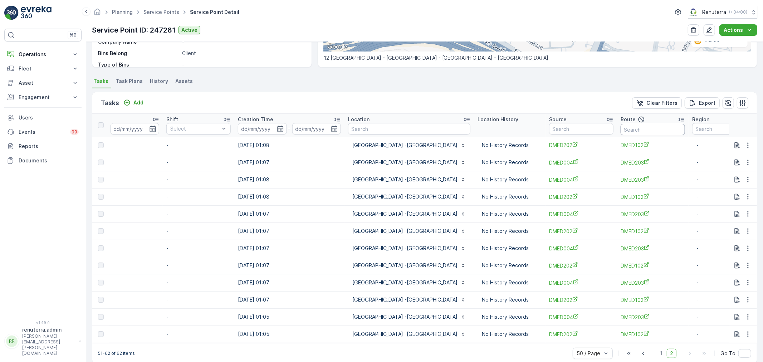
click at [622, 130] on input "text" at bounding box center [653, 129] width 64 height 11
type input "102"
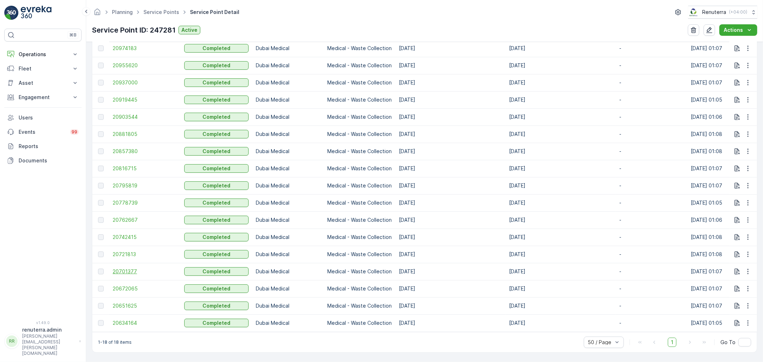
click at [132, 268] on span "20701377" at bounding box center [145, 271] width 64 height 7
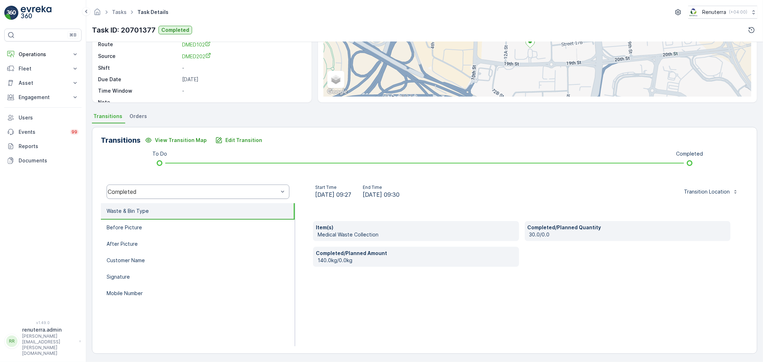
scroll to position [88, 0]
click at [122, 241] on p "After Picture" at bounding box center [122, 243] width 31 height 7
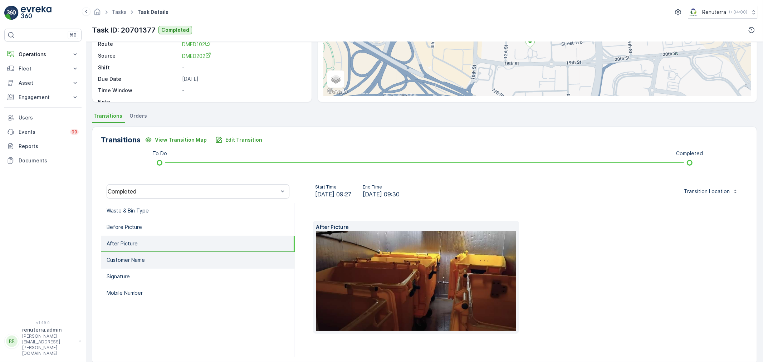
click at [123, 252] on li "Customer Name" at bounding box center [198, 260] width 194 height 16
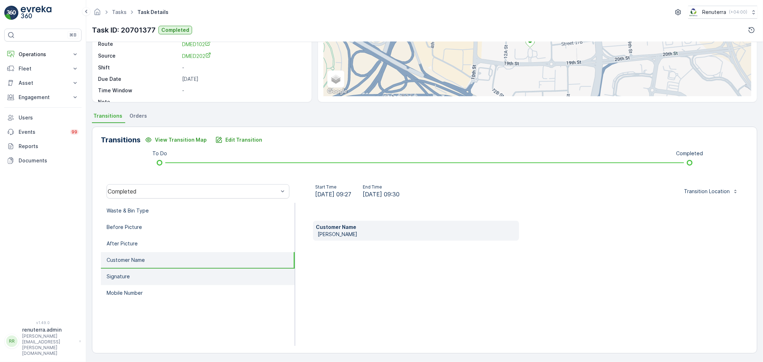
click at [127, 270] on li "Signature" at bounding box center [198, 277] width 194 height 16
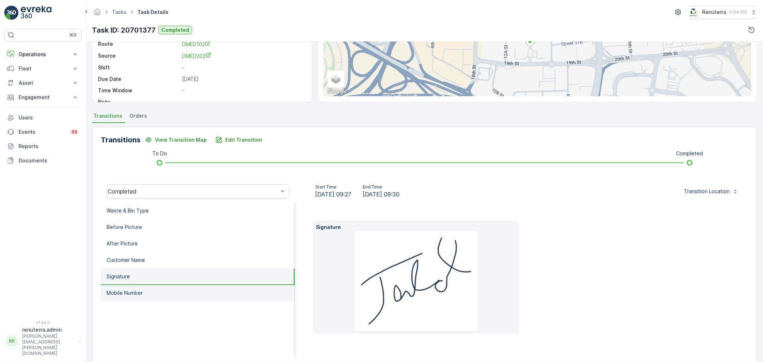
click at [131, 289] on p "Mobile Number" at bounding box center [125, 292] width 36 height 7
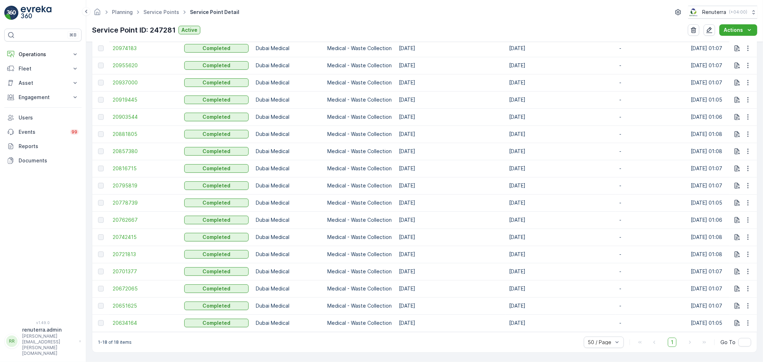
scroll to position [276, 0]
click at [128, 234] on span "20742415" at bounding box center [145, 237] width 64 height 7
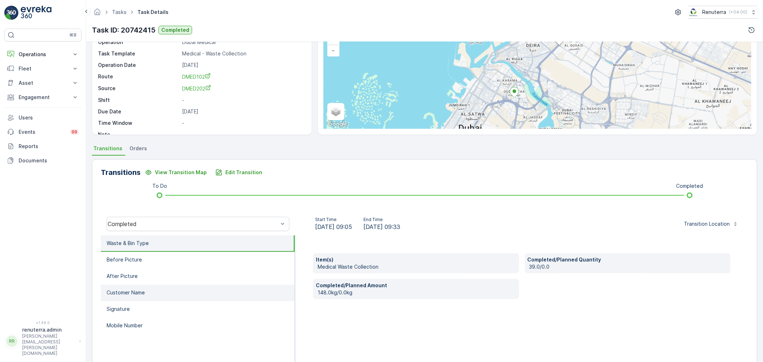
scroll to position [88, 0]
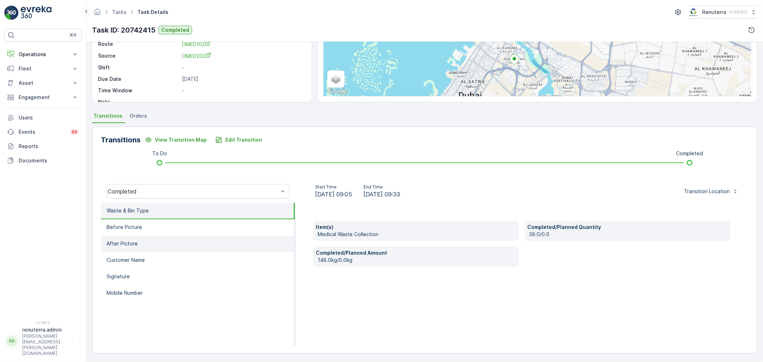
click at [124, 244] on p "After Picture" at bounding box center [122, 243] width 31 height 7
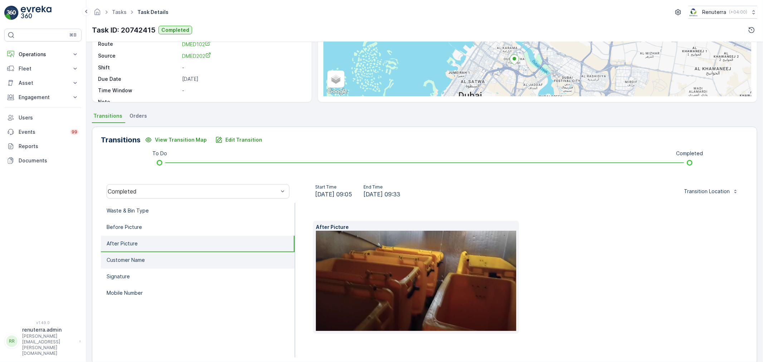
click at [128, 258] on p "Customer Name" at bounding box center [126, 259] width 38 height 7
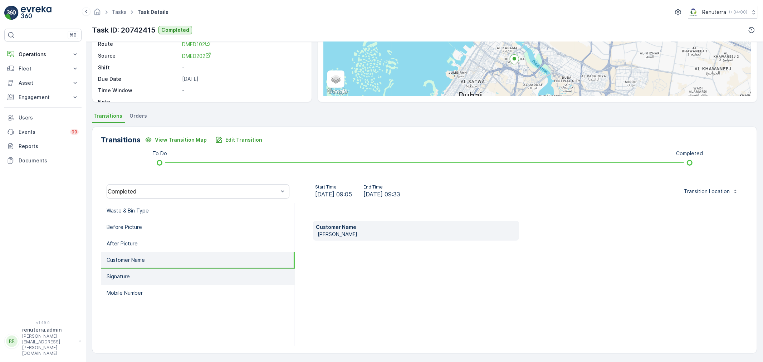
click at [134, 280] on li "Signature" at bounding box center [198, 277] width 194 height 16
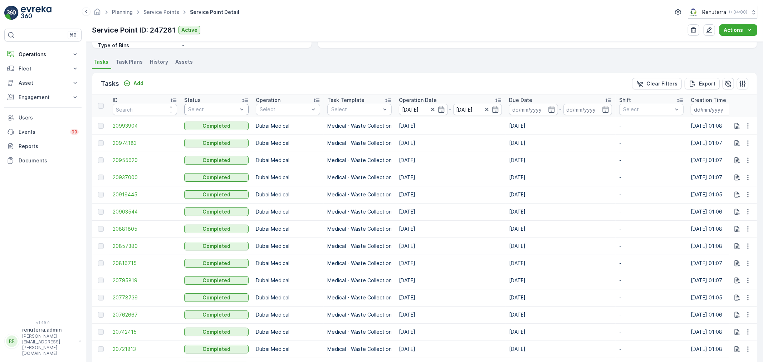
scroll to position [276, 0]
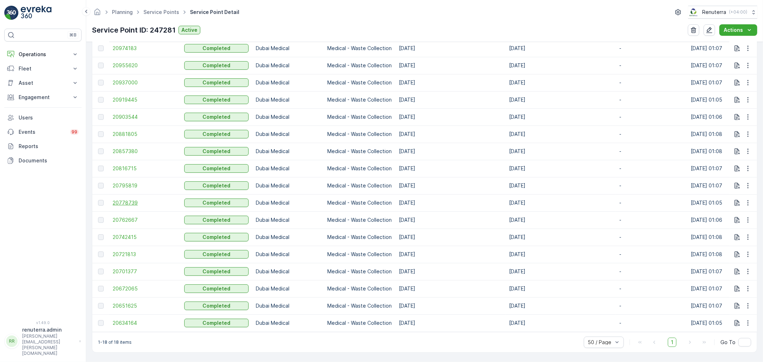
click at [124, 199] on span "20778739" at bounding box center [145, 202] width 64 height 7
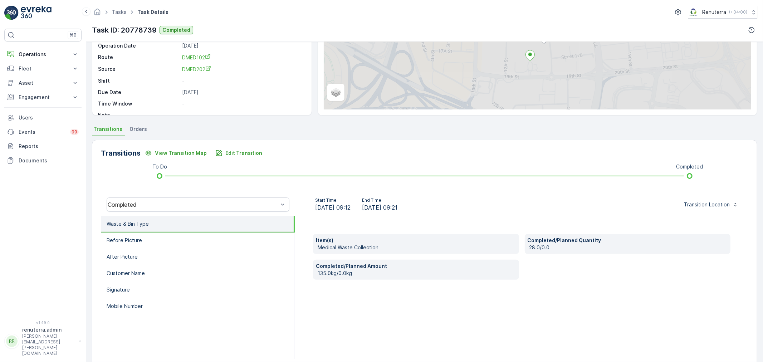
scroll to position [88, 0]
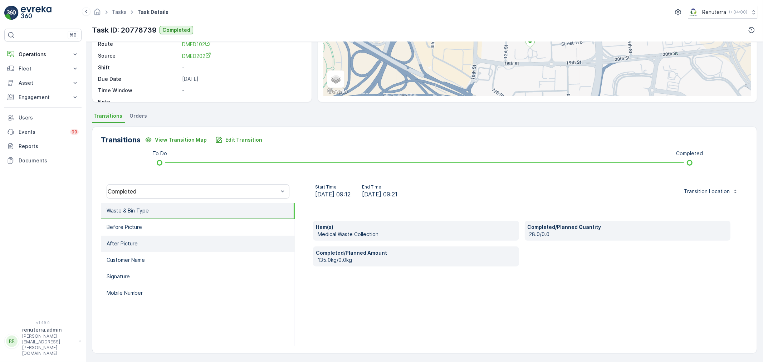
click at [132, 246] on p "After Picture" at bounding box center [122, 243] width 31 height 7
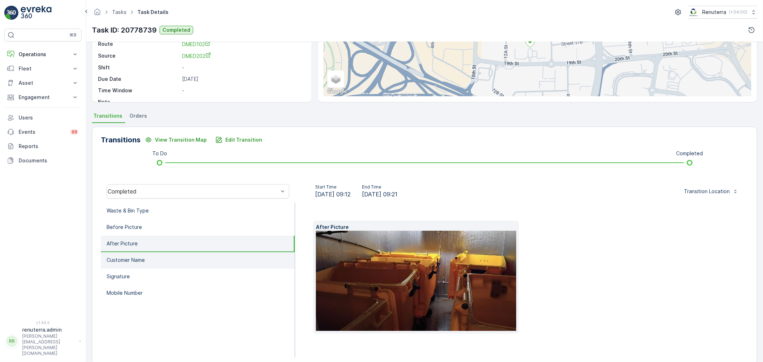
click at [133, 260] on p "Customer Name" at bounding box center [126, 259] width 38 height 7
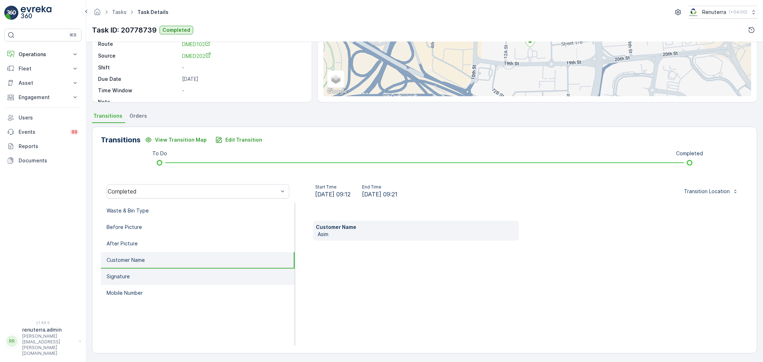
click at [136, 271] on li "Signature" at bounding box center [198, 277] width 194 height 16
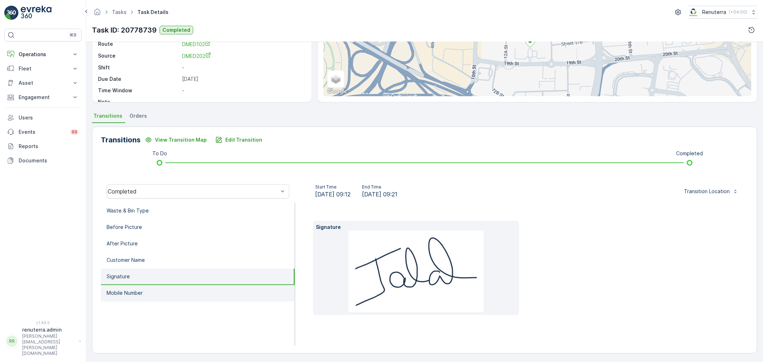
click at [144, 292] on li "Mobile Number" at bounding box center [198, 293] width 194 height 16
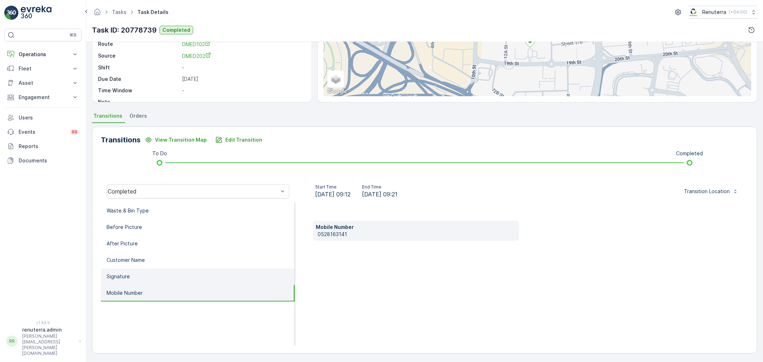
click at [146, 280] on li "Signature" at bounding box center [198, 277] width 194 height 16
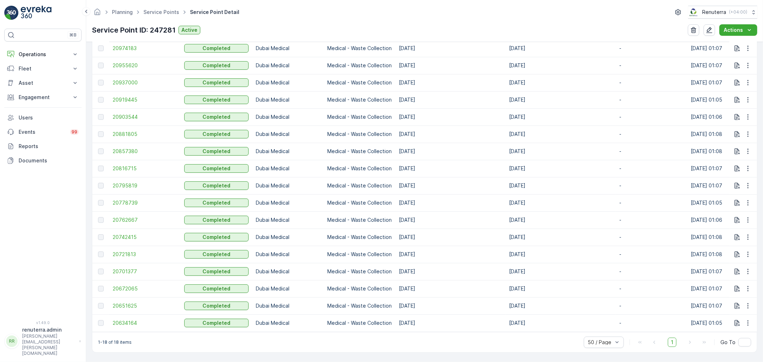
scroll to position [276, 0]
click at [119, 166] on span "20816715" at bounding box center [145, 168] width 64 height 7
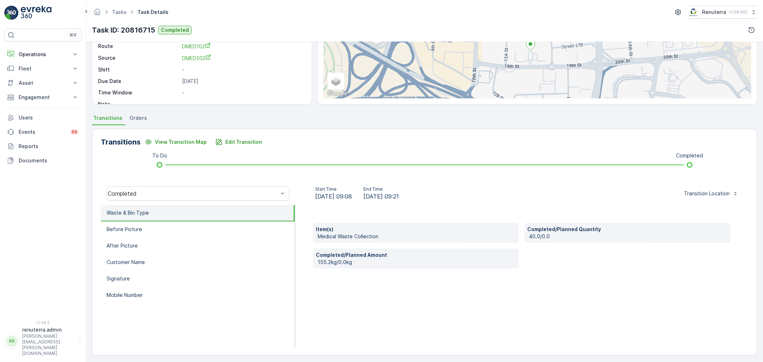
scroll to position [88, 0]
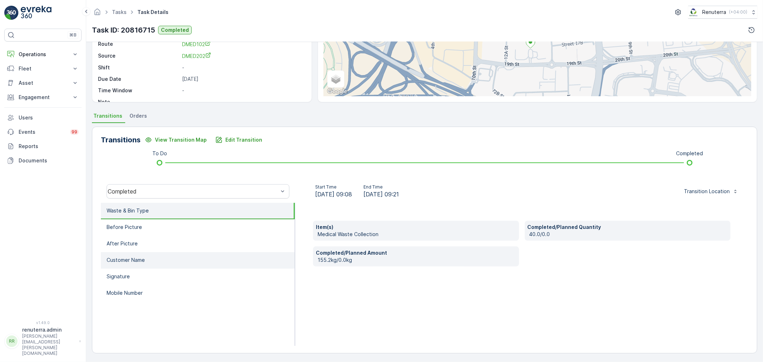
click at [134, 256] on p "Customer Name" at bounding box center [126, 259] width 38 height 7
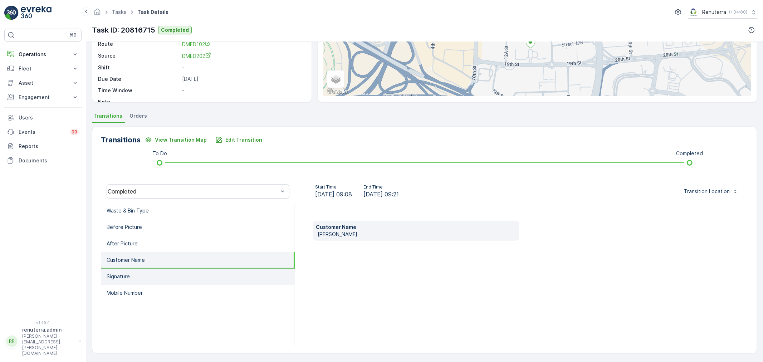
click at [133, 271] on li "Signature" at bounding box center [198, 277] width 194 height 16
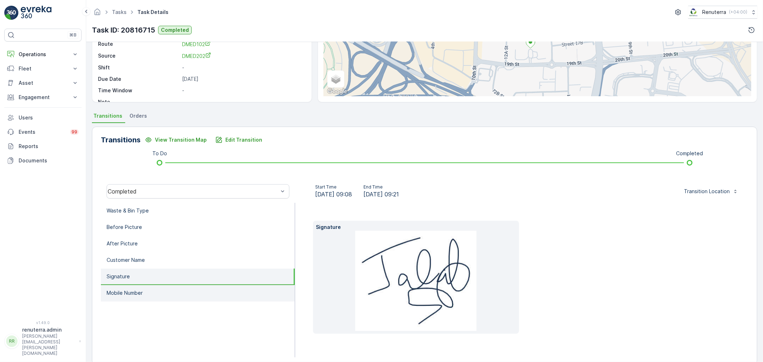
click at [137, 285] on li "Mobile Number" at bounding box center [198, 293] width 194 height 16
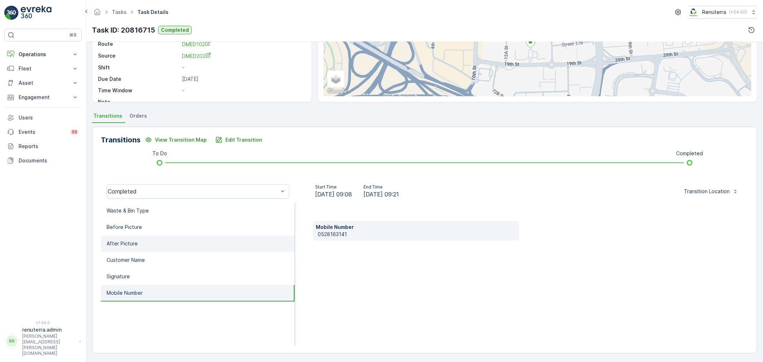
click at [129, 242] on p "After Picture" at bounding box center [122, 243] width 31 height 7
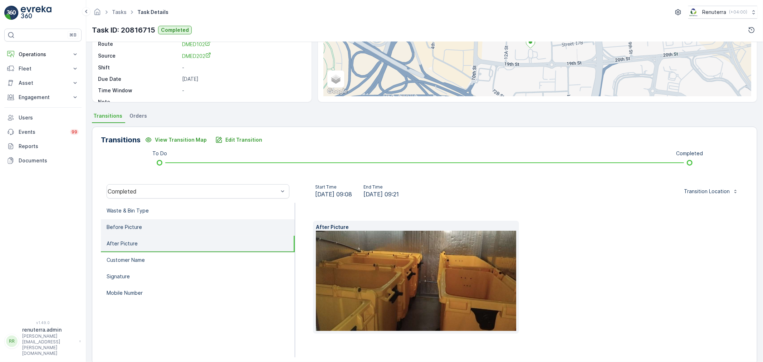
click at [132, 222] on li "Before Picture" at bounding box center [198, 227] width 194 height 16
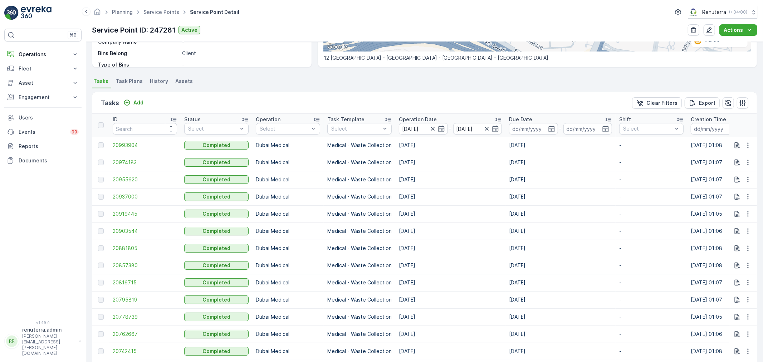
scroll to position [198, 0]
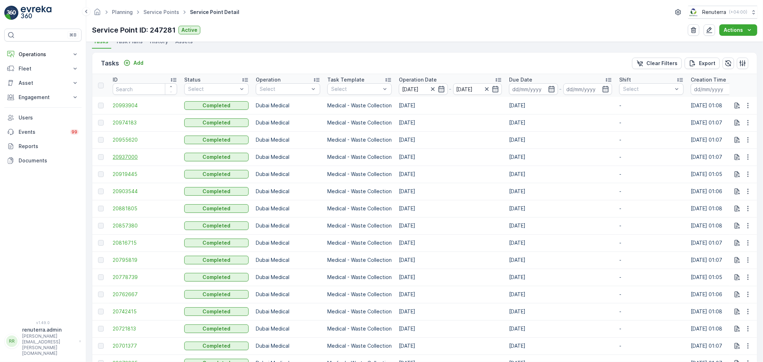
click at [122, 155] on span "20937000" at bounding box center [145, 156] width 64 height 7
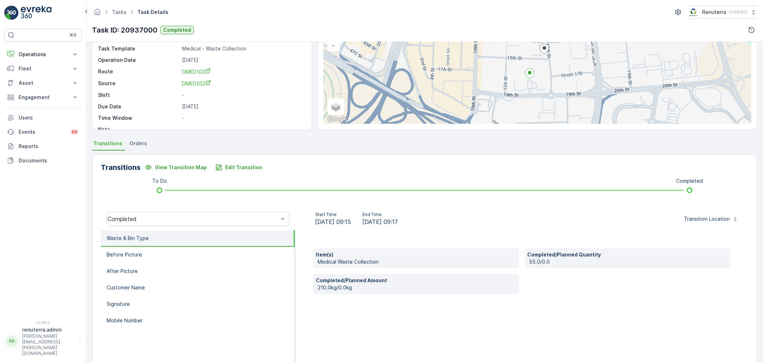
scroll to position [88, 0]
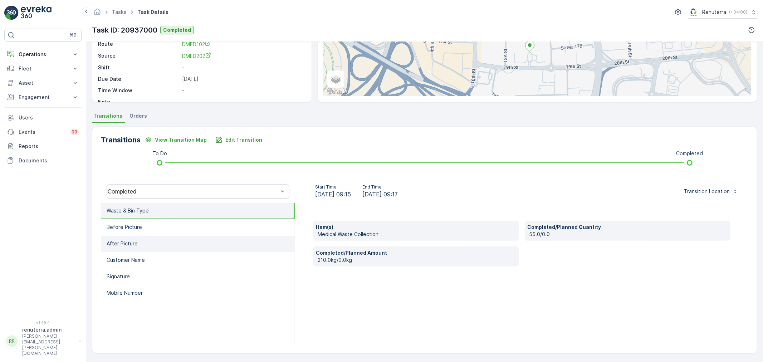
click at [125, 244] on p "After Picture" at bounding box center [122, 243] width 31 height 7
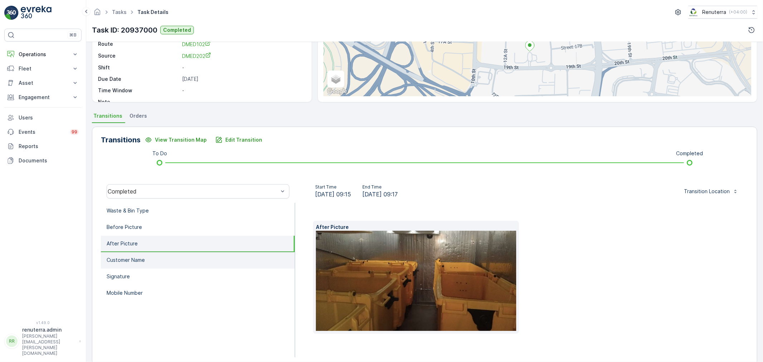
click at [127, 253] on li "Customer Name" at bounding box center [198, 260] width 194 height 16
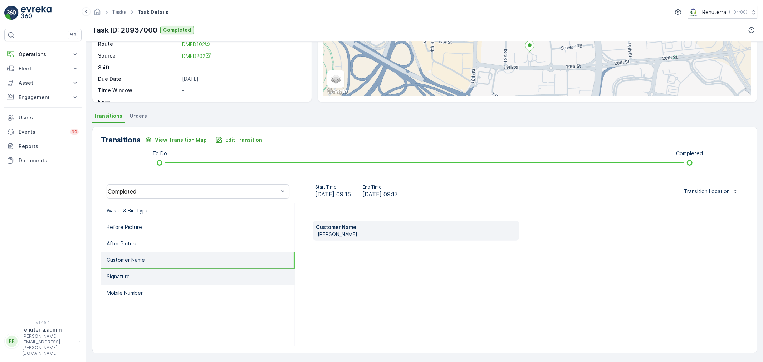
click at [129, 275] on li "Signature" at bounding box center [198, 277] width 194 height 16
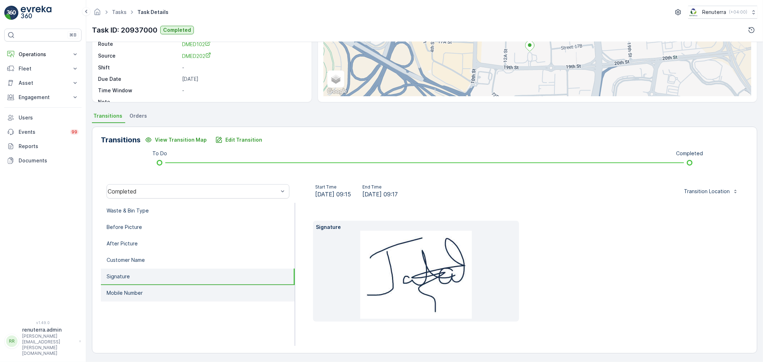
click at [134, 290] on p "Mobile Number" at bounding box center [125, 292] width 36 height 7
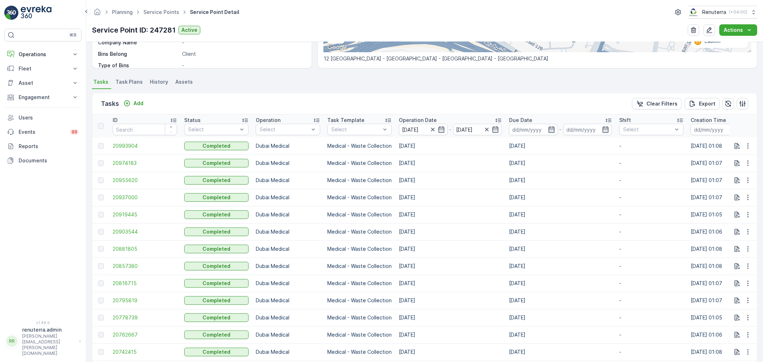
scroll to position [159, 0]
click at [166, 10] on link "Service Points" at bounding box center [161, 12] width 36 height 6
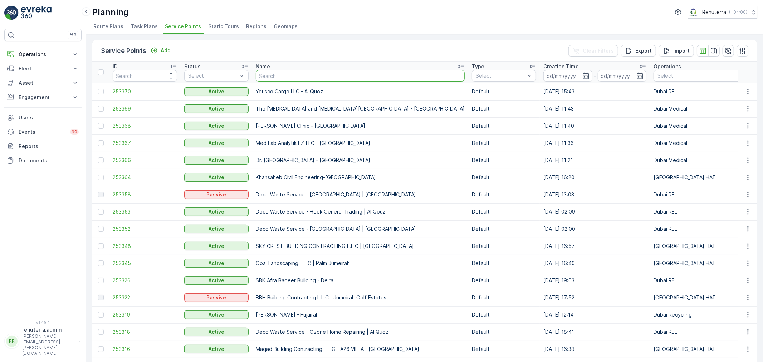
click at [287, 77] on input "text" at bounding box center [360, 75] width 209 height 11
type input "besix"
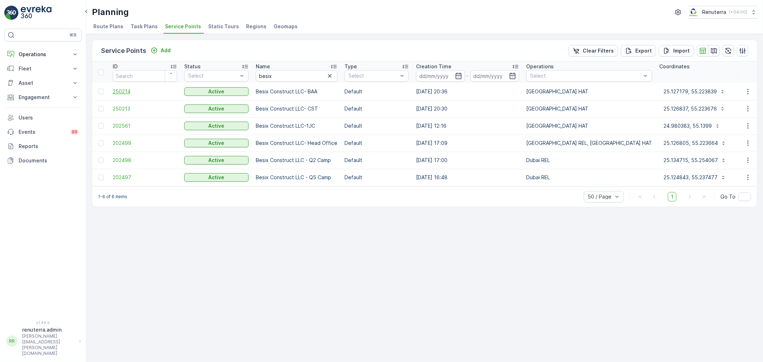
click at [117, 89] on span "250214" at bounding box center [145, 91] width 64 height 7
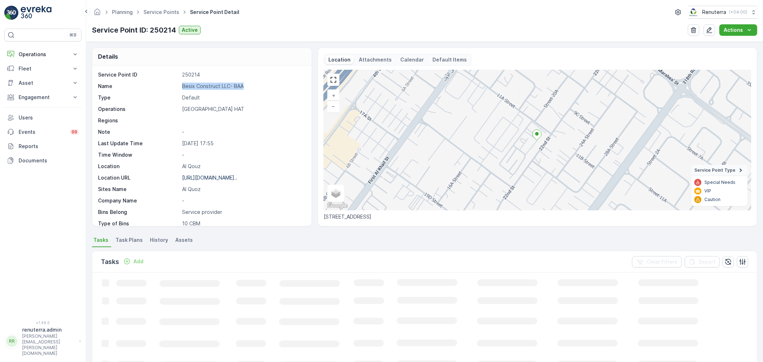
drag, startPoint x: 180, startPoint y: 87, endPoint x: 266, endPoint y: 87, distance: 86.5
click at [266, 87] on div "Name Besix Construct LLC- BAA" at bounding box center [201, 86] width 206 height 7
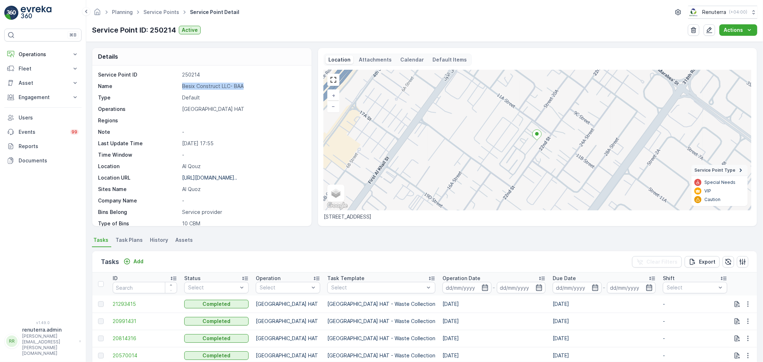
copy div "Besix Construct LLC- BAA"
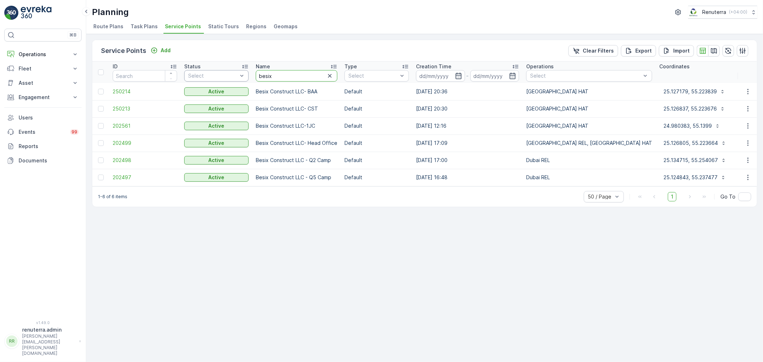
drag, startPoint x: 214, startPoint y: 71, endPoint x: 197, endPoint y: 72, distance: 16.9
type input "irani"
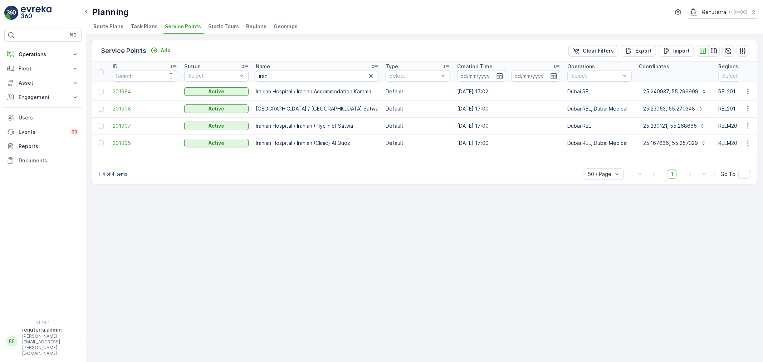
click at [118, 107] on span "201908" at bounding box center [145, 108] width 64 height 7
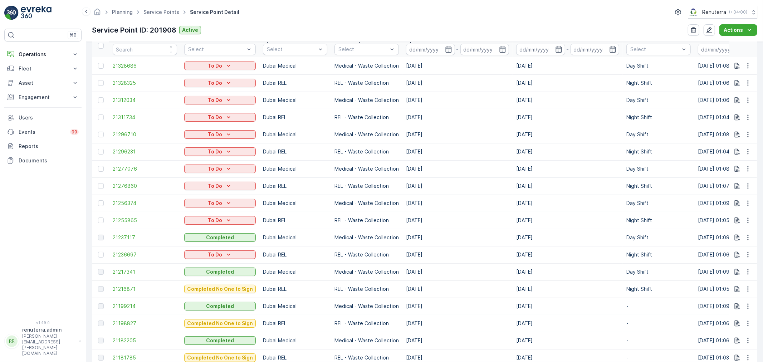
scroll to position [278, 0]
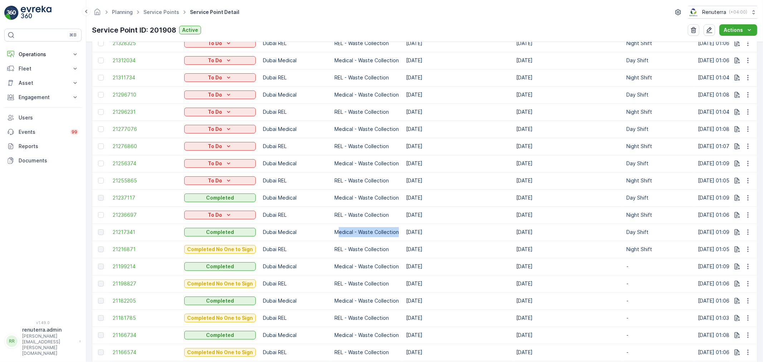
drag, startPoint x: 335, startPoint y: 230, endPoint x: 398, endPoint y: 230, distance: 63.3
click at [398, 230] on td "Medical - Waste Collection" at bounding box center [367, 232] width 72 height 17
click at [120, 231] on span "21217341" at bounding box center [145, 232] width 64 height 7
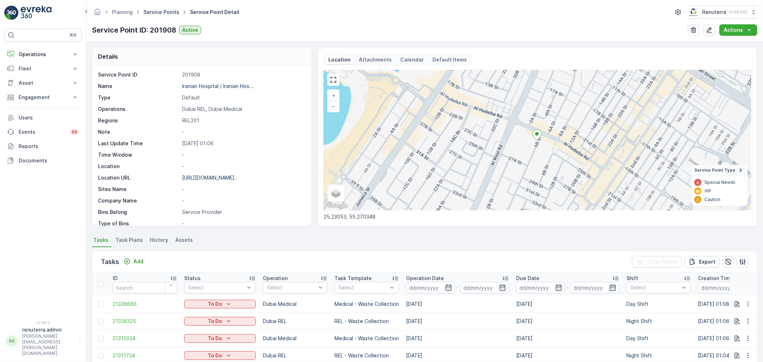
click at [159, 11] on link "Service Points" at bounding box center [161, 12] width 36 height 6
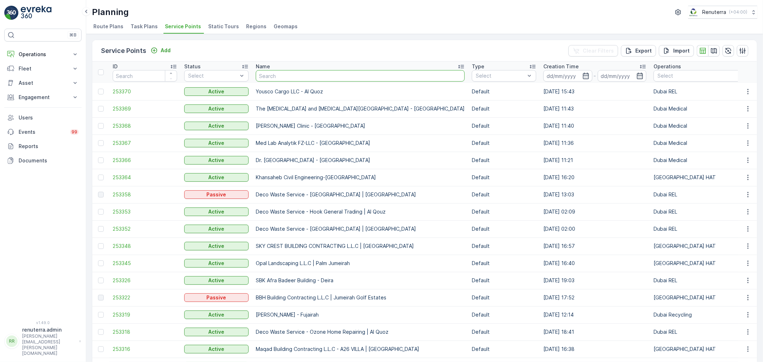
click at [292, 80] on input "text" at bounding box center [360, 75] width 209 height 11
type input "al tayer"
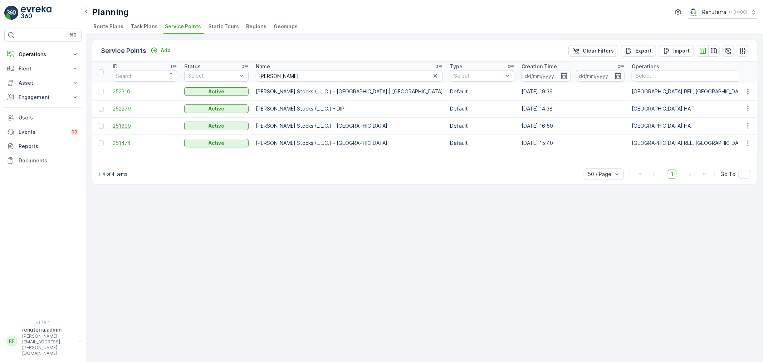
click at [128, 124] on span "251690" at bounding box center [145, 125] width 64 height 7
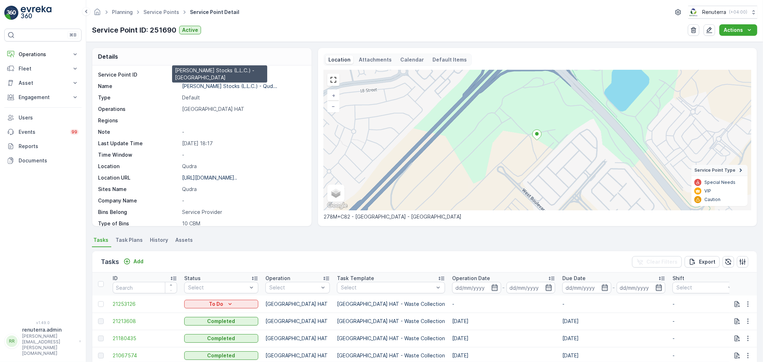
click at [223, 84] on p "Al Tayer Stocks (L.L.C.) - Qud..." at bounding box center [229, 86] width 95 height 6
click at [162, 13] on link "Service Points" at bounding box center [161, 12] width 36 height 6
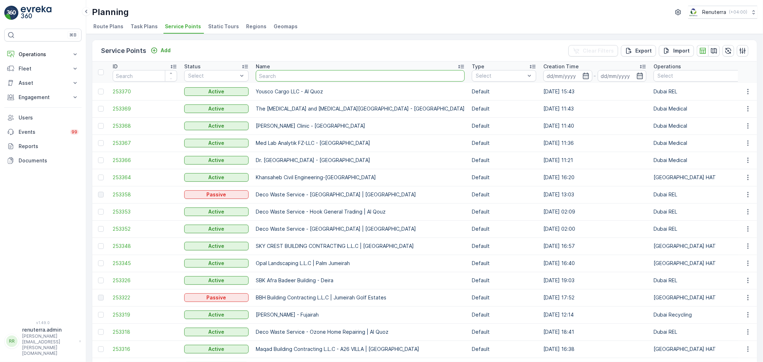
click at [281, 75] on input "text" at bounding box center [360, 75] width 209 height 11
type input "saudi"
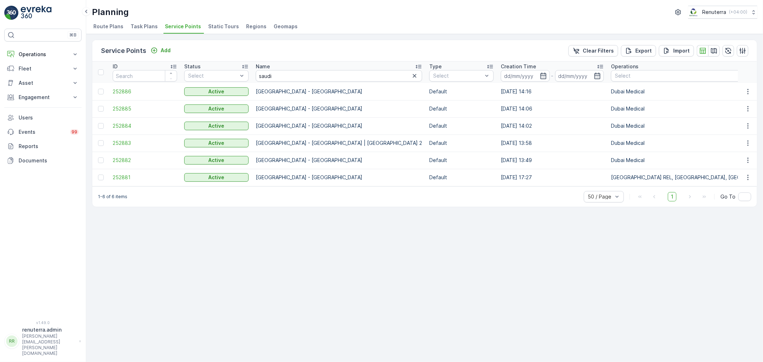
click at [259, 259] on div "Service Points Add Clear Filters Export Import ID Status Select Name saudi Type…" at bounding box center [424, 198] width 677 height 328
click at [120, 174] on span "252881" at bounding box center [145, 177] width 64 height 7
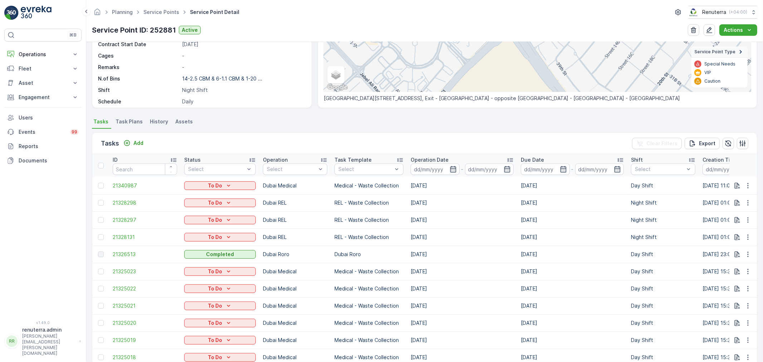
scroll to position [119, 0]
click at [451, 166] on icon "button" at bounding box center [453, 168] width 6 height 6
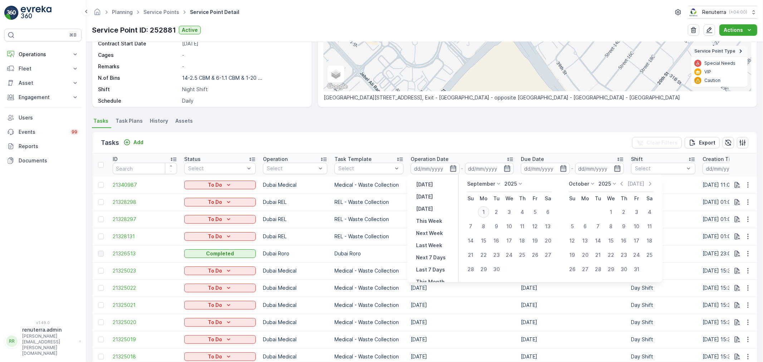
click at [483, 206] on button "1" at bounding box center [483, 212] width 13 height 13
type input "[DATE]"
click at [482, 206] on button "1" at bounding box center [483, 212] width 13 height 13
type input "[DATE]"
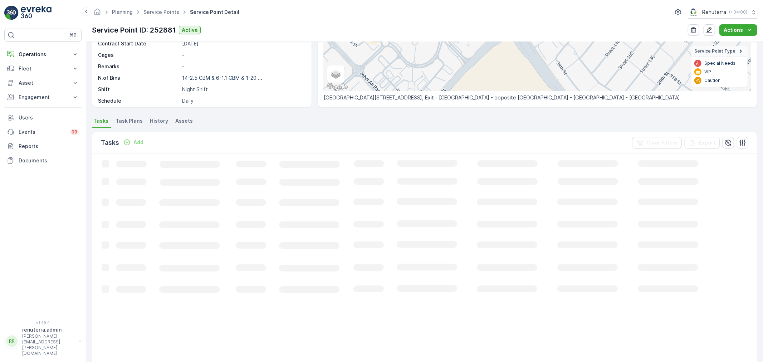
scroll to position [70, 0]
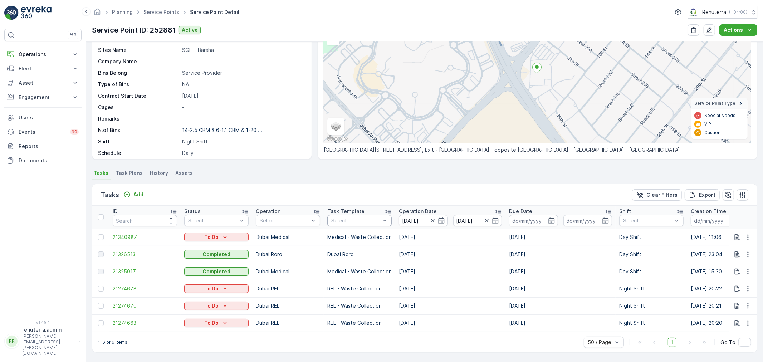
click at [370, 218] on div at bounding box center [355, 221] width 51 height 6
click at [357, 288] on p "Medical - Waste Collection" at bounding box center [363, 294] width 48 height 14
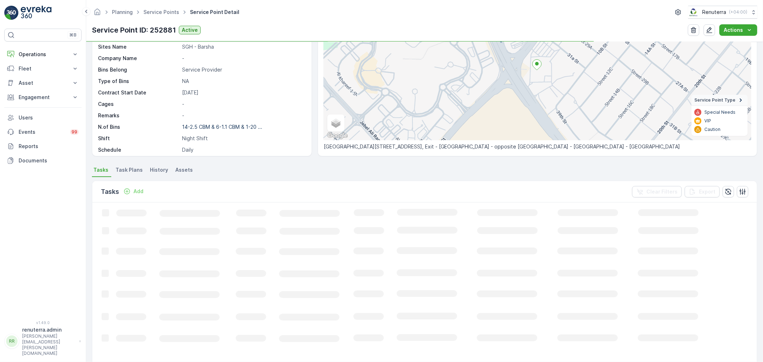
scroll to position [43, 0]
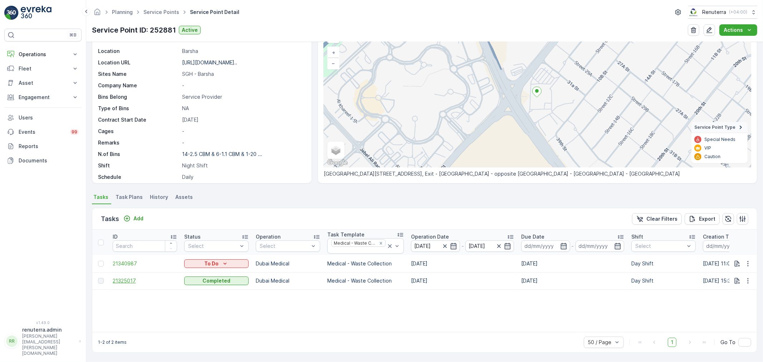
click at [132, 279] on span "21325017" at bounding box center [145, 280] width 64 height 7
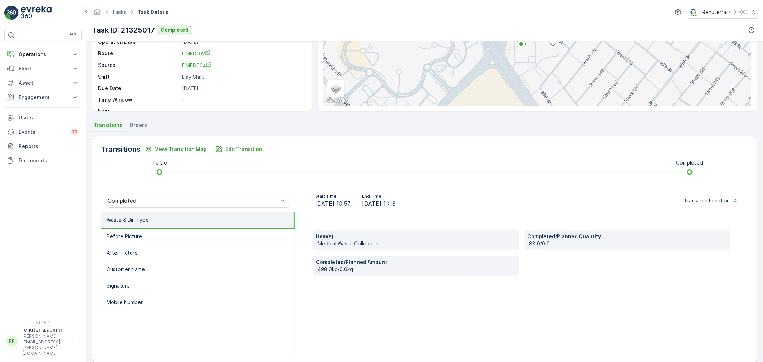
scroll to position [79, 0]
click at [138, 235] on p "Before Picture" at bounding box center [124, 235] width 35 height 7
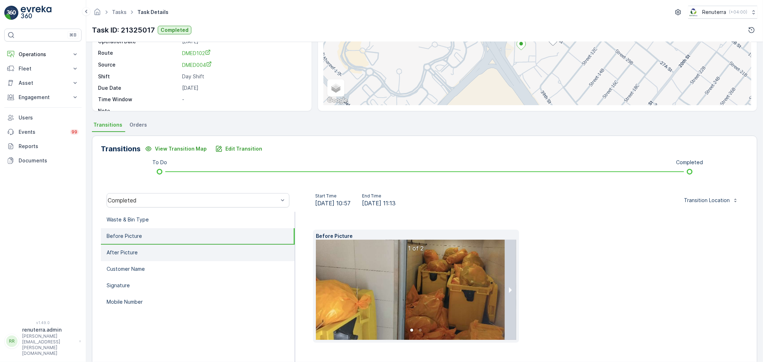
click at [141, 248] on li "After Picture" at bounding box center [198, 253] width 194 height 16
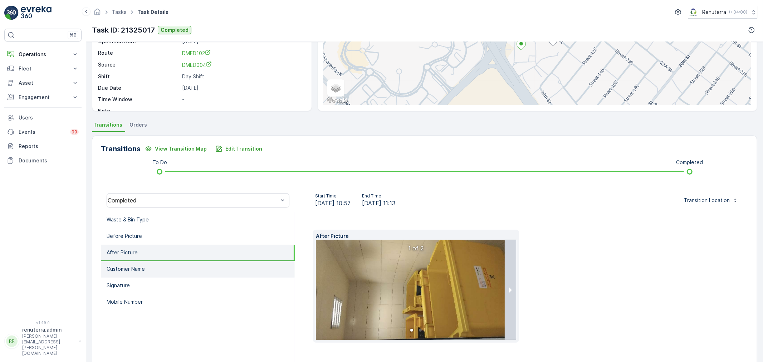
click at [146, 268] on li "Customer Name" at bounding box center [198, 269] width 194 height 16
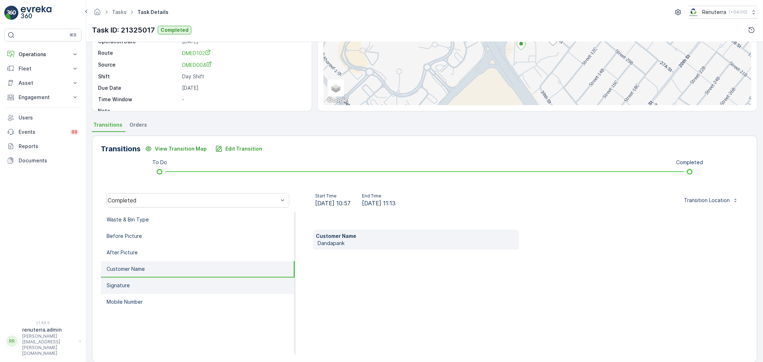
click at [148, 279] on li "Signature" at bounding box center [198, 286] width 194 height 16
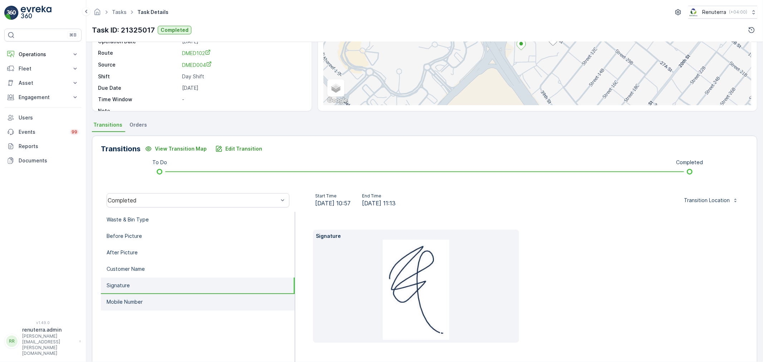
click at [155, 297] on li "Mobile Number" at bounding box center [198, 302] width 194 height 16
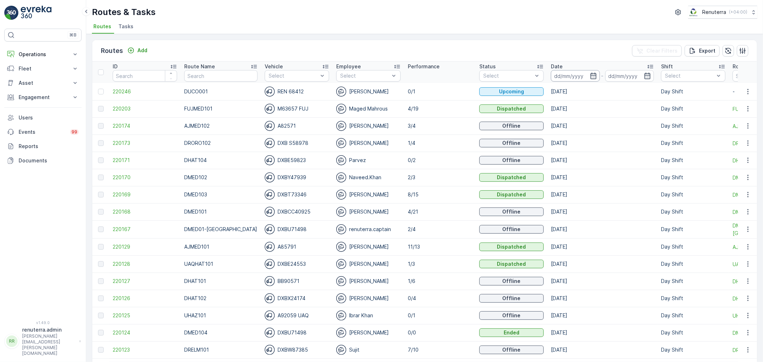
click at [565, 73] on input at bounding box center [575, 75] width 49 height 11
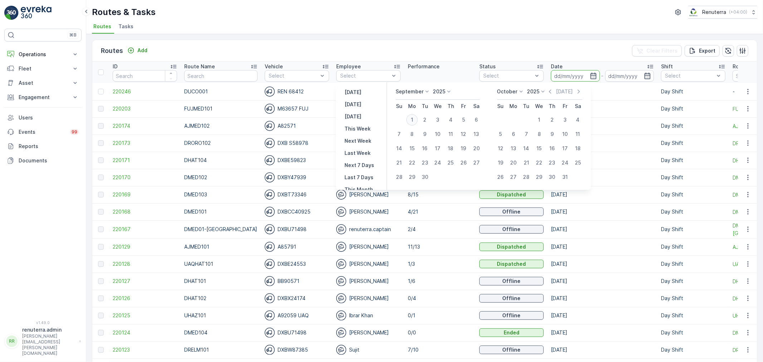
click at [412, 119] on div "1" at bounding box center [411, 119] width 11 height 11
type input "[DATE]"
click at [412, 119] on div "1" at bounding box center [411, 119] width 11 height 11
type input "[DATE]"
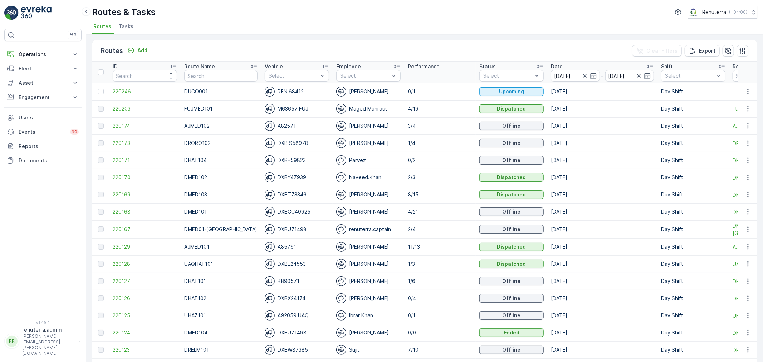
click at [403, 11] on div "Routes & Tasks Renuterra ( +04:00 )" at bounding box center [424, 12] width 665 height 13
click at [202, 73] on input "text" at bounding box center [220, 75] width 73 height 11
type input "hat"
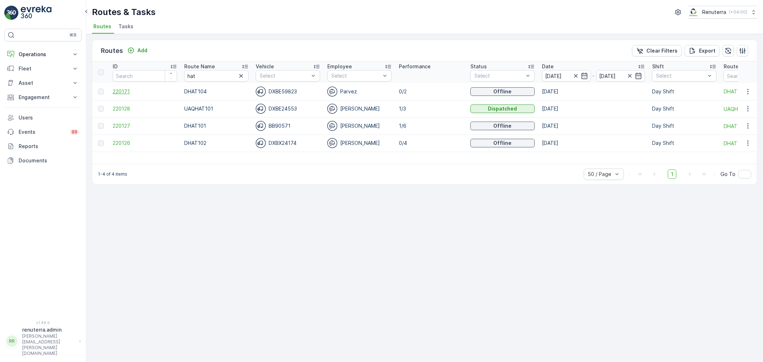
click at [116, 89] on span "220171" at bounding box center [145, 91] width 64 height 7
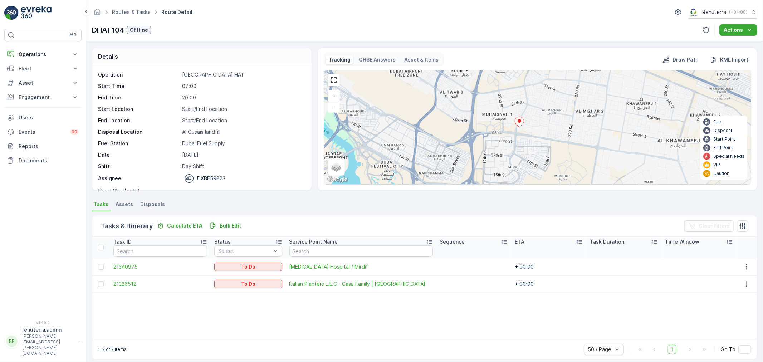
click at [519, 121] on ellipse at bounding box center [520, 121] width 4 height 4
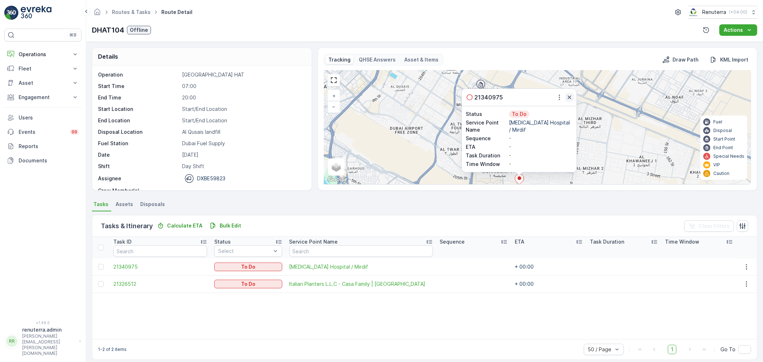
click at [568, 94] on icon "button" at bounding box center [569, 97] width 7 height 7
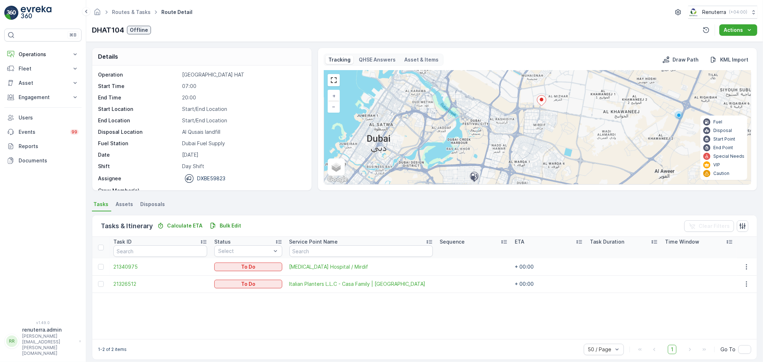
drag, startPoint x: 555, startPoint y: 163, endPoint x: 564, endPoint y: 107, distance: 56.9
click at [564, 107] on div "+ − Satellite Roadmap Terrain Hybrid Leaflet Keyboard shortcuts Map Data Map da…" at bounding box center [537, 127] width 427 height 114
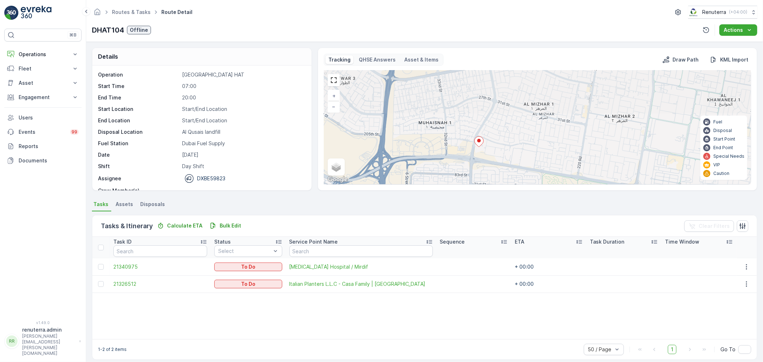
drag, startPoint x: 547, startPoint y: 103, endPoint x: 506, endPoint y: 152, distance: 64.7
click at [506, 152] on div "+ − Satellite Roadmap Terrain Hybrid Leaflet Keyboard shortcuts Map Data Map da…" at bounding box center [537, 127] width 427 height 114
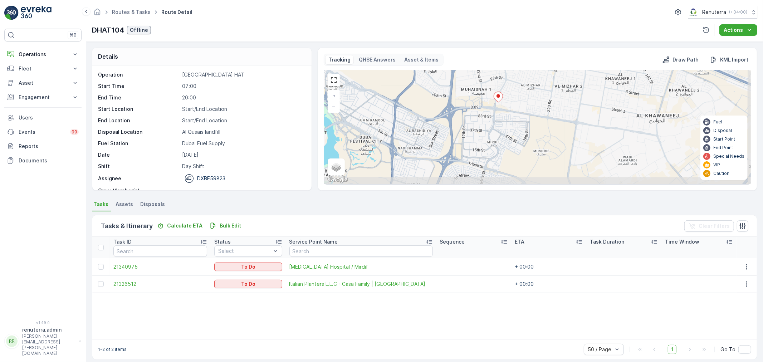
drag, startPoint x: 521, startPoint y: 163, endPoint x: 518, endPoint y: 124, distance: 39.2
click at [518, 124] on div "+ − Satellite Roadmap Terrain Hybrid Leaflet Keyboard shortcuts Map Data Map da…" at bounding box center [537, 127] width 427 height 114
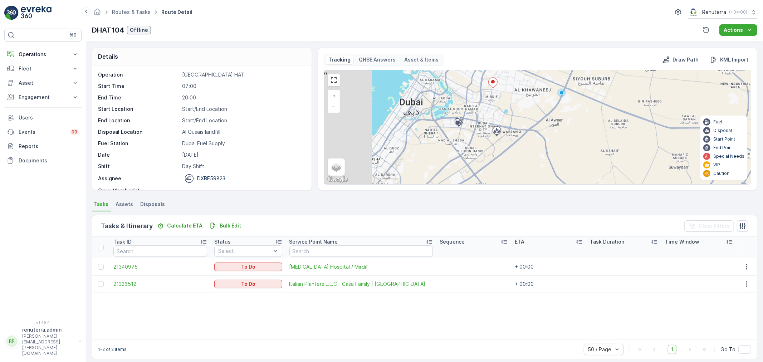
drag, startPoint x: 433, startPoint y: 153, endPoint x: 484, endPoint y: 108, distance: 67.9
click at [484, 108] on div "+ − Satellite Roadmap Terrain Hybrid Leaflet Keyboard shortcuts Map Data Map da…" at bounding box center [537, 127] width 427 height 114
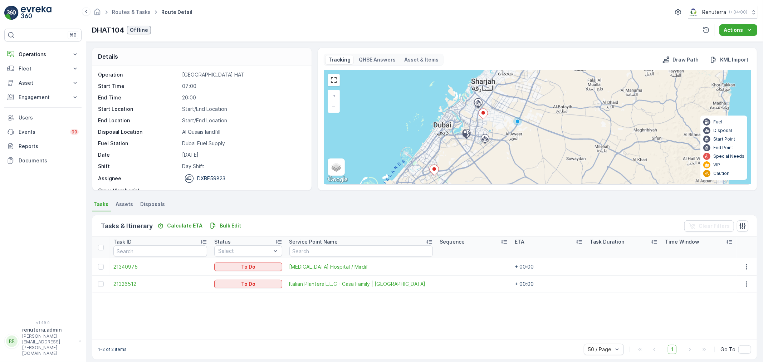
drag, startPoint x: 456, startPoint y: 155, endPoint x: 455, endPoint y: 162, distance: 7.6
click at [455, 162] on div "+ − Satellite Roadmap Terrain Hybrid Leaflet Keyboard shortcuts Map Data Map da…" at bounding box center [537, 127] width 427 height 114
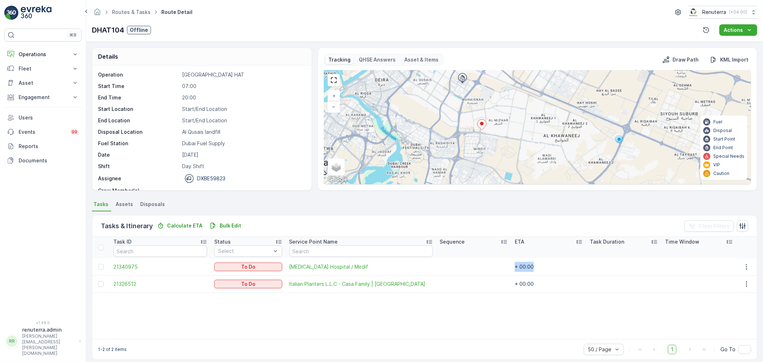
drag, startPoint x: 476, startPoint y: 263, endPoint x: 546, endPoint y: 262, distance: 70.1
click at [546, 262] on tr "21340975 To Do HMS Hospital / Mirdif + 00:00" at bounding box center [424, 266] width 664 height 17
click at [465, 314] on div "Task ID Status Select Service Point Name Sequence ETA Task Duration Time Window…" at bounding box center [424, 288] width 664 height 102
drag, startPoint x: 473, startPoint y: 265, endPoint x: 544, endPoint y: 266, distance: 70.5
click at [544, 266] on tr "21340975 To Do HMS Hospital / Mirdif + 00:00" at bounding box center [424, 266] width 664 height 17
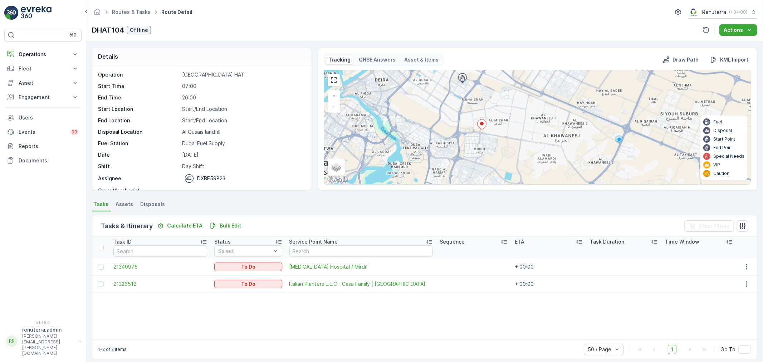
click at [446, 315] on div "Task ID Status Select Service Point Name Sequence ETA Task Duration Time Window…" at bounding box center [424, 288] width 664 height 102
click at [375, 325] on div "Task ID Status Select Service Point Name Sequence ETA Task Duration Time Window…" at bounding box center [424, 288] width 664 height 102
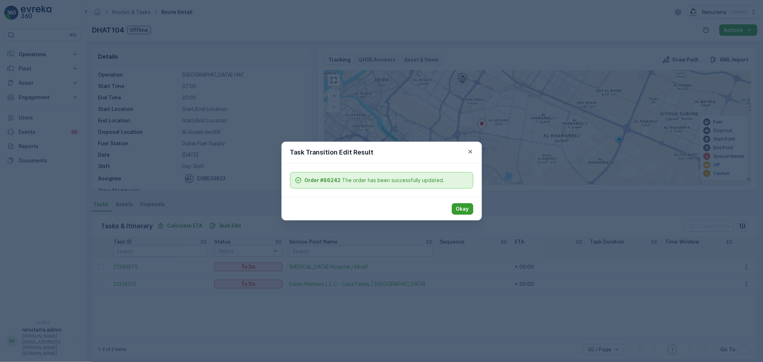
click at [457, 210] on p "Okay" at bounding box center [462, 208] width 13 height 7
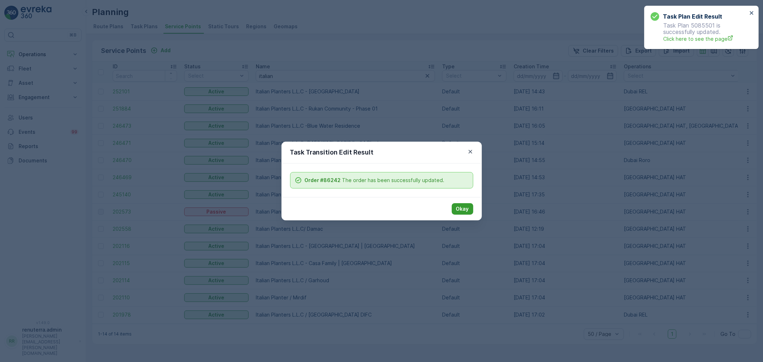
click at [465, 208] on p "Okay" at bounding box center [462, 208] width 13 height 7
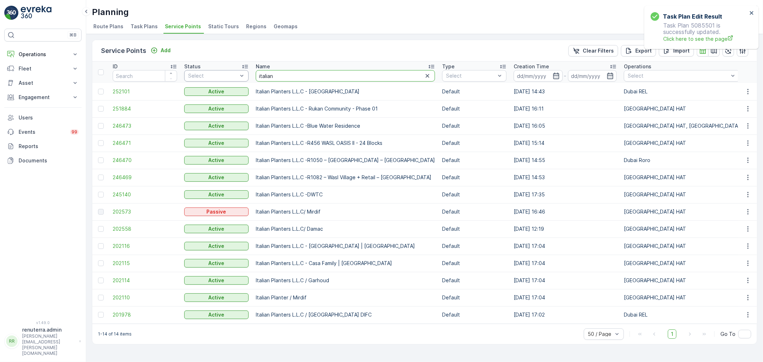
drag, startPoint x: 288, startPoint y: 76, endPoint x: 230, endPoint y: 74, distance: 58.3
type input "ultim"
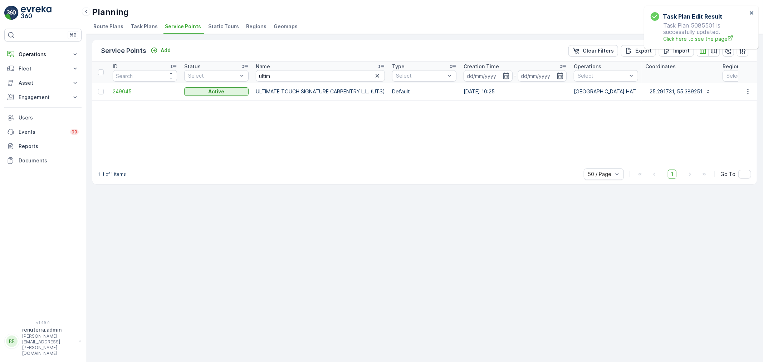
click at [117, 90] on span "249045" at bounding box center [145, 91] width 64 height 7
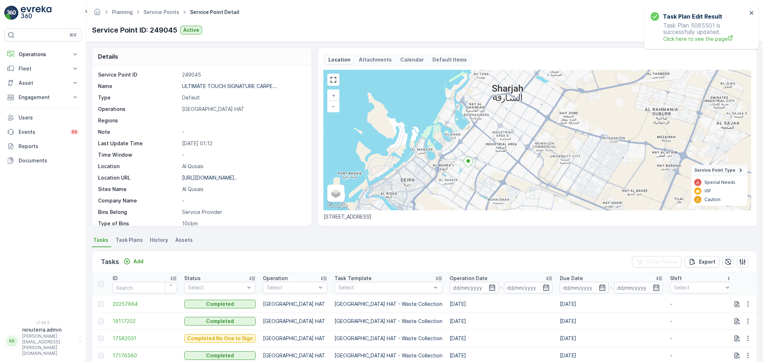
click at [129, 241] on span "Task Plans" at bounding box center [129, 239] width 27 height 7
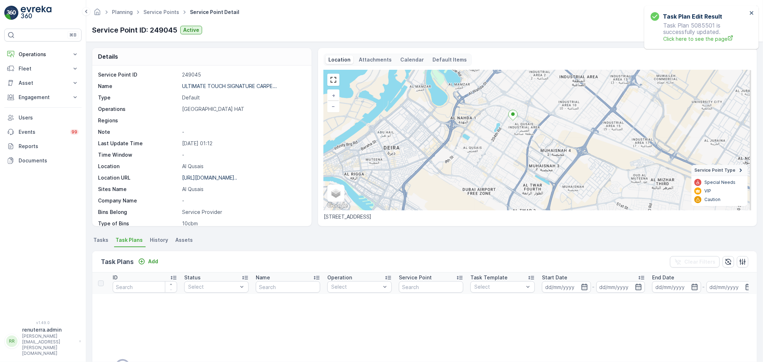
drag, startPoint x: 525, startPoint y: 177, endPoint x: 505, endPoint y: 137, distance: 44.5
click at [505, 137] on div "+ − Satellite Roadmap Terrain Hybrid Leaflet Keyboard shortcuts Map Data Map da…" at bounding box center [537, 140] width 427 height 140
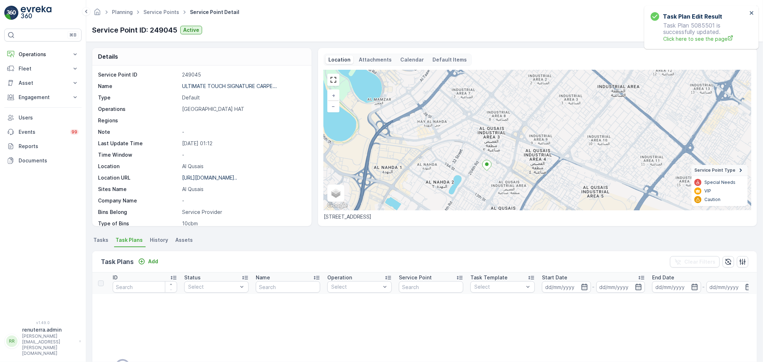
drag, startPoint x: 507, startPoint y: 132, endPoint x: 502, endPoint y: 172, distance: 40.4
click at [502, 172] on div "+ − Satellite Roadmap Terrain Hybrid Leaflet Keyboard shortcuts Map Data Map da…" at bounding box center [537, 140] width 427 height 140
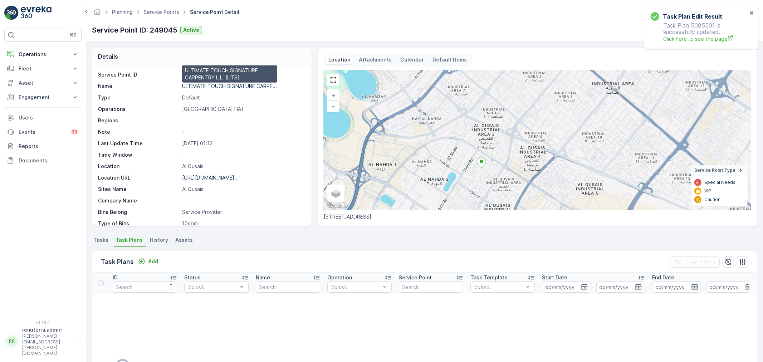
click at [240, 86] on p "ULTIMATE TOUCH SIGNATURE CARPE..." at bounding box center [229, 86] width 95 height 6
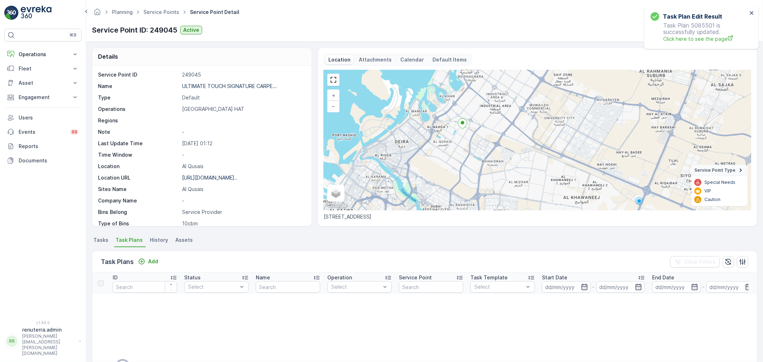
drag, startPoint x: 460, startPoint y: 176, endPoint x: 461, endPoint y: 145, distance: 30.8
click at [461, 145] on div "+ − Satellite Roadmap Terrain Hybrid Leaflet Keyboard shortcuts Map Data Map da…" at bounding box center [537, 140] width 427 height 140
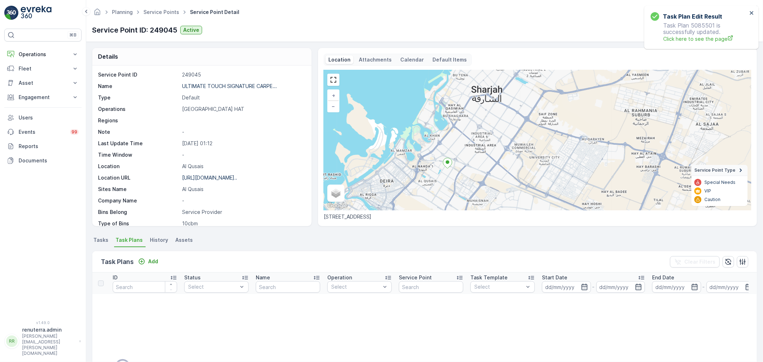
drag, startPoint x: 481, startPoint y: 131, endPoint x: 466, endPoint y: 170, distance: 42.1
click at [466, 170] on div "+ − Satellite Roadmap Terrain Hybrid Leaflet Keyboard shortcuts Map Data Map da…" at bounding box center [537, 140] width 427 height 140
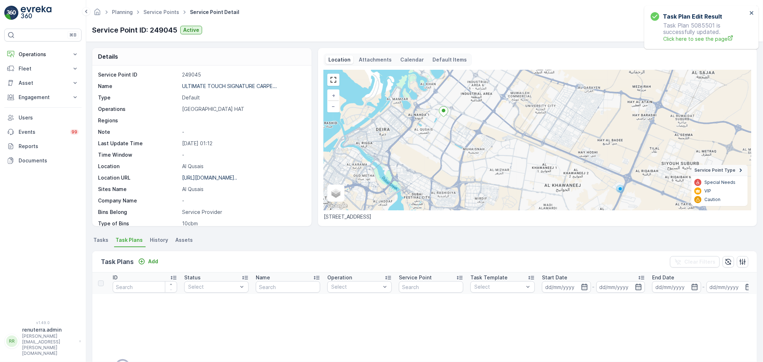
drag, startPoint x: 506, startPoint y: 133, endPoint x: 505, endPoint y: 76, distance: 56.5
click at [505, 76] on div "+ − Satellite Roadmap Terrain Hybrid Leaflet Keyboard shortcuts Map Data Map da…" at bounding box center [537, 140] width 427 height 140
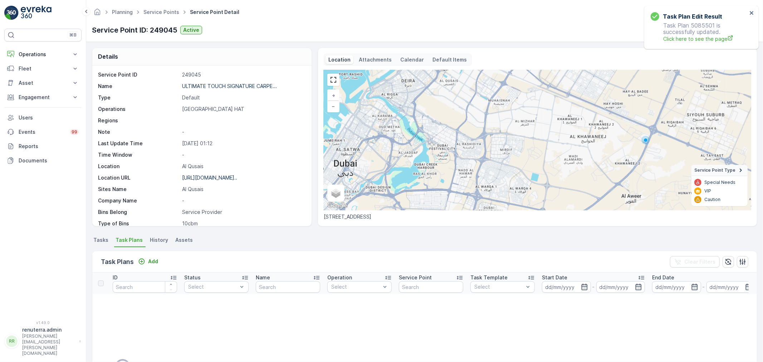
drag, startPoint x: 473, startPoint y: 166, endPoint x: 496, endPoint y: 122, distance: 49.3
click at [496, 122] on div "+ − Satellite Roadmap Terrain Hybrid Leaflet Keyboard shortcuts Map Data Map da…" at bounding box center [537, 140] width 427 height 140
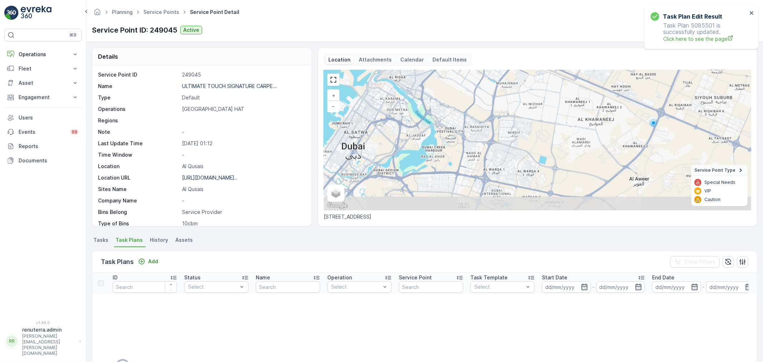
drag, startPoint x: 445, startPoint y: 180, endPoint x: 453, endPoint y: 162, distance: 18.9
click at [453, 162] on div "+ − Satellite Roadmap Terrain Hybrid Leaflet Keyboard shortcuts Map Data Map da…" at bounding box center [537, 140] width 427 height 140
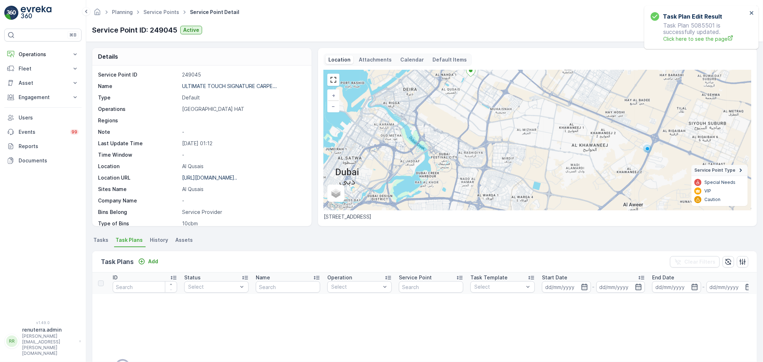
drag, startPoint x: 463, startPoint y: 143, endPoint x: 457, endPoint y: 170, distance: 27.9
click at [457, 170] on div "+ − Satellite Roadmap Terrain Hybrid Leaflet Keyboard shortcuts Map Data Map da…" at bounding box center [537, 140] width 427 height 140
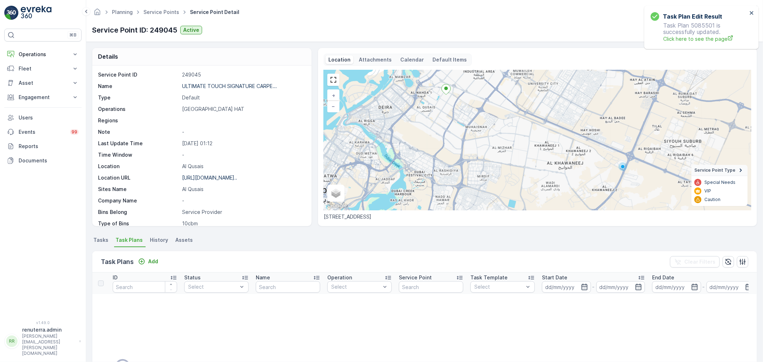
drag, startPoint x: 477, startPoint y: 154, endPoint x: 453, endPoint y: 190, distance: 43.0
click at [453, 190] on div "+ − Satellite Roadmap Terrain Hybrid Leaflet Keyboard shortcuts Map Data Map da…" at bounding box center [537, 140] width 427 height 140
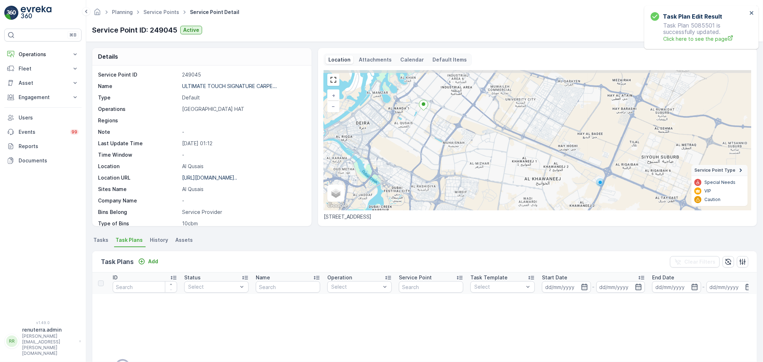
drag, startPoint x: 487, startPoint y: 171, endPoint x: 465, endPoint y: 186, distance: 27.5
click at [465, 186] on div "+ − Satellite Roadmap Terrain Hybrid Leaflet Keyboard shortcuts Map Data Map da…" at bounding box center [537, 140] width 427 height 140
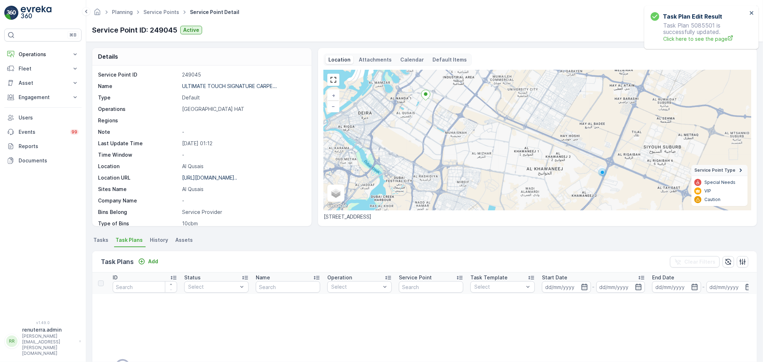
drag, startPoint x: 472, startPoint y: 187, endPoint x: 471, endPoint y: 169, distance: 18.7
click at [471, 169] on div "+ − Satellite Roadmap Terrain Hybrid Leaflet Keyboard shortcuts Map Data Map da…" at bounding box center [537, 140] width 427 height 140
click at [152, 258] on p "Add" at bounding box center [153, 261] width 10 height 7
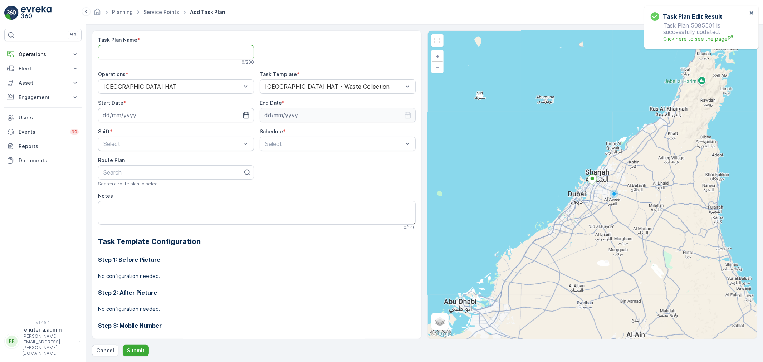
click at [184, 51] on Name "Task Plan Name" at bounding box center [176, 52] width 156 height 14
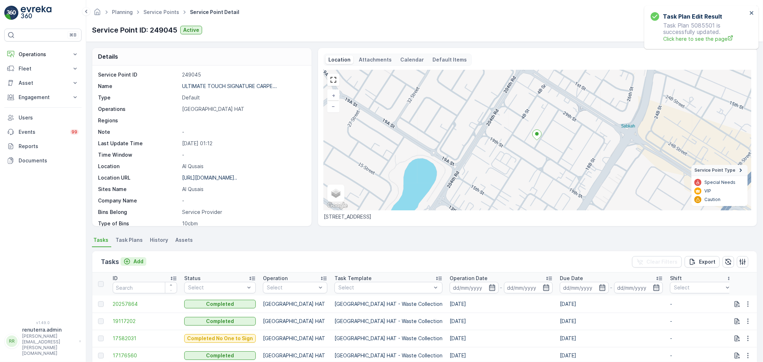
click at [138, 260] on p "Add" at bounding box center [138, 261] width 10 height 7
click at [130, 303] on span "20257864" at bounding box center [145, 303] width 64 height 7
click at [135, 260] on p "Add" at bounding box center [138, 261] width 10 height 7
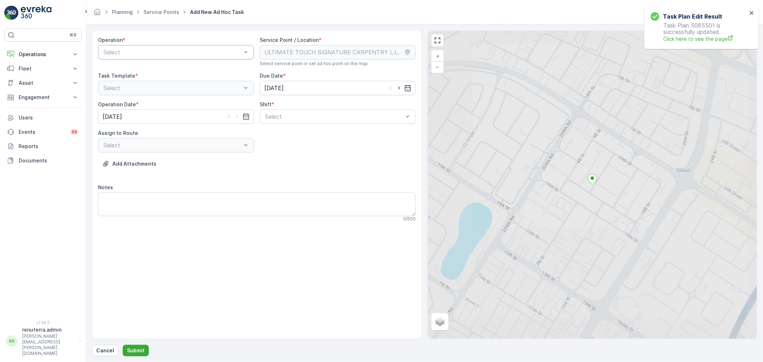
click at [167, 50] on div at bounding box center [172, 52] width 139 height 6
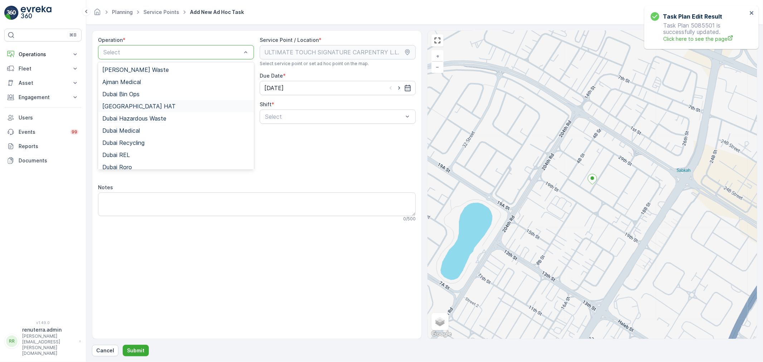
click at [121, 105] on span "Dubai HAT" at bounding box center [138, 106] width 73 height 6
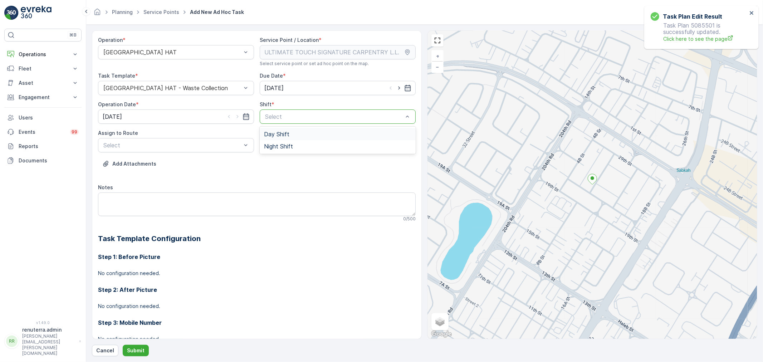
click at [277, 133] on span "Day Shift" at bounding box center [276, 134] width 25 height 6
click at [181, 145] on div at bounding box center [172, 145] width 139 height 6
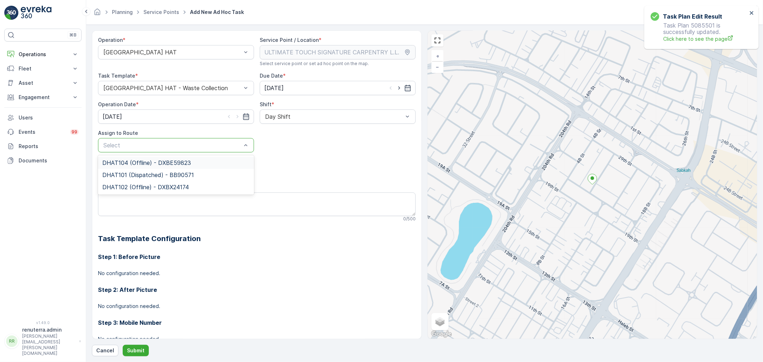
click at [126, 163] on span "DHAT104 (Offline) - DXBE59823" at bounding box center [146, 163] width 89 height 6
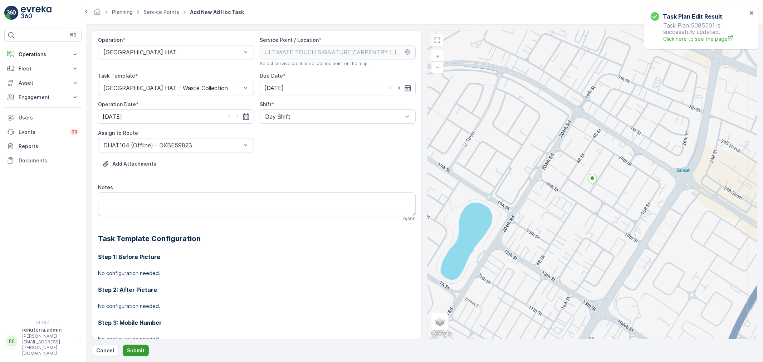
click at [137, 349] on p "Submit" at bounding box center [136, 350] width 18 height 7
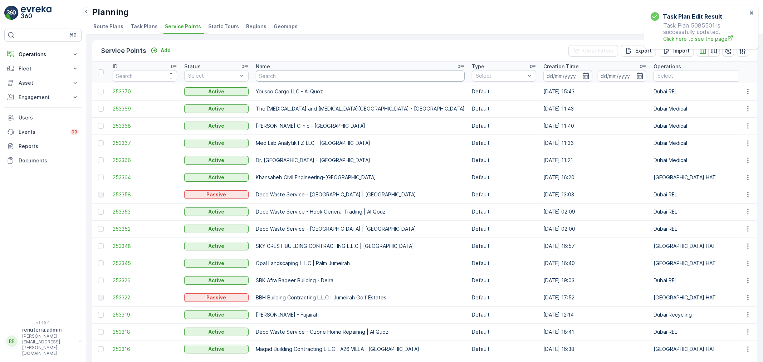
click at [293, 71] on input "text" at bounding box center [360, 75] width 209 height 11
type input "dar"
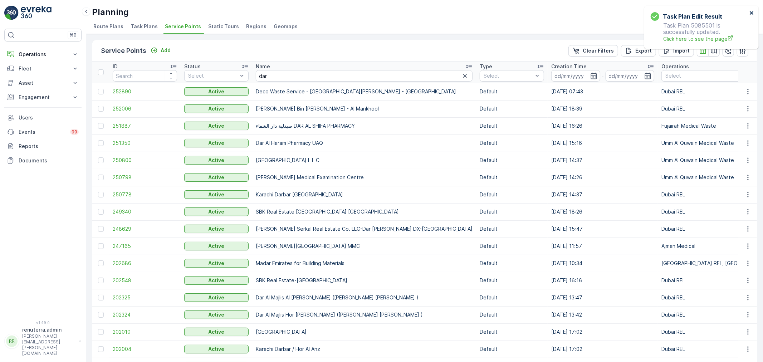
click at [752, 12] on icon "close" at bounding box center [752, 13] width 4 height 4
